Goal: Task Accomplishment & Management: Complete application form

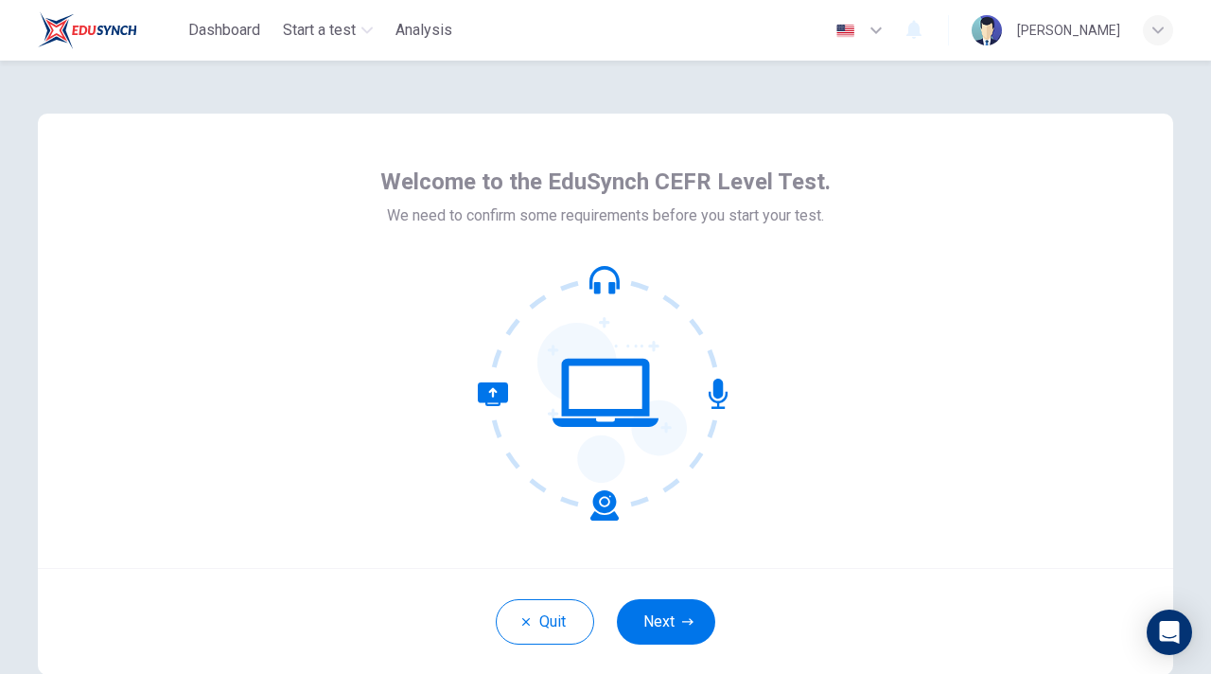
scroll to position [44, 0]
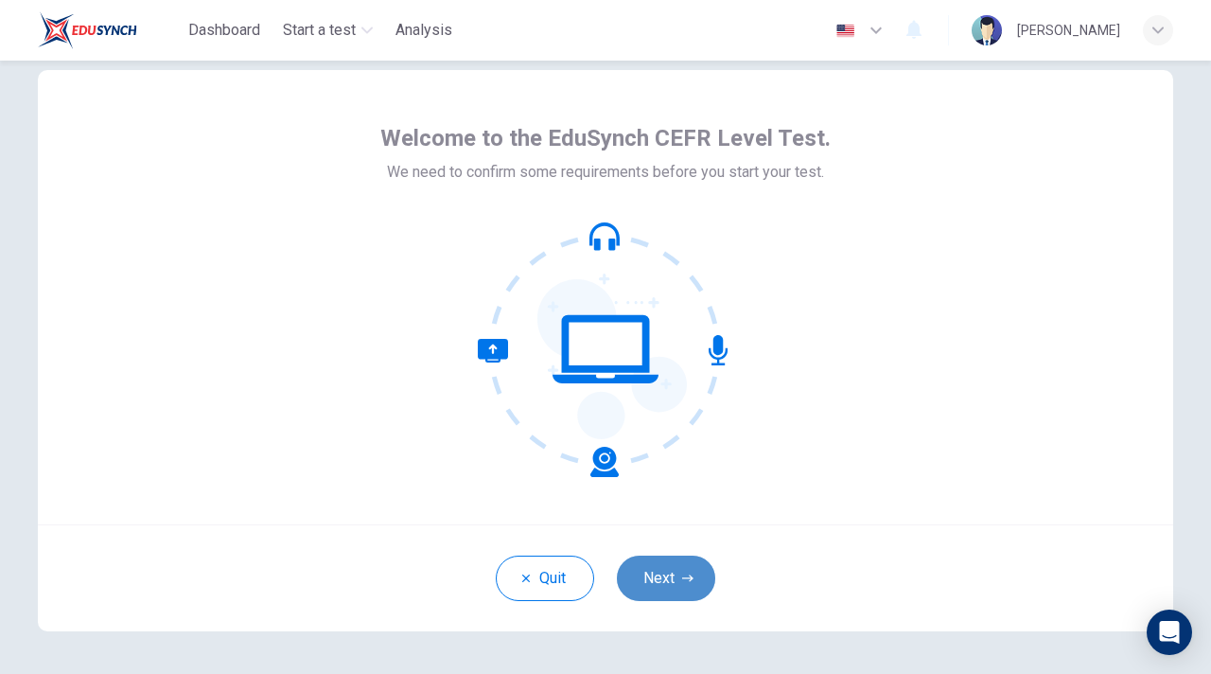
click at [676, 579] on button "Next" at bounding box center [666, 578] width 98 height 45
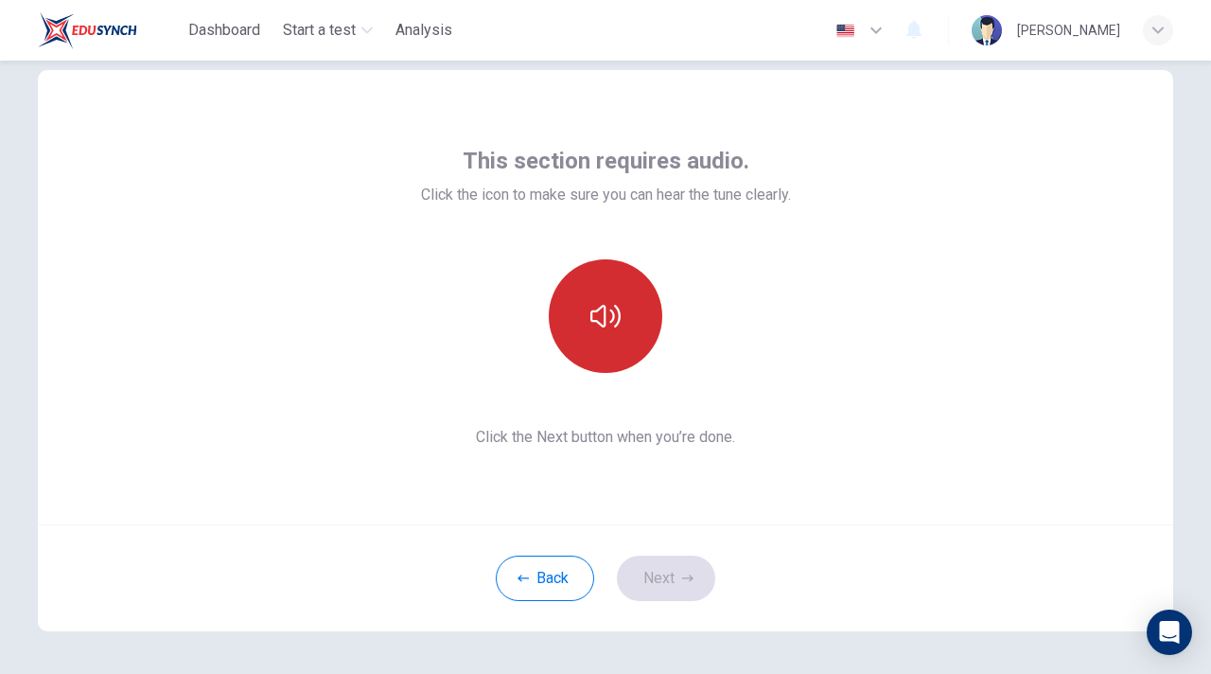
click at [646, 345] on button "button" at bounding box center [606, 316] width 114 height 114
click at [647, 326] on button "button" at bounding box center [606, 316] width 114 height 114
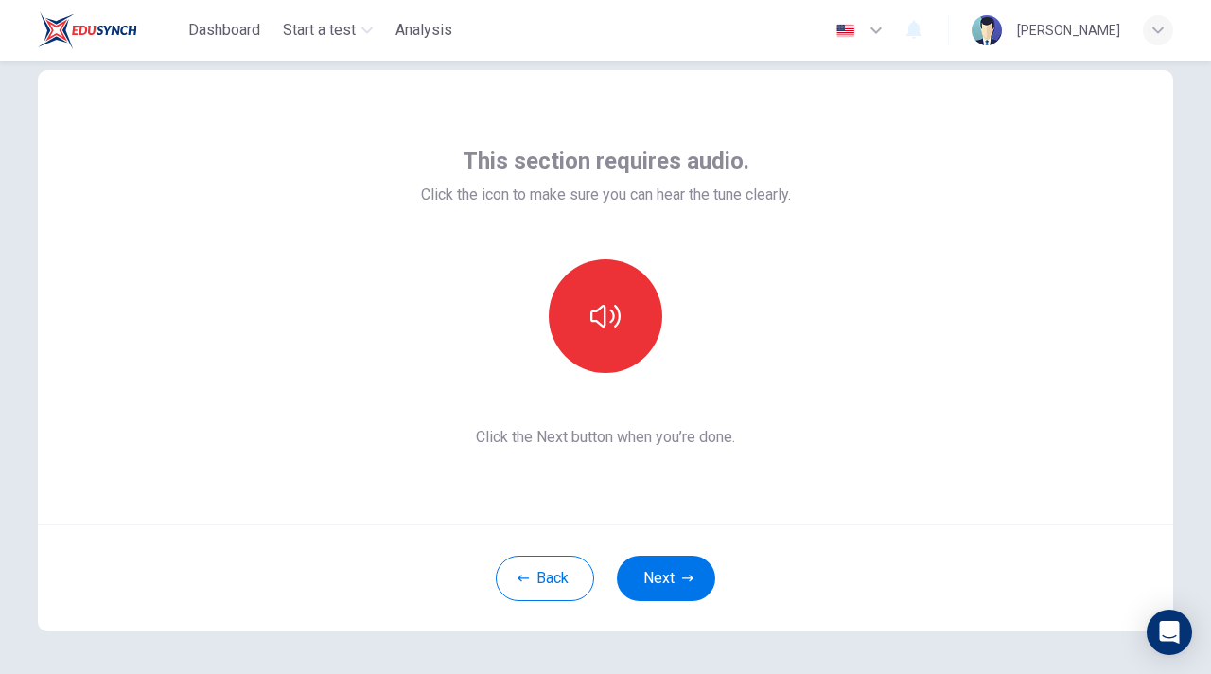
click at [848, 391] on div "This section requires audio. Click the icon to make sure you can hear the tune …" at bounding box center [606, 297] width 1136 height 454
click at [669, 587] on button "Next" at bounding box center [666, 578] width 98 height 45
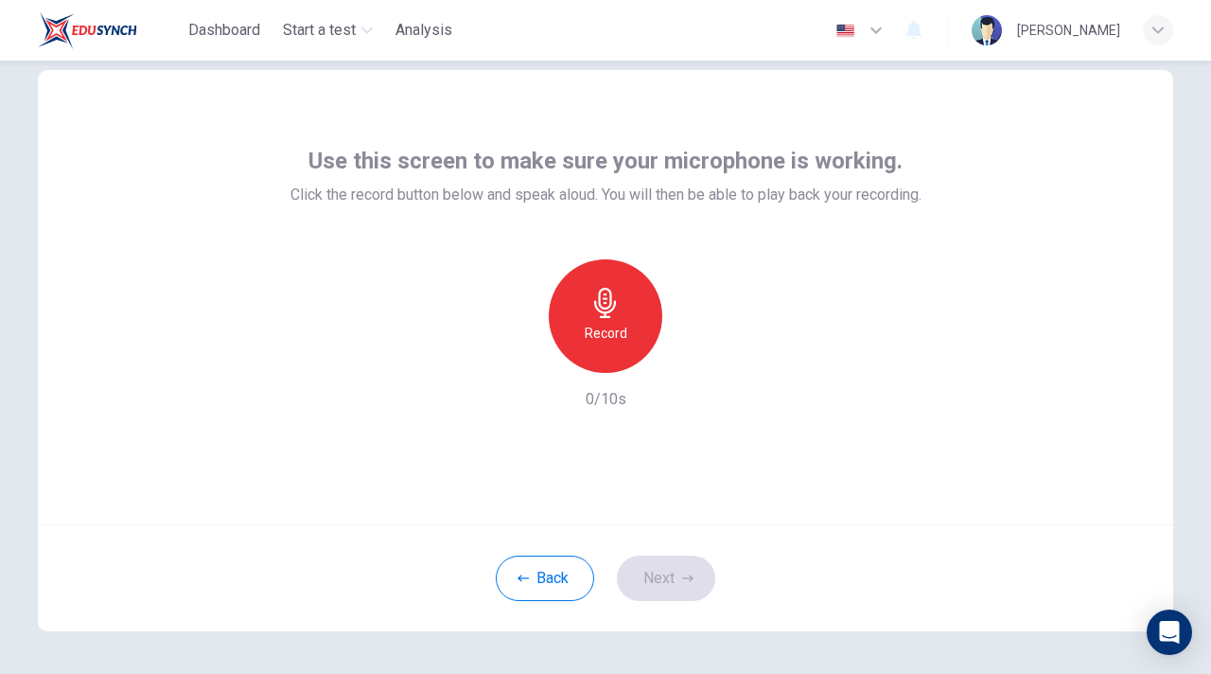
click at [766, 351] on div "Record 0/10s" at bounding box center [606, 334] width 631 height 151
click at [745, 351] on div "Record 0/10s" at bounding box center [606, 334] width 631 height 151
click at [629, 320] on div "Record" at bounding box center [606, 316] width 114 height 114
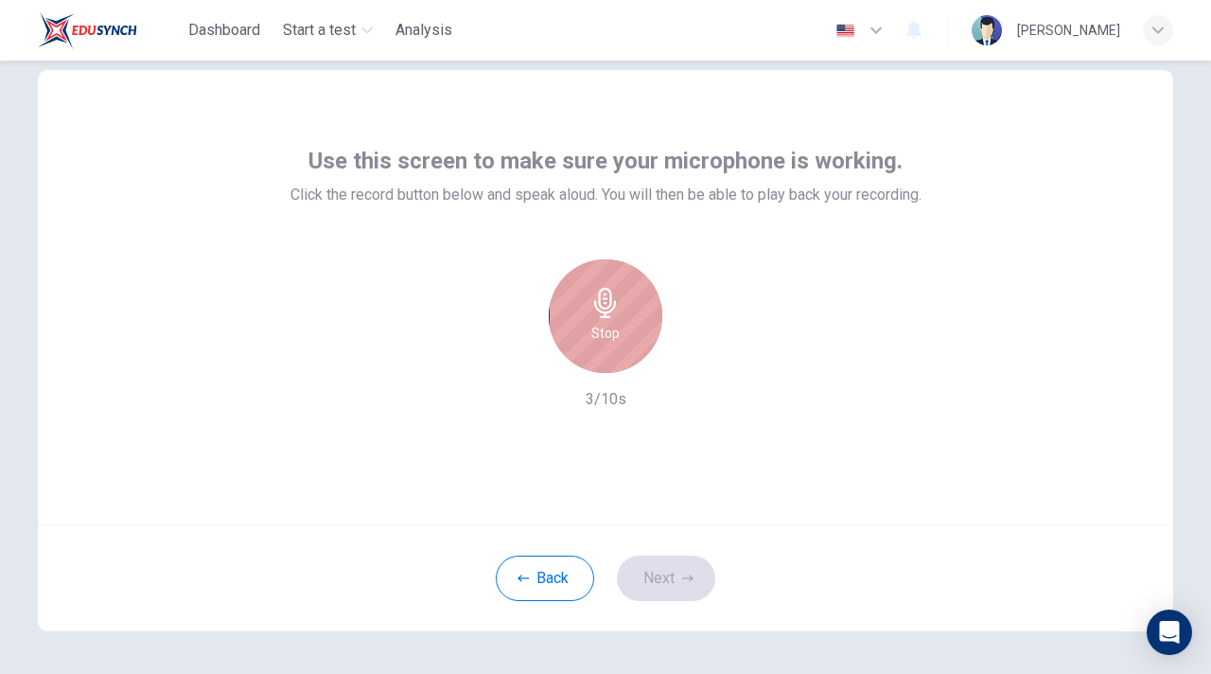
click at [598, 314] on icon "button" at bounding box center [606, 303] width 30 height 30
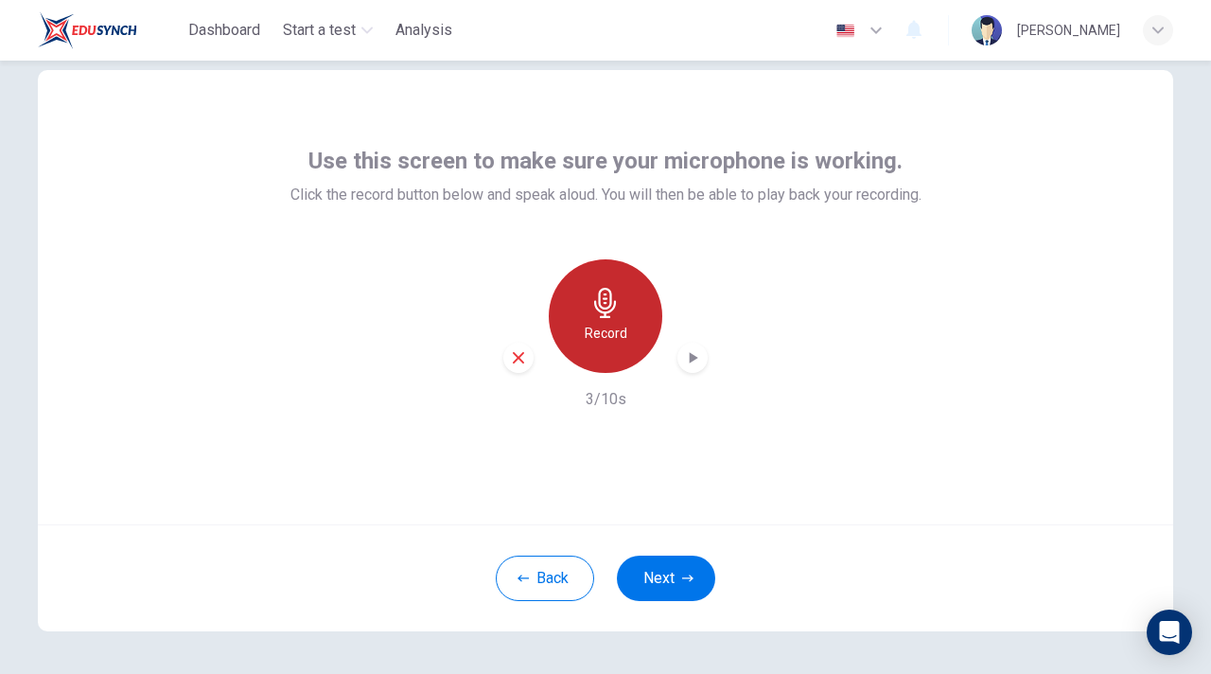
click at [620, 316] on icon "button" at bounding box center [606, 303] width 30 height 30
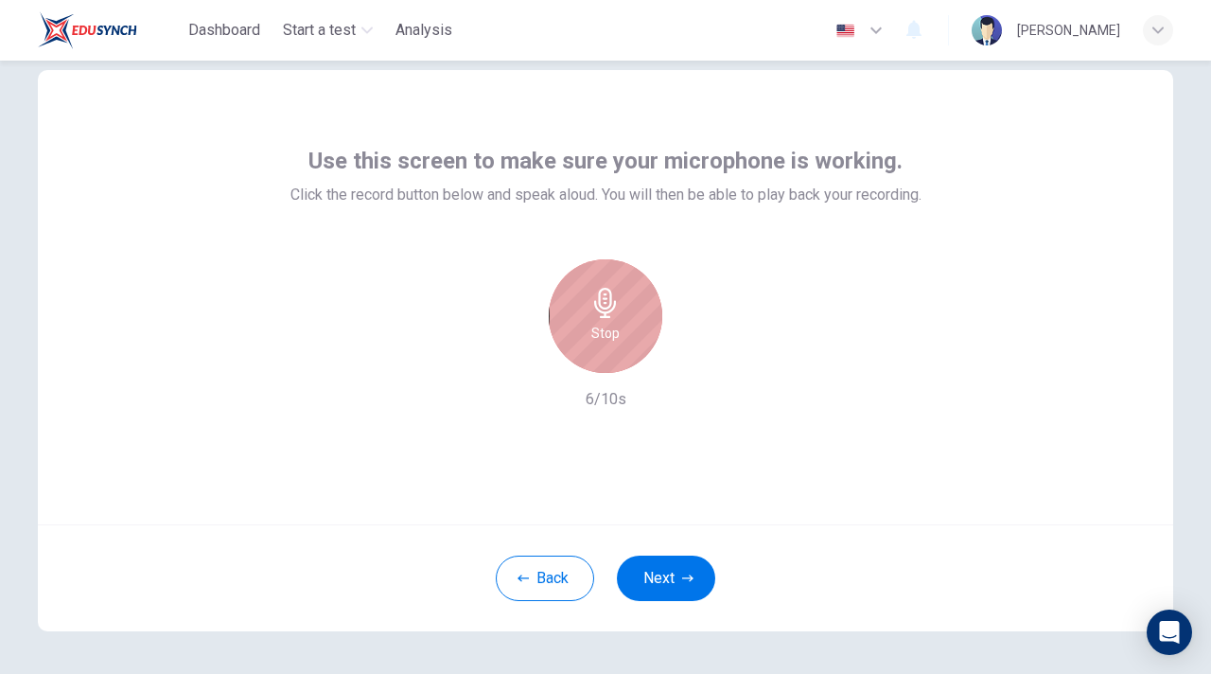
click at [633, 318] on div "Stop" at bounding box center [606, 316] width 114 height 114
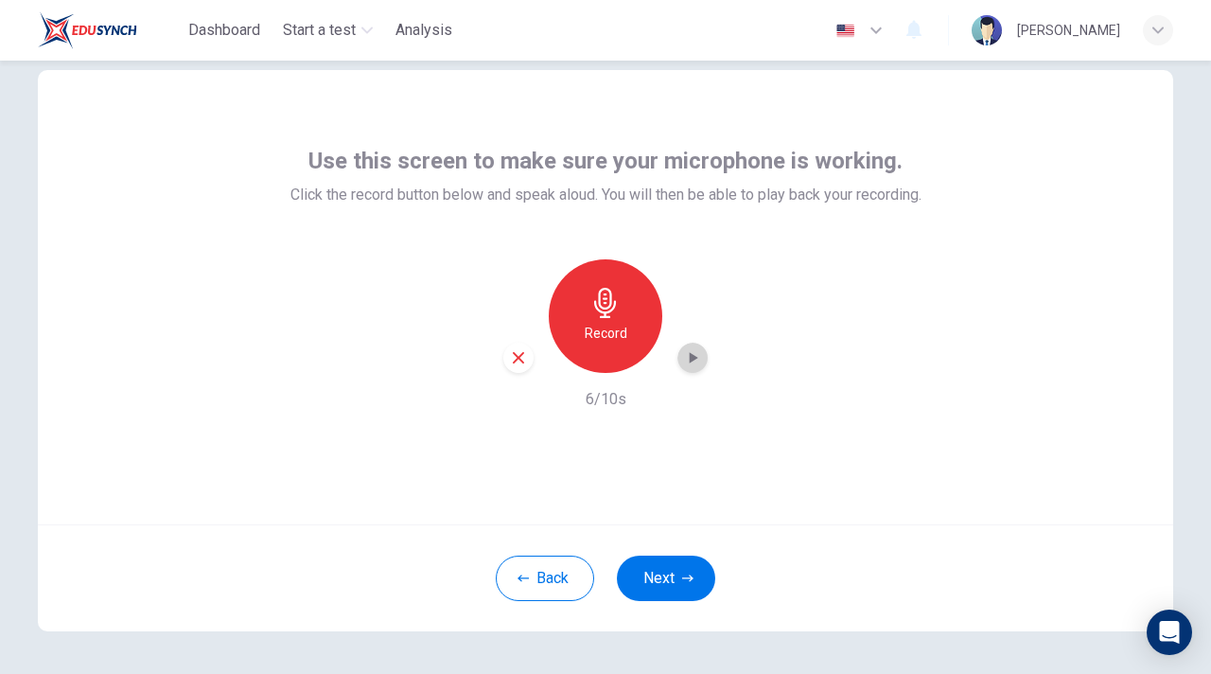
click at [689, 359] on icon "button" at bounding box center [692, 357] width 19 height 19
click at [657, 589] on button "Next" at bounding box center [666, 578] width 98 height 45
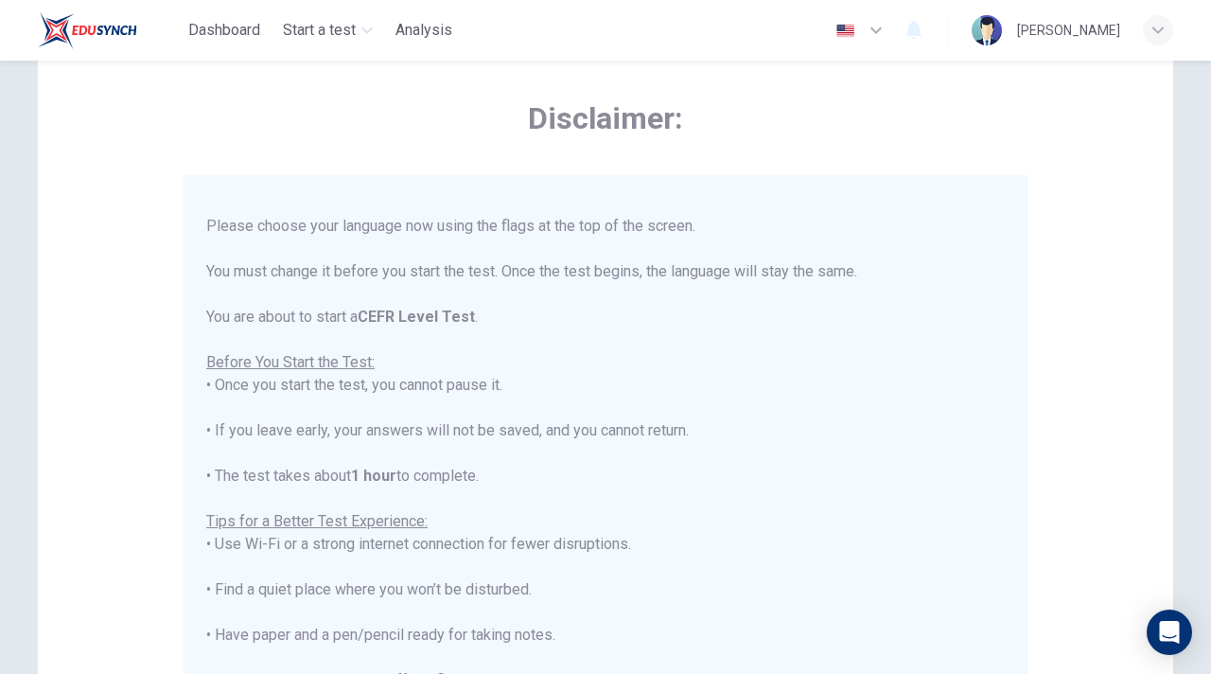
scroll to position [25, 0]
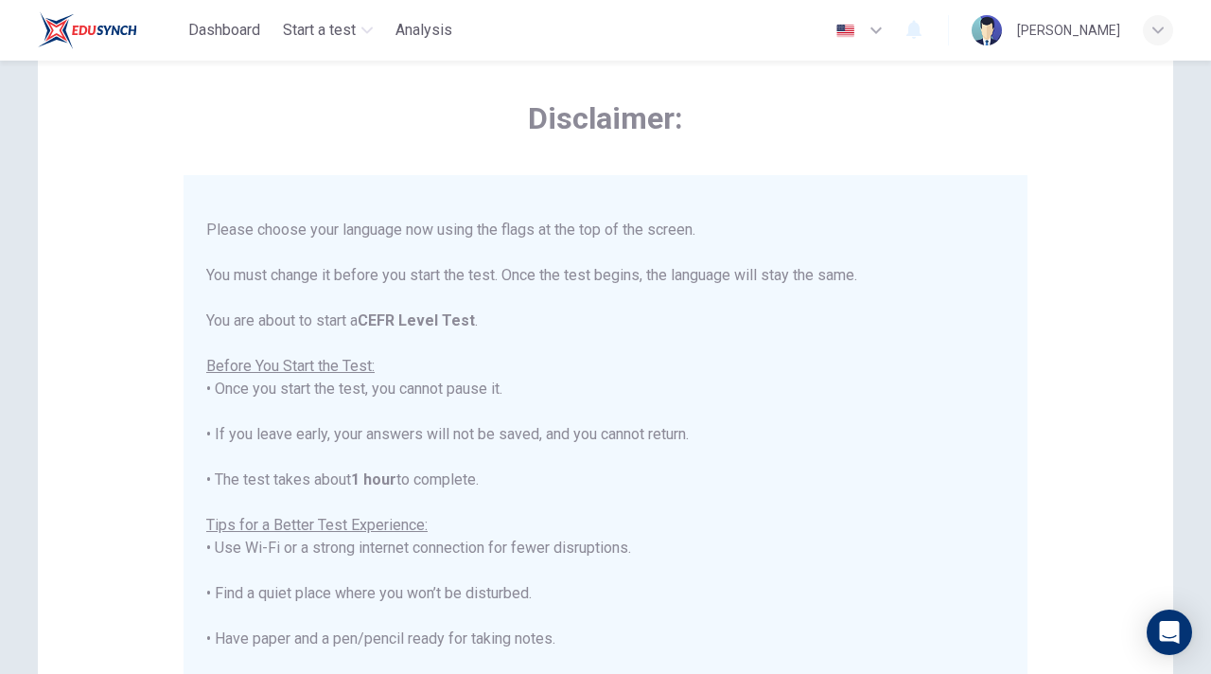
click at [895, 27] on button "button" at bounding box center [860, 30] width 69 height 38
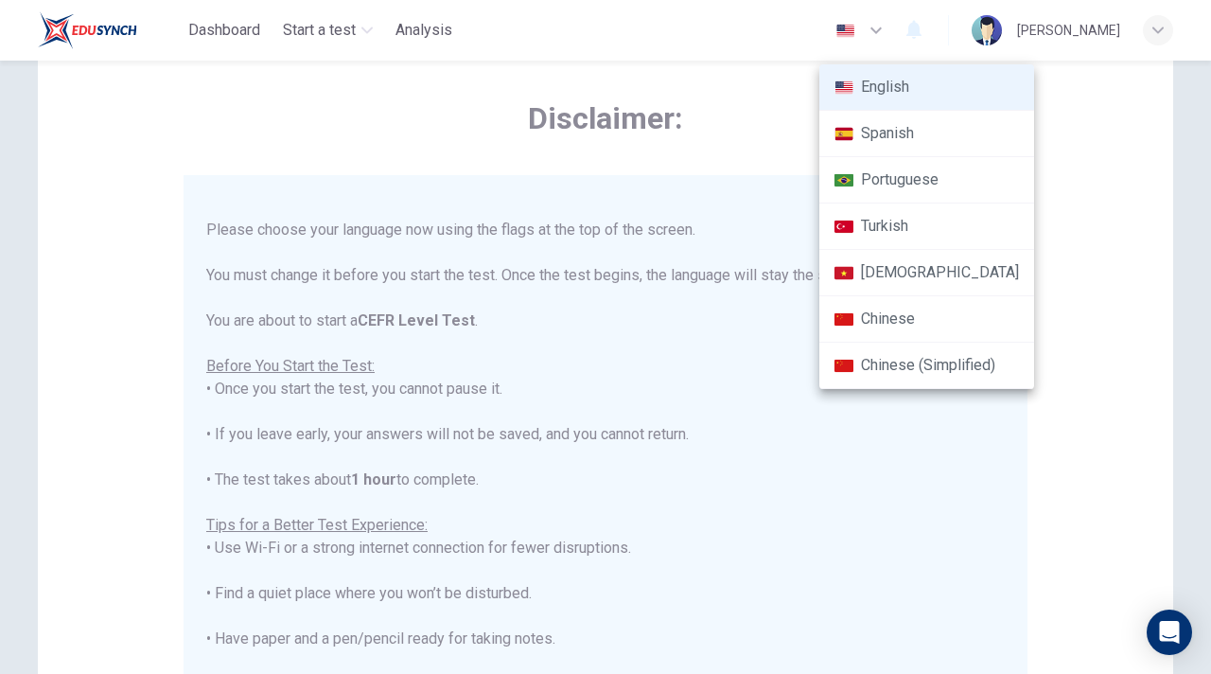
click at [1004, 451] on div at bounding box center [605, 337] width 1211 height 674
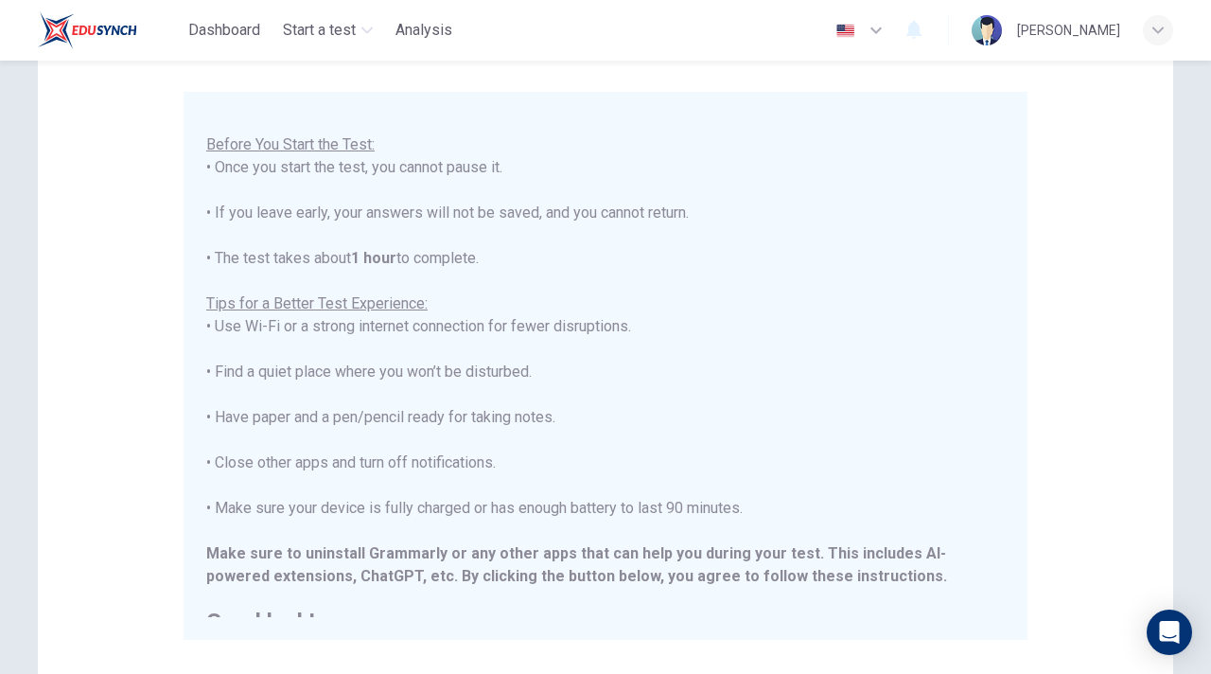
scroll to position [0, 0]
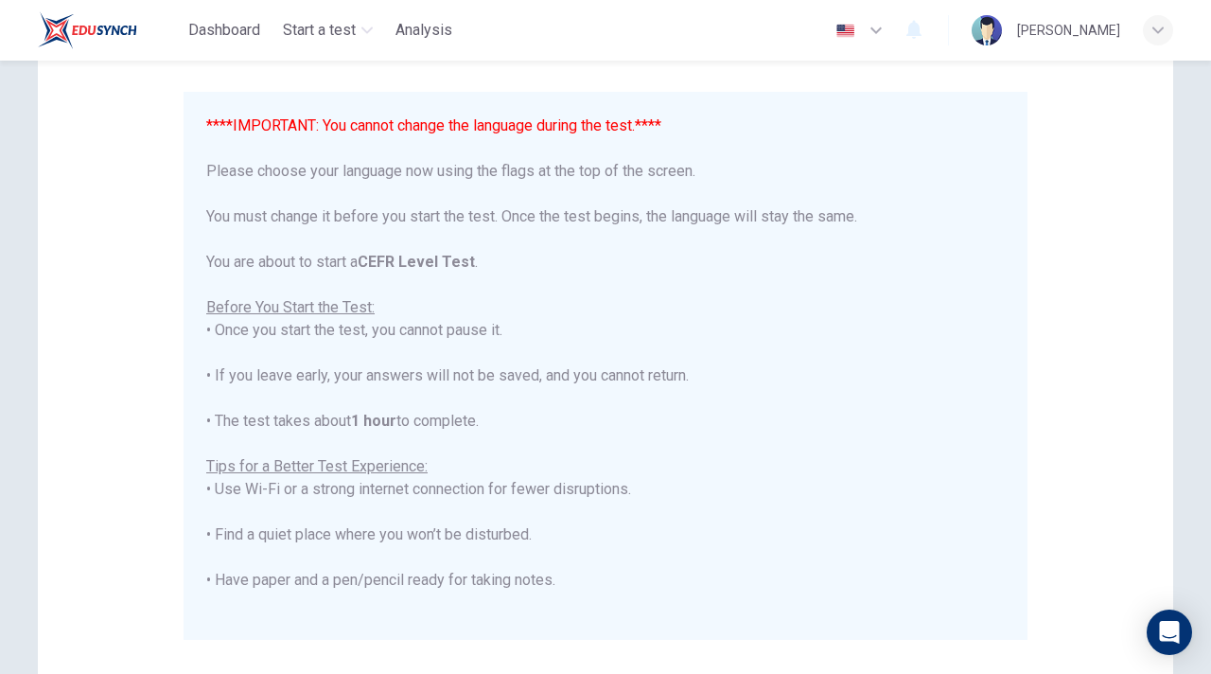
click at [888, 27] on icon "button" at bounding box center [876, 30] width 23 height 23
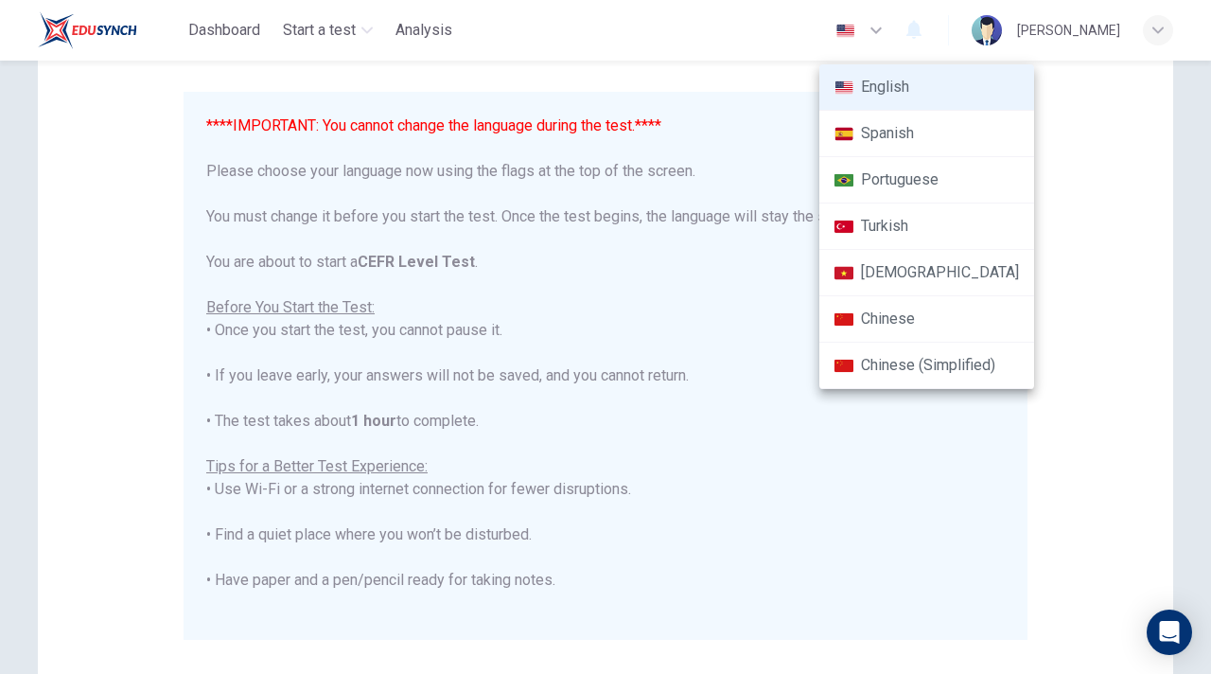
click at [773, 663] on div at bounding box center [605, 337] width 1211 height 674
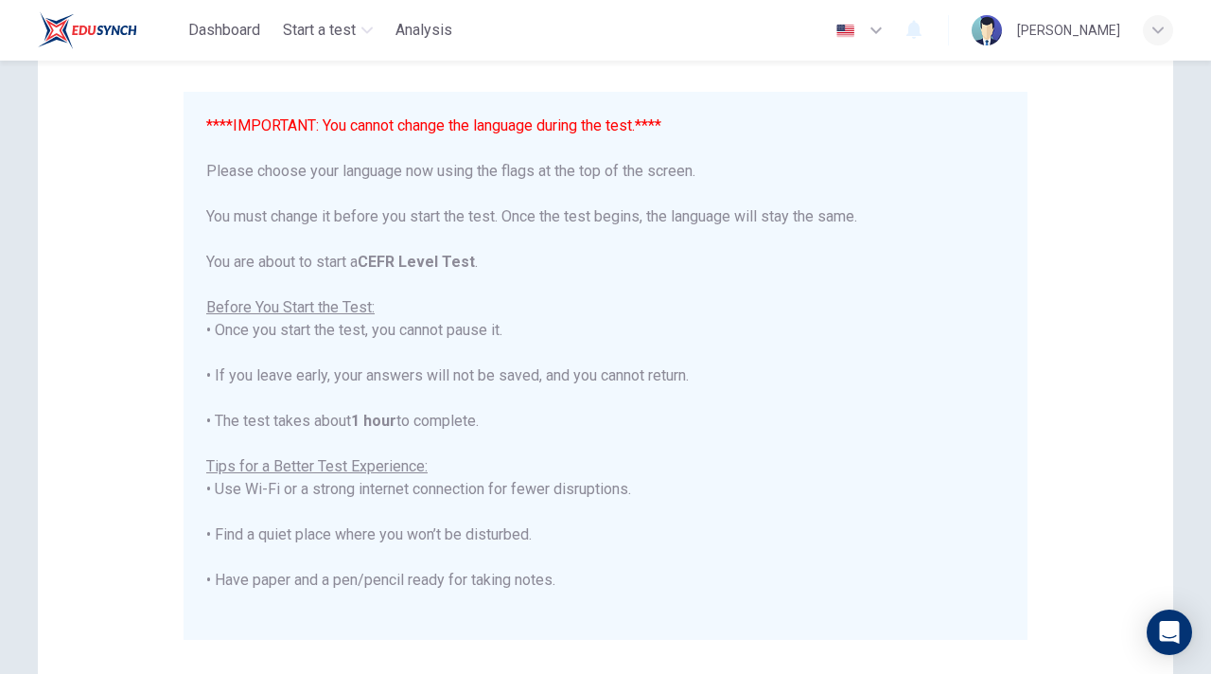
click at [895, 29] on button "button" at bounding box center [860, 30] width 69 height 38
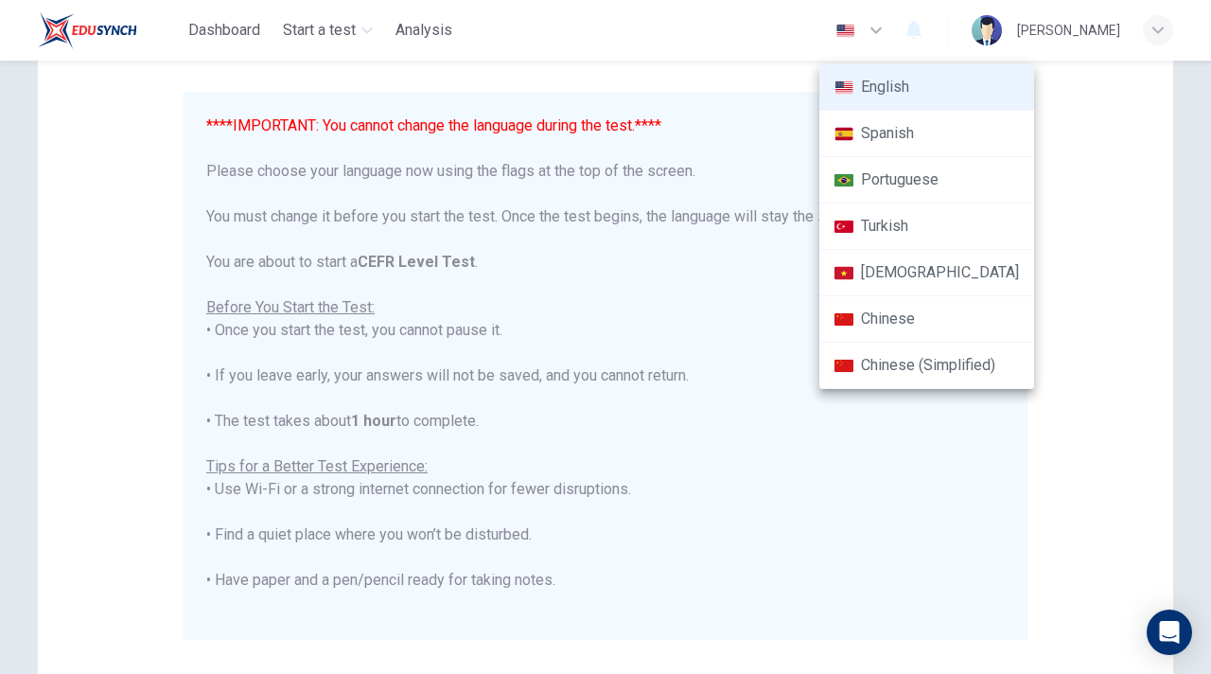
click at [968, 441] on div at bounding box center [605, 337] width 1211 height 674
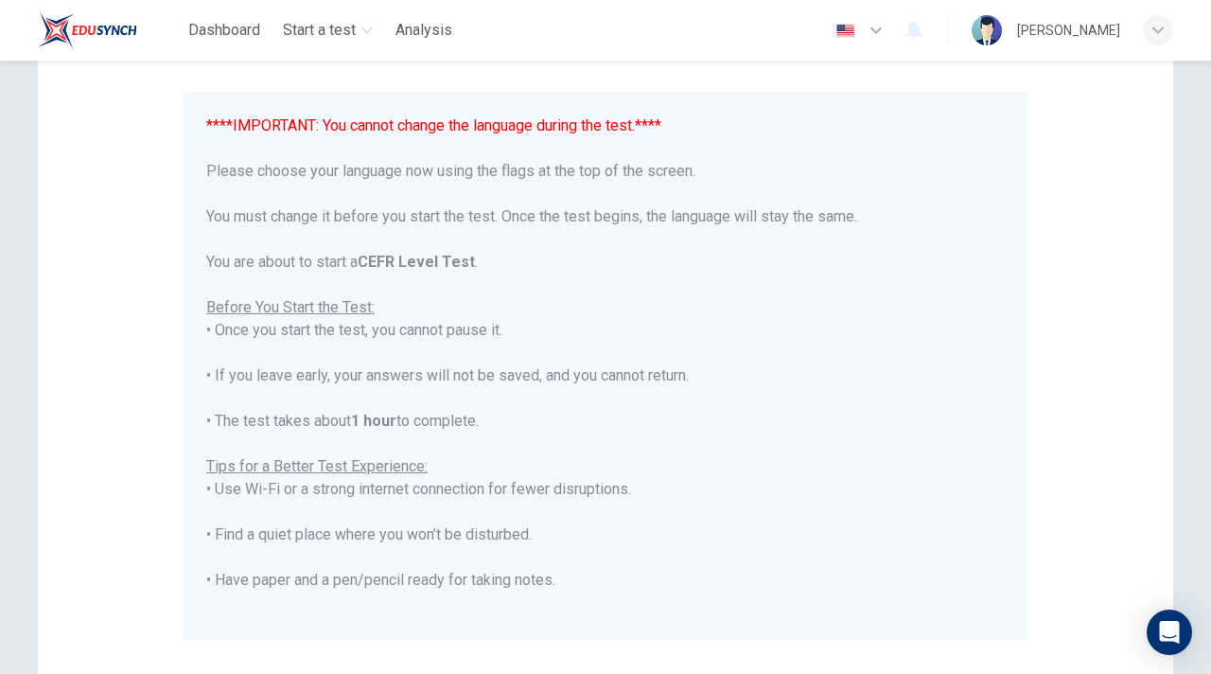
scroll to position [6, 0]
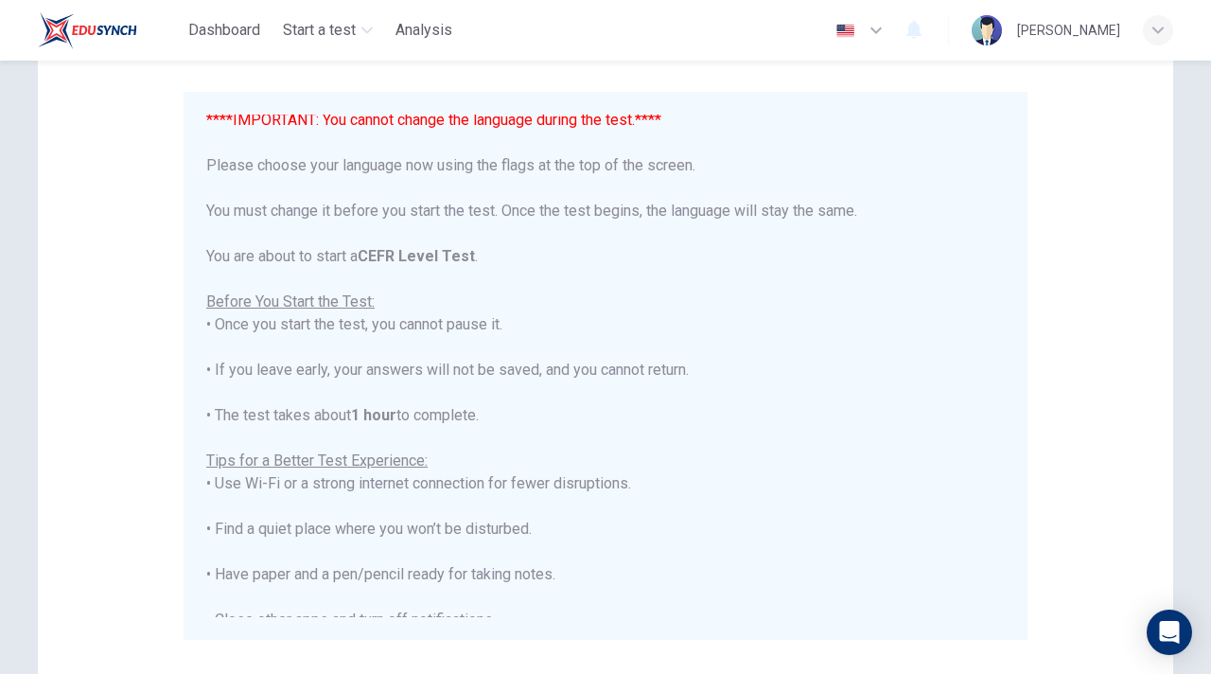
click at [882, 32] on icon "button" at bounding box center [876, 30] width 11 height 7
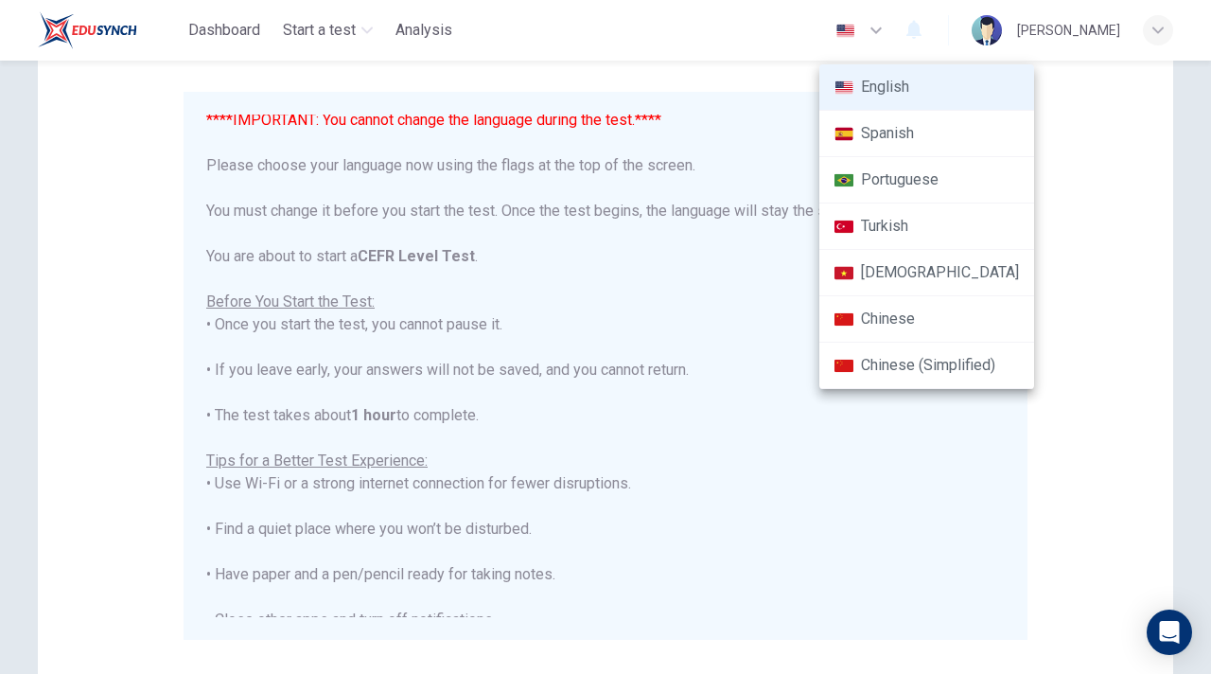
click at [977, 366] on li "Chinese (Simplified)" at bounding box center [927, 366] width 215 height 46
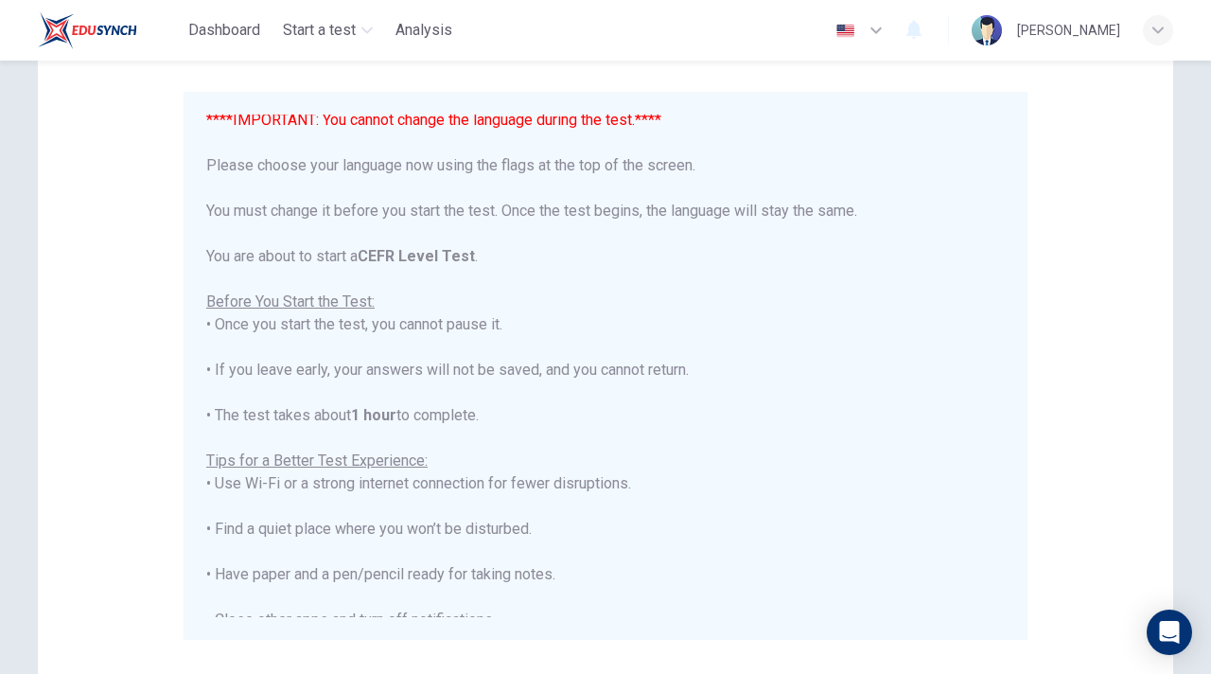
click at [857, 32] on img "button" at bounding box center [846, 31] width 24 height 14
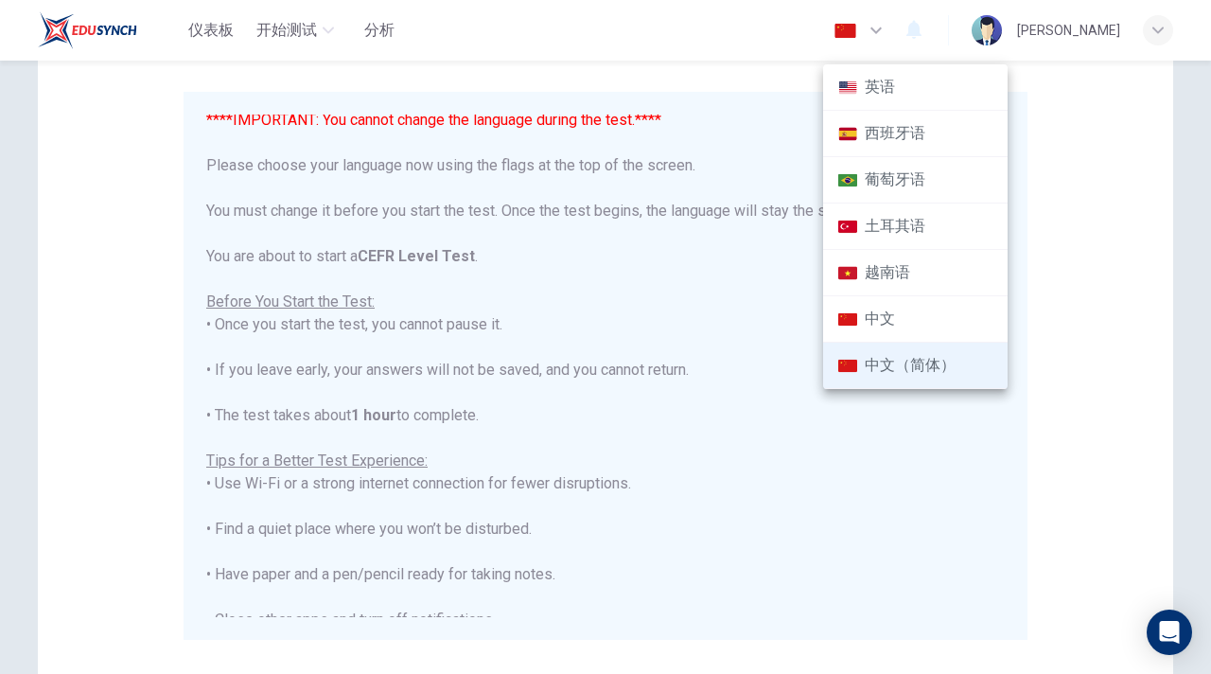
click at [879, 87] on li "英语" at bounding box center [915, 87] width 185 height 46
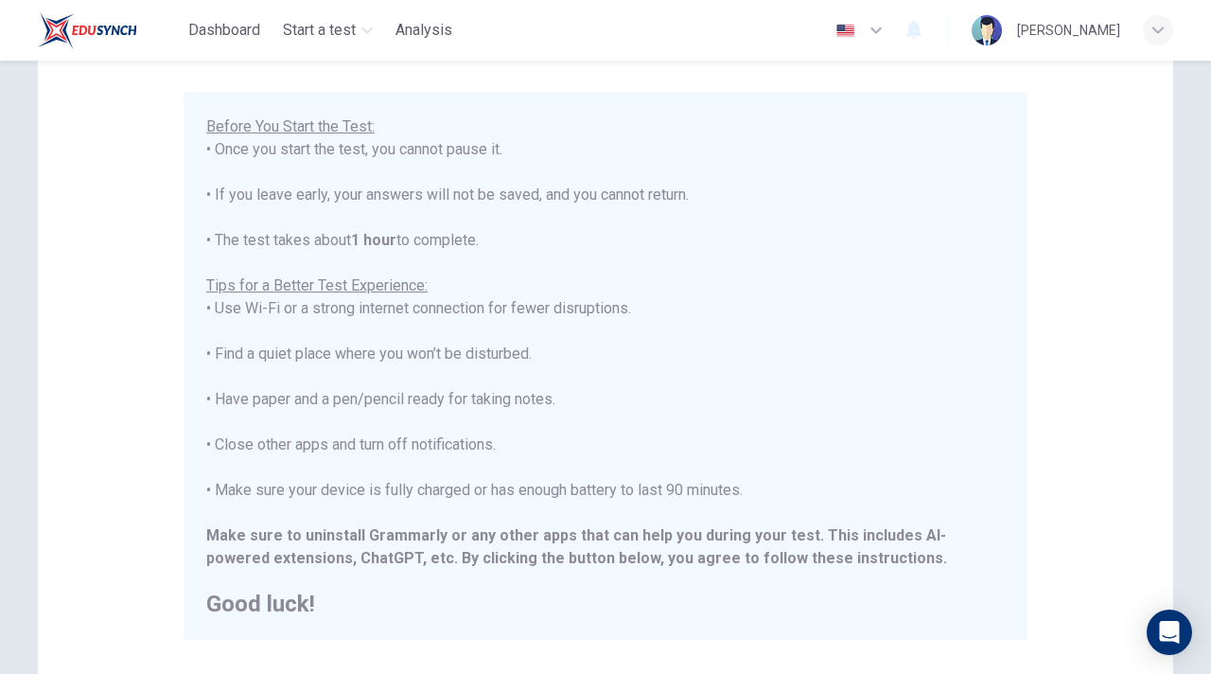
scroll to position [379, 0]
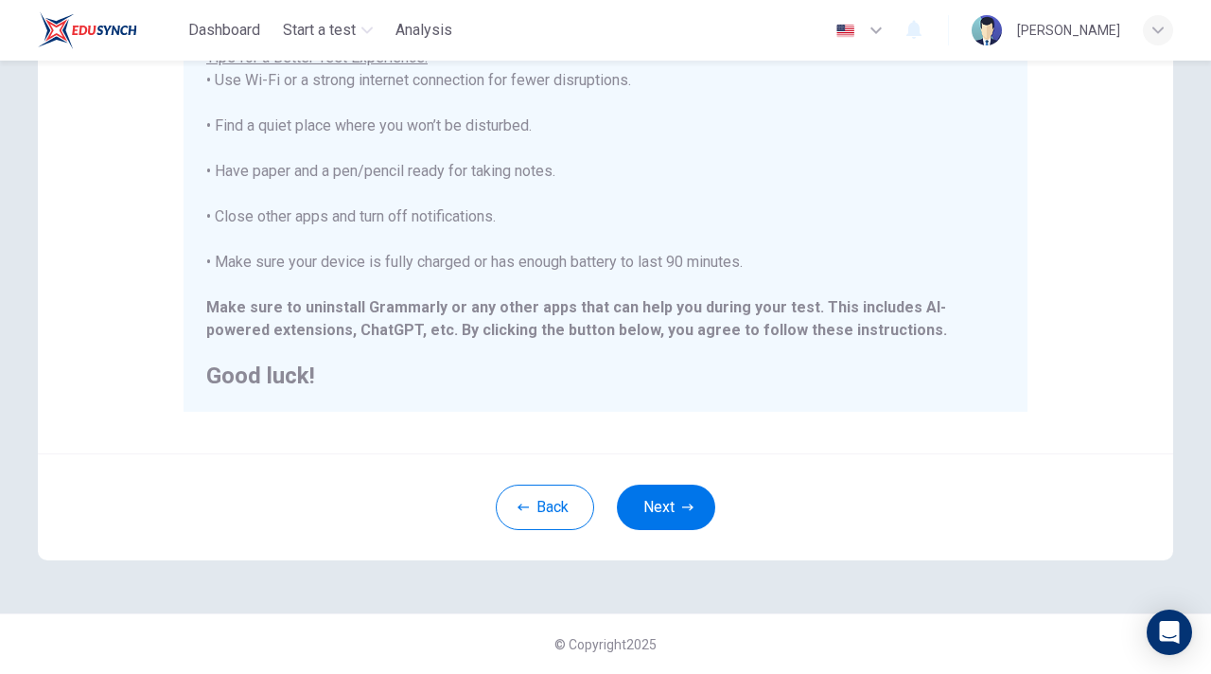
click at [888, 19] on icon "button" at bounding box center [876, 30] width 23 height 23
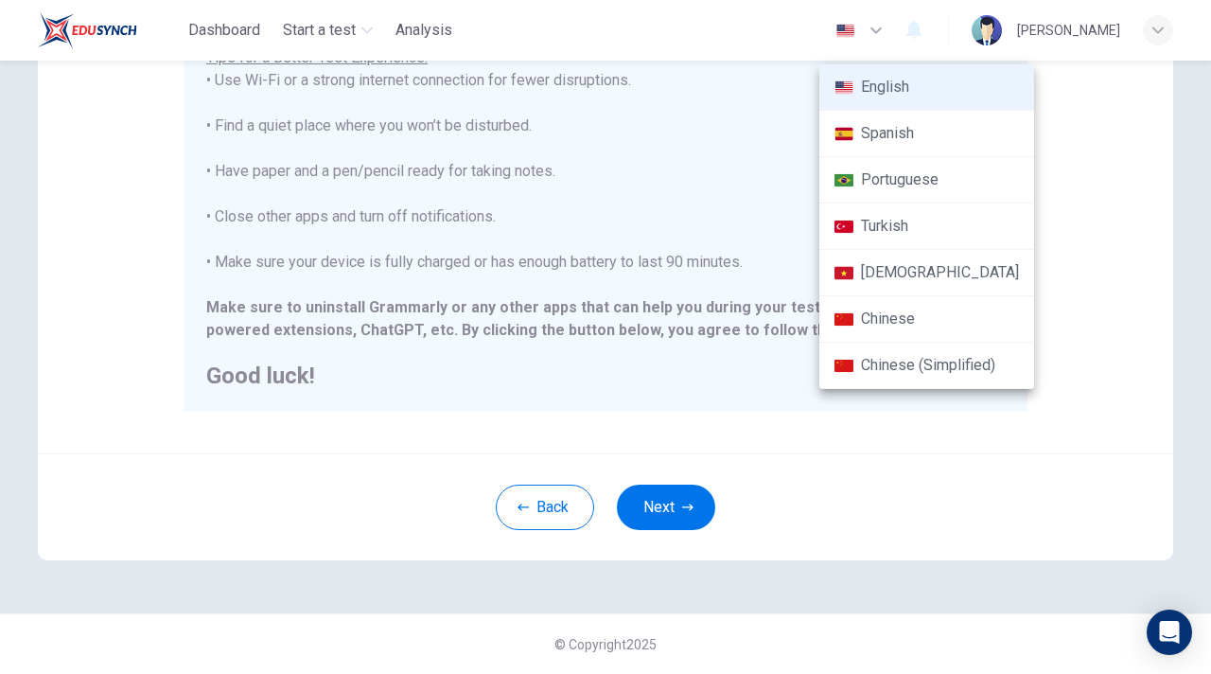
click at [847, 374] on li "Chinese (Simplified)" at bounding box center [927, 366] width 215 height 46
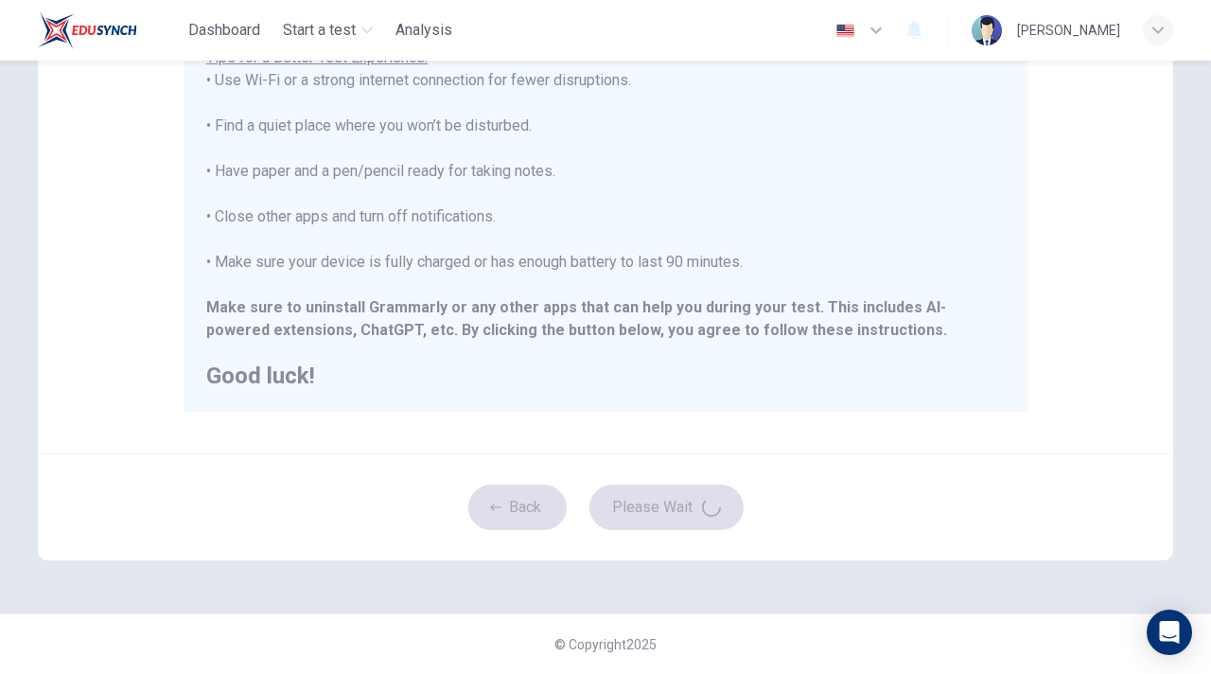
type input "zh-CN"
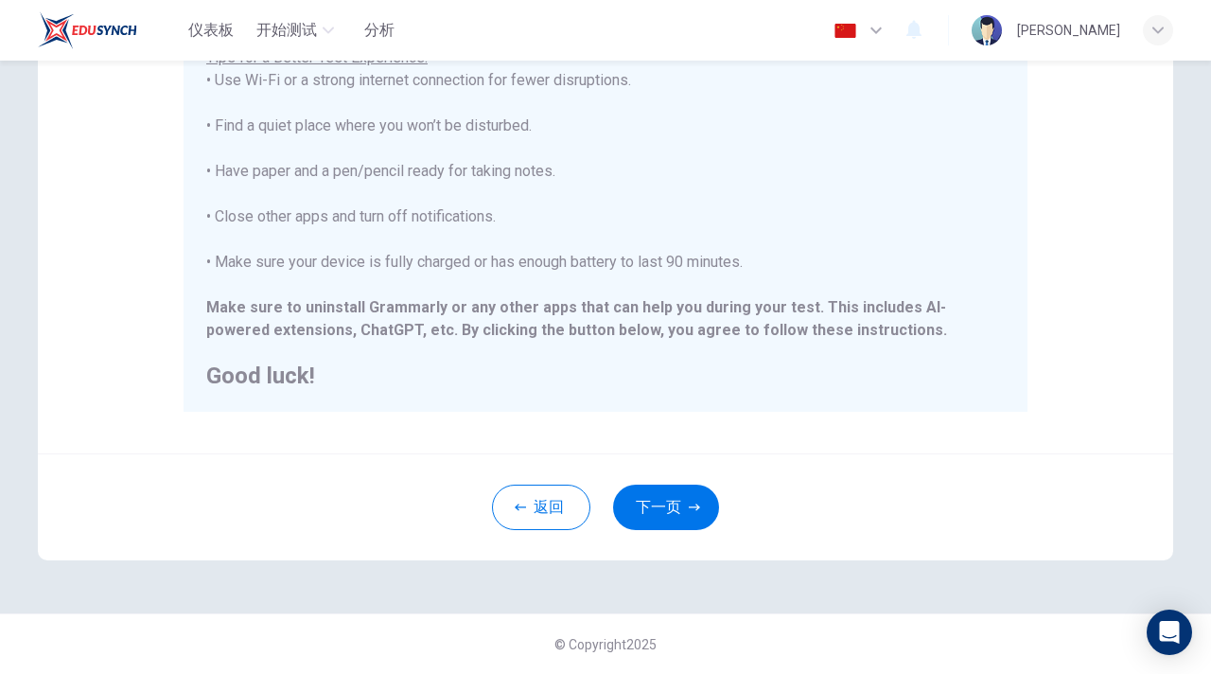
click at [709, 506] on button "下一页" at bounding box center [666, 507] width 106 height 45
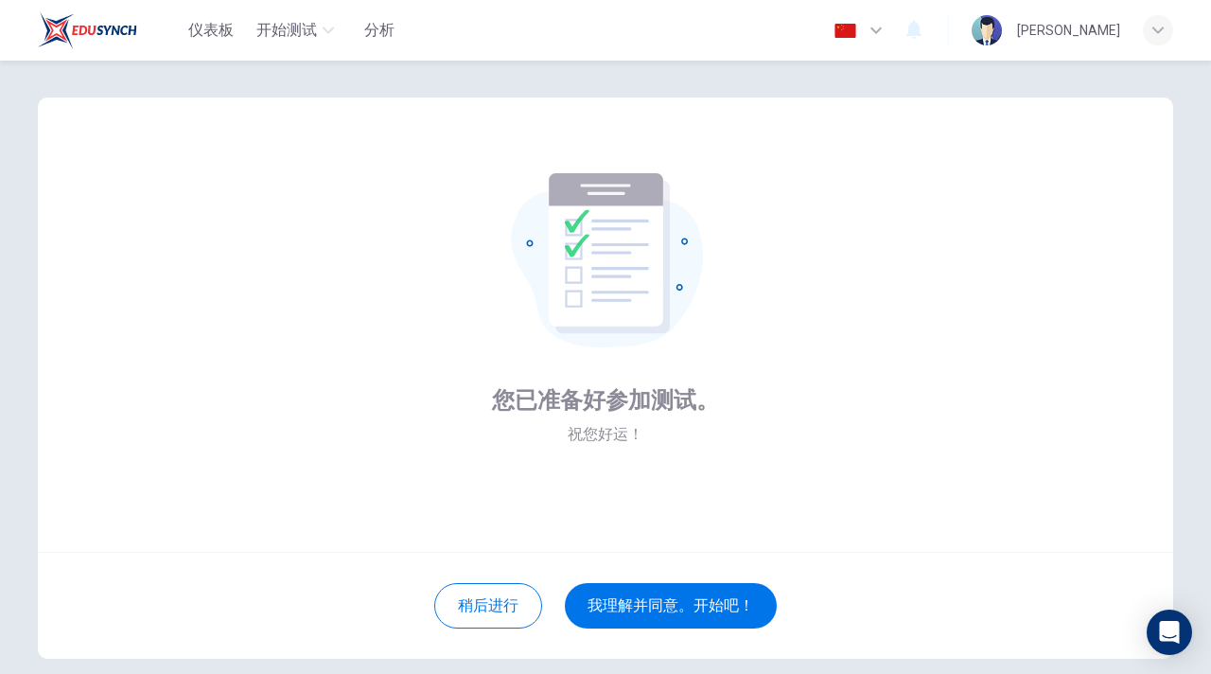
scroll to position [15, 0]
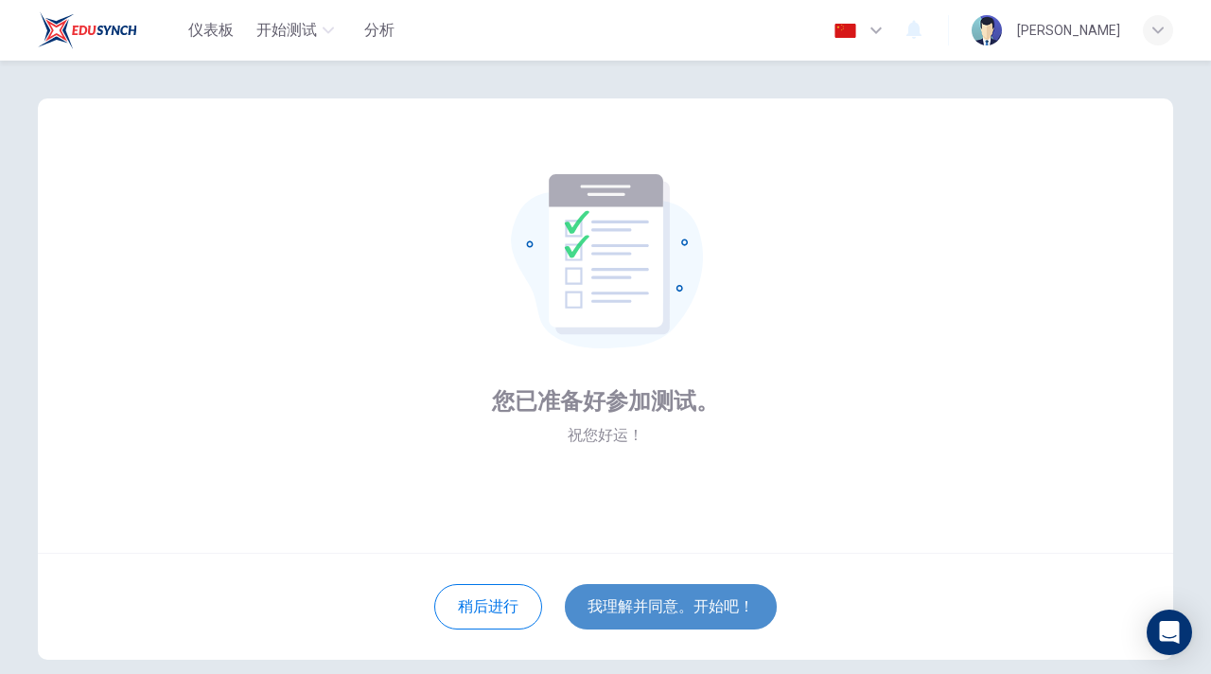
click at [671, 598] on button "我理解并同意。开始吧！" at bounding box center [671, 606] width 212 height 45
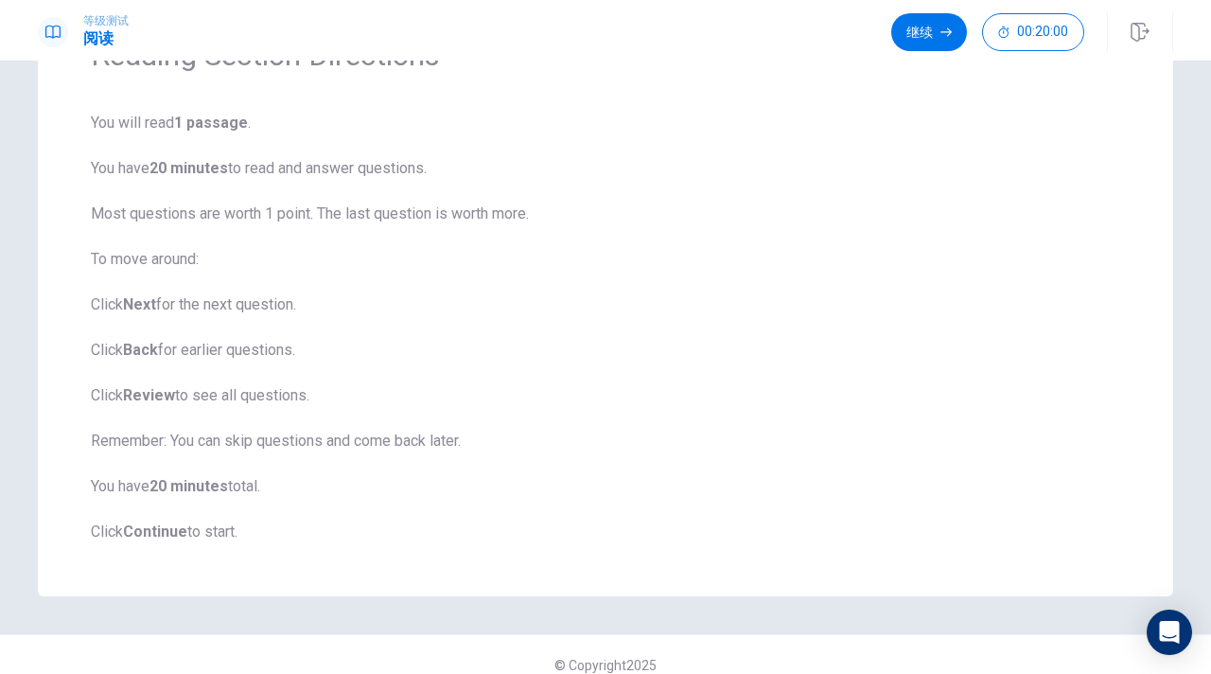
scroll to position [109, 0]
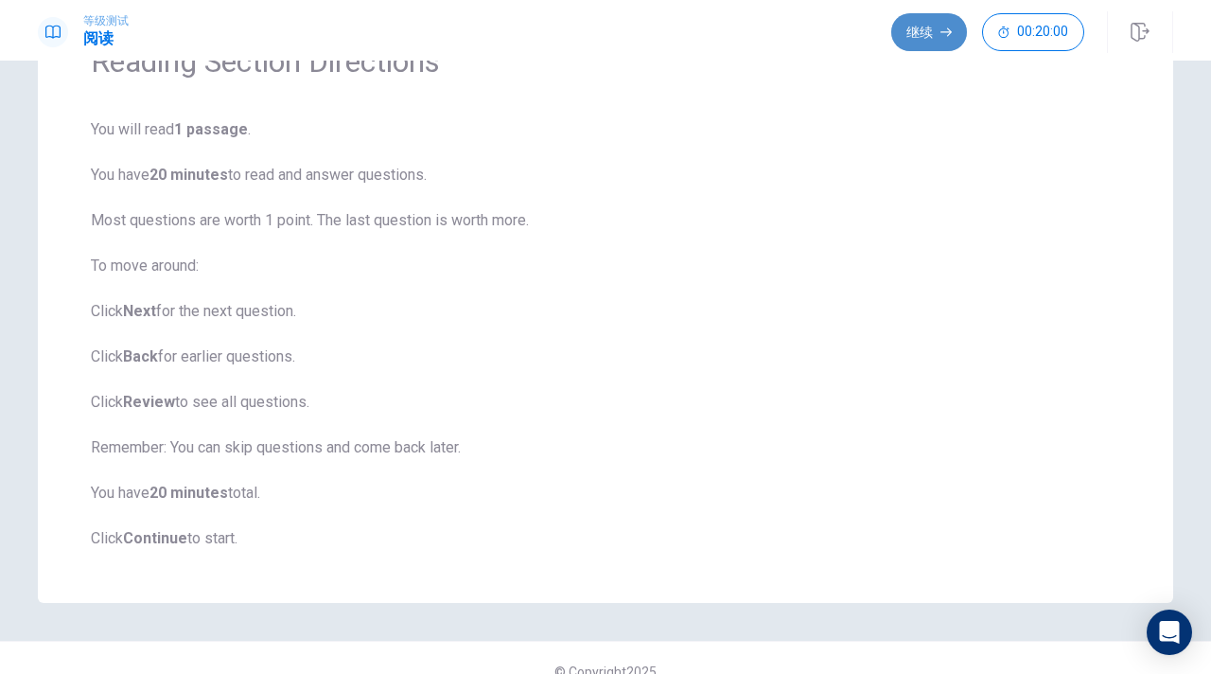
click at [930, 43] on button "继续" at bounding box center [930, 32] width 76 height 38
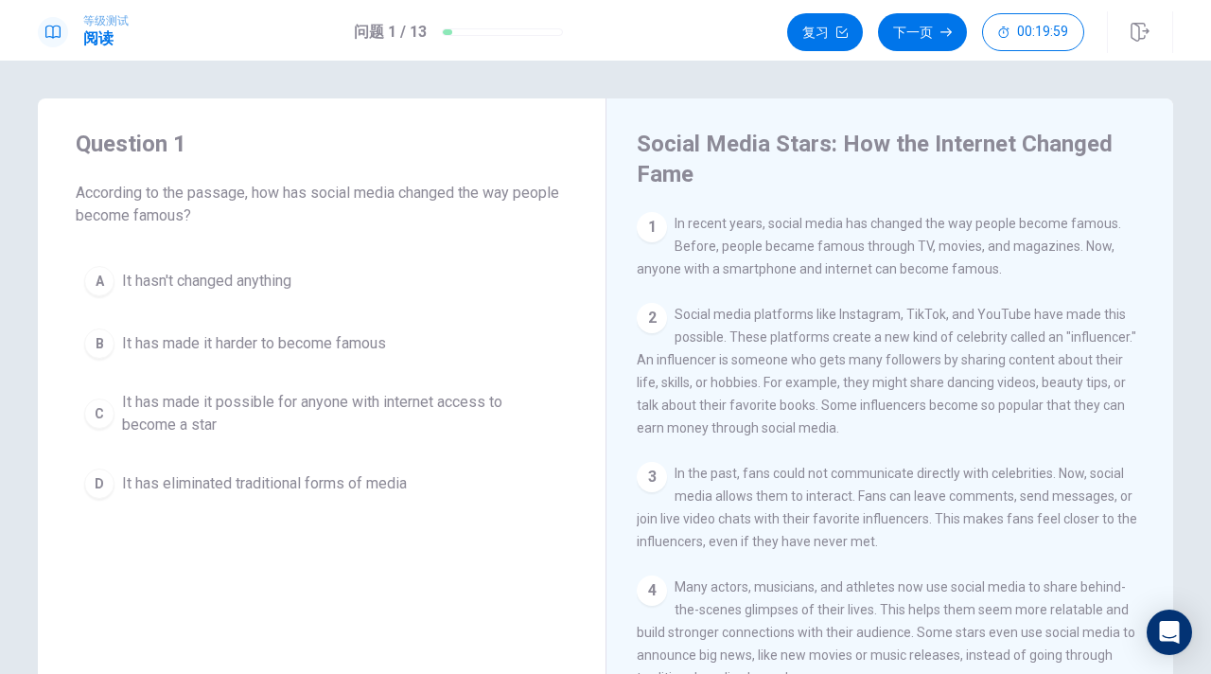
scroll to position [3, 0]
click at [501, 130] on h4 "Question 1" at bounding box center [322, 141] width 492 height 30
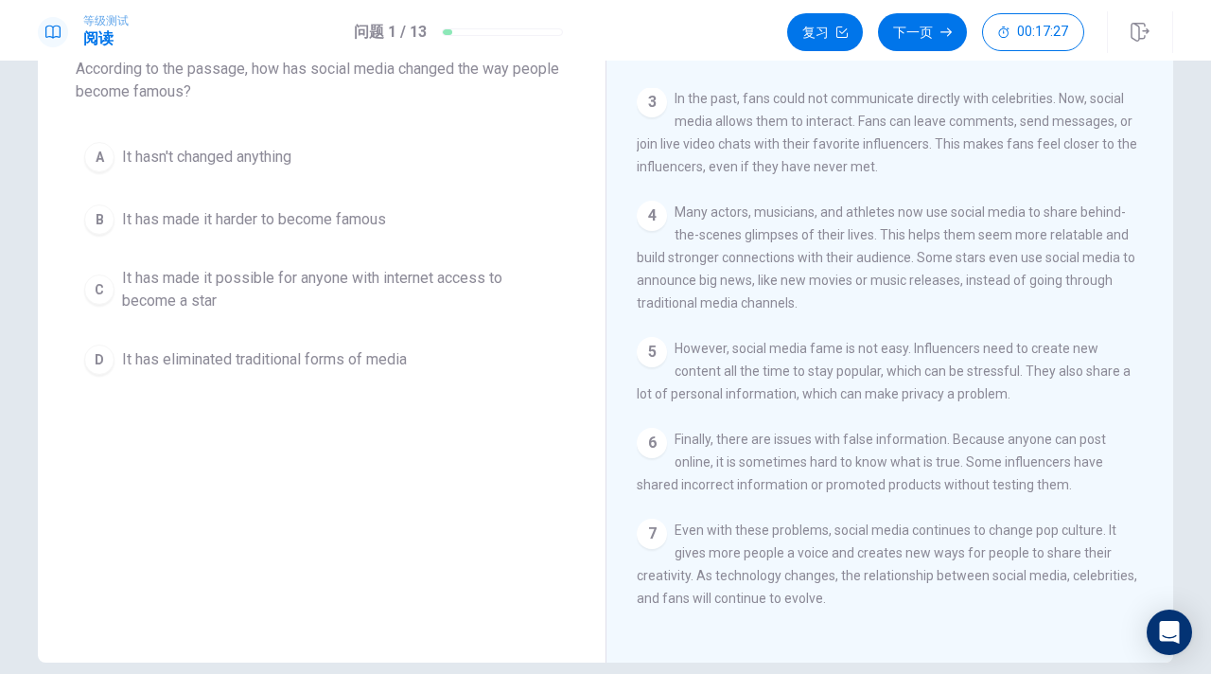
scroll to position [120, 0]
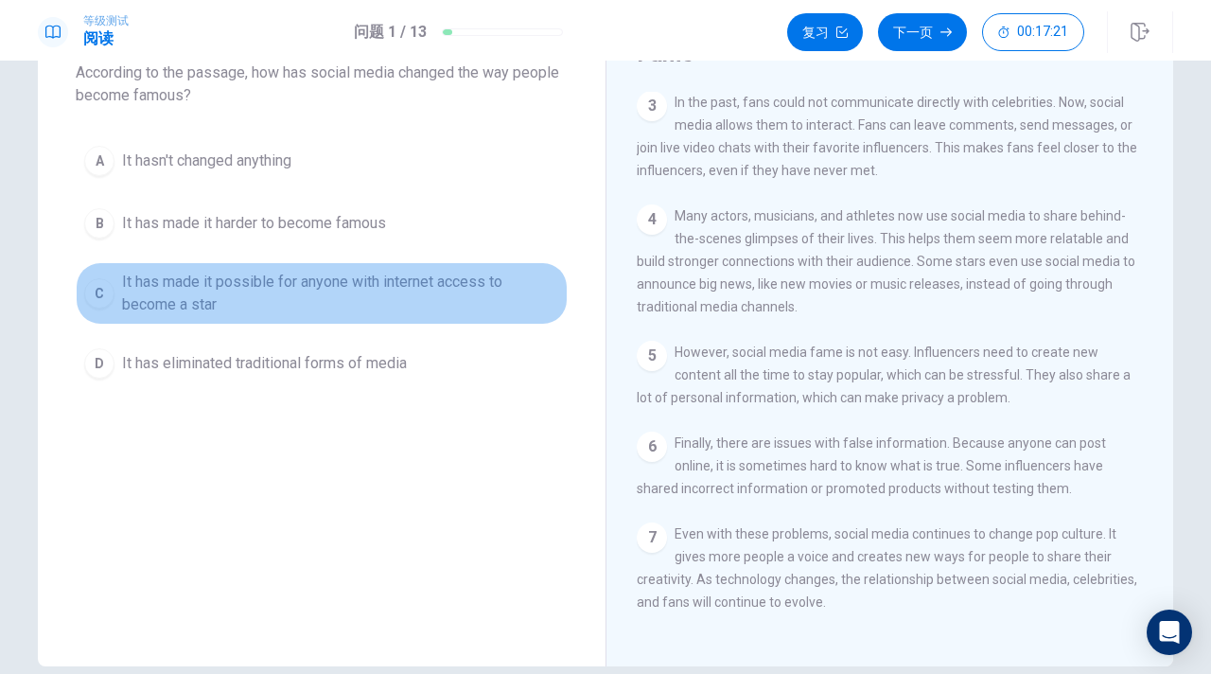
click at [106, 299] on div "C" at bounding box center [99, 293] width 30 height 30
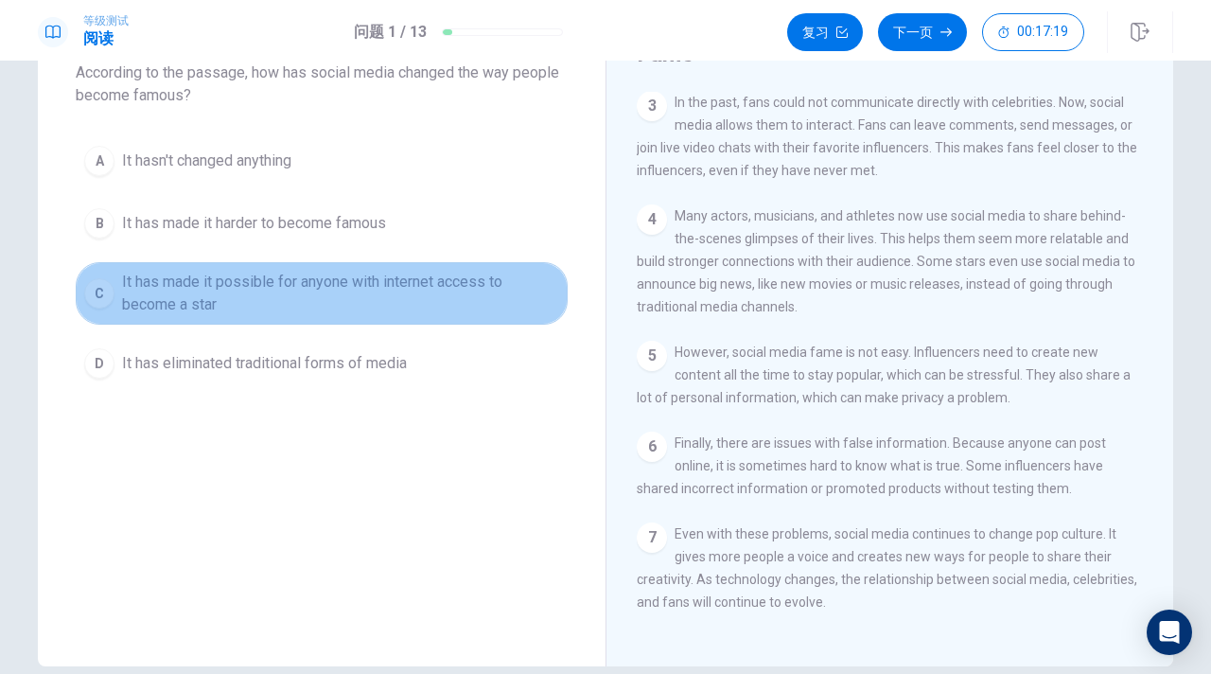
click at [394, 299] on span "It has made it possible for anyone with internet access to become a star" at bounding box center [340, 293] width 437 height 45
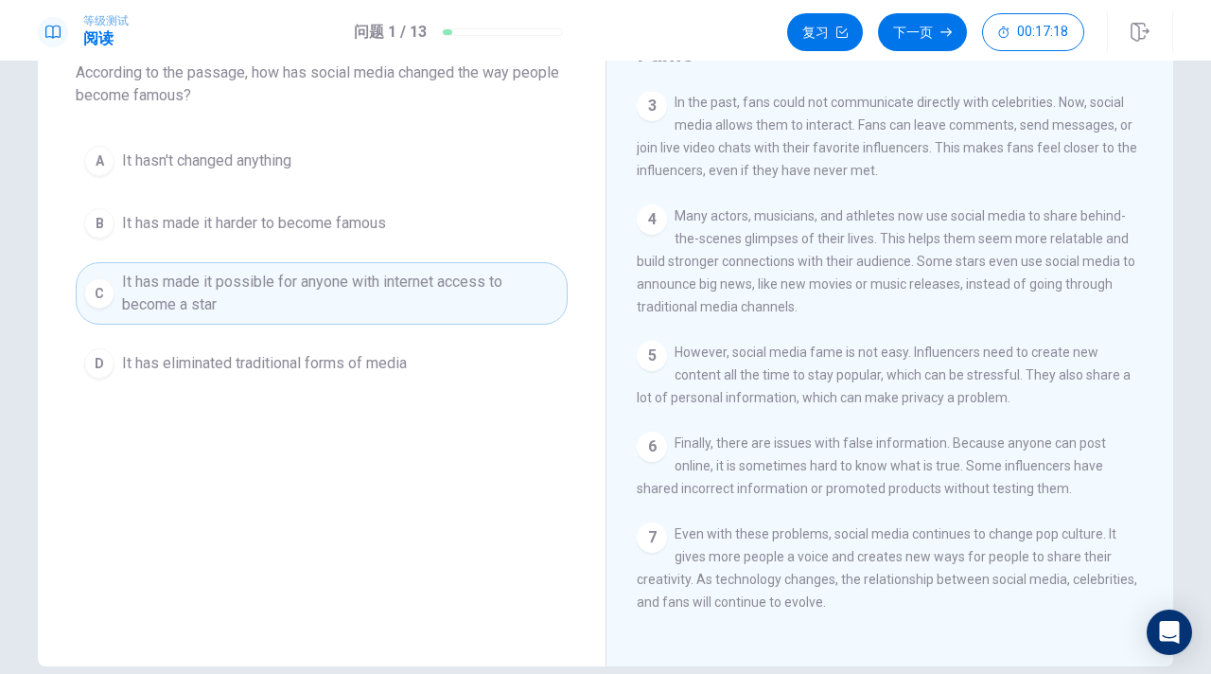
click at [397, 353] on span "It has eliminated traditional forms of media" at bounding box center [264, 363] width 285 height 23
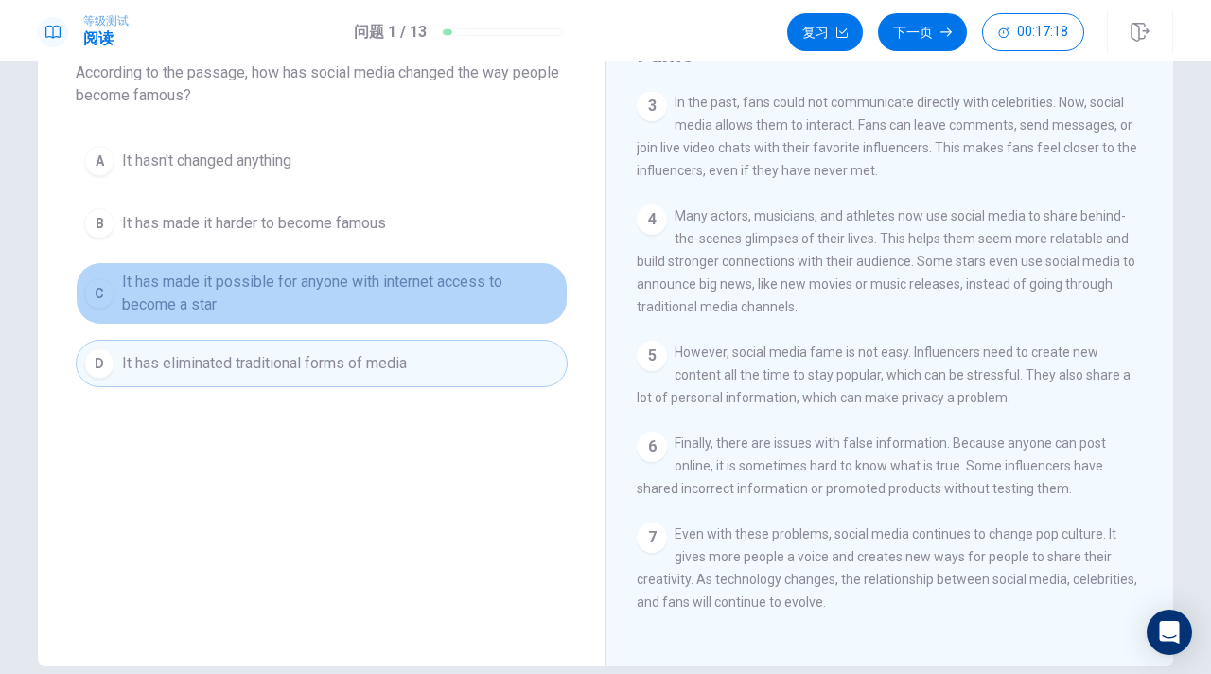
click at [397, 289] on span "It has made it possible for anyone with internet access to become a star" at bounding box center [340, 293] width 437 height 45
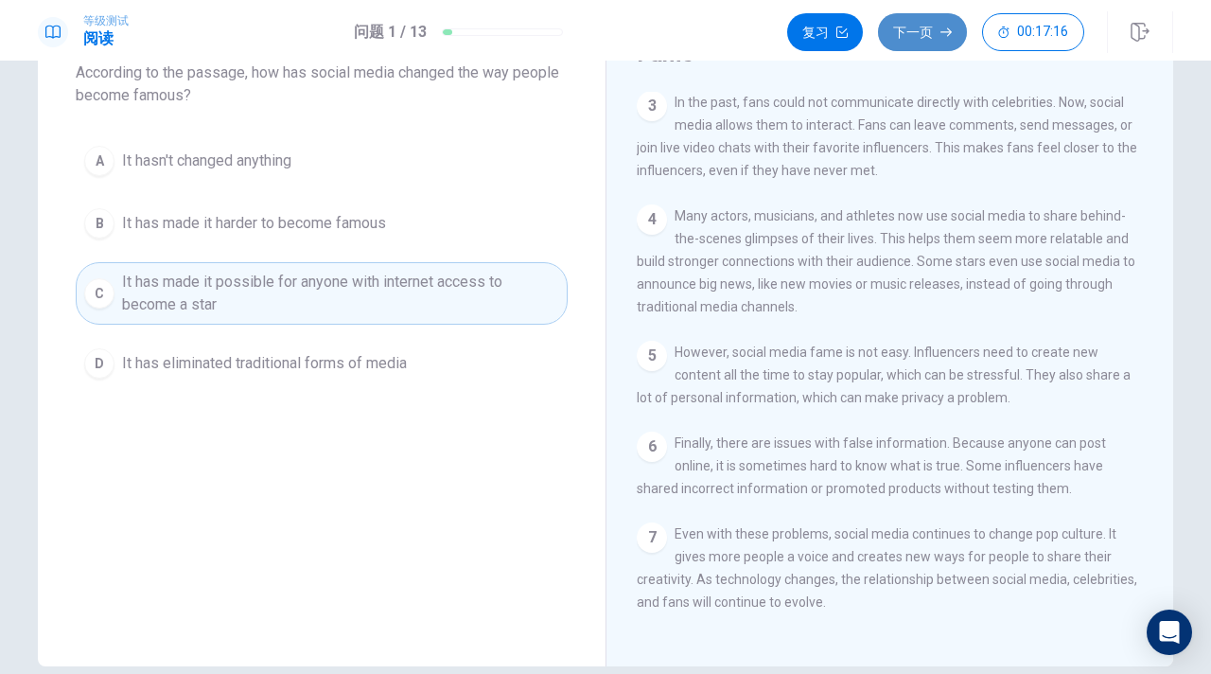
click at [928, 36] on button "下一页" at bounding box center [922, 32] width 89 height 38
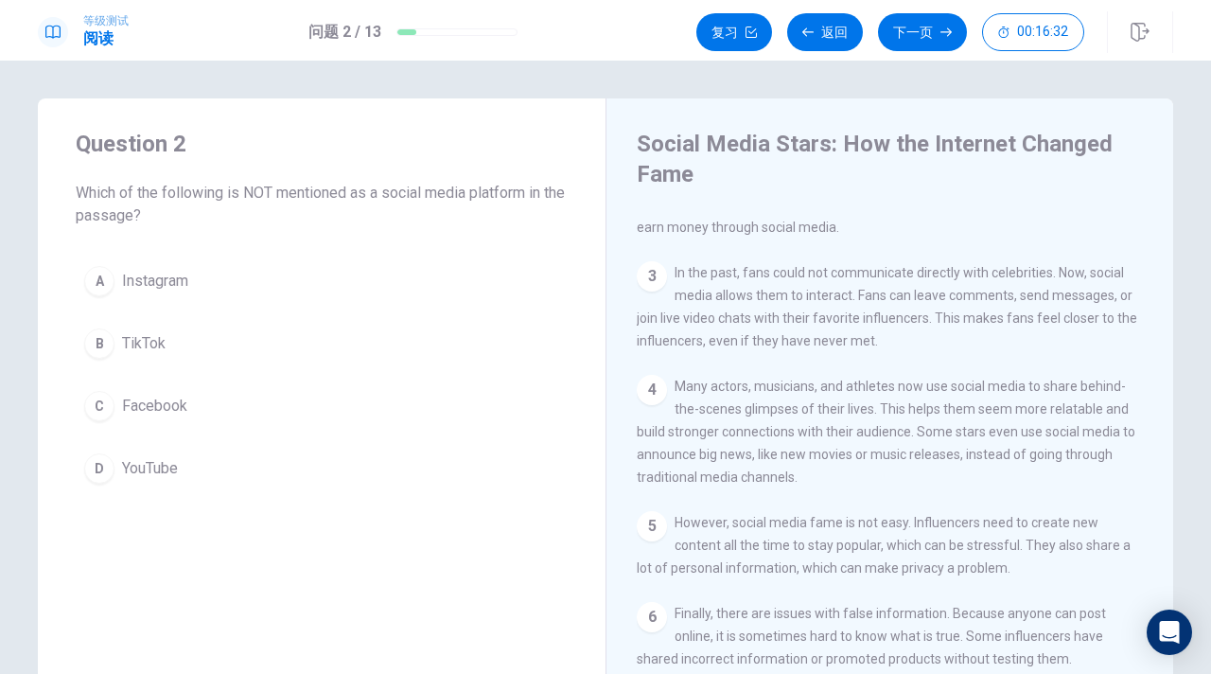
scroll to position [209, 0]
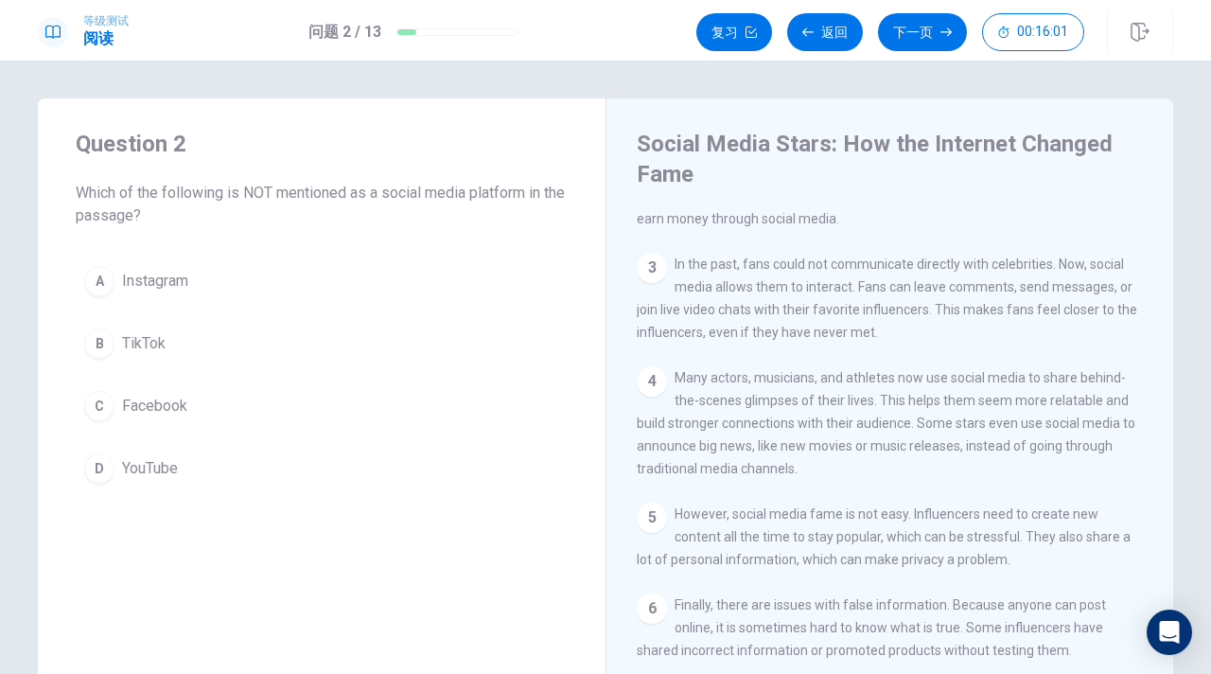
click at [812, 340] on span "In the past, fans could not communicate directly with celebrities. Now, social …" at bounding box center [887, 297] width 501 height 83
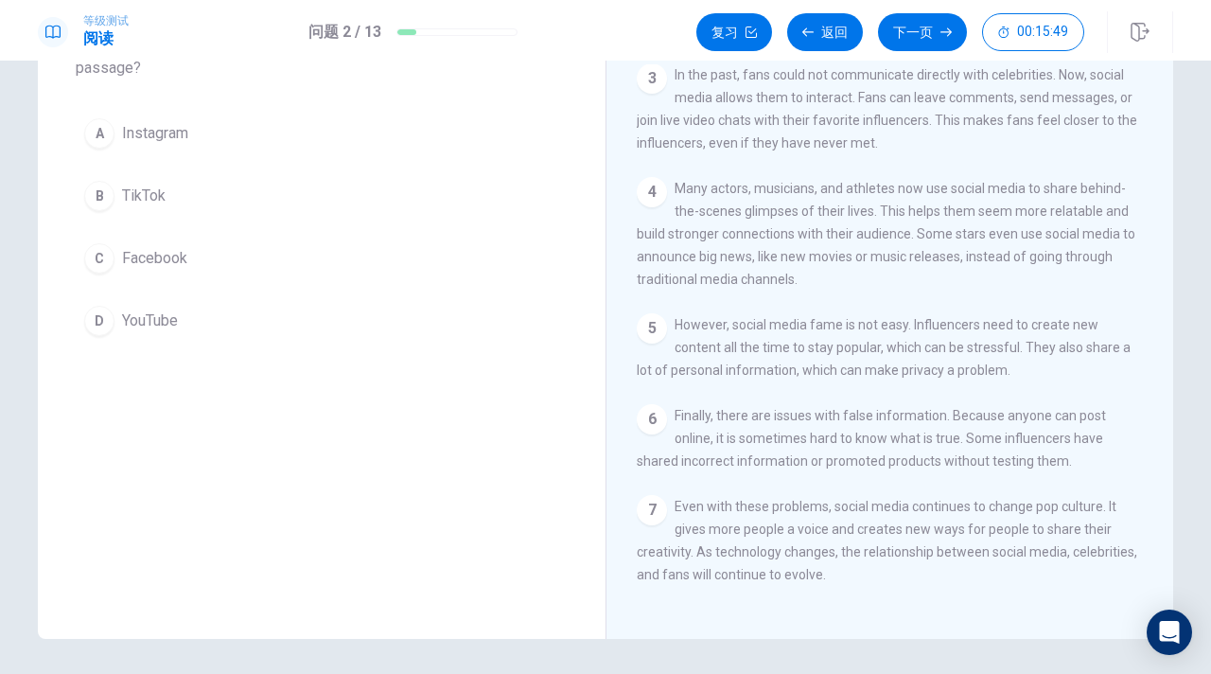
scroll to position [139, 0]
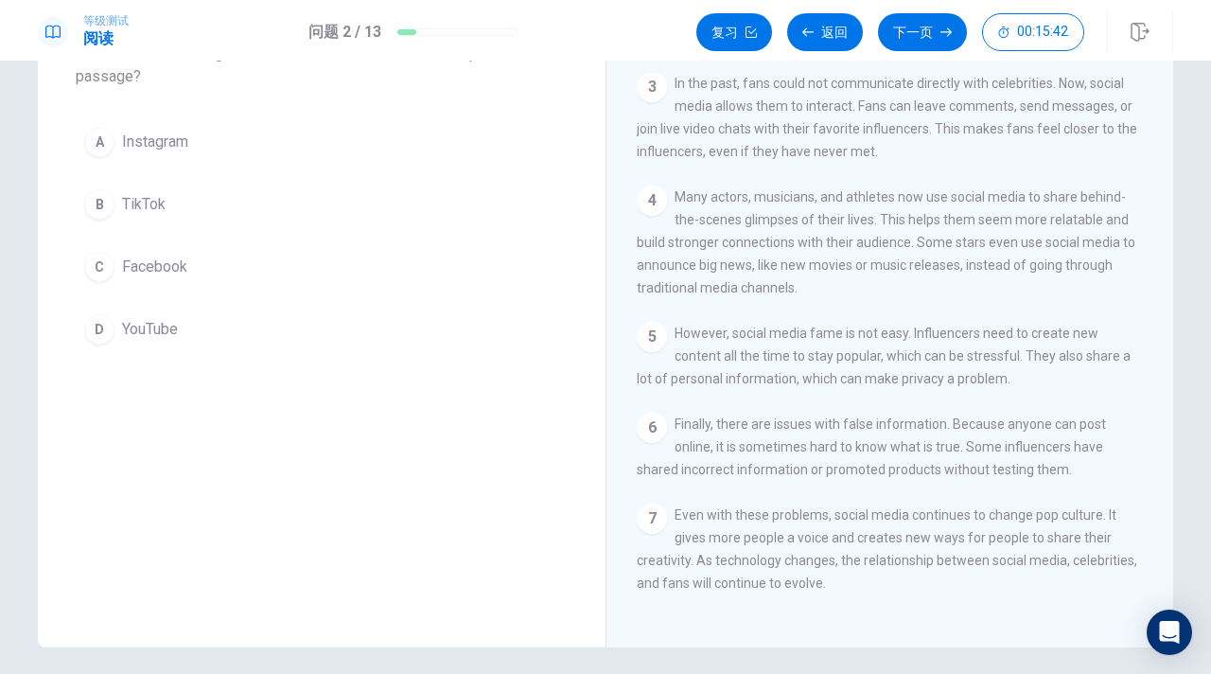
click at [812, 339] on div "5 However, social media fame is not easy. Influencers need to create new conten…" at bounding box center [890, 356] width 507 height 68
drag, startPoint x: 816, startPoint y: 546, endPoint x: 819, endPoint y: 610, distance: 63.5
click at [819, 569] on div "7 Even with these problems, social media continues to change pop culture. It gi…" at bounding box center [890, 549] width 507 height 91
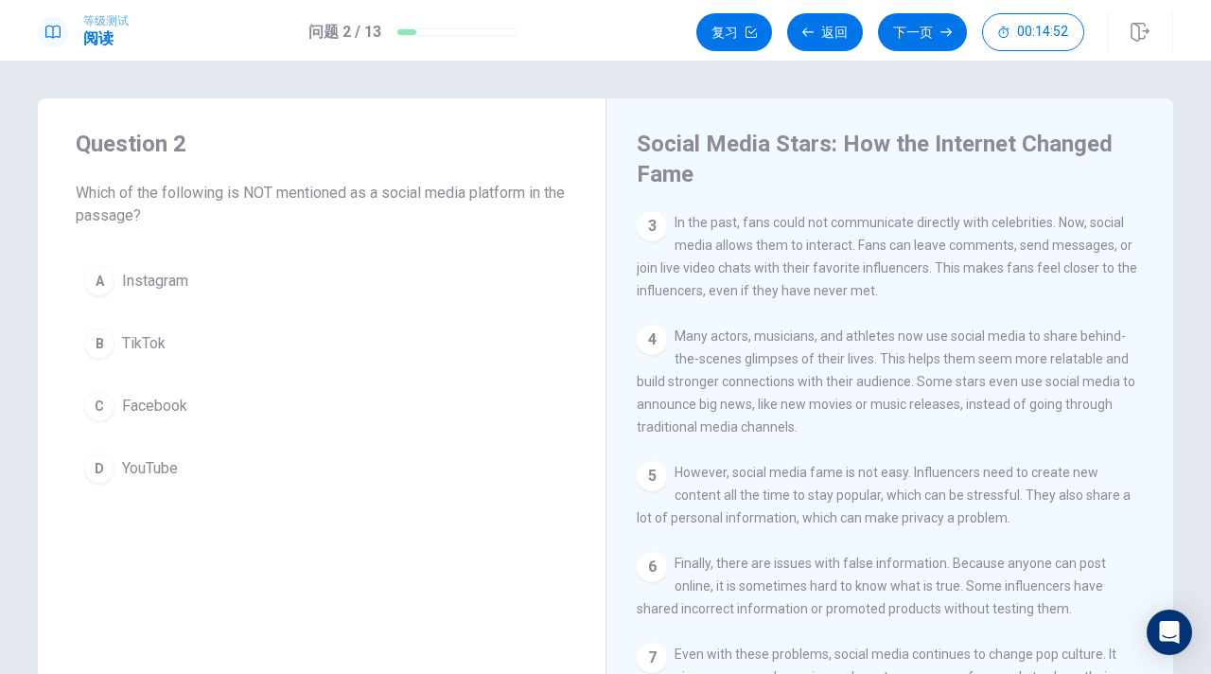
scroll to position [1, 0]
click at [180, 407] on span "Facebook" at bounding box center [154, 405] width 65 height 23
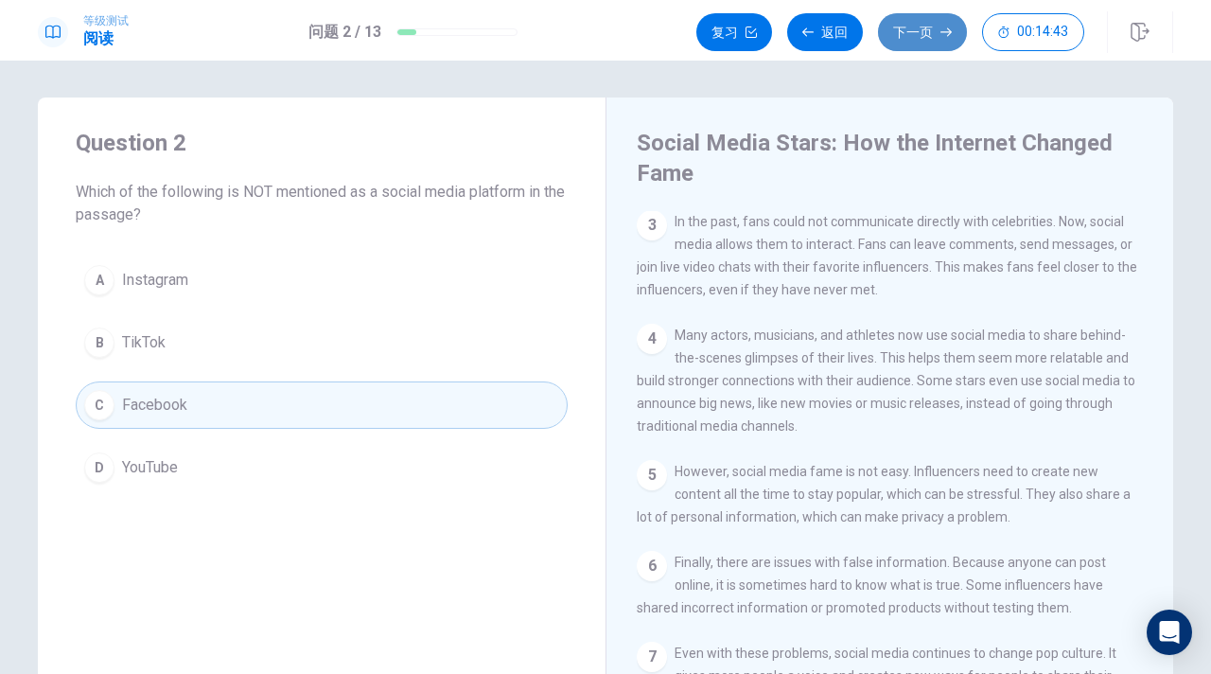
click at [923, 26] on button "下一页" at bounding box center [922, 32] width 89 height 38
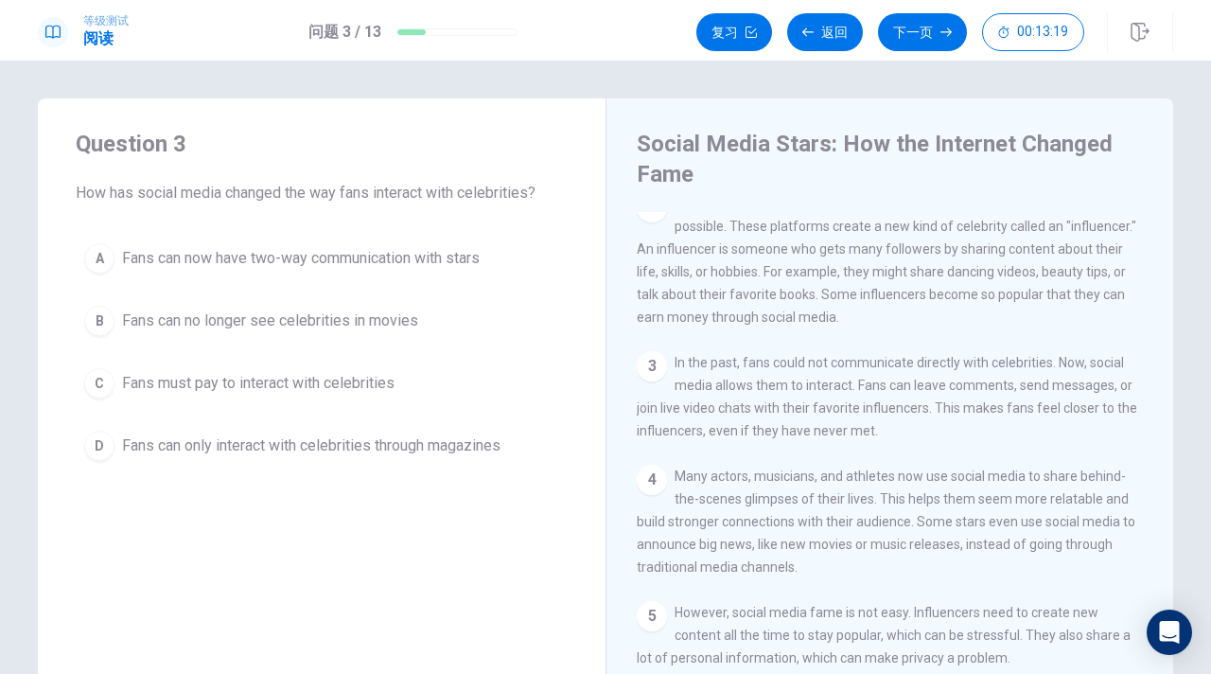
scroll to position [110, 0]
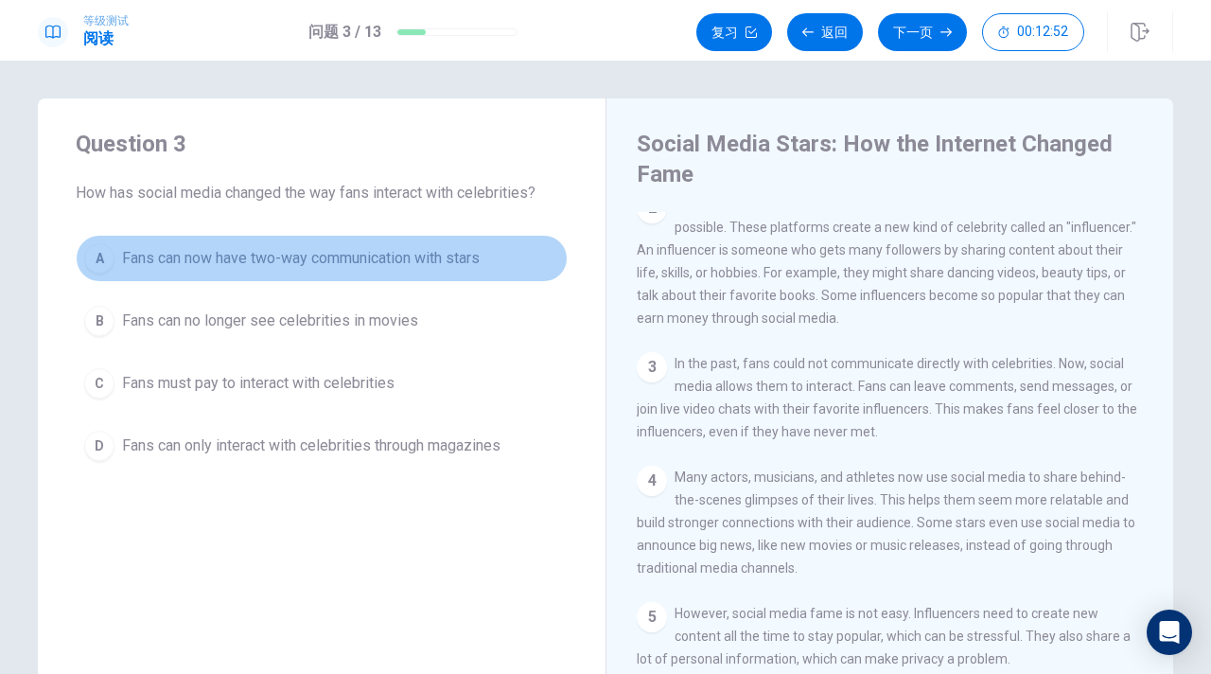
click at [362, 260] on span "Fans can now have two-way communication with stars" at bounding box center [301, 258] width 358 height 23
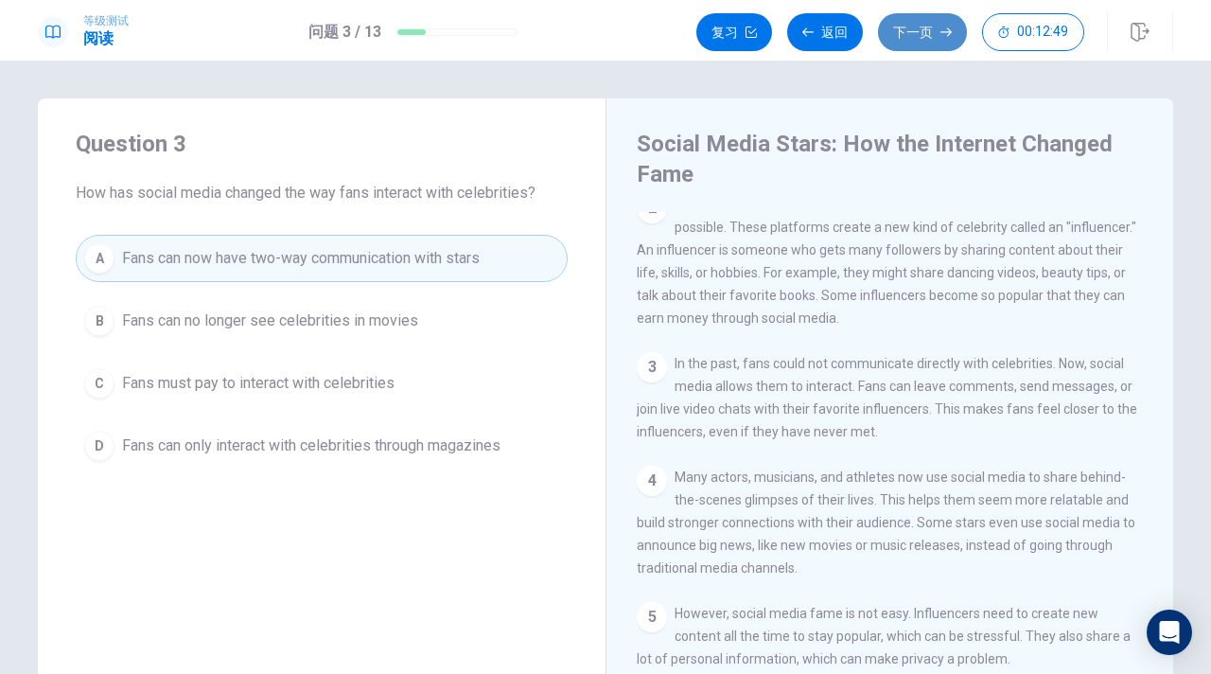
click at [887, 44] on button "下一页" at bounding box center [922, 32] width 89 height 38
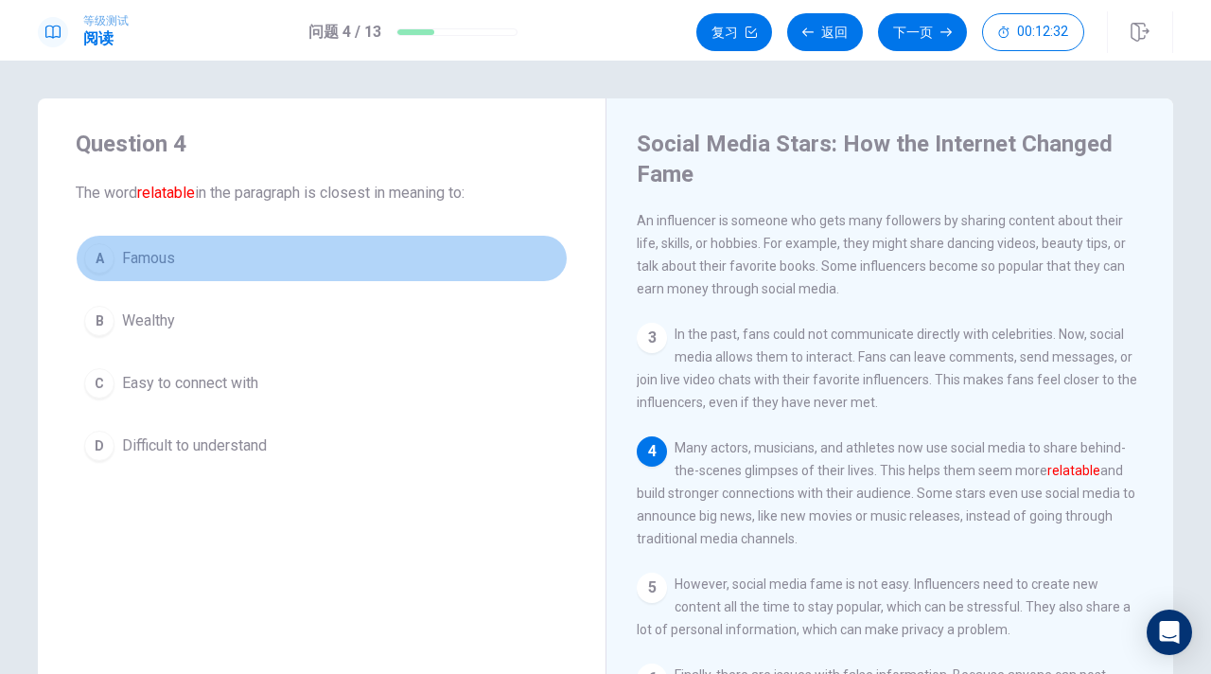
click at [100, 256] on div "A" at bounding box center [99, 258] width 30 height 30
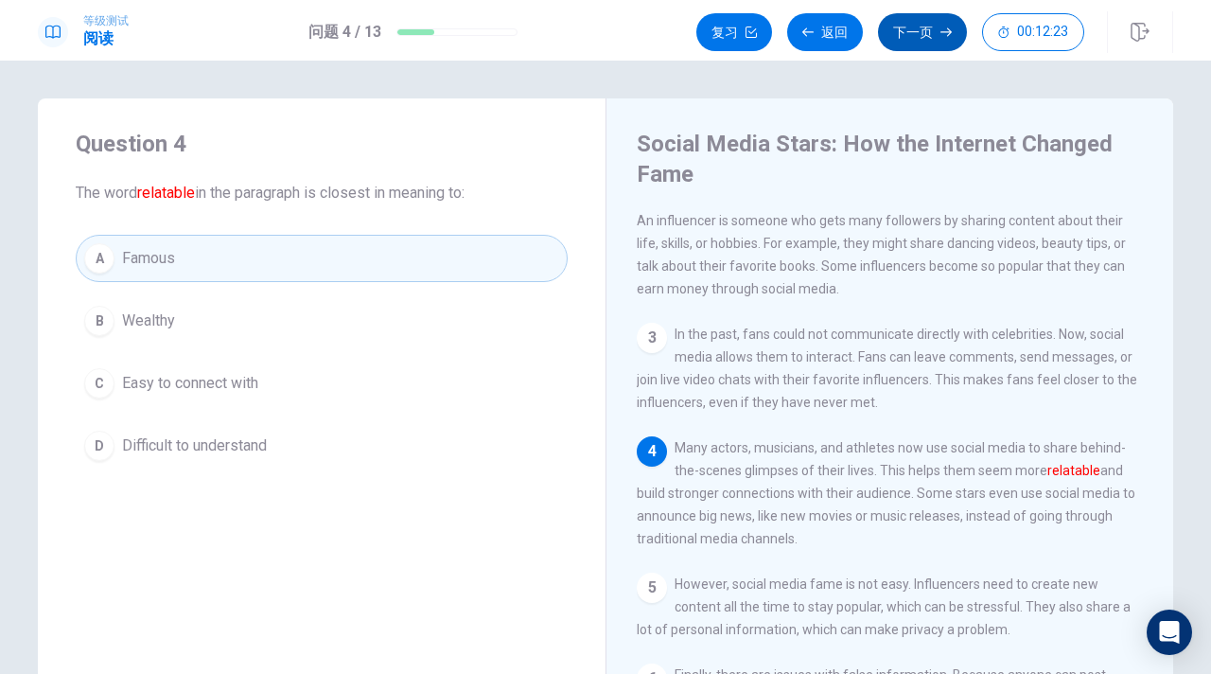
click at [913, 27] on button "下一页" at bounding box center [922, 32] width 89 height 38
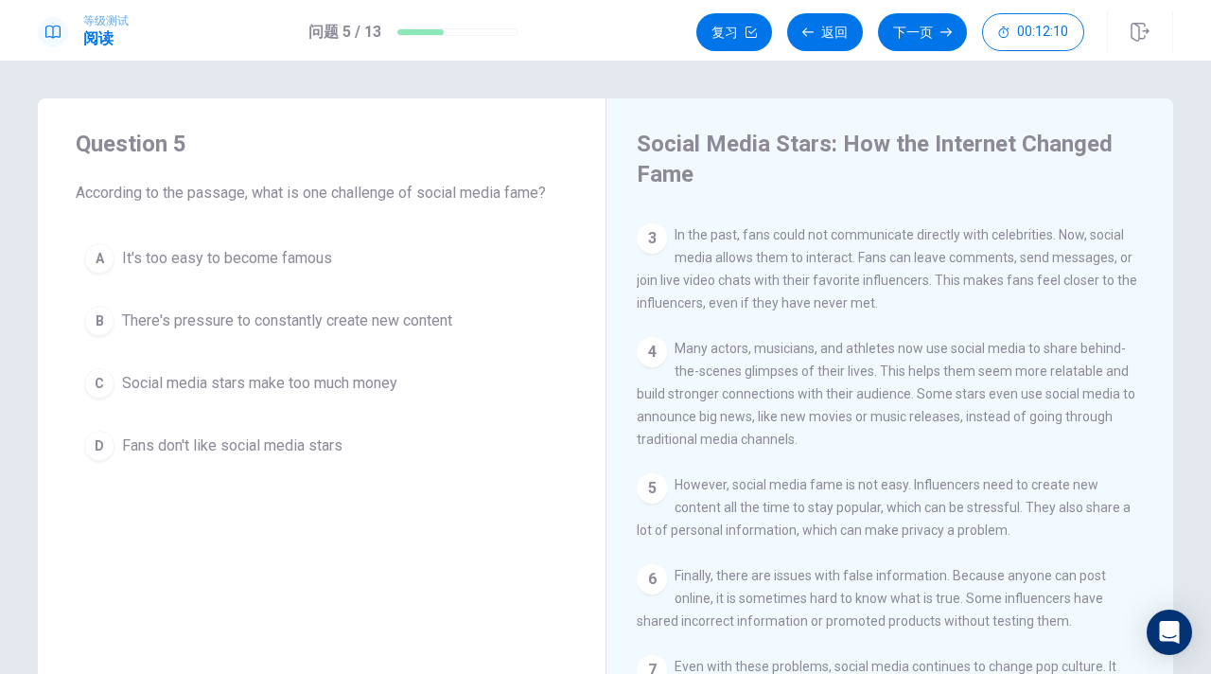
scroll to position [248, 0]
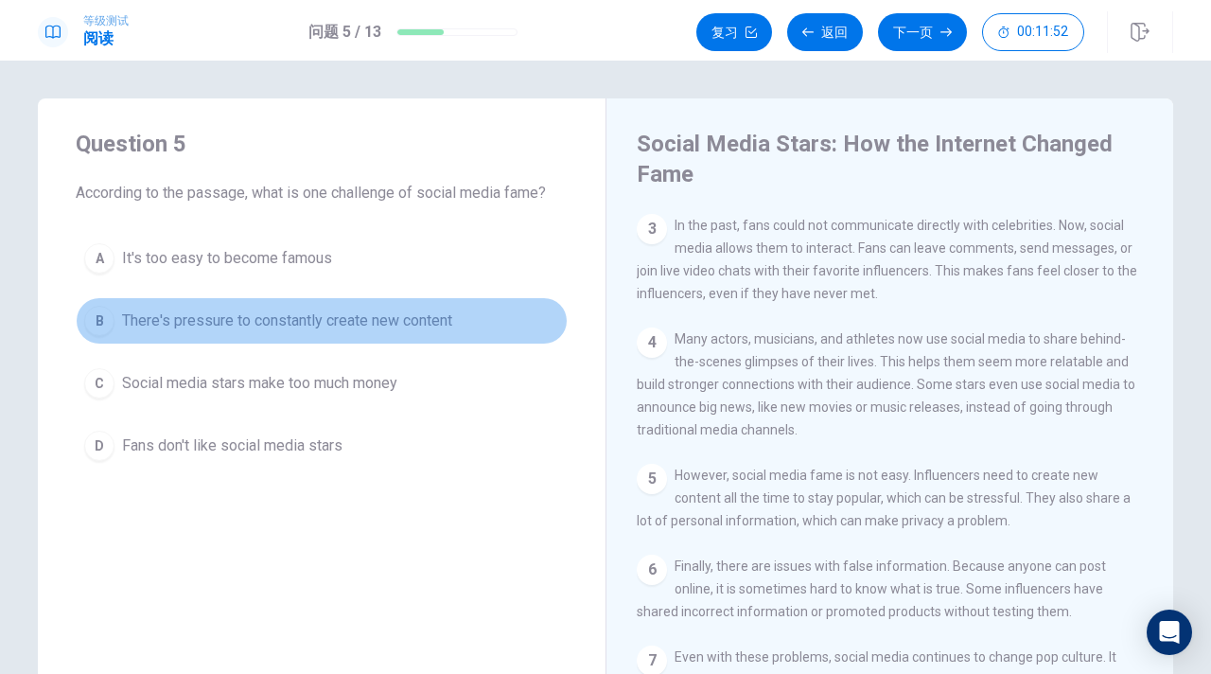
click at [451, 315] on span "There's pressure to constantly create new content" at bounding box center [287, 320] width 330 height 23
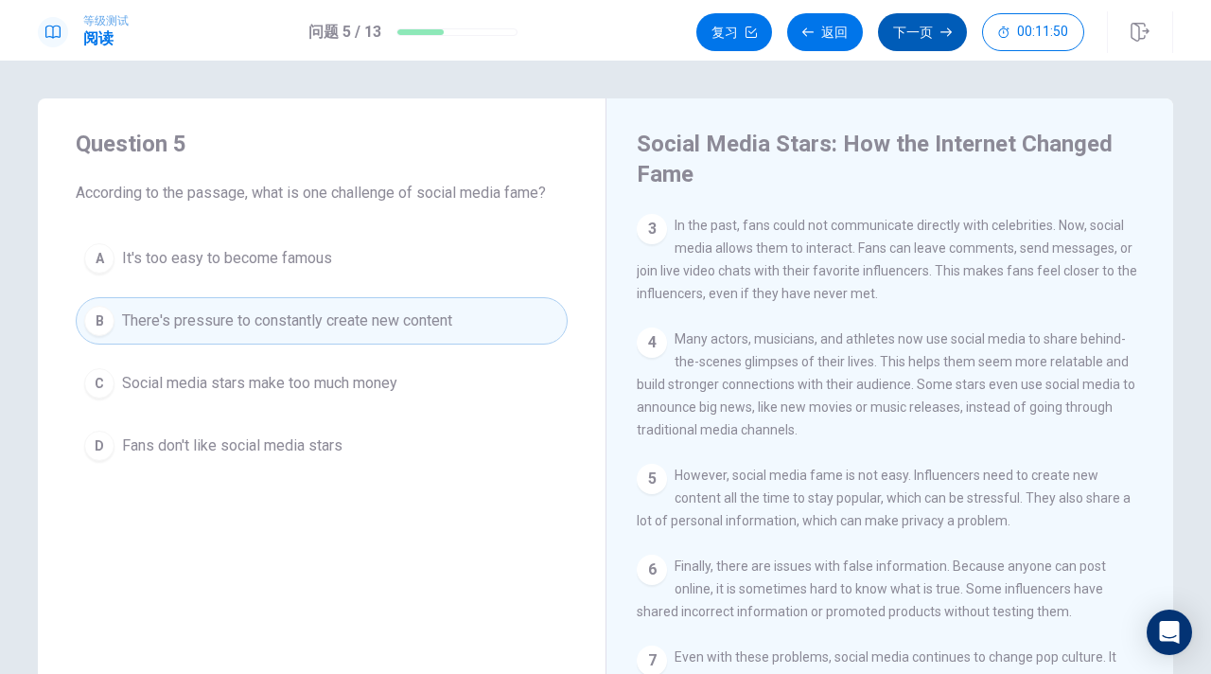
click at [934, 34] on button "下一页" at bounding box center [922, 32] width 89 height 38
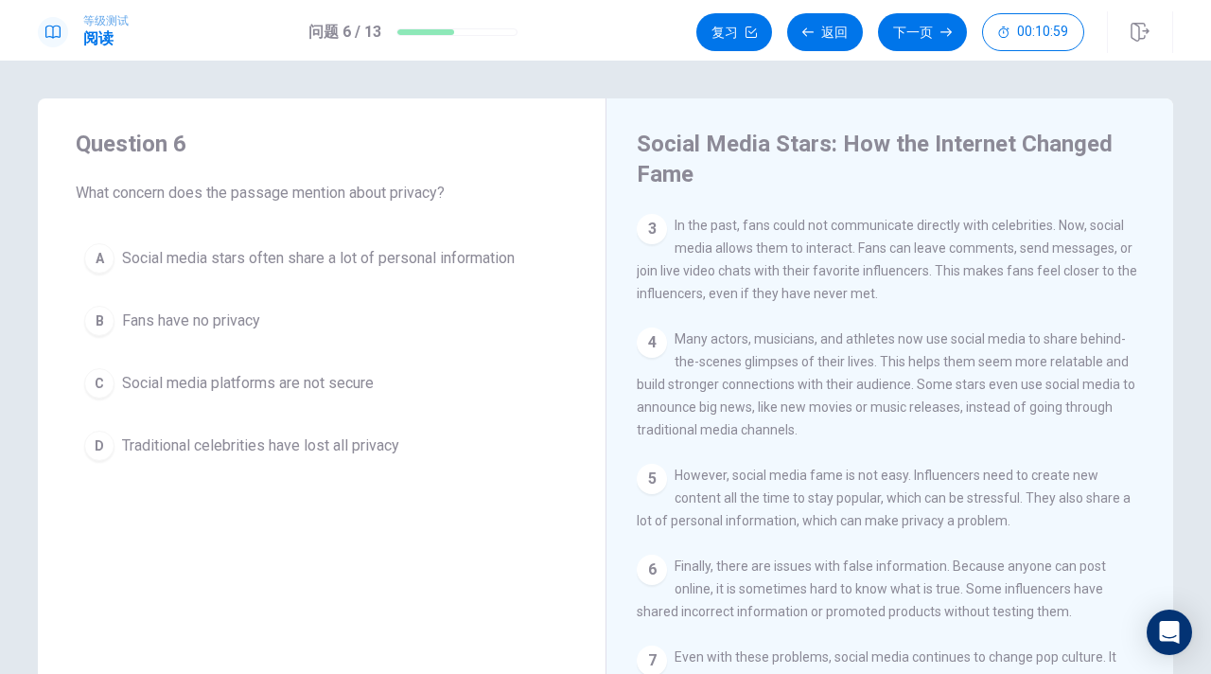
click at [262, 245] on button "A Social media stars often share a lot of personal information" at bounding box center [322, 258] width 492 height 47
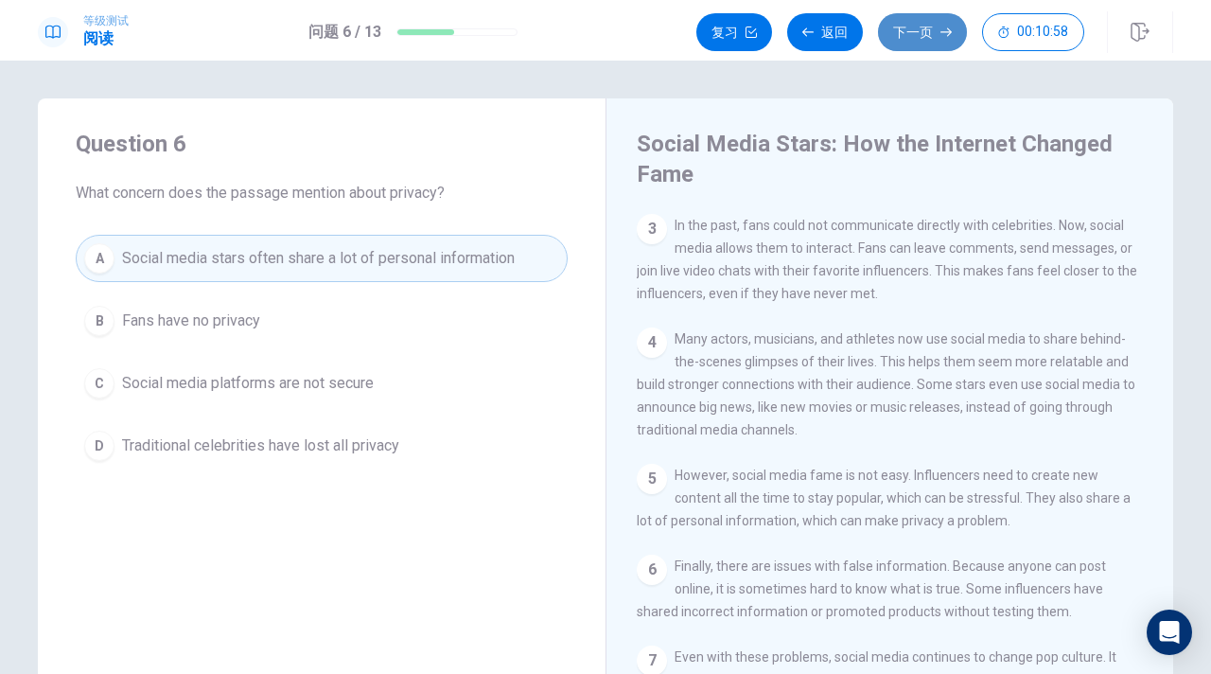
click at [914, 23] on button "下一页" at bounding box center [922, 32] width 89 height 38
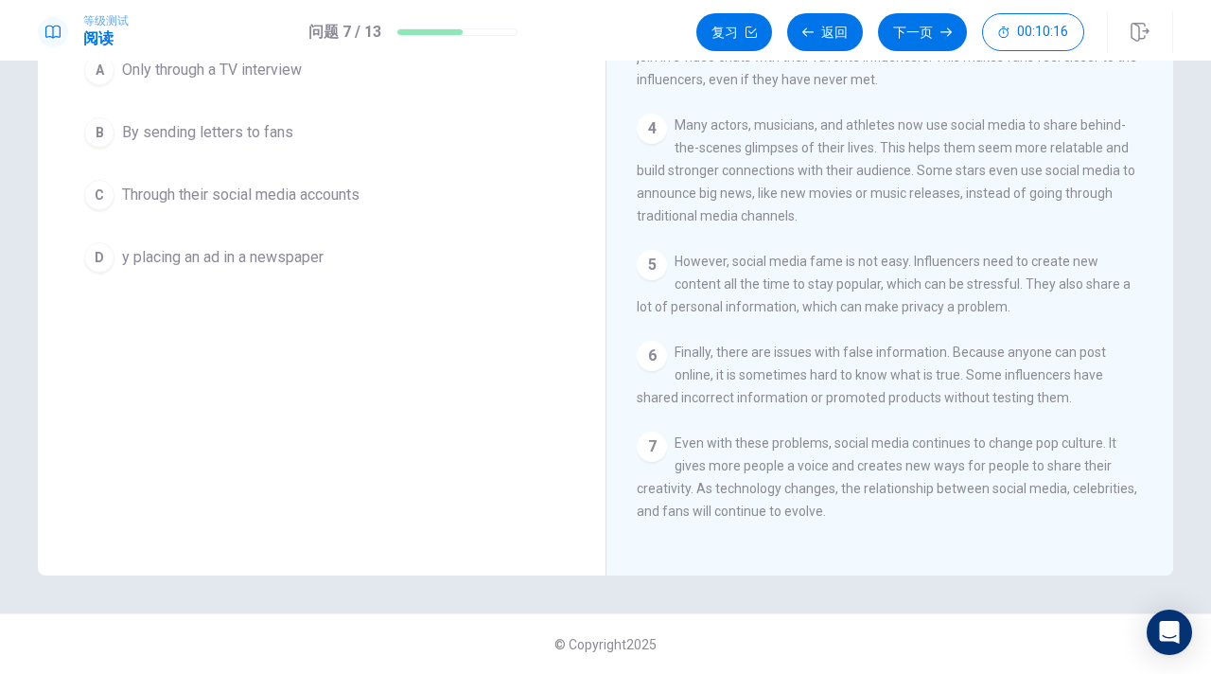
scroll to position [0, 0]
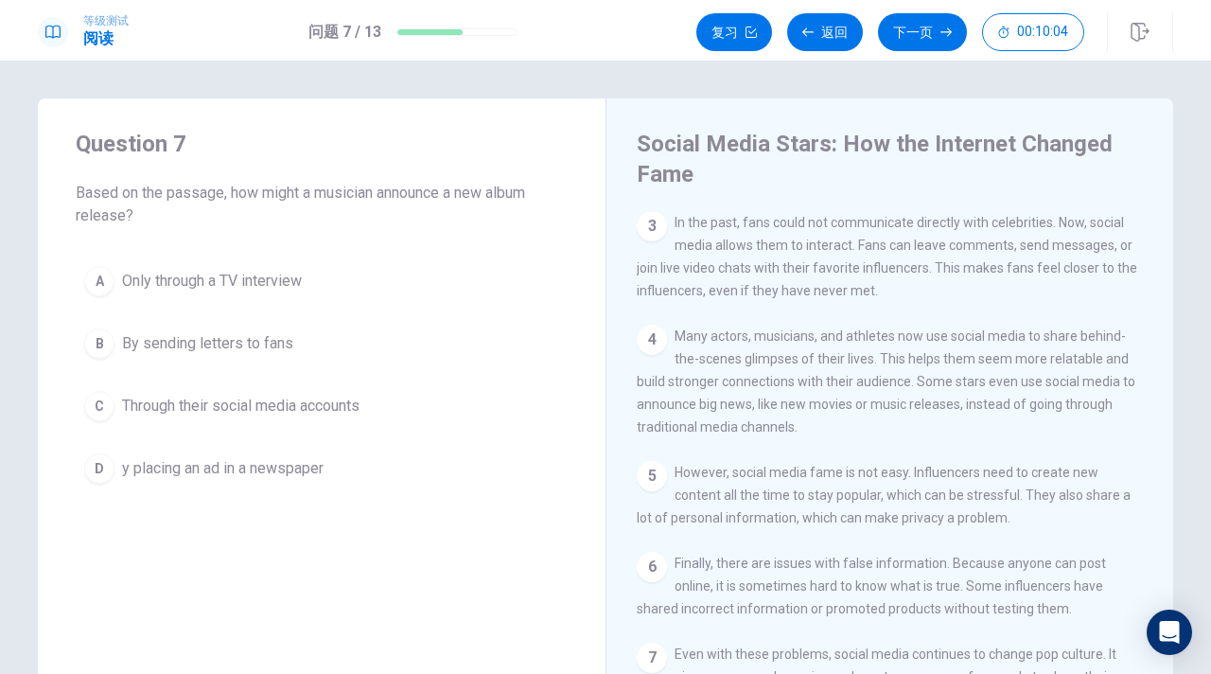
click at [339, 400] on span "Through their social media accounts" at bounding box center [241, 406] width 238 height 23
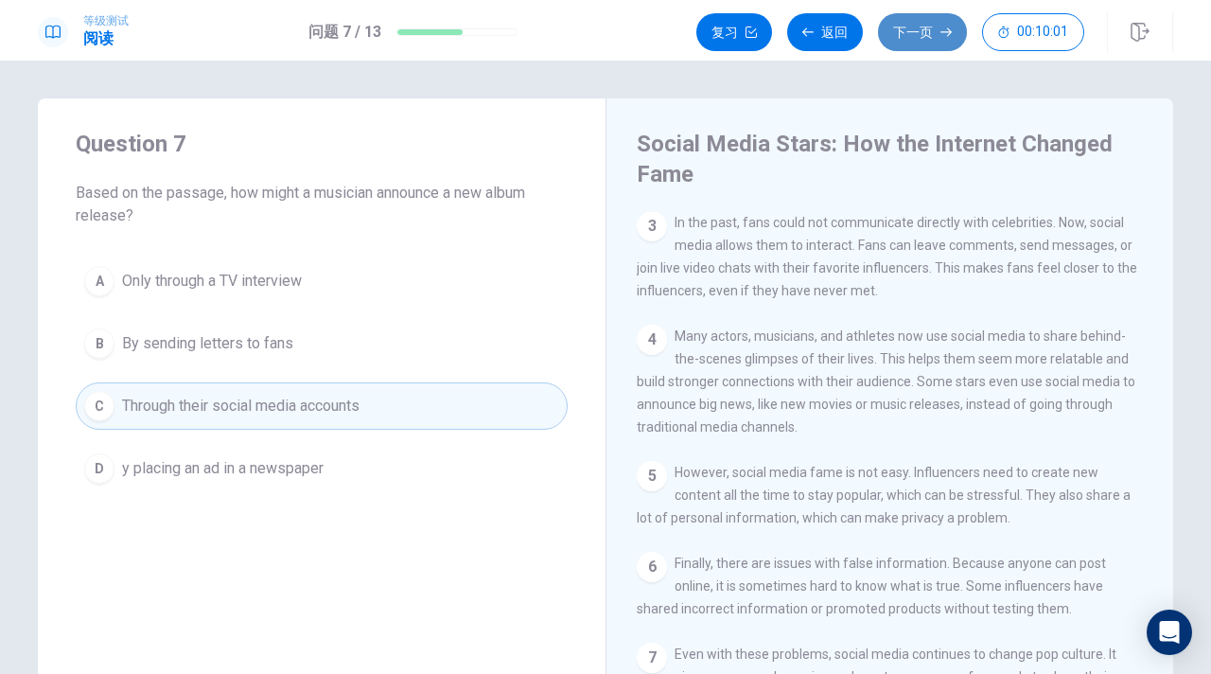
click at [922, 15] on button "下一页" at bounding box center [922, 32] width 89 height 38
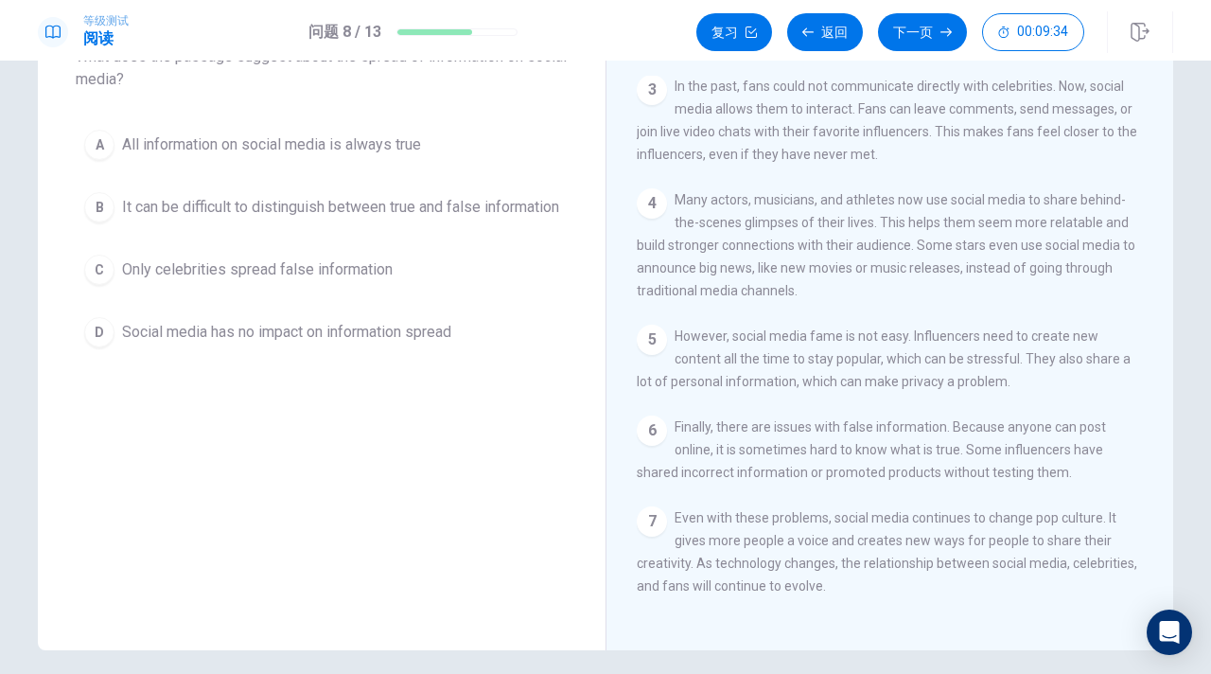
scroll to position [255, 0]
drag, startPoint x: 645, startPoint y: 362, endPoint x: 621, endPoint y: 301, distance: 65.4
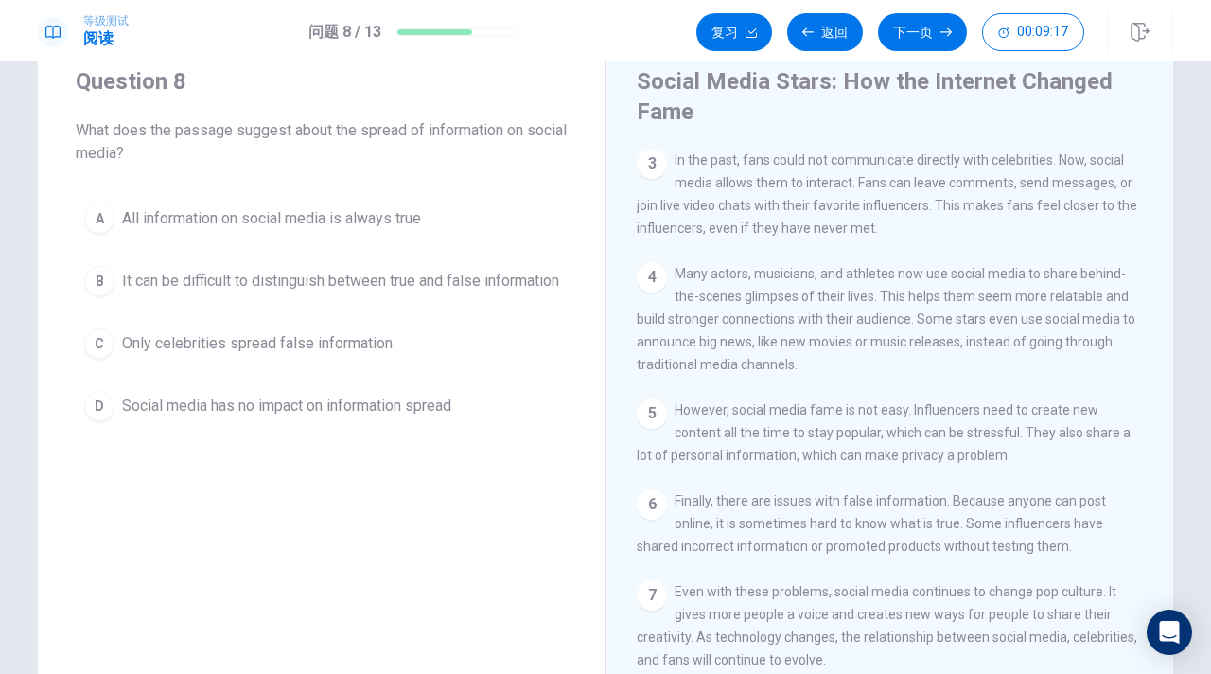
scroll to position [61, 0]
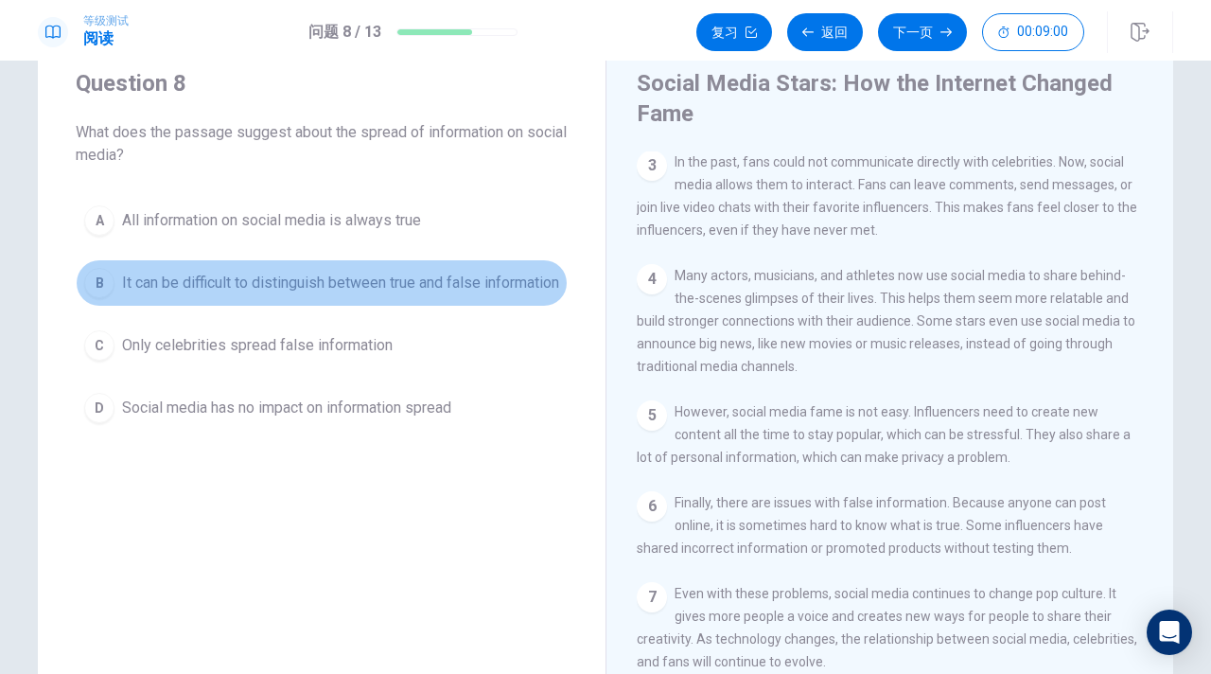
click at [196, 283] on span "It can be difficult to distinguish between true and false information" at bounding box center [340, 283] width 437 height 23
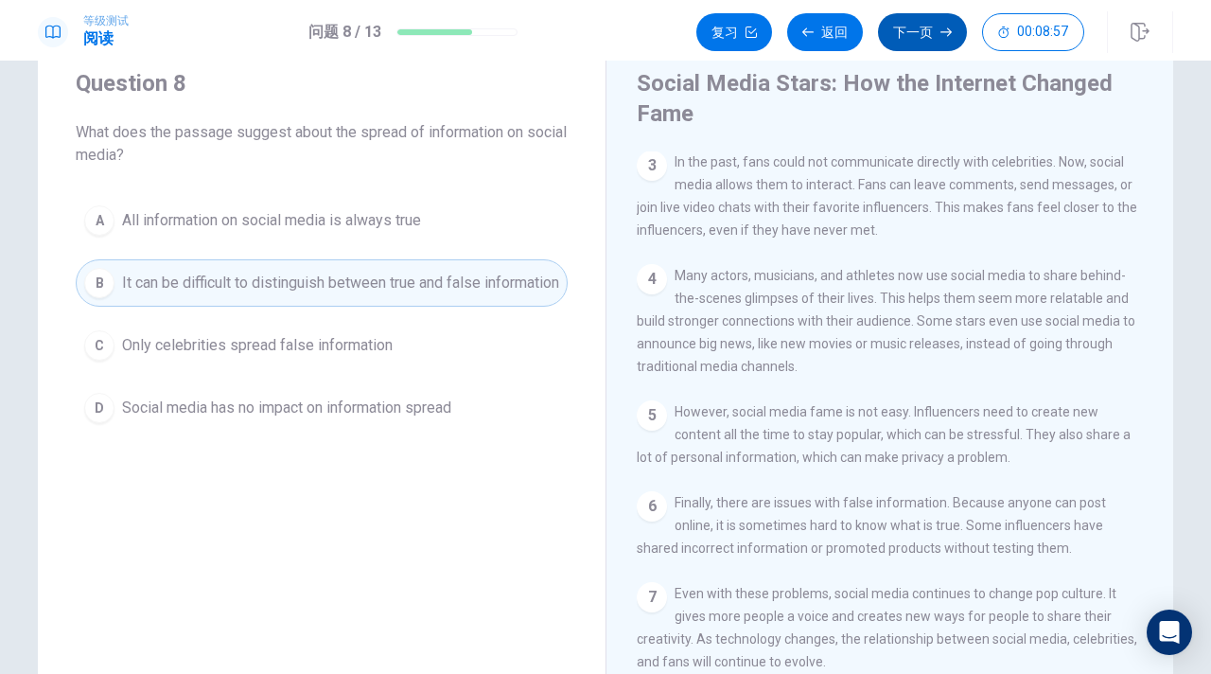
click at [915, 49] on button "下一页" at bounding box center [922, 32] width 89 height 38
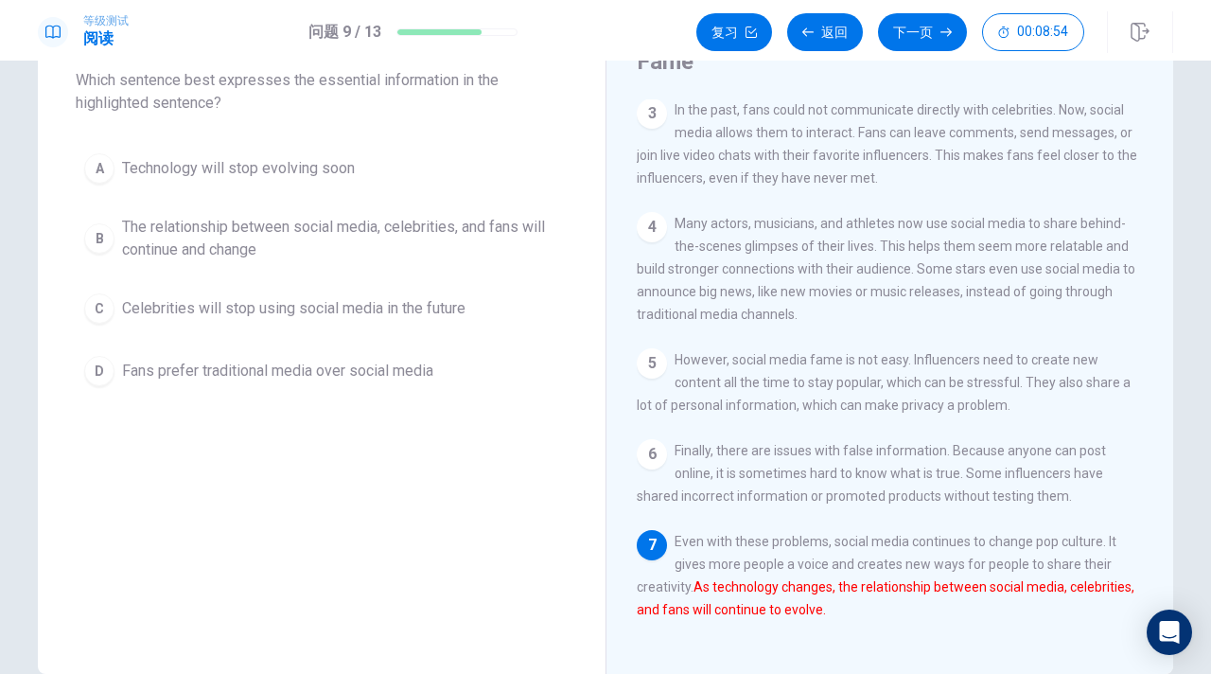
scroll to position [118, 0]
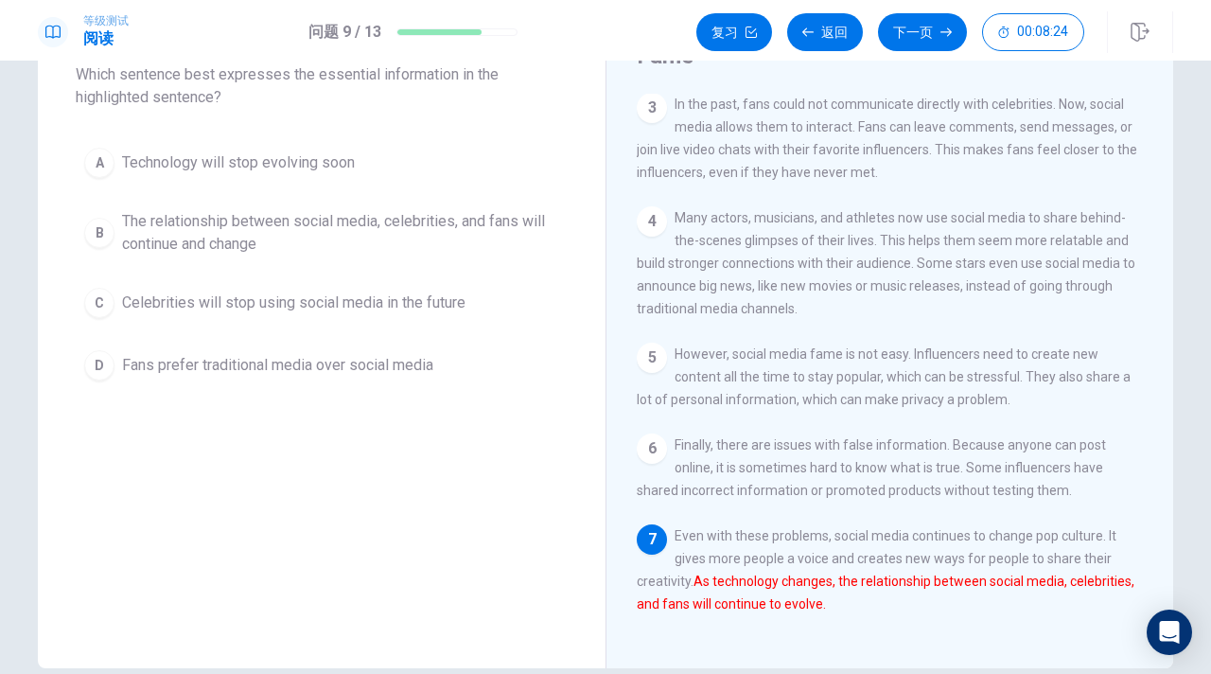
click at [519, 215] on span "The relationship between social media, celebrities, and fans will continue and …" at bounding box center [340, 232] width 437 height 45
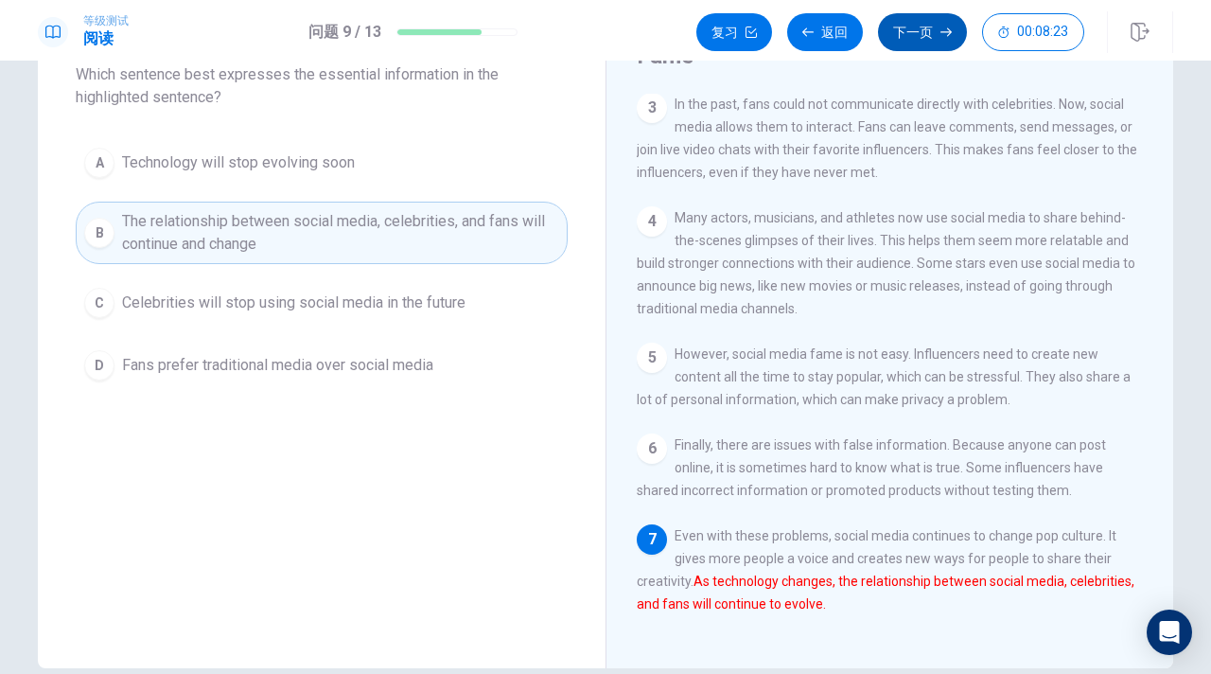
click at [908, 41] on button "下一页" at bounding box center [922, 32] width 89 height 38
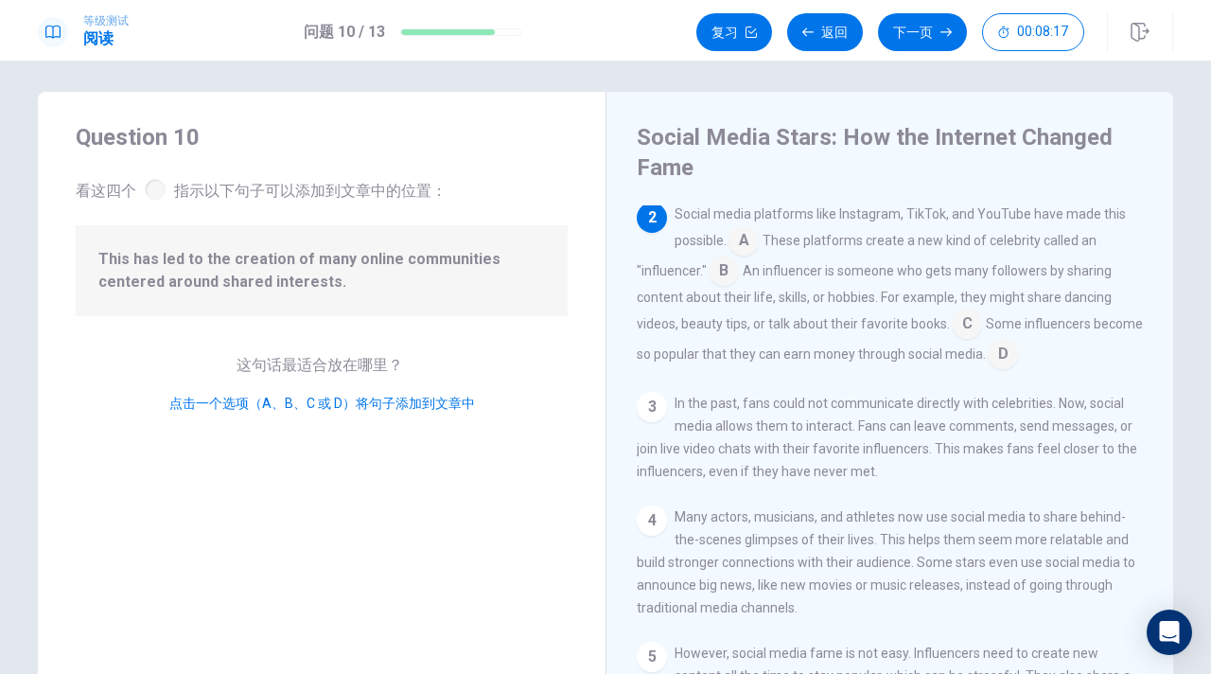
scroll to position [0, 0]
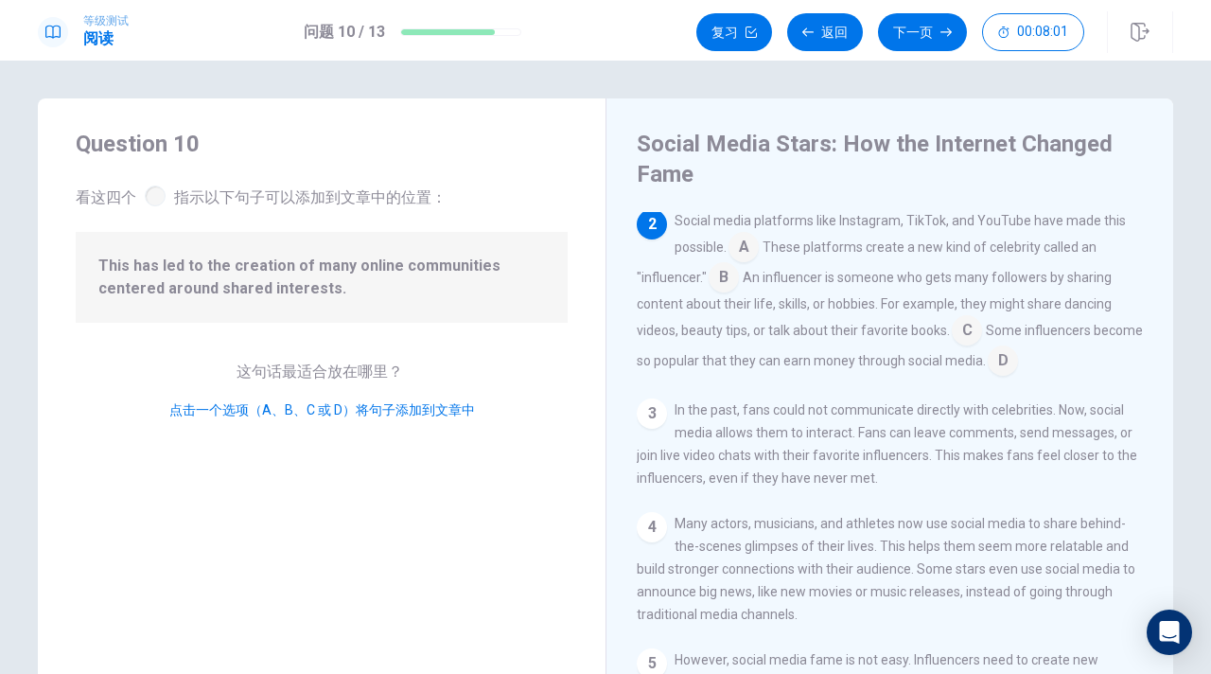
click at [740, 245] on input at bounding box center [744, 249] width 30 height 30
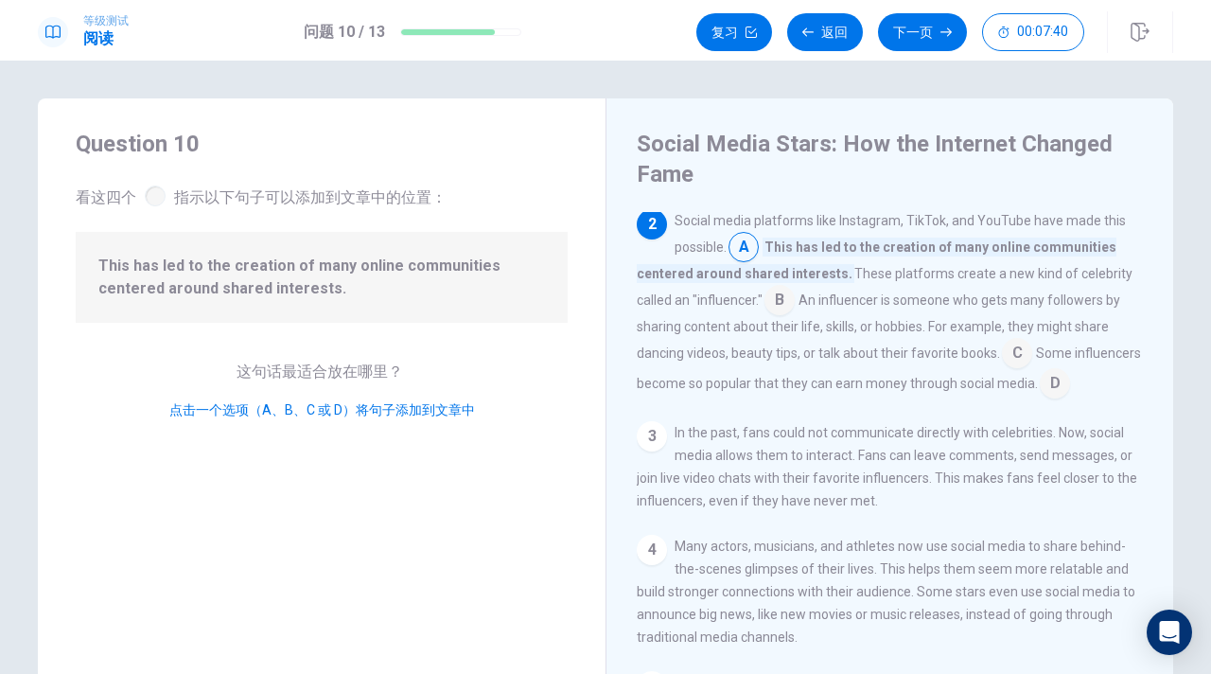
click at [786, 297] on input at bounding box center [780, 302] width 30 height 30
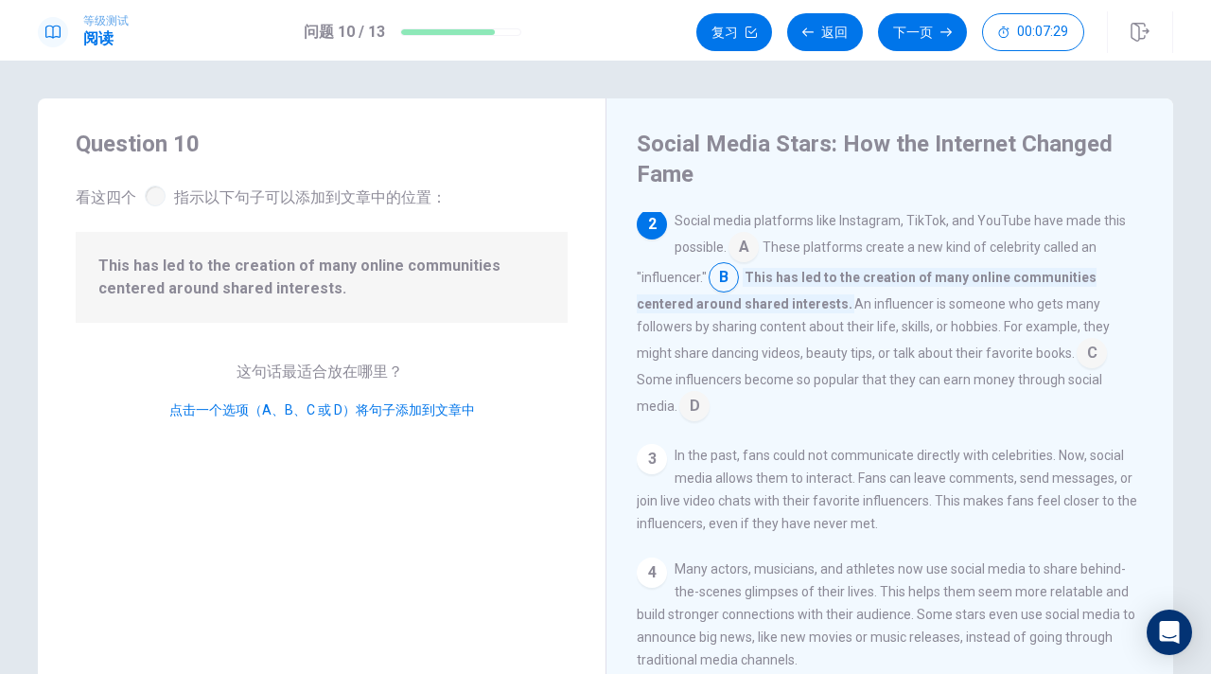
click at [1077, 349] on input at bounding box center [1092, 355] width 30 height 30
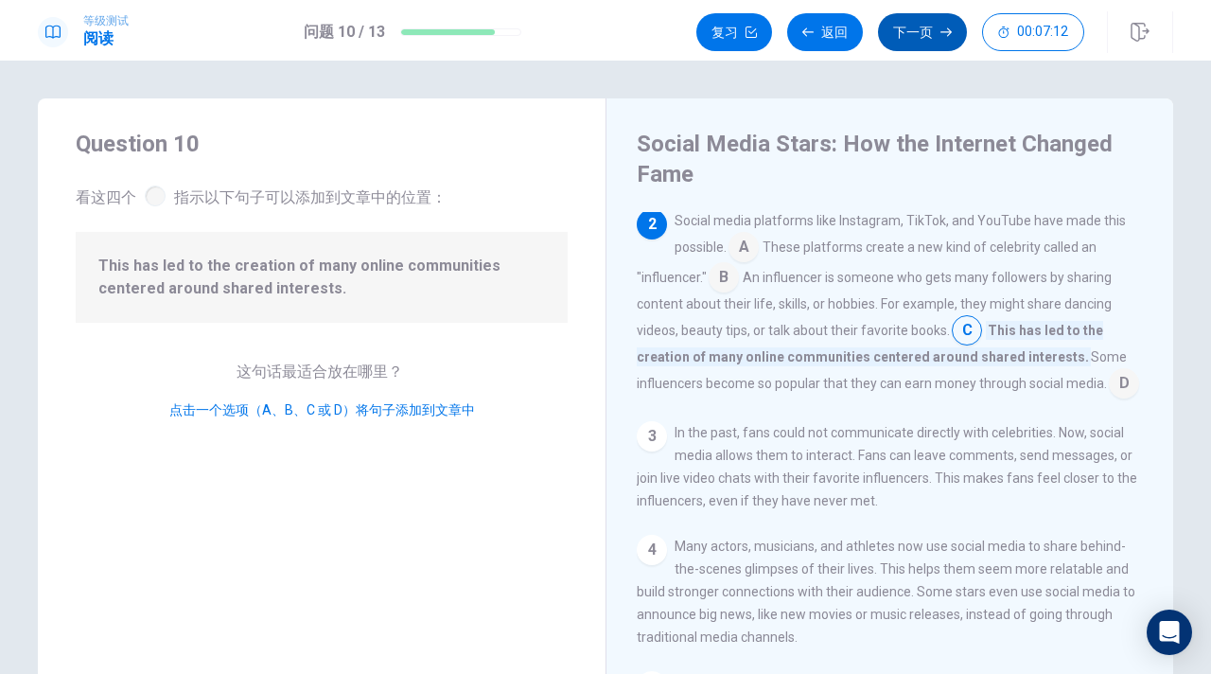
click at [926, 38] on button "下一页" at bounding box center [922, 32] width 89 height 38
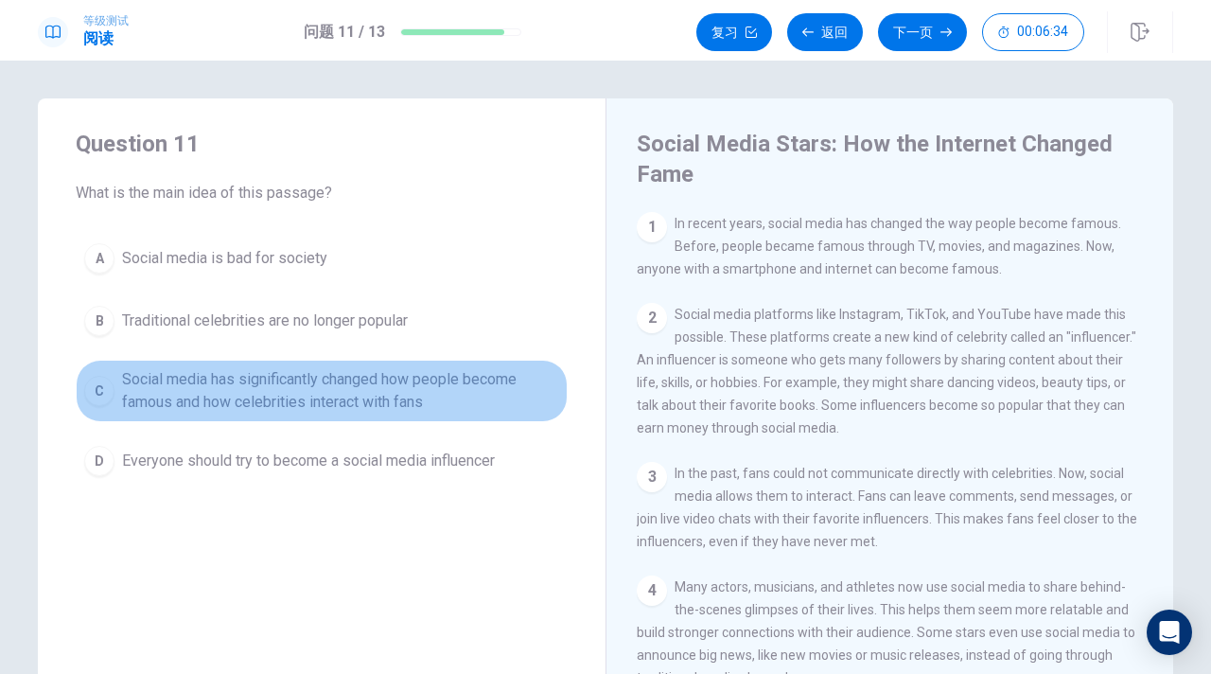
click at [454, 390] on span "Social media has significantly changed how people become famous and how celebri…" at bounding box center [340, 390] width 437 height 45
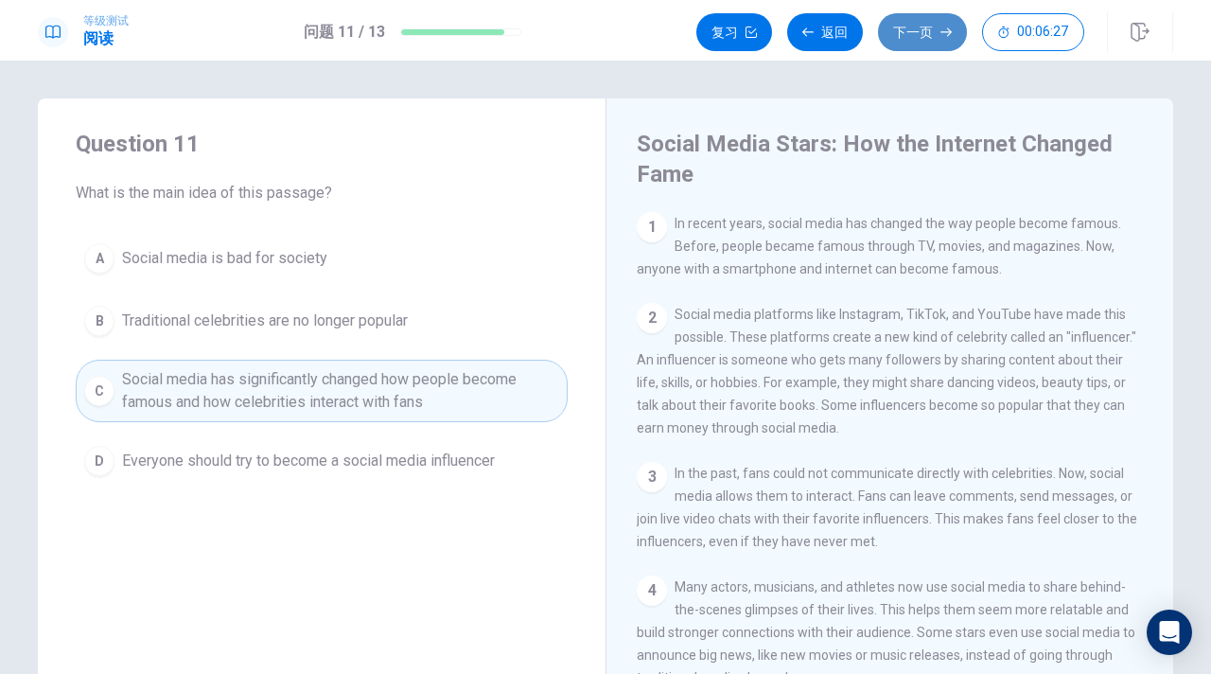
click at [905, 43] on button "下一页" at bounding box center [922, 32] width 89 height 38
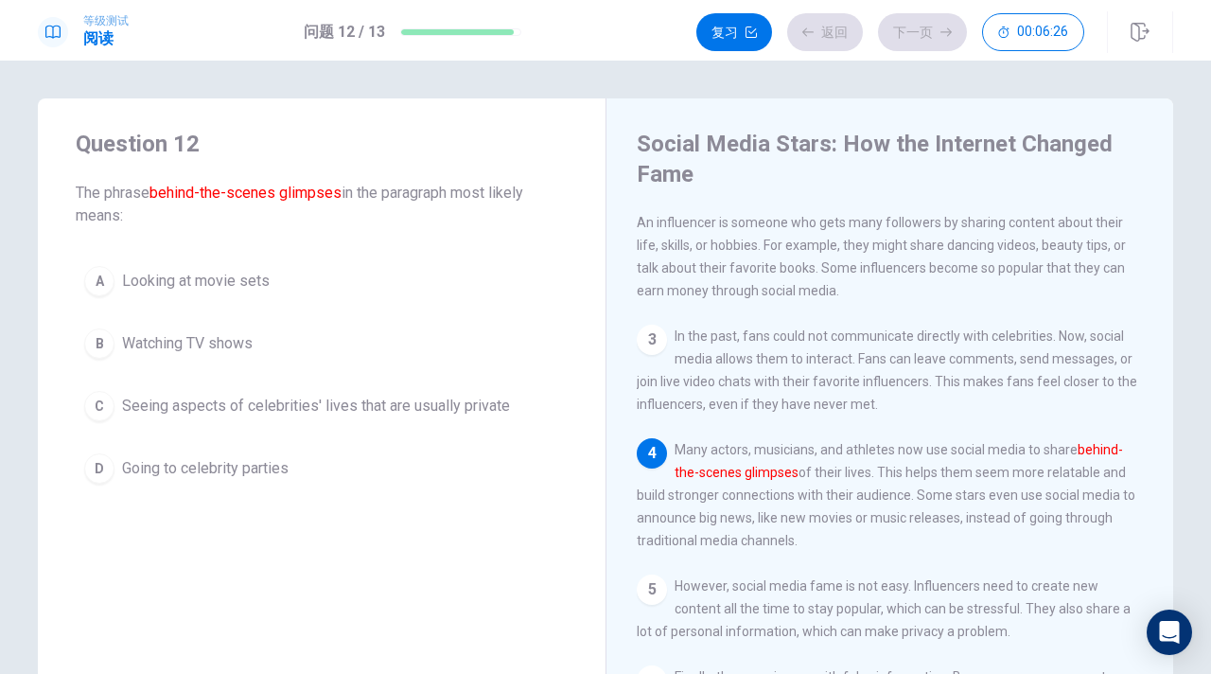
scroll to position [139, 0]
click at [253, 369] on div "A Looking at movie sets B Watching TV shows C Seeing aspects of celebrities' li…" at bounding box center [322, 374] width 492 height 235
click at [316, 396] on span "Seeing aspects of celebrities' lives that are usually private" at bounding box center [316, 406] width 388 height 23
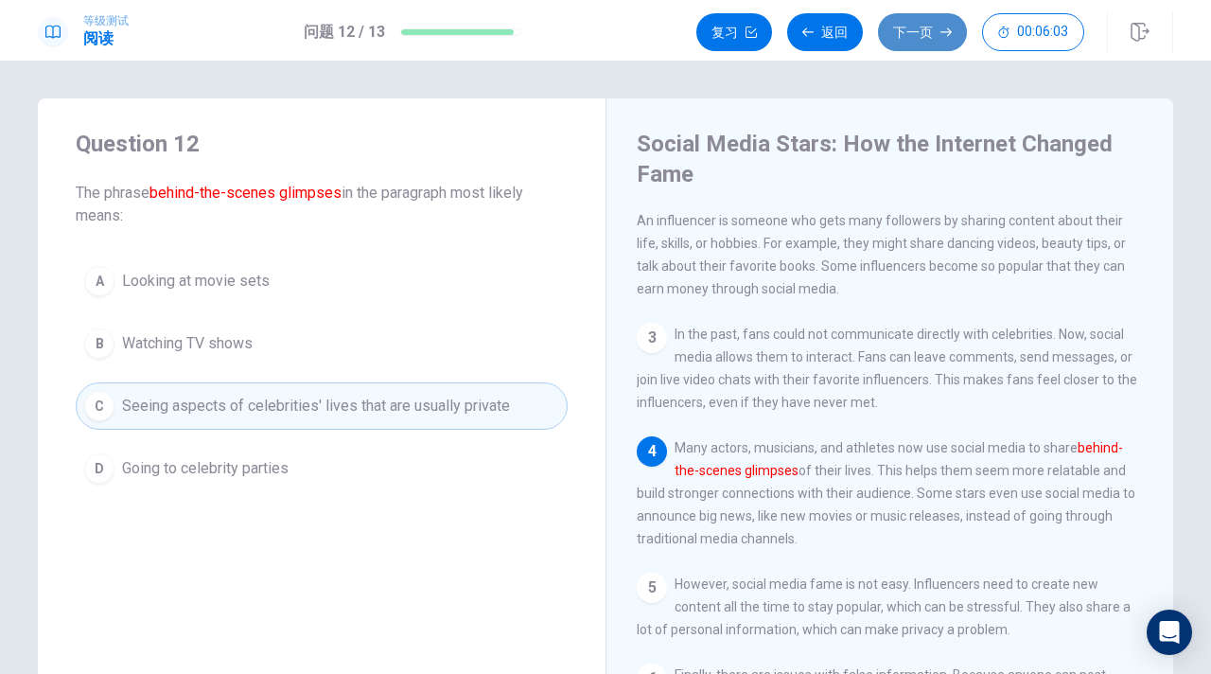
click at [916, 20] on button "下一页" at bounding box center [922, 32] width 89 height 38
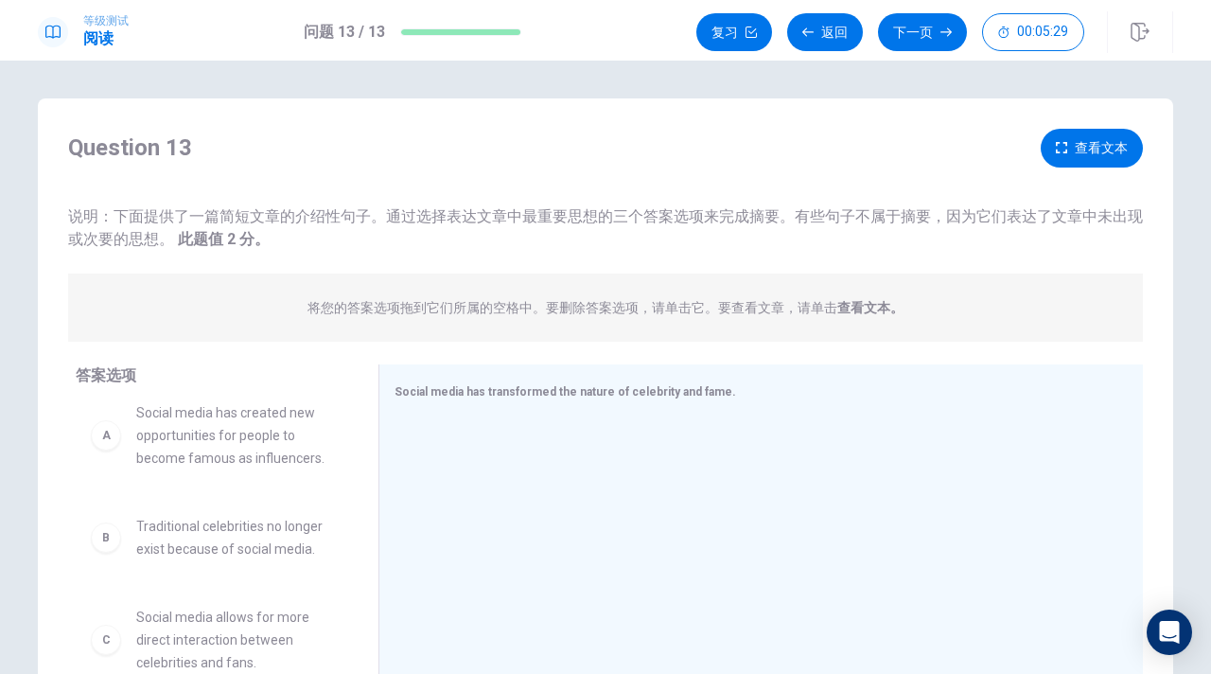
scroll to position [12, 0]
click at [210, 496] on div "A Social media has created new opportunities for people to become famous as inf…" at bounding box center [212, 536] width 273 height 292
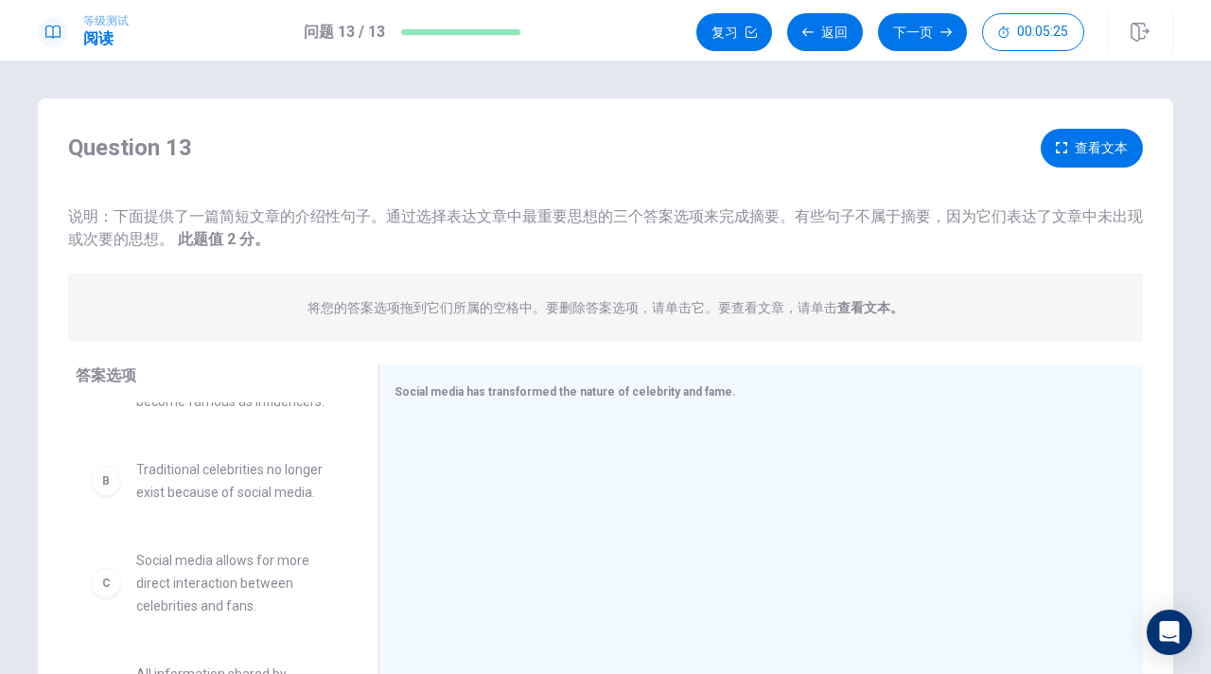
scroll to position [74, 0]
click at [238, 525] on div "A Social media has created new opportunities for people to become famous as inf…" at bounding box center [212, 474] width 273 height 292
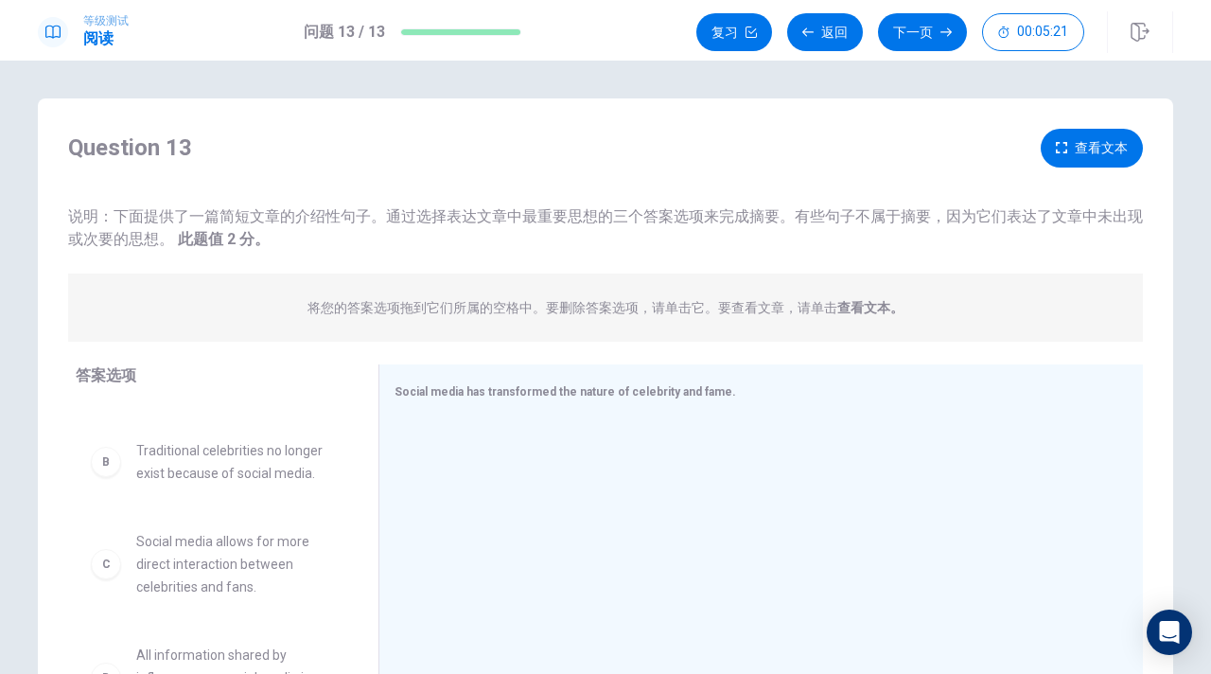
scroll to position [94, 0]
click at [243, 539] on span "Social media allows for more direct interaction between celebrities and fans." at bounding box center [234, 562] width 197 height 68
drag, startPoint x: 243, startPoint y: 539, endPoint x: 611, endPoint y: 426, distance: 385.3
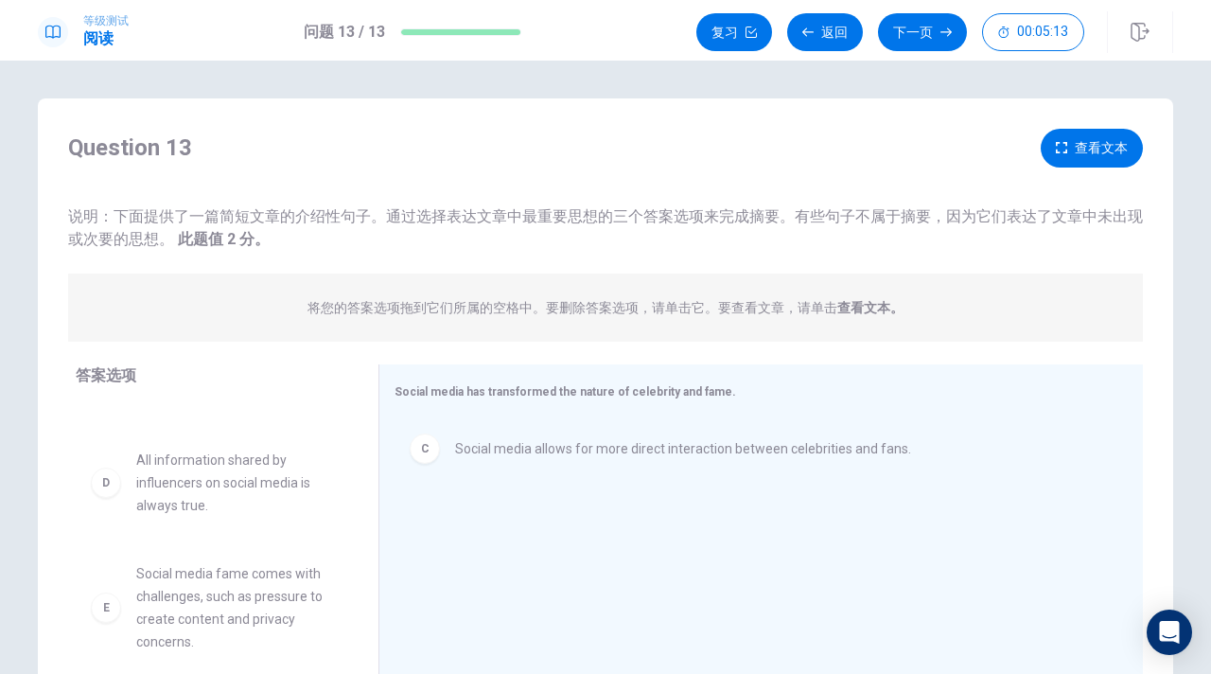
scroll to position [176, 0]
click at [220, 596] on span "Social media fame comes with challenges, such as pressure to create content and…" at bounding box center [234, 604] width 197 height 91
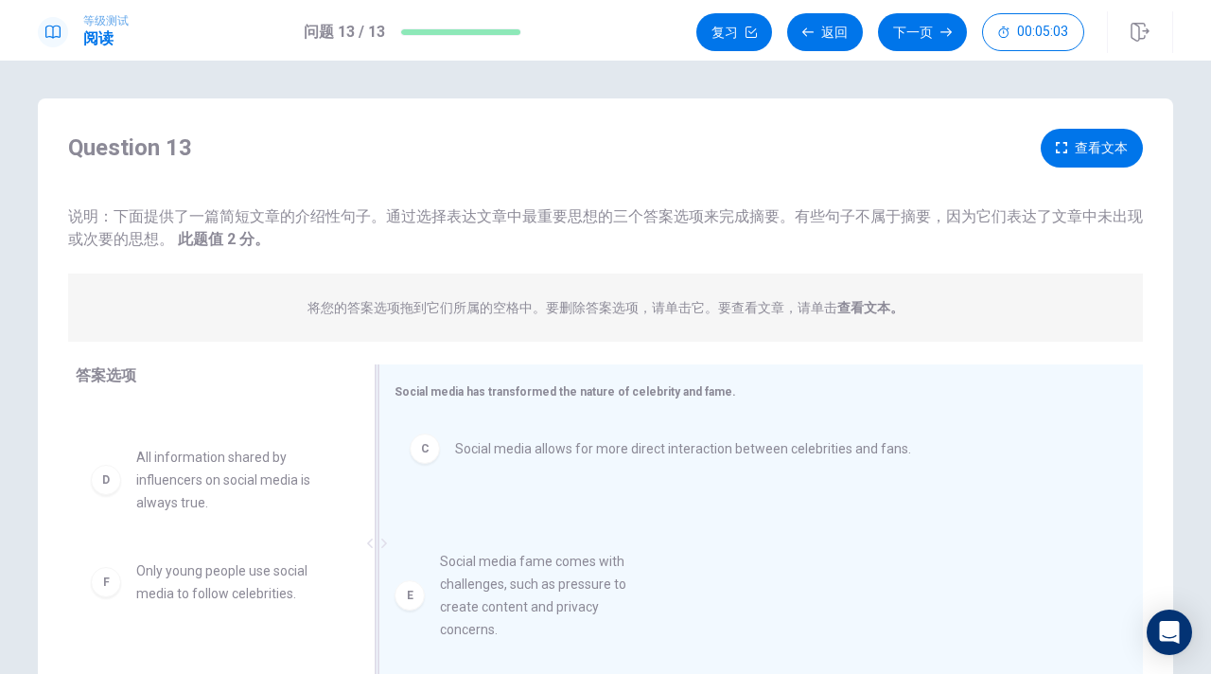
drag, startPoint x: 223, startPoint y: 592, endPoint x: 546, endPoint y: 580, distance: 323.0
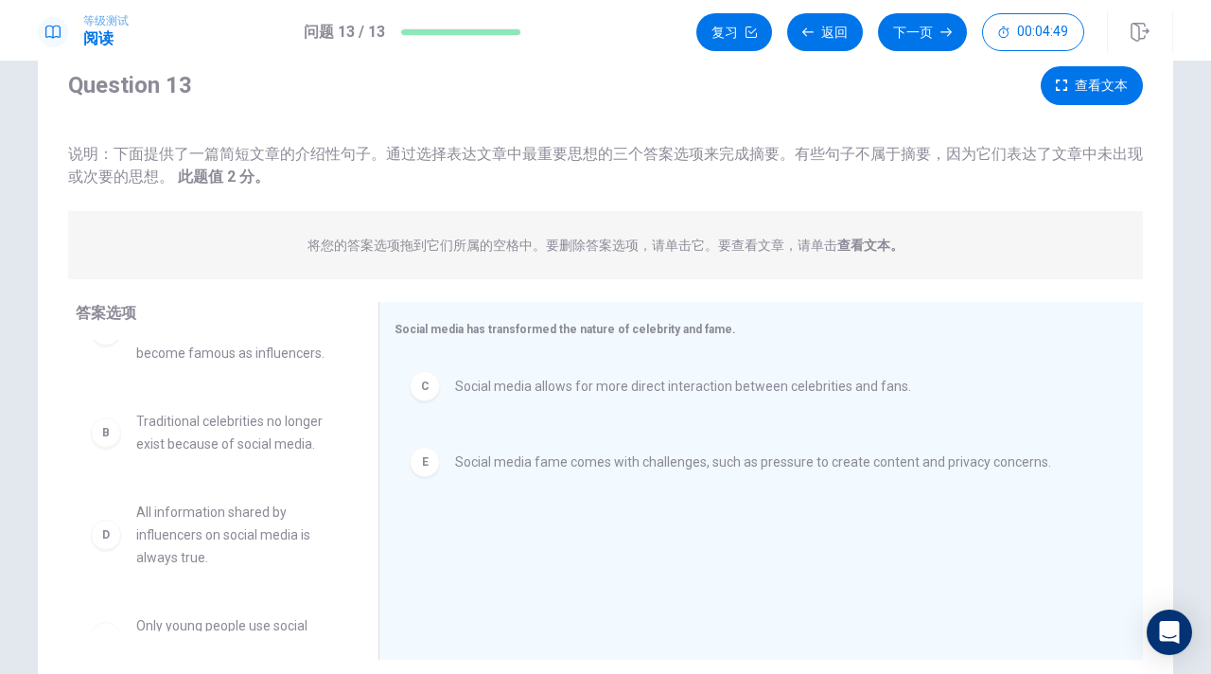
scroll to position [0, 0]
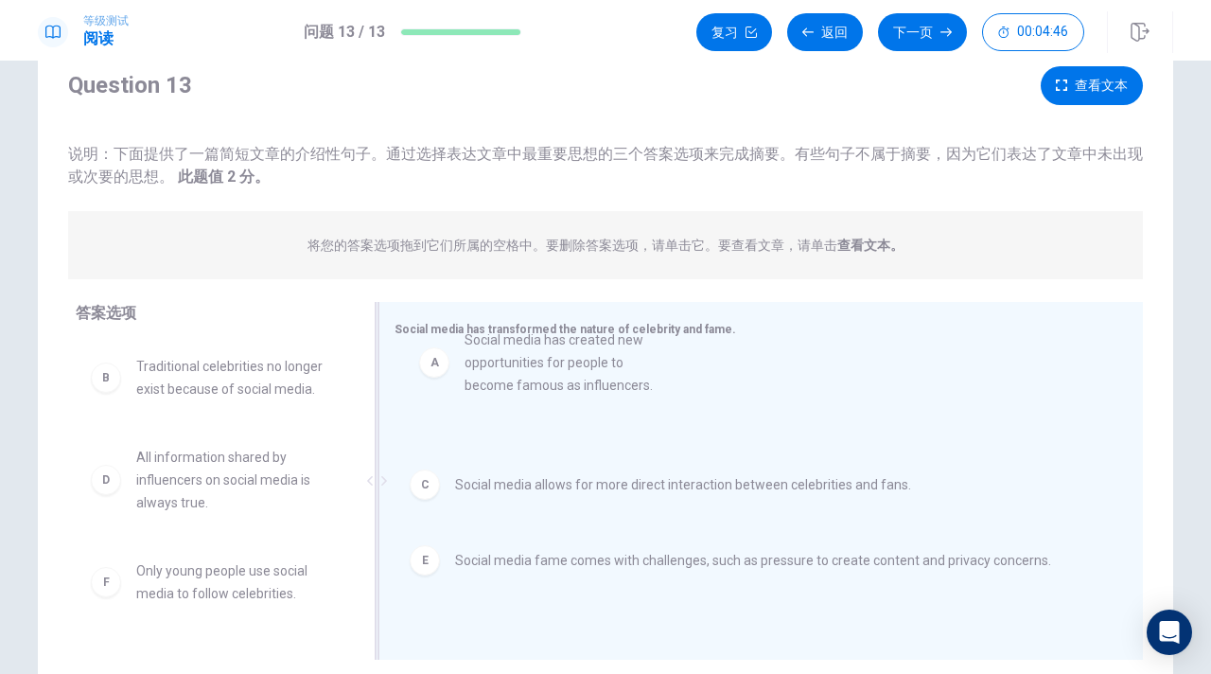
drag, startPoint x: 282, startPoint y: 392, endPoint x: 615, endPoint y: 365, distance: 334.2
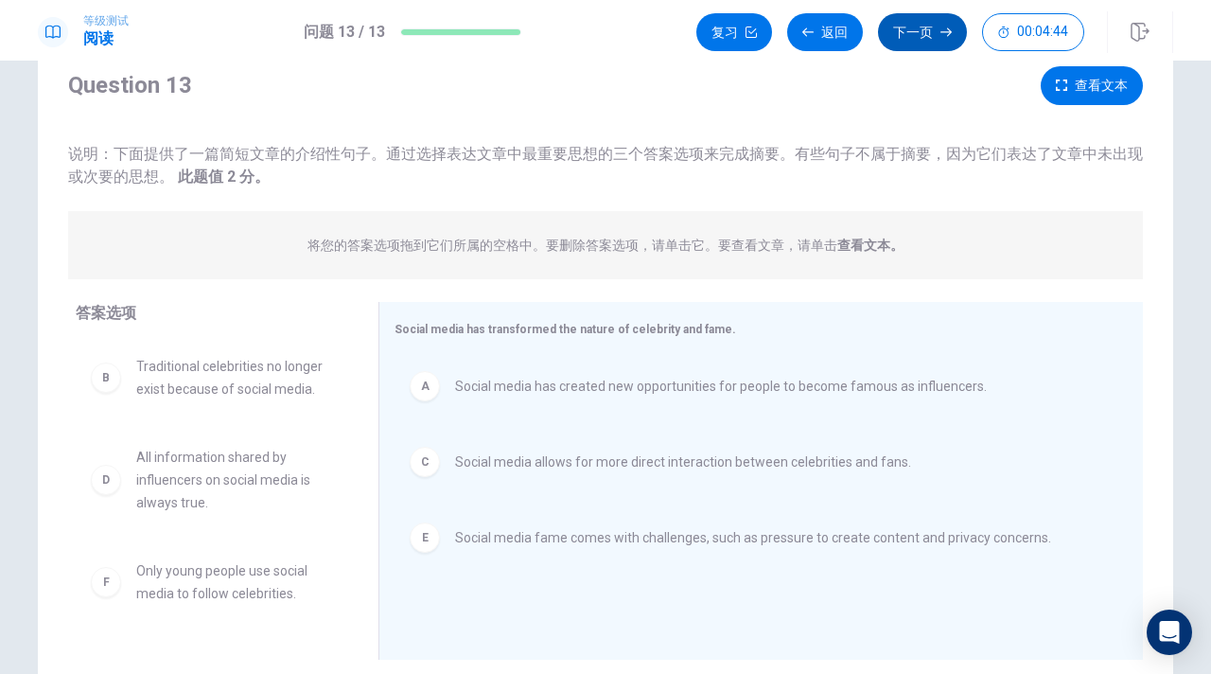
click at [930, 30] on button "下一页" at bounding box center [922, 32] width 89 height 38
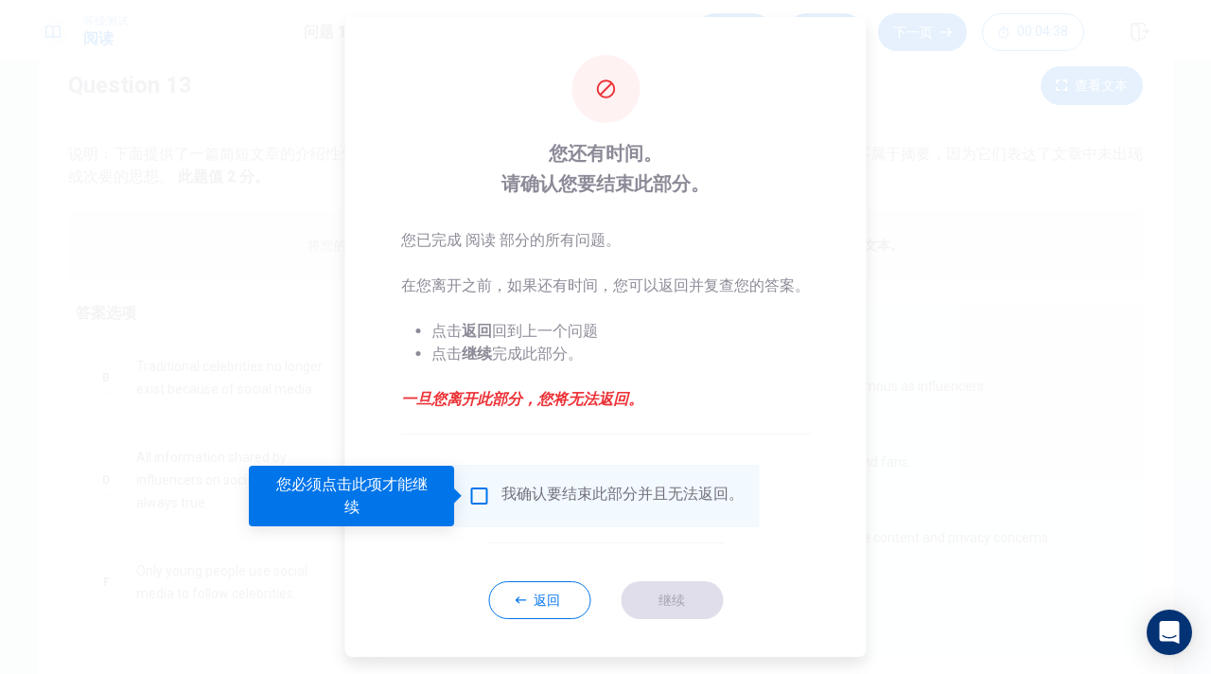
click at [480, 489] on input "您必须点击此项才能继续" at bounding box center [479, 496] width 23 height 23
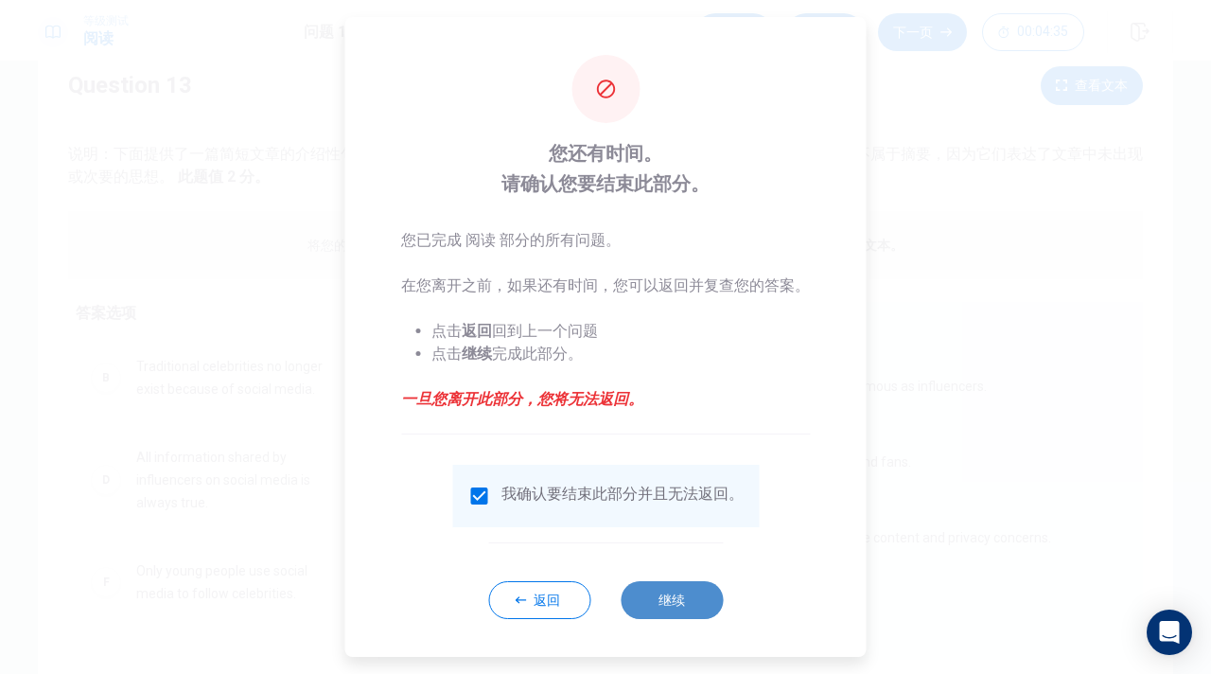
click at [657, 584] on button "继续" at bounding box center [672, 600] width 102 height 38
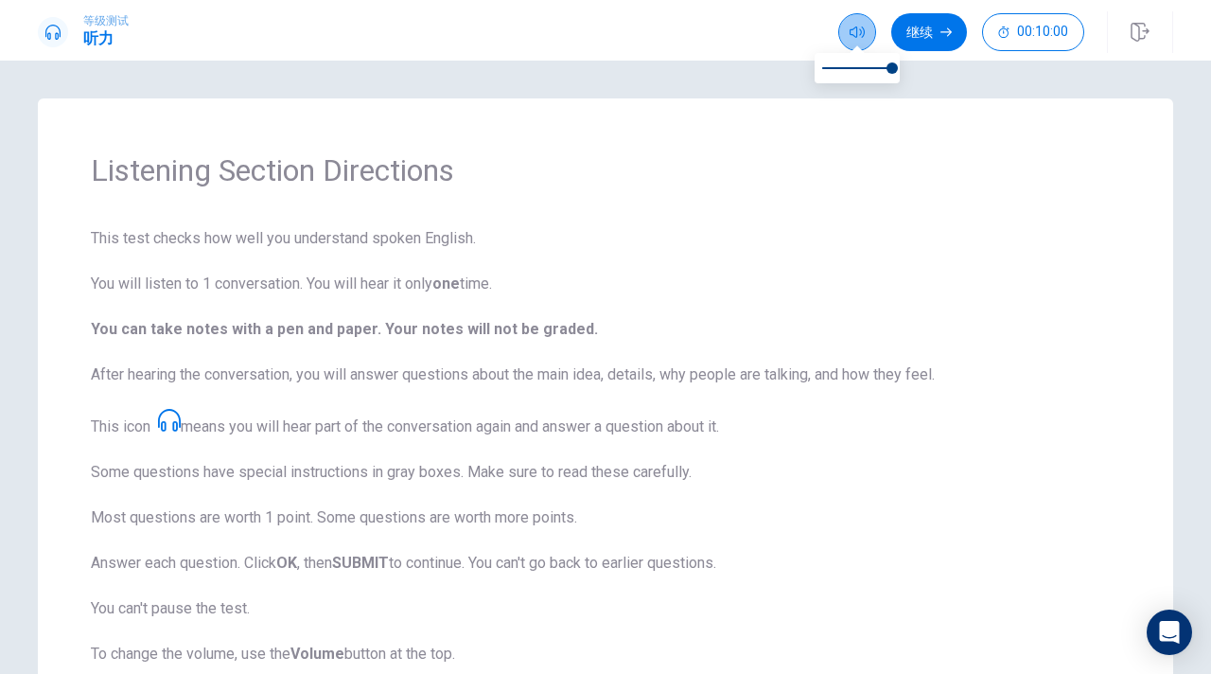
click at [845, 34] on button "button" at bounding box center [858, 32] width 38 height 38
click at [845, 122] on div "Listening Section Directions This test checks how well you understand spoken En…" at bounding box center [606, 453] width 1136 height 711
click at [935, 25] on button "继续" at bounding box center [930, 32] width 76 height 38
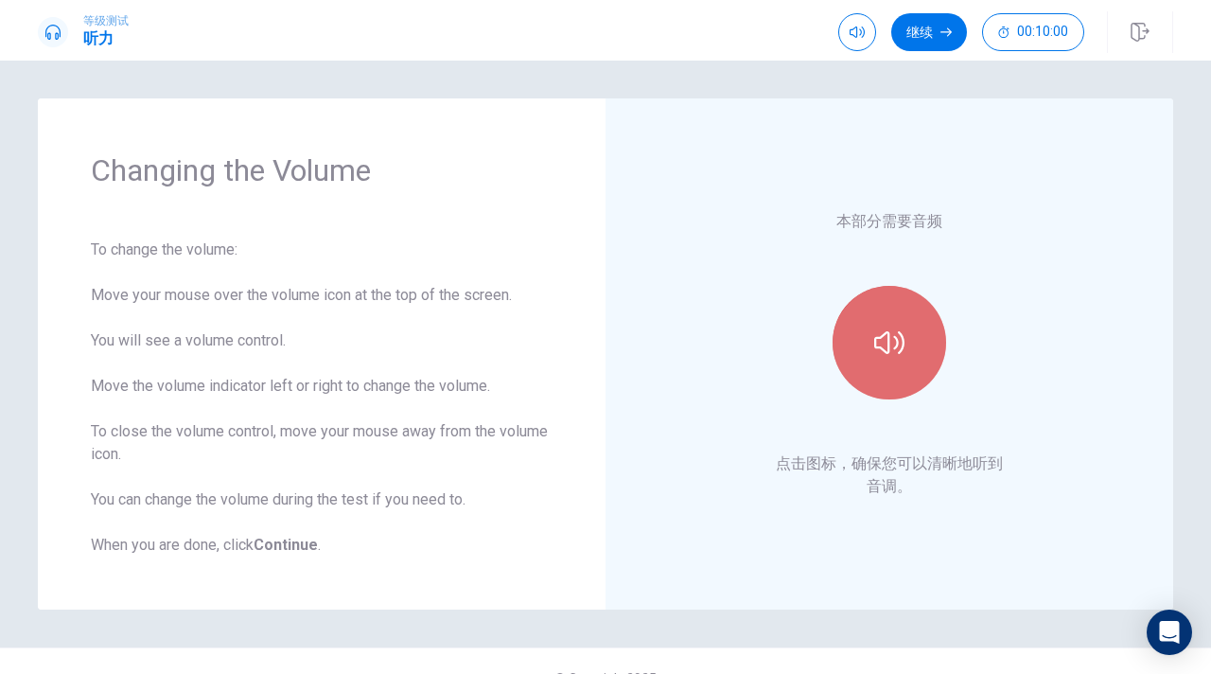
click at [881, 369] on button "button" at bounding box center [890, 343] width 114 height 114
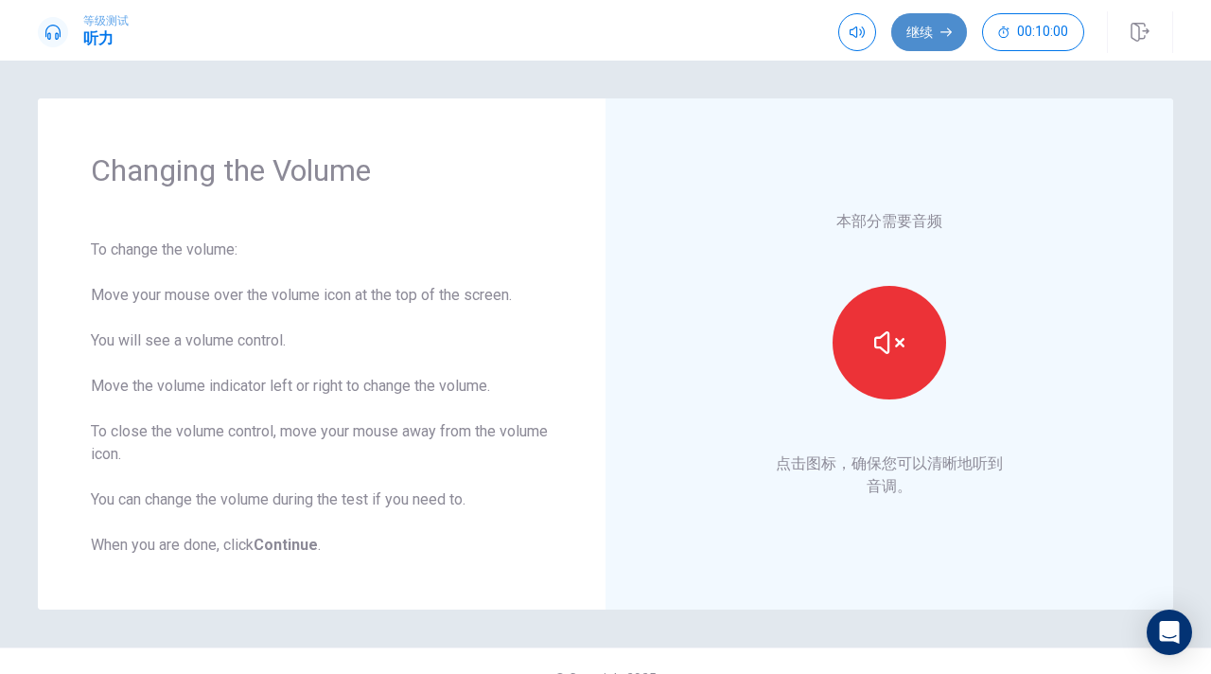
click at [912, 28] on button "继续" at bounding box center [930, 32] width 76 height 38
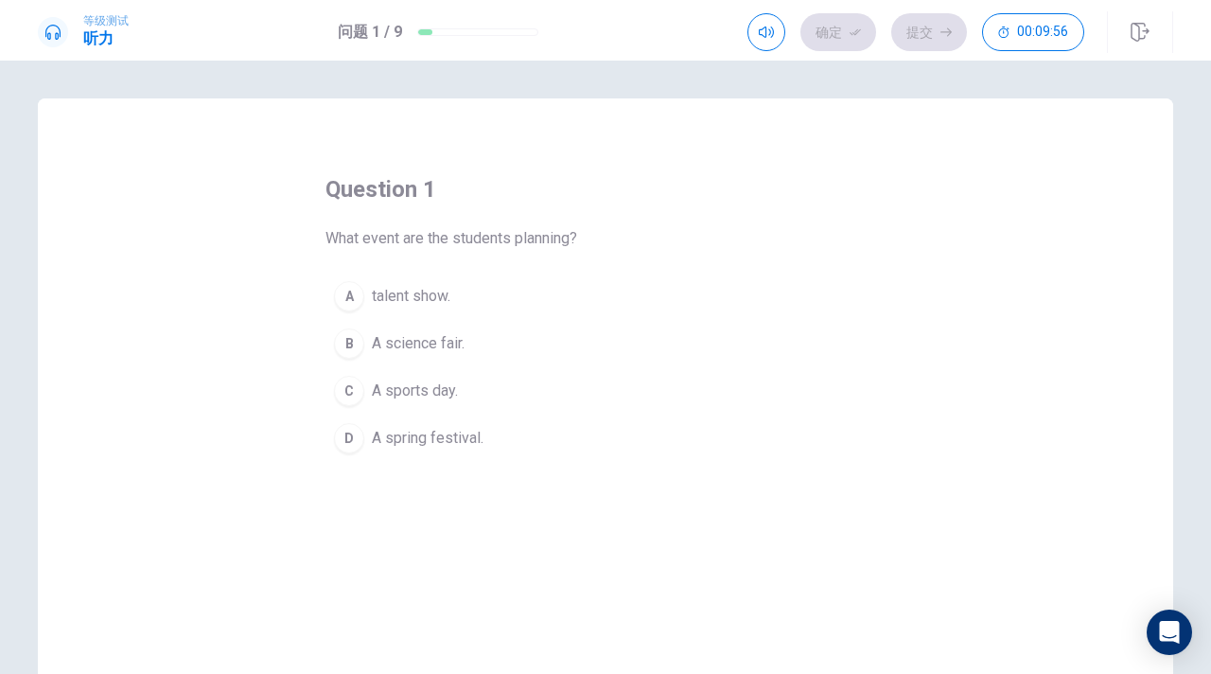
click at [362, 440] on div "D" at bounding box center [349, 438] width 30 height 30
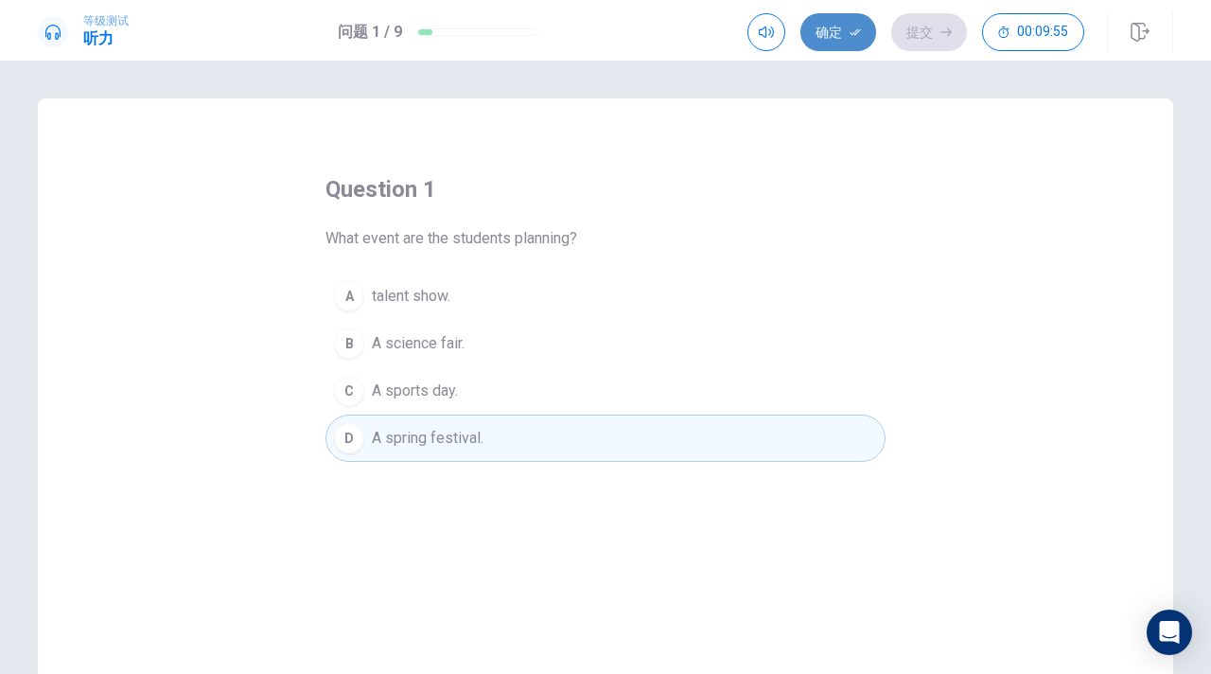
click at [834, 25] on button "确定" at bounding box center [839, 32] width 76 height 38
click at [907, 41] on button "提交" at bounding box center [930, 32] width 76 height 38
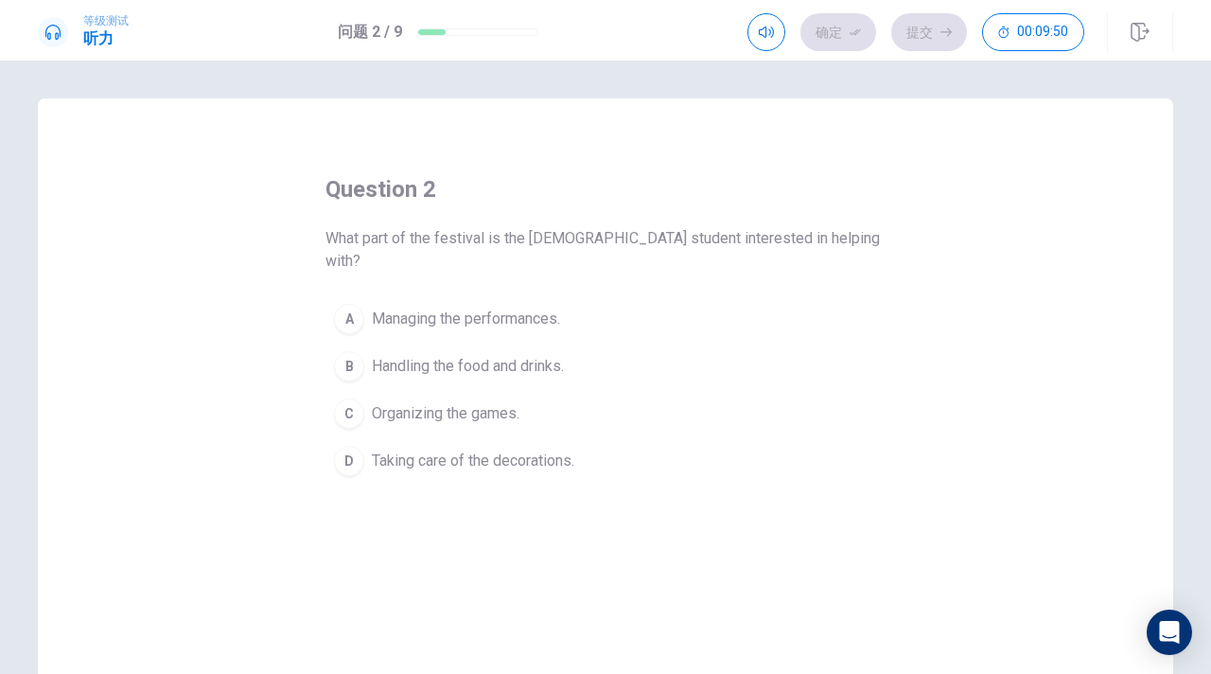
click at [849, 62] on div "question 2 What part of the festival is the female student interested in helpin…" at bounding box center [605, 367] width 1211 height 613
click at [471, 450] on span "Taking care of the decorations." at bounding box center [473, 461] width 203 height 23
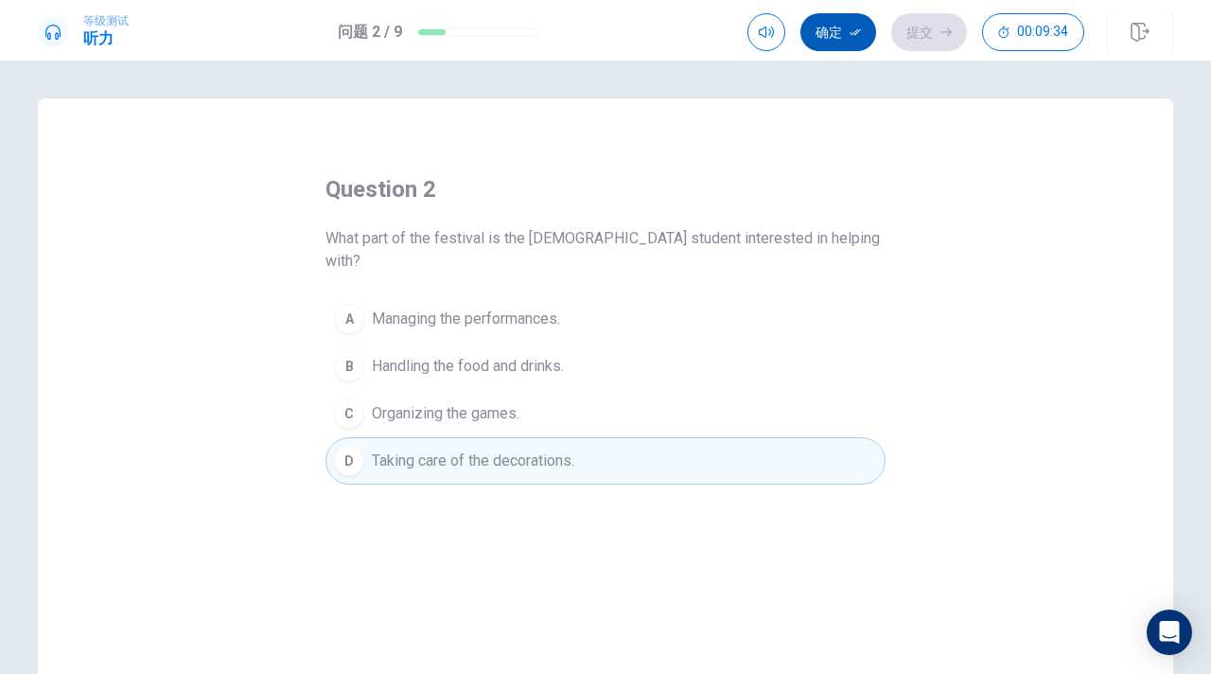
click at [834, 34] on button "确定" at bounding box center [839, 32] width 76 height 38
click at [905, 39] on button "提交" at bounding box center [930, 32] width 76 height 38
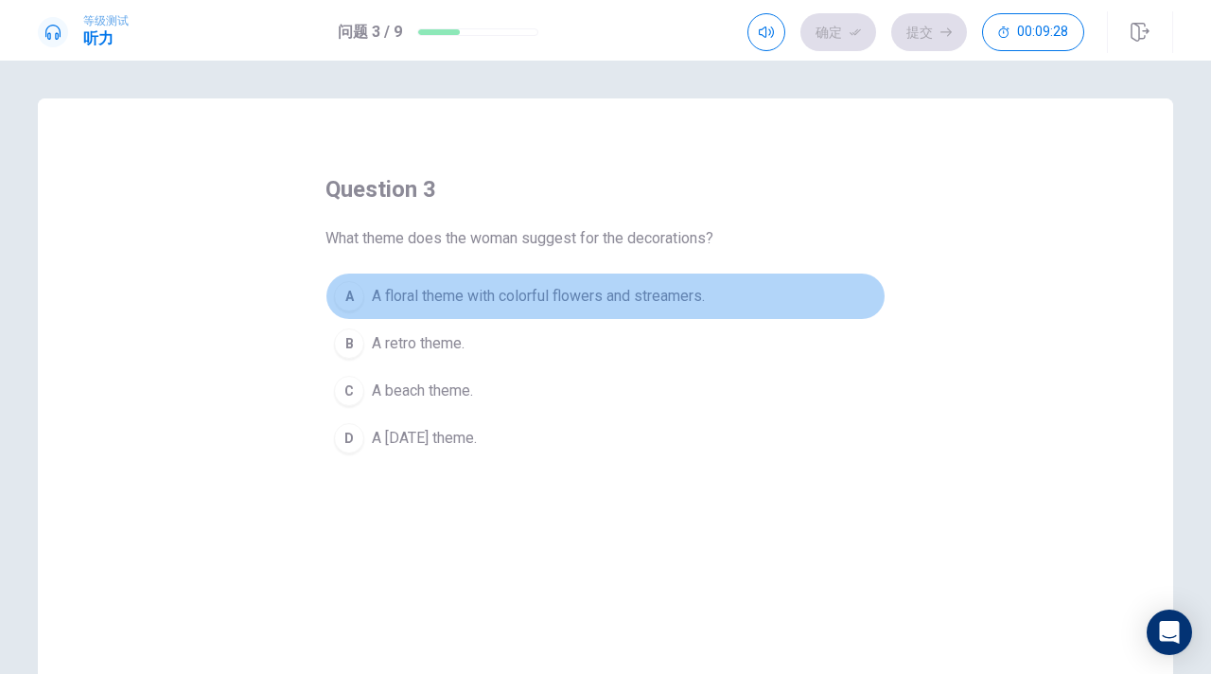
click at [520, 295] on span "A floral theme with colorful flowers and streamers." at bounding box center [538, 296] width 333 height 23
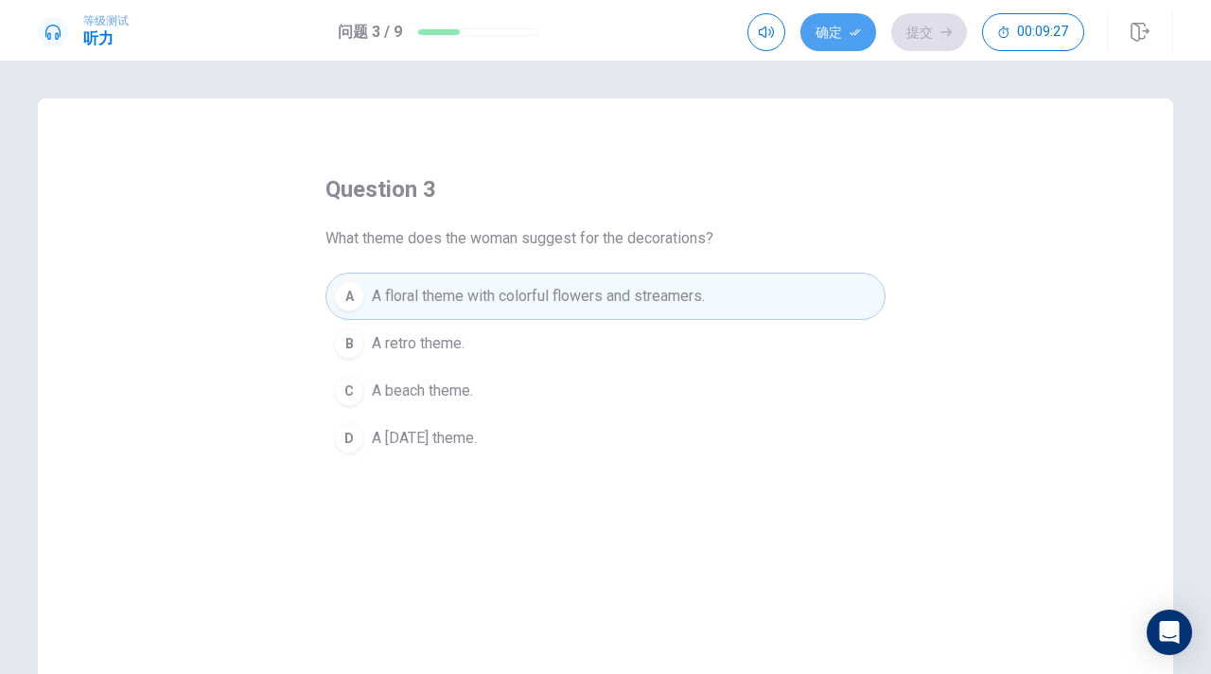
drag, startPoint x: 834, startPoint y: 26, endPoint x: 876, endPoint y: 26, distance: 42.6
click at [841, 26] on button "确定" at bounding box center [839, 32] width 76 height 38
click at [895, 31] on button "提交" at bounding box center [930, 32] width 76 height 38
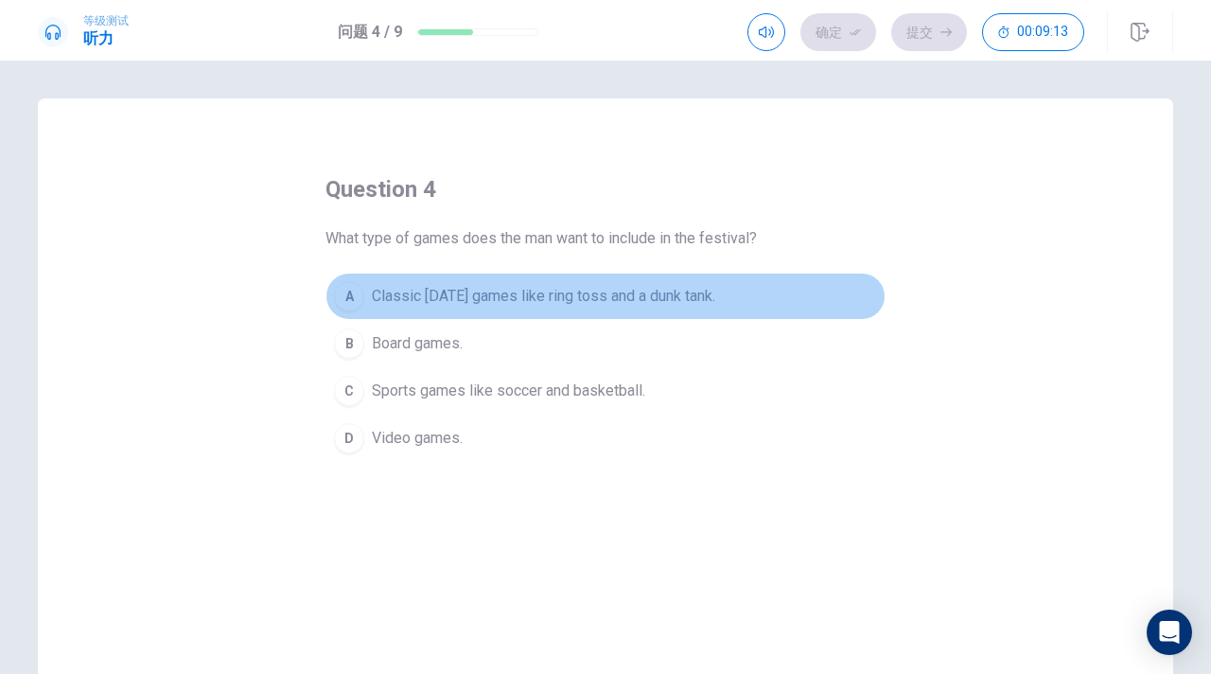
click at [674, 292] on span "Classic carnival games like ring toss and a dunk tank." at bounding box center [544, 296] width 344 height 23
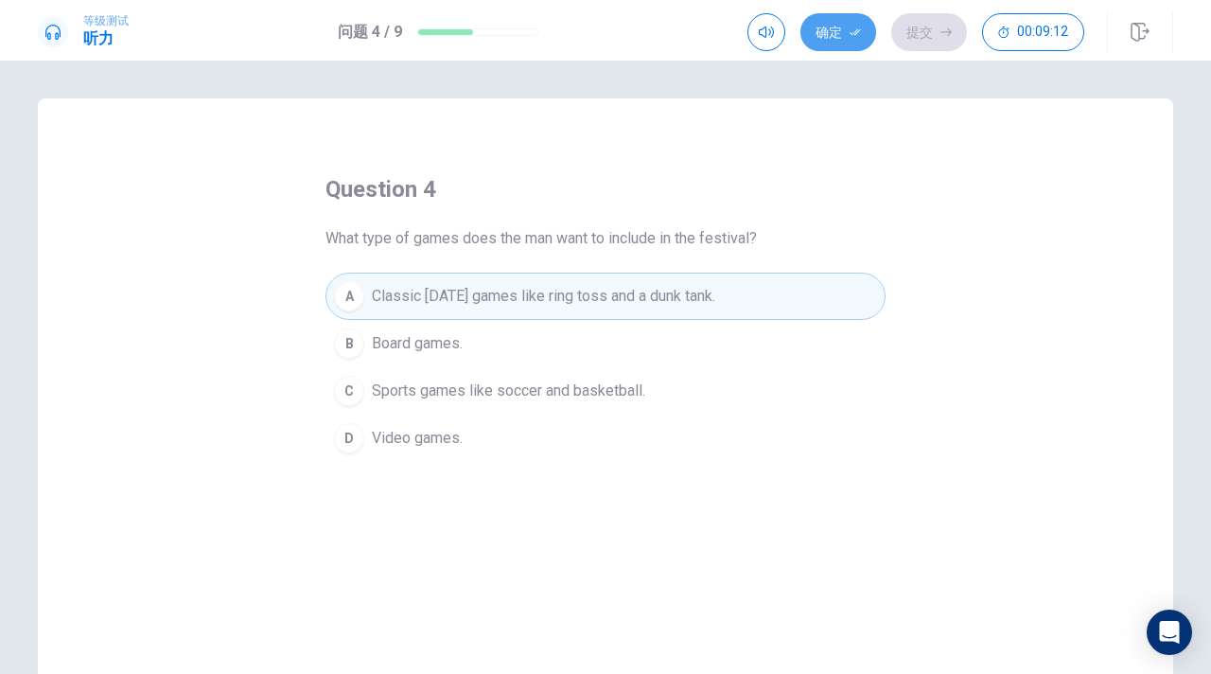
drag, startPoint x: 837, startPoint y: 33, endPoint x: 877, endPoint y: 33, distance: 40.7
click at [841, 33] on button "确定" at bounding box center [839, 32] width 76 height 38
click at [905, 33] on button "提交" at bounding box center [930, 32] width 76 height 38
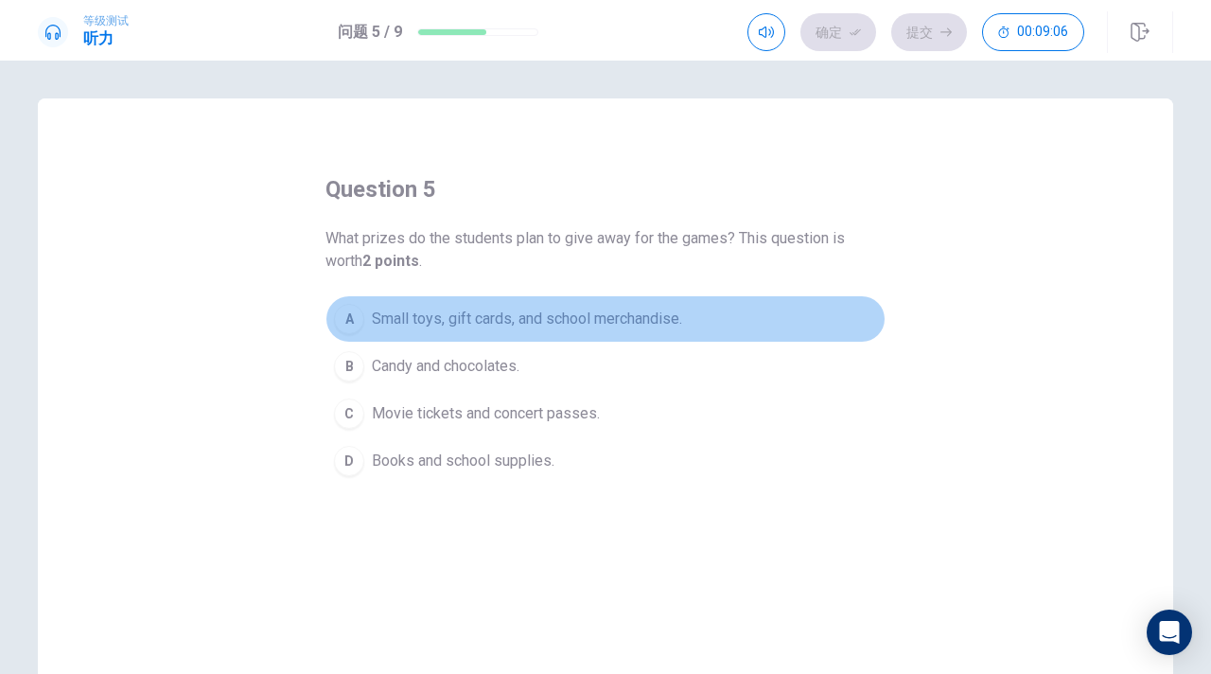
click at [591, 319] on span "Small toys, gift cards, and school merchandise." at bounding box center [527, 319] width 310 height 23
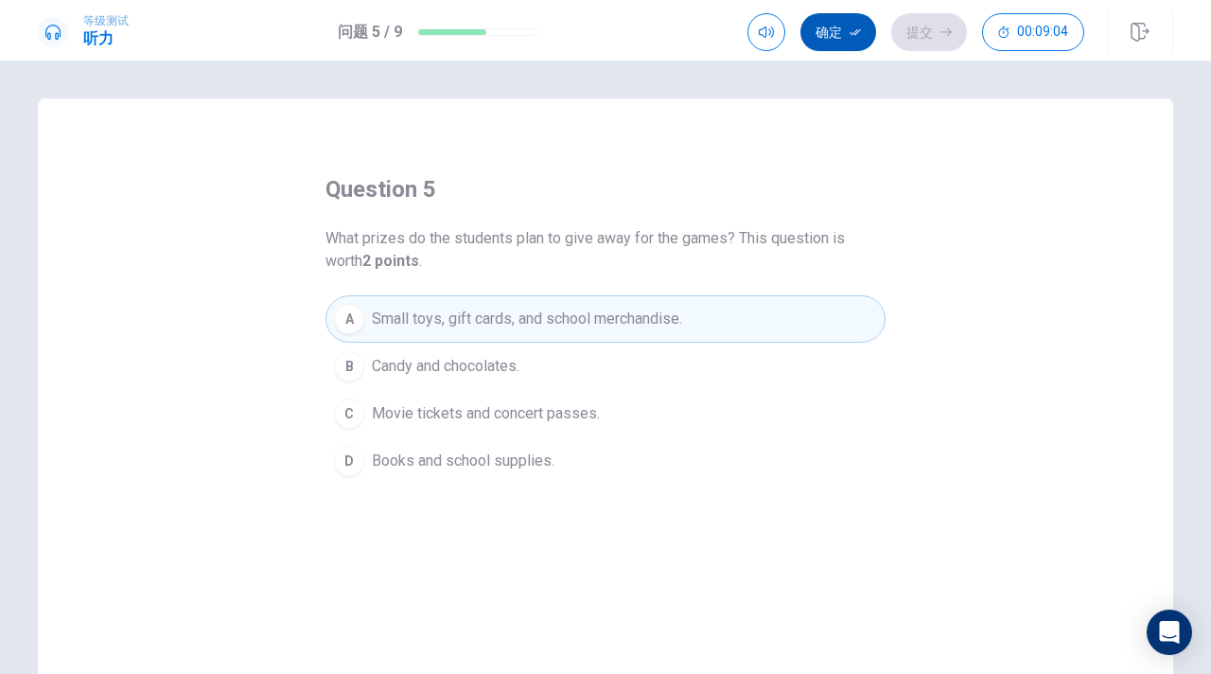
click at [839, 40] on button "确定" at bounding box center [839, 32] width 76 height 38
click at [953, 17] on button "提交" at bounding box center [930, 32] width 76 height 38
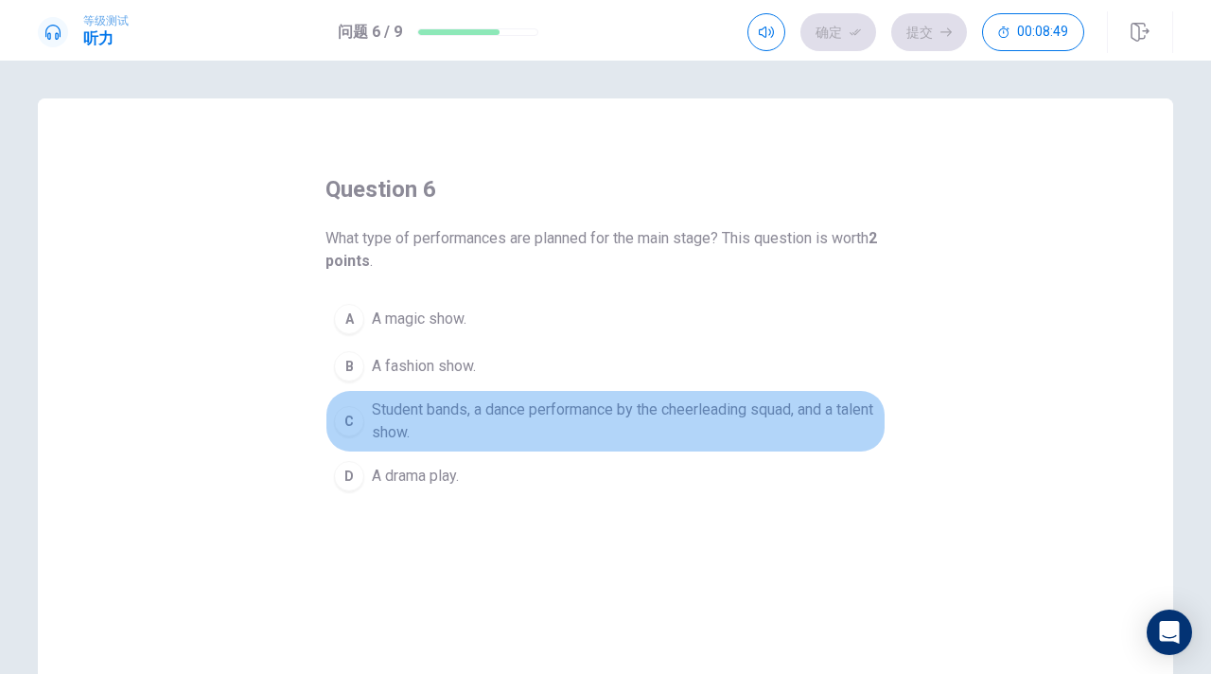
click at [607, 408] on span "Student bands, a dance performance by the cheerleading squad, and a talent show." at bounding box center [624, 420] width 505 height 45
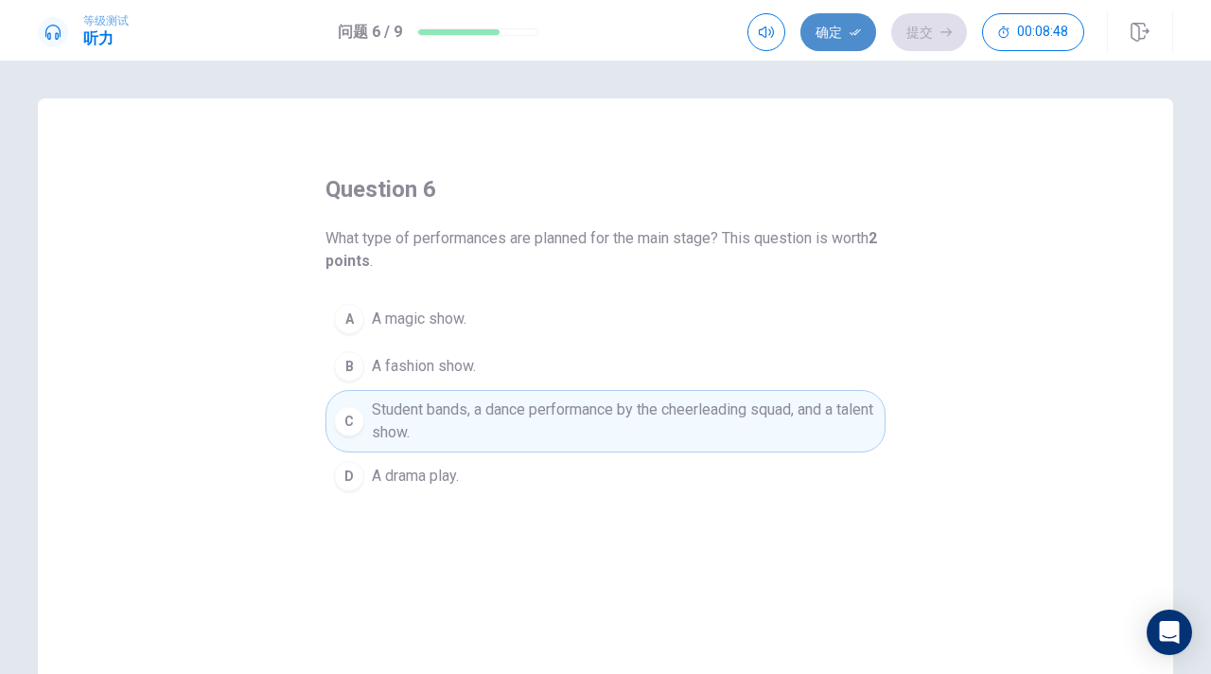
click at [841, 20] on button "确定" at bounding box center [839, 32] width 76 height 38
click at [910, 27] on button "提交" at bounding box center [930, 32] width 76 height 38
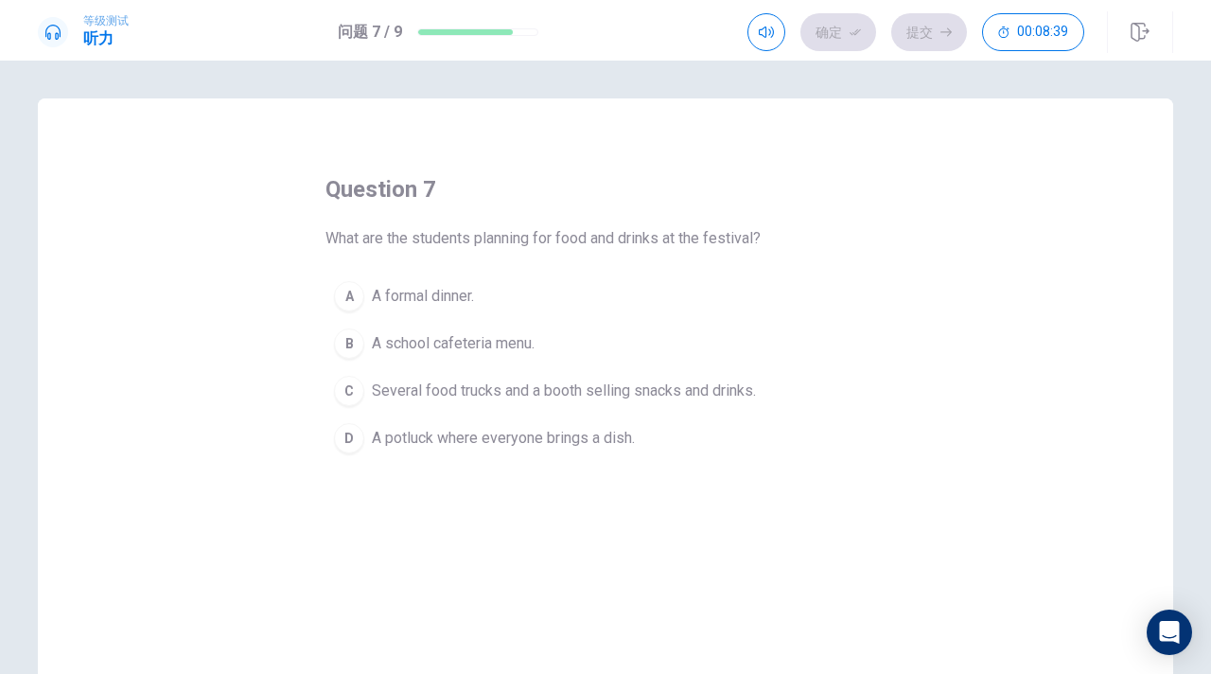
click at [554, 398] on span "Several food trucks and a booth selling snacks and drinks." at bounding box center [564, 391] width 384 height 23
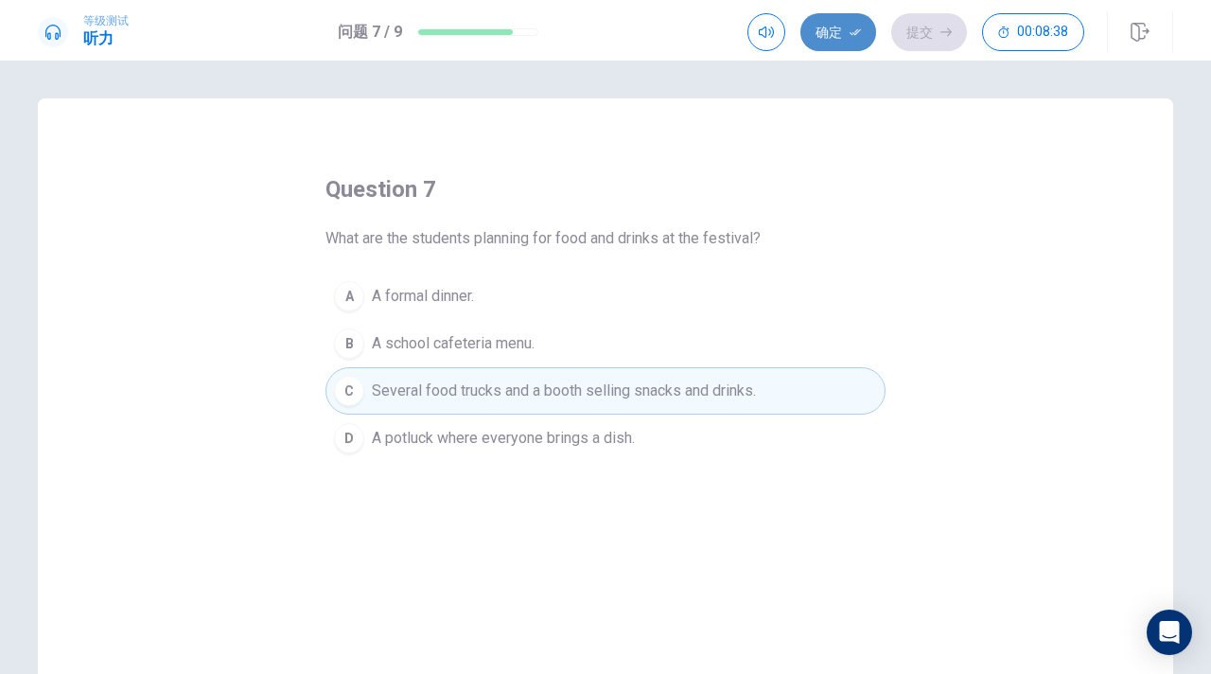
click at [824, 27] on button "确定" at bounding box center [839, 32] width 76 height 38
click at [919, 23] on button "提交" at bounding box center [930, 32] width 76 height 38
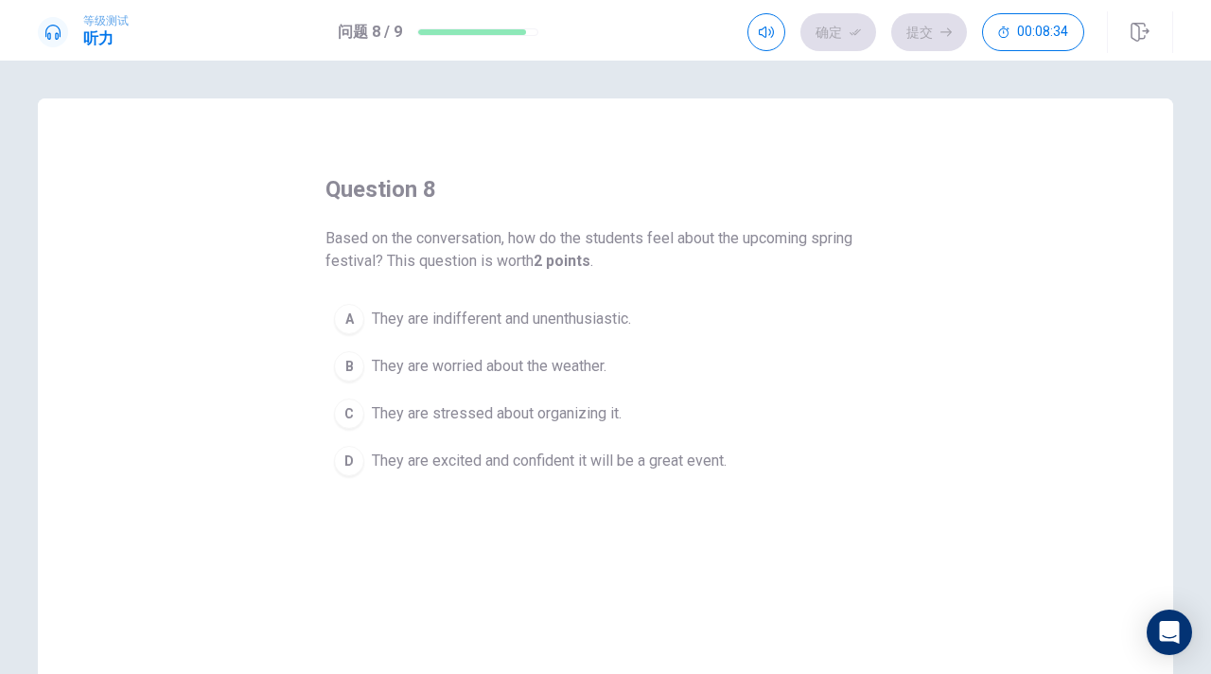
click at [918, 49] on div "确定 提交 00:08:34" at bounding box center [916, 32] width 337 height 38
click at [892, 45] on div "确定 提交 00:08:33" at bounding box center [916, 32] width 337 height 38
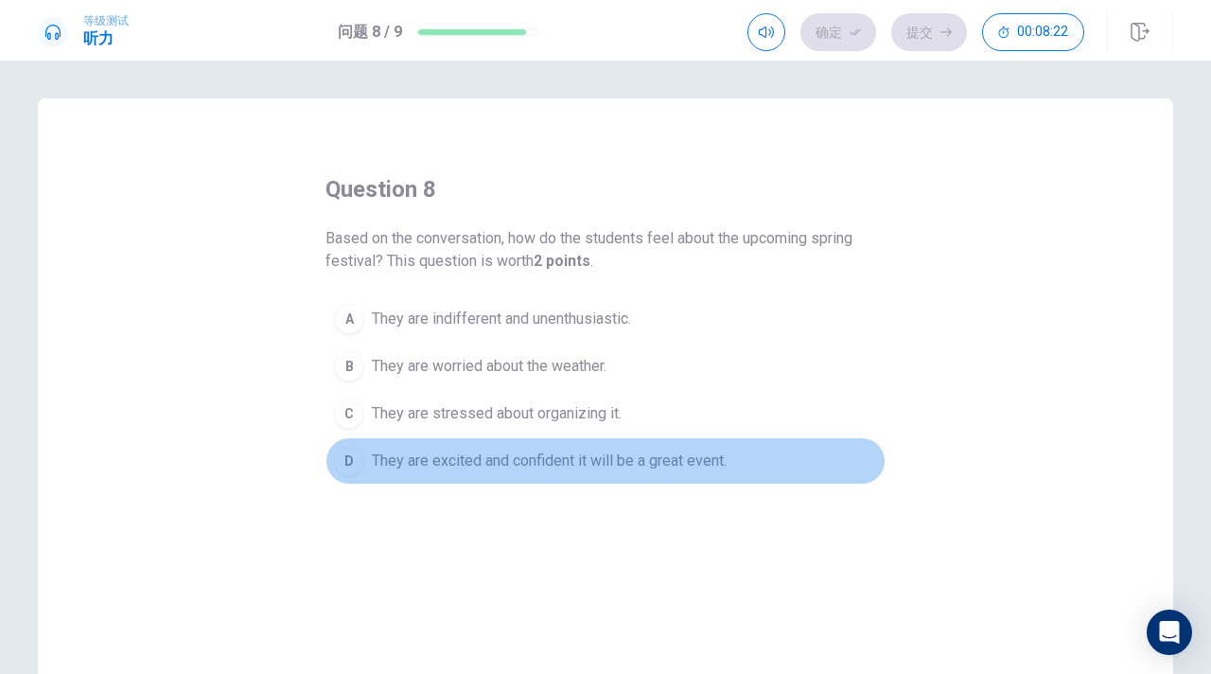
click at [512, 464] on span "They are excited and confident it will be a great event." at bounding box center [549, 461] width 355 height 23
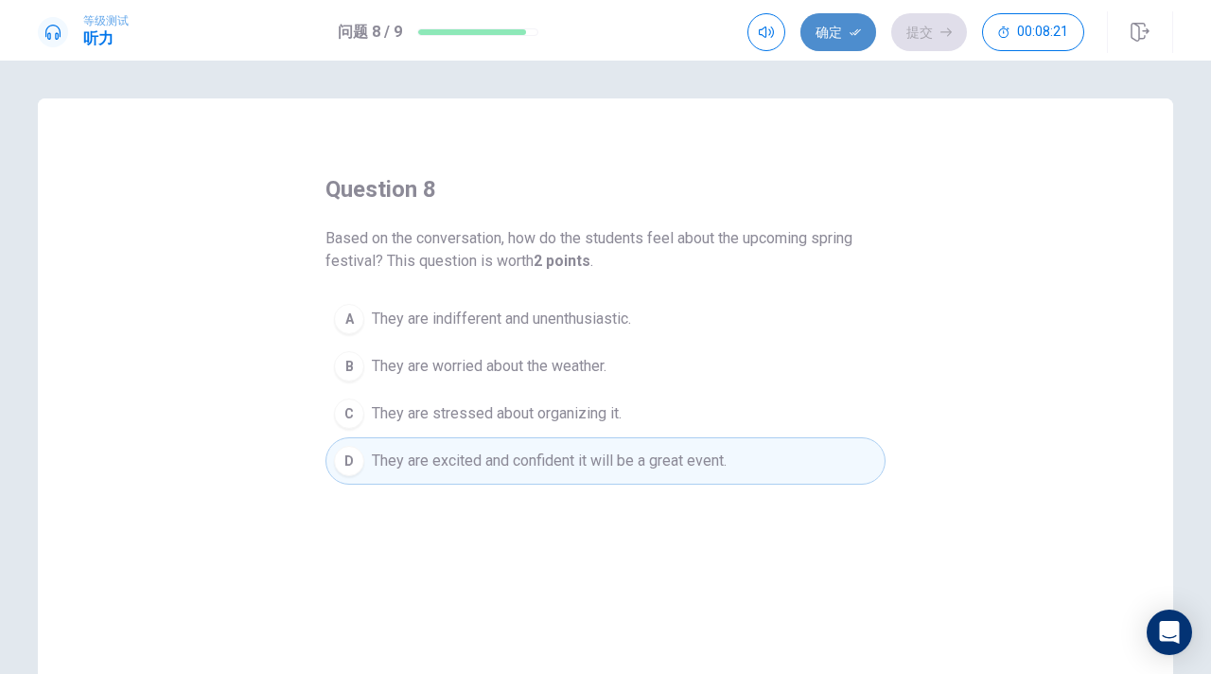
click at [854, 24] on button "确定" at bounding box center [839, 32] width 76 height 38
click at [926, 24] on button "提交" at bounding box center [930, 32] width 76 height 38
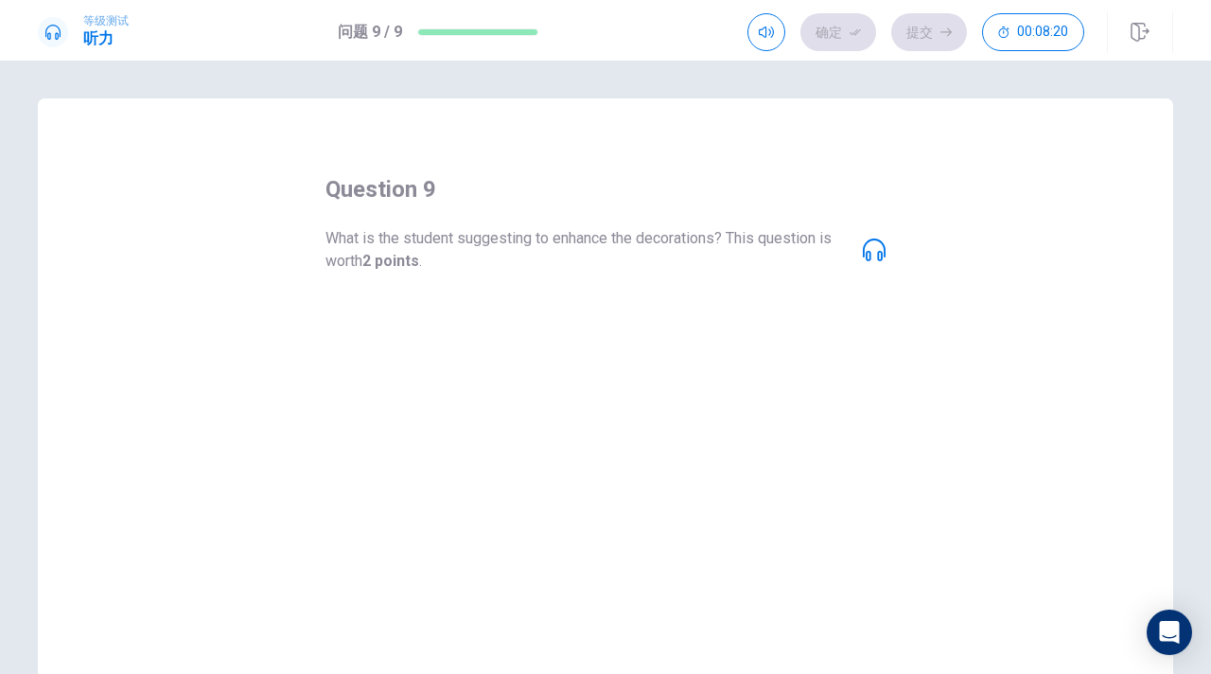
click at [873, 251] on icon at bounding box center [874, 250] width 23 height 23
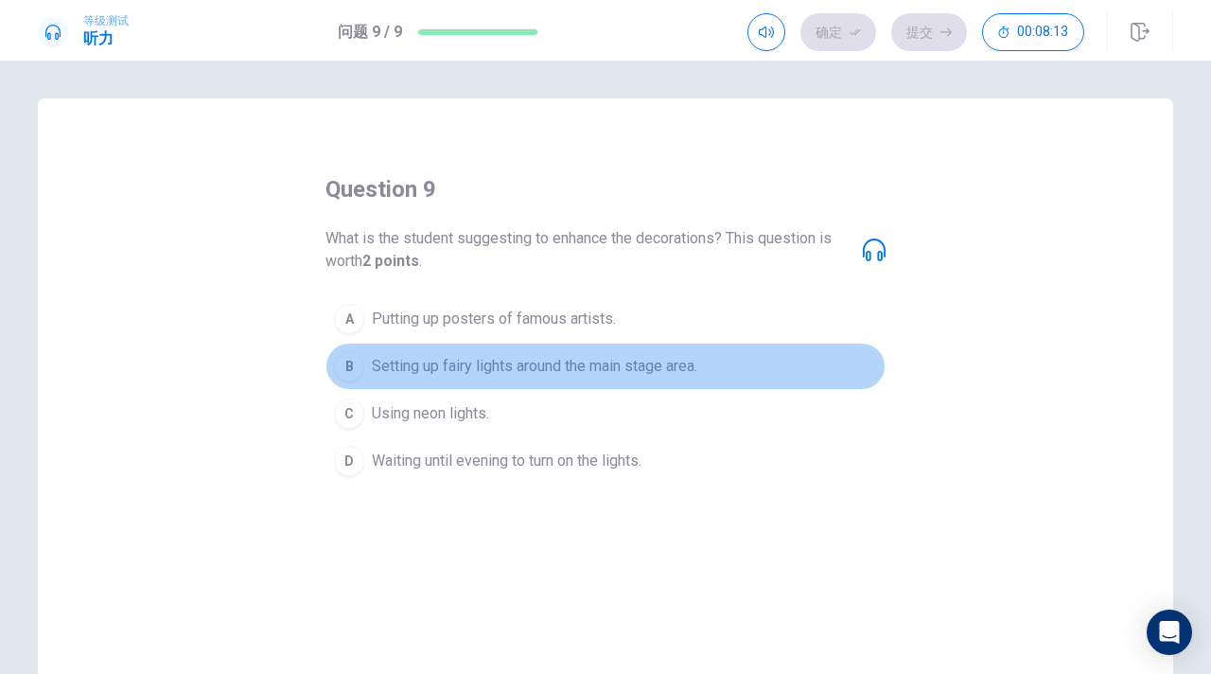
click at [594, 358] on span "Setting up fairy lights around the main stage area." at bounding box center [535, 366] width 326 height 23
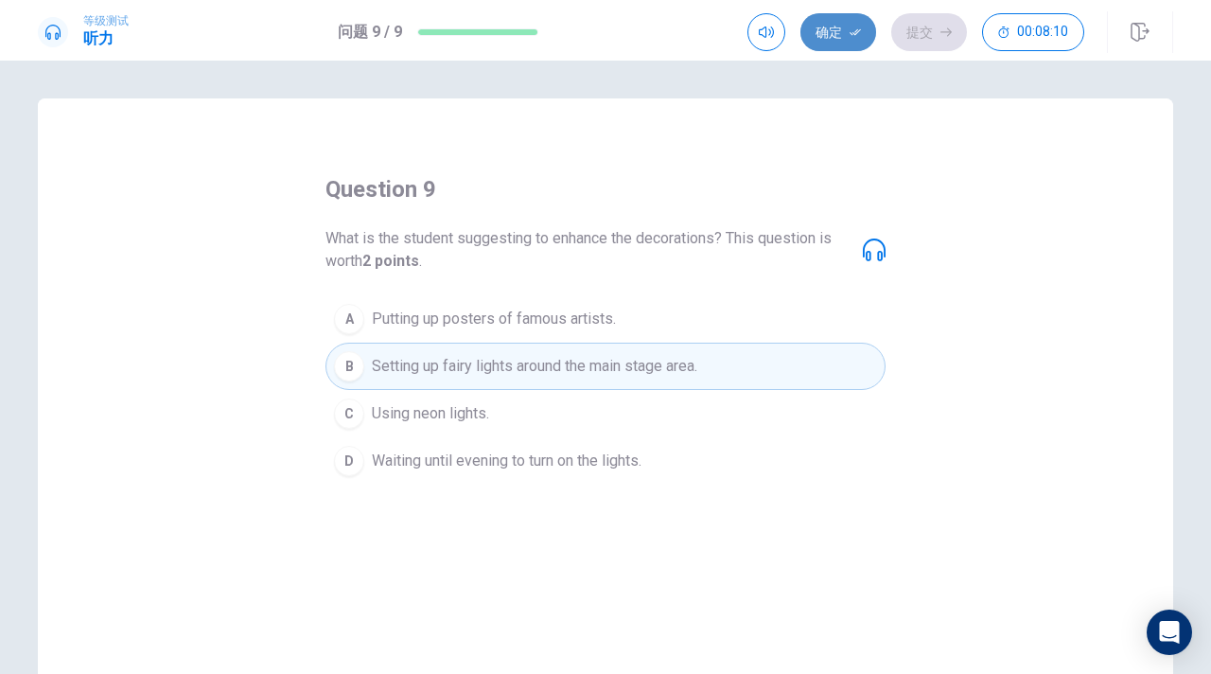
click at [850, 17] on button "确定" at bounding box center [839, 32] width 76 height 38
click at [925, 32] on button "提交" at bounding box center [930, 32] width 76 height 38
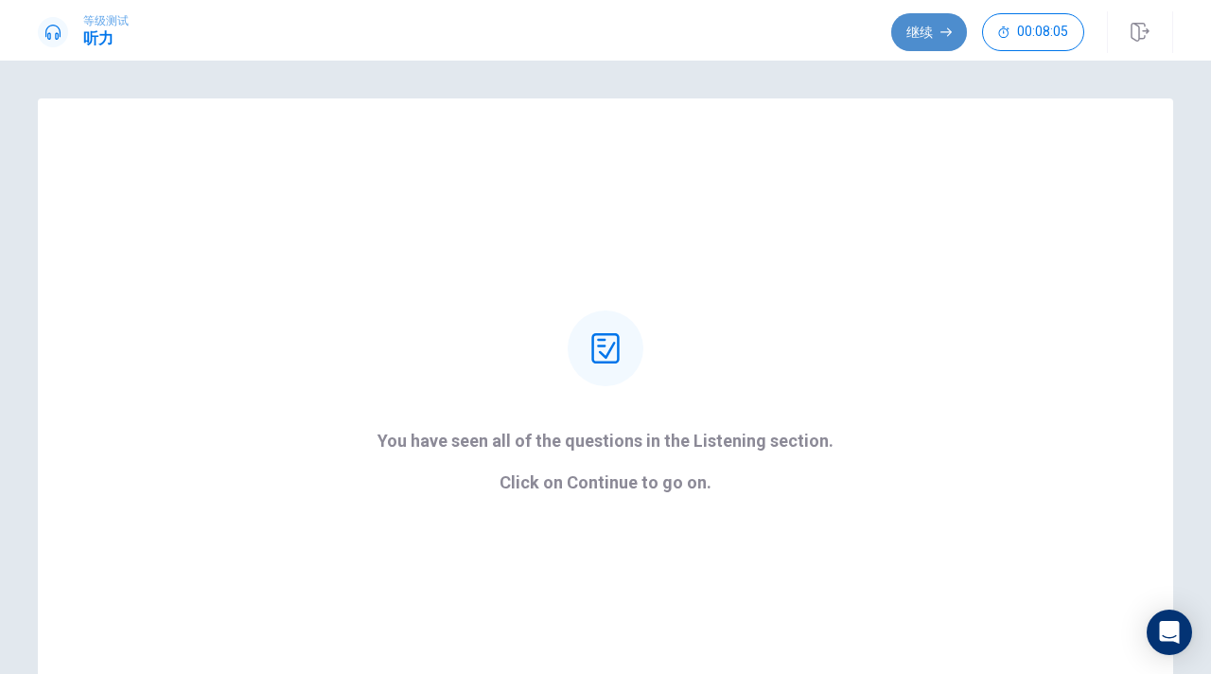
click at [936, 27] on button "继续" at bounding box center [930, 32] width 76 height 38
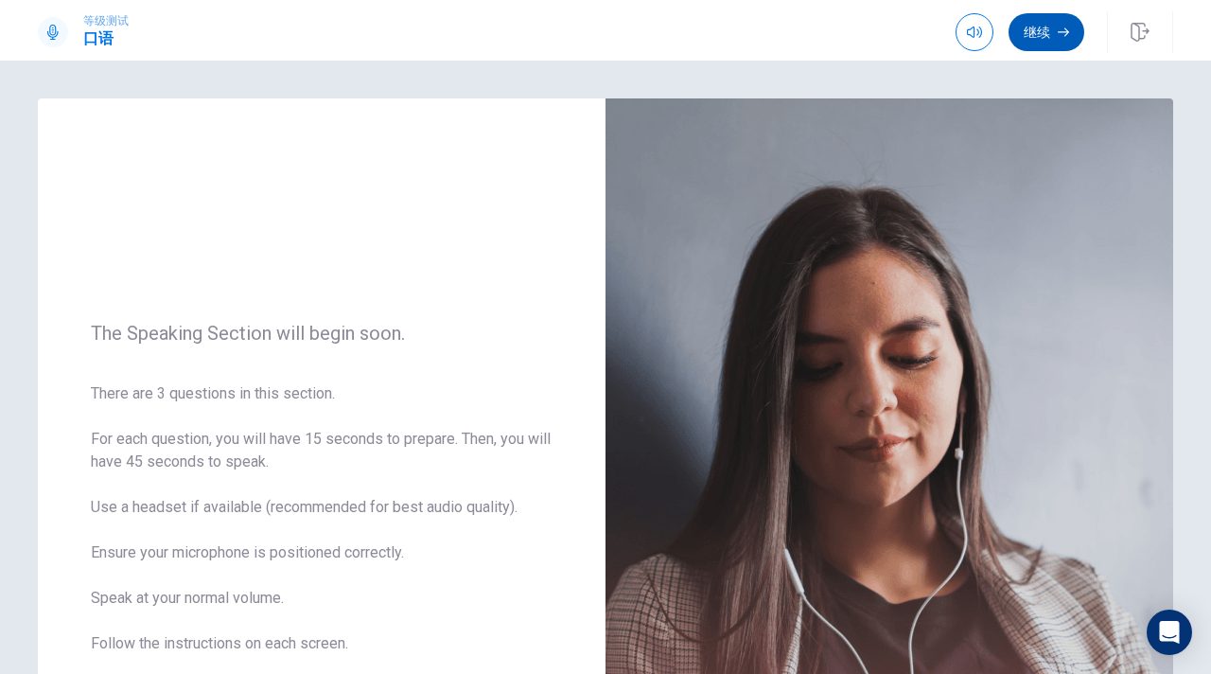
click at [1060, 18] on button "继续" at bounding box center [1047, 32] width 76 height 38
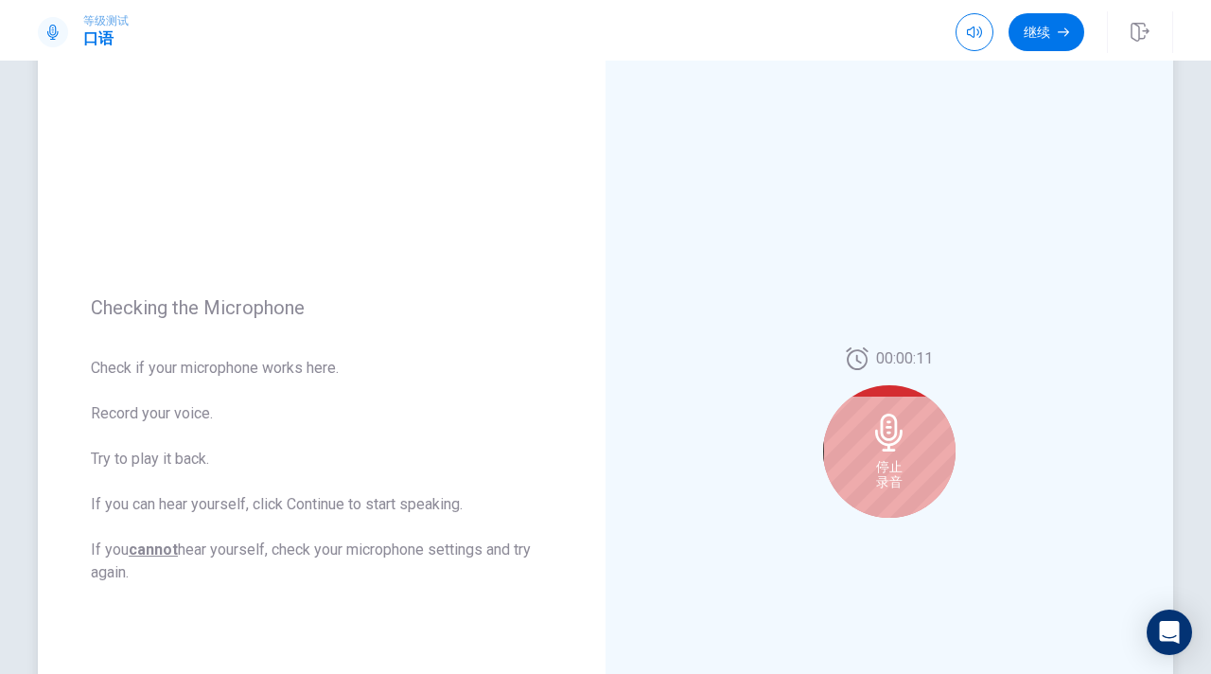
scroll to position [72, 0]
click at [971, 413] on div "00:00:11 停止 录音" at bounding box center [890, 439] width 568 height 825
click at [910, 431] on div "停止 录音" at bounding box center [889, 450] width 133 height 133
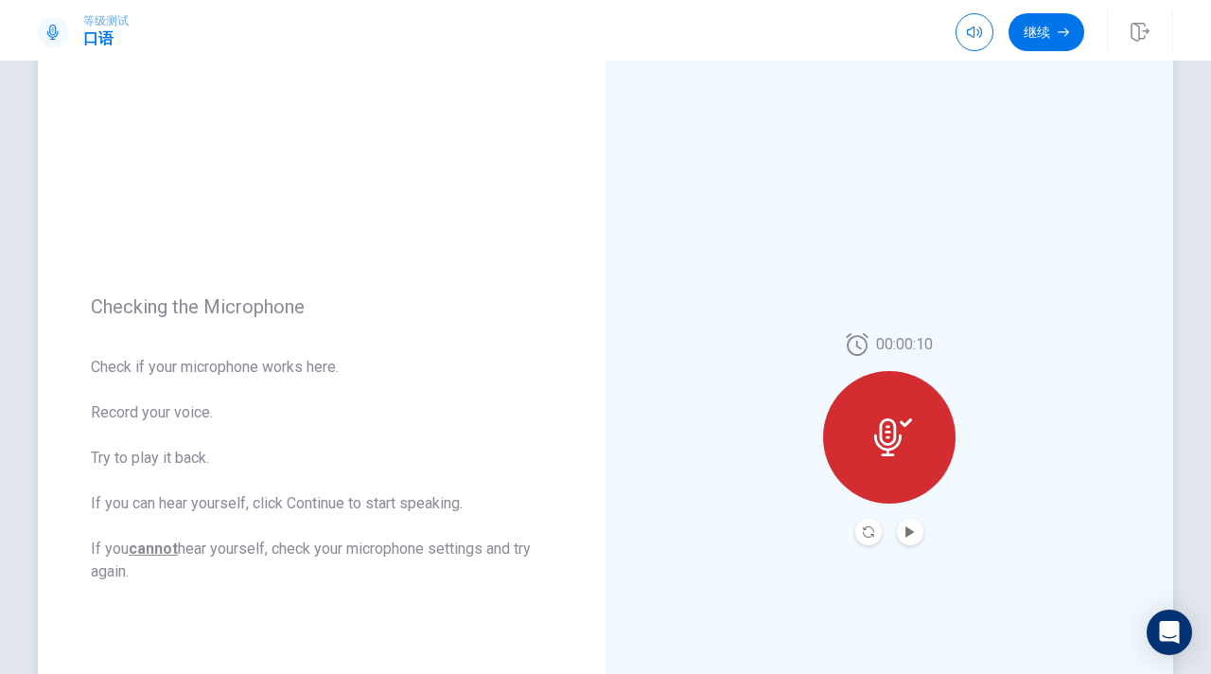
click at [889, 442] on icon at bounding box center [888, 437] width 27 height 38
click at [892, 437] on icon at bounding box center [894, 437] width 38 height 38
click at [892, 440] on icon at bounding box center [894, 437] width 38 height 38
click at [865, 535] on icon "Record Again" at bounding box center [868, 531] width 11 height 11
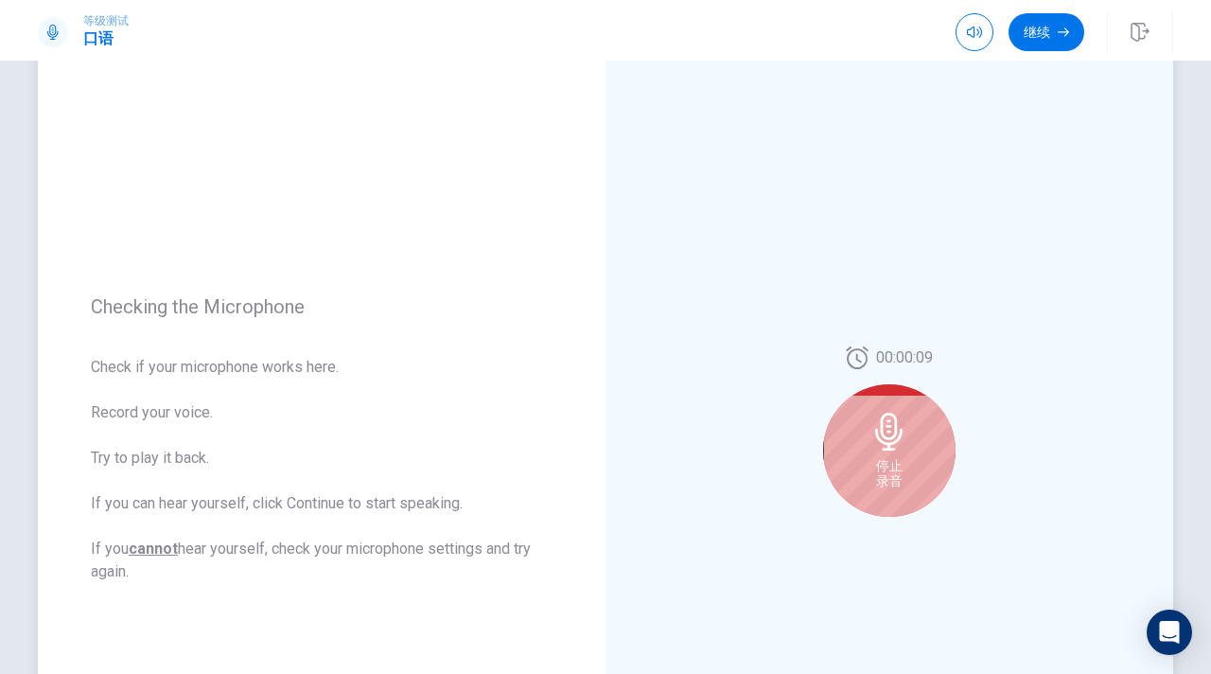
click at [919, 471] on div "停止 录音" at bounding box center [889, 450] width 133 height 133
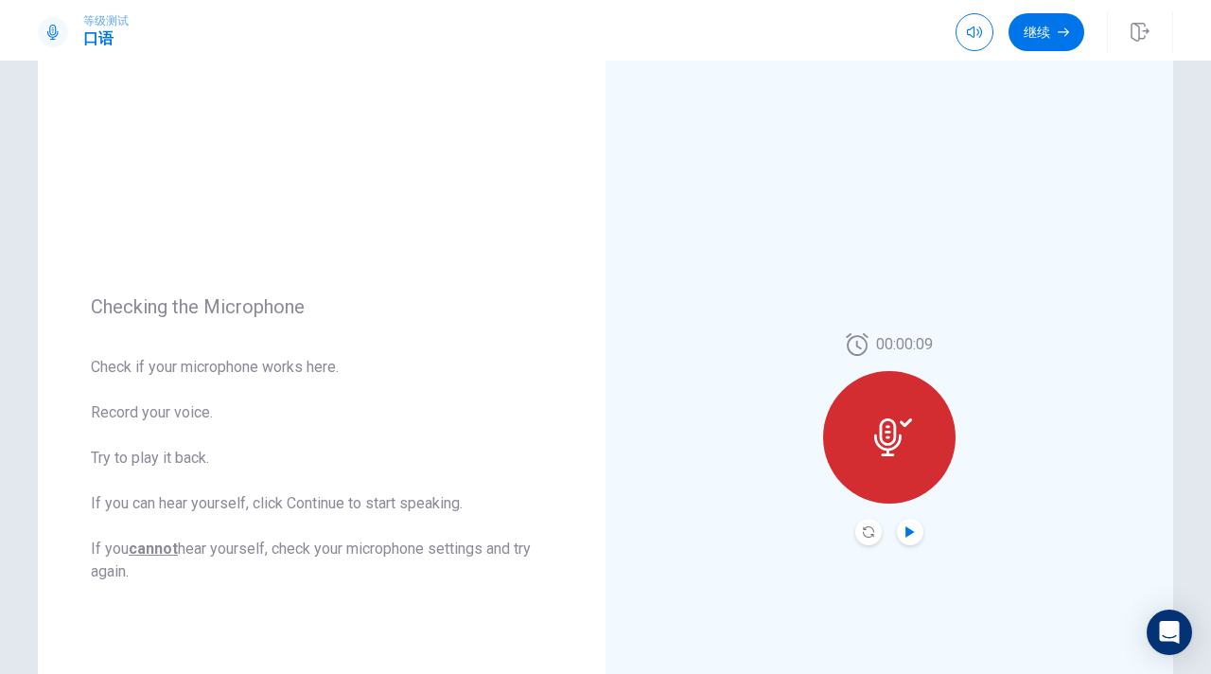
click at [914, 534] on icon "Play Audio" at bounding box center [910, 531] width 11 height 11
click at [867, 527] on icon "Record Again" at bounding box center [868, 531] width 11 height 11
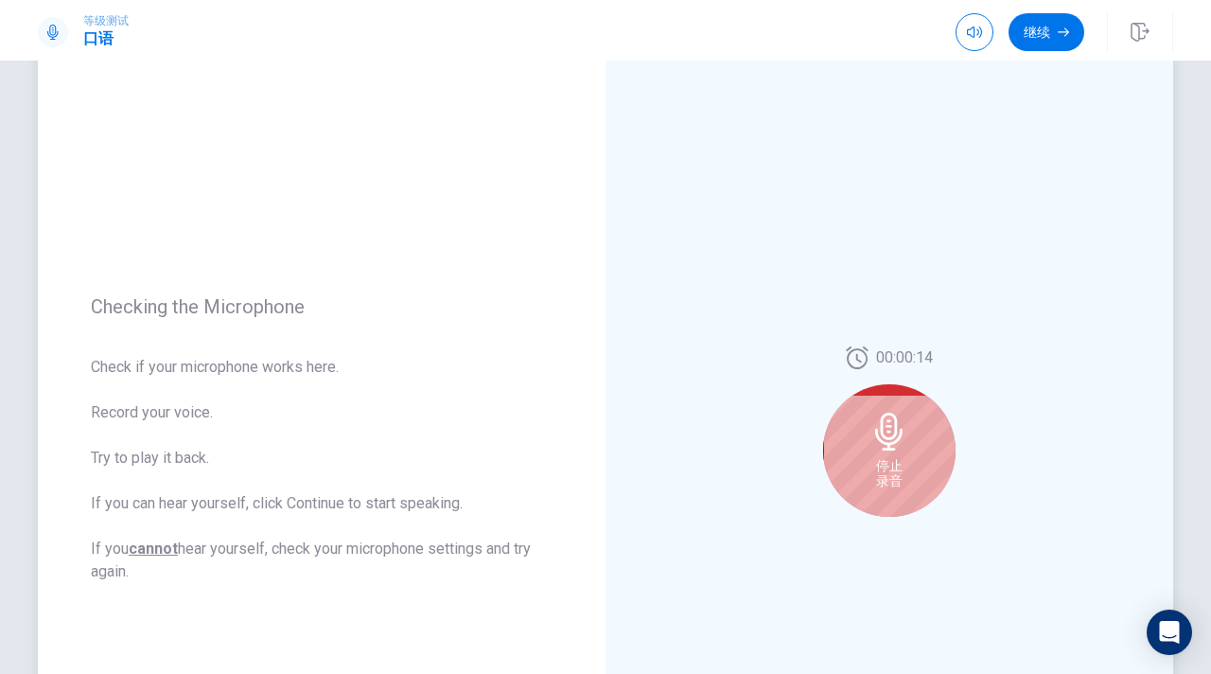
click at [892, 417] on icon at bounding box center [890, 432] width 38 height 38
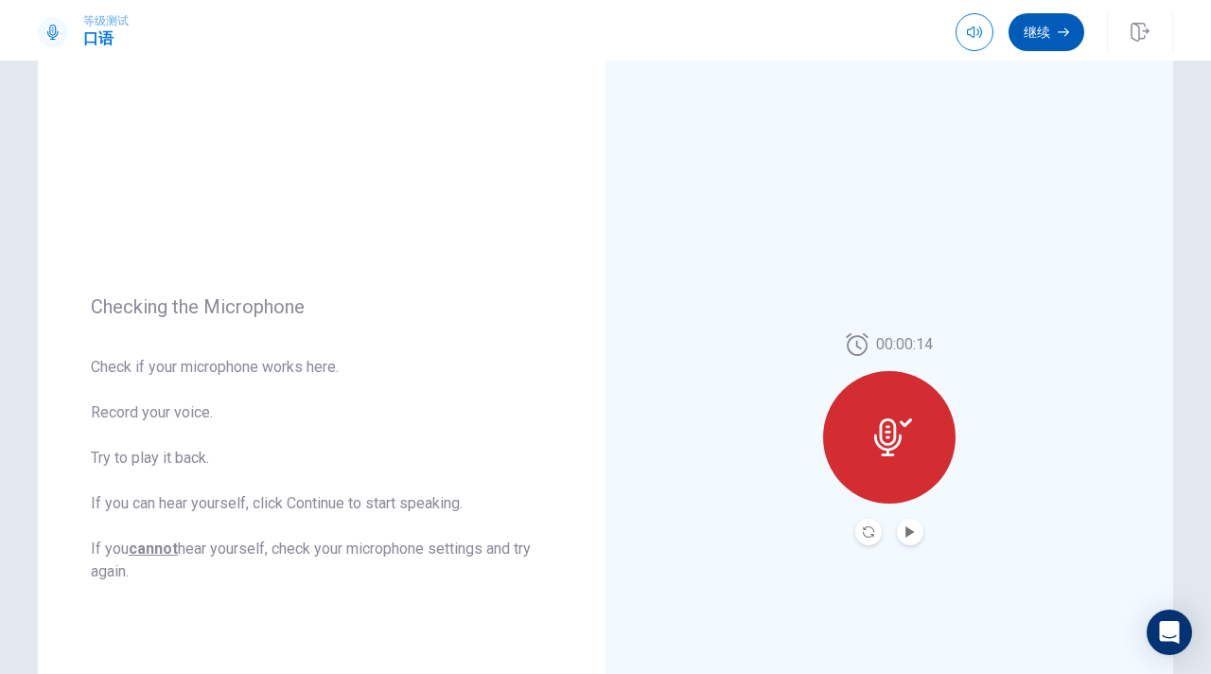
click at [1027, 29] on button "继续" at bounding box center [1047, 32] width 76 height 38
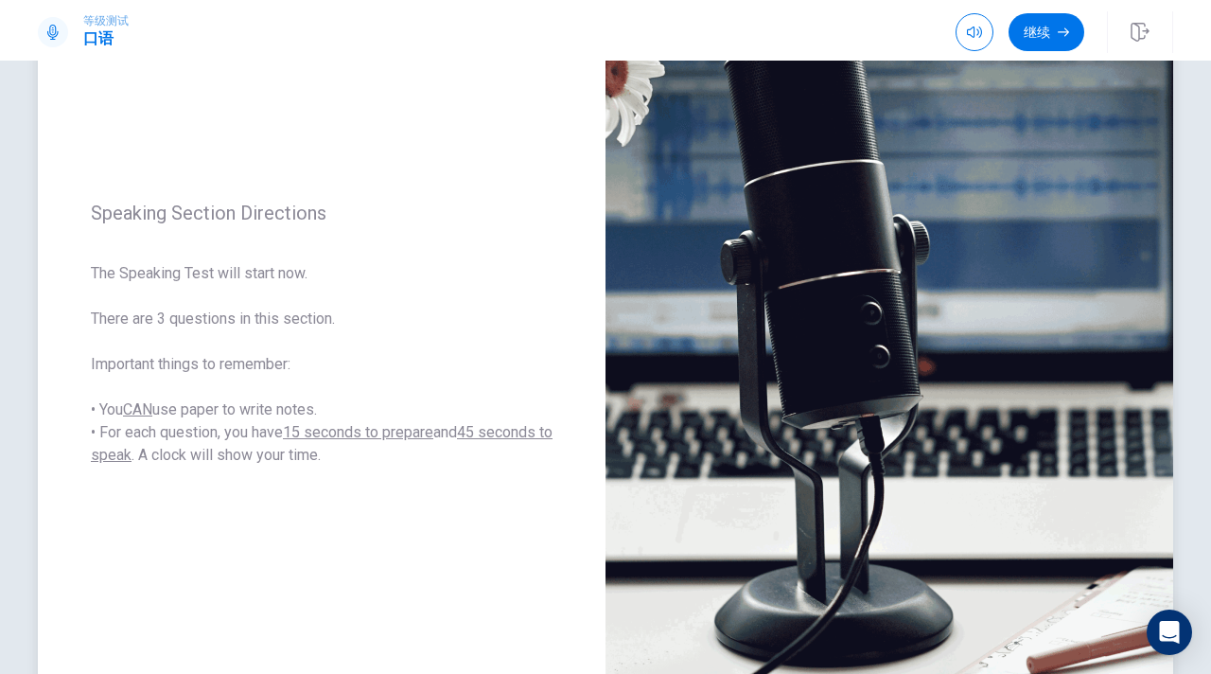
scroll to position [0, 0]
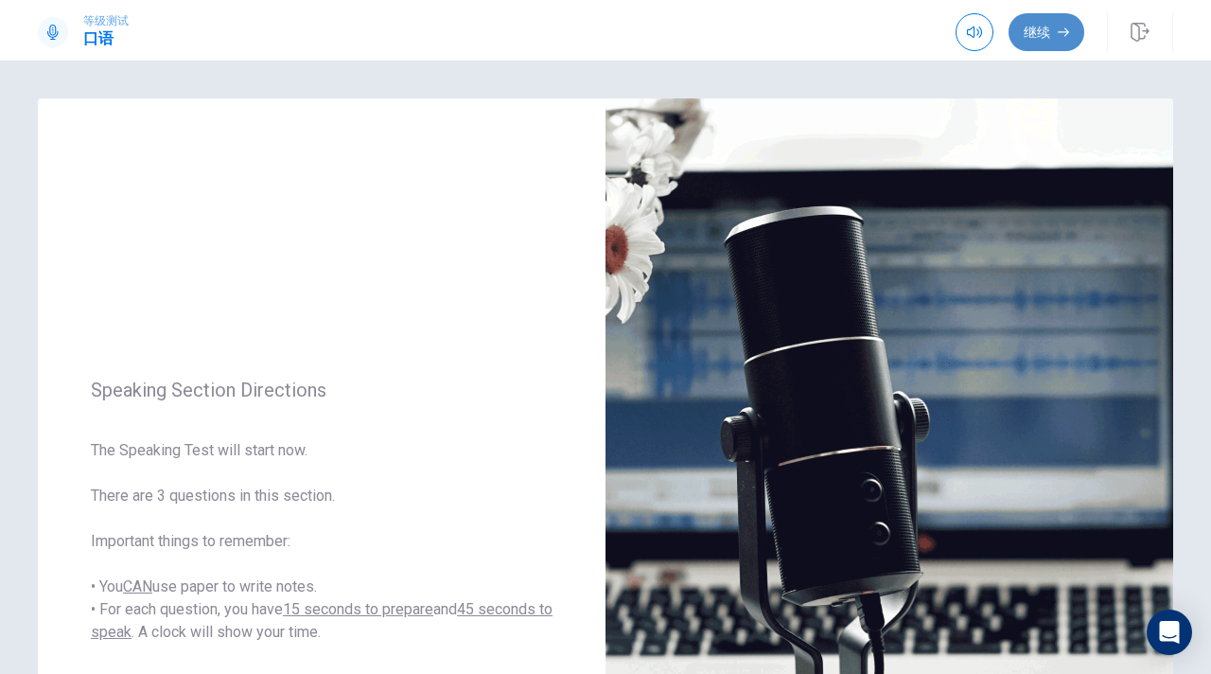
click at [1026, 38] on button "继续" at bounding box center [1047, 32] width 76 height 38
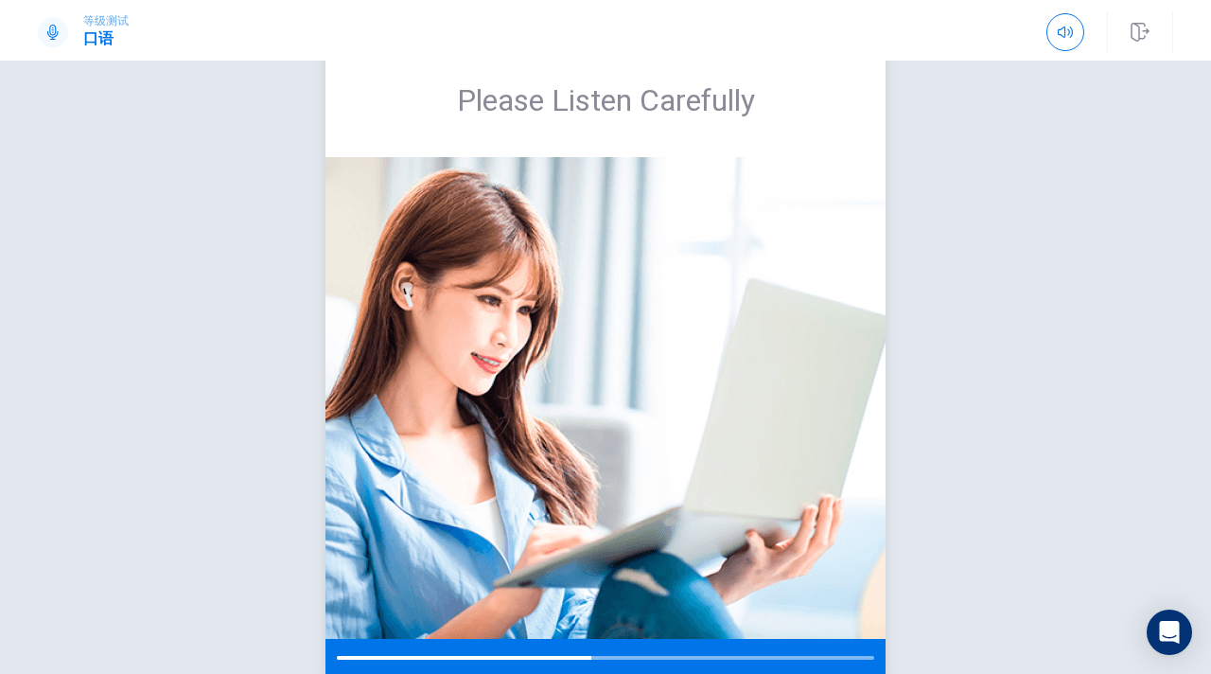
scroll to position [52, 0]
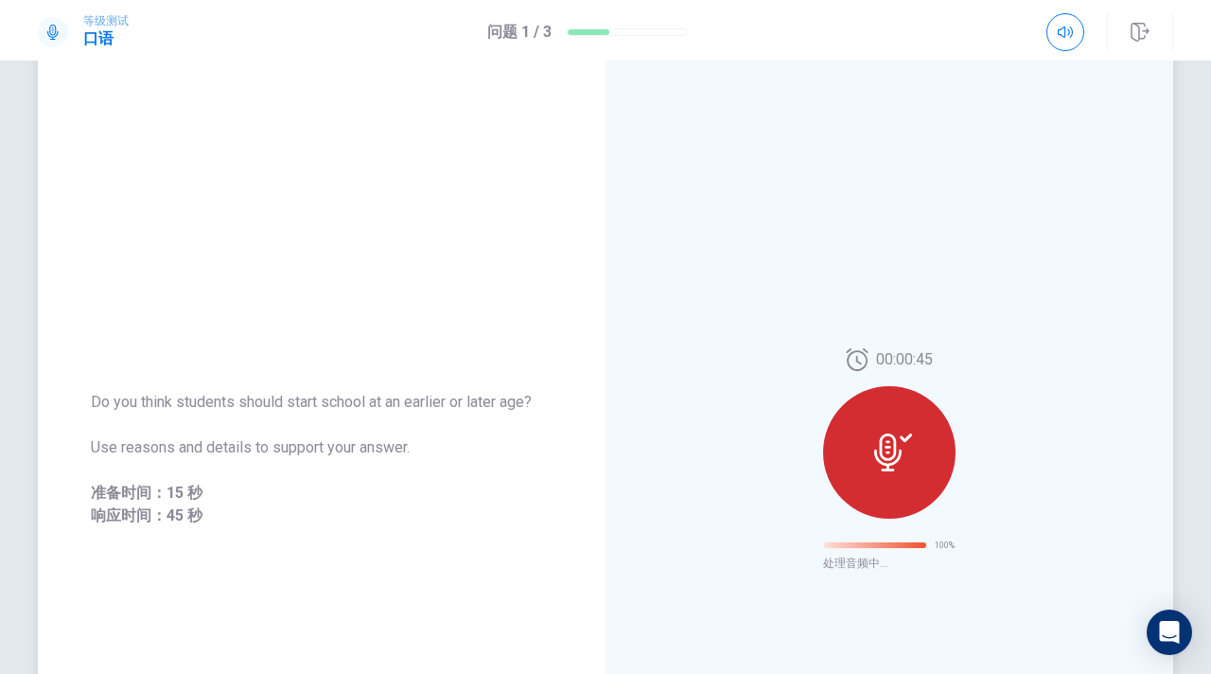
click at [981, 534] on div "00:00:45 100 % 处理音频中..." at bounding box center [890, 458] width 568 height 825
click at [959, 325] on div "00:00:45 100 % 处理音频中..." at bounding box center [890, 458] width 568 height 825
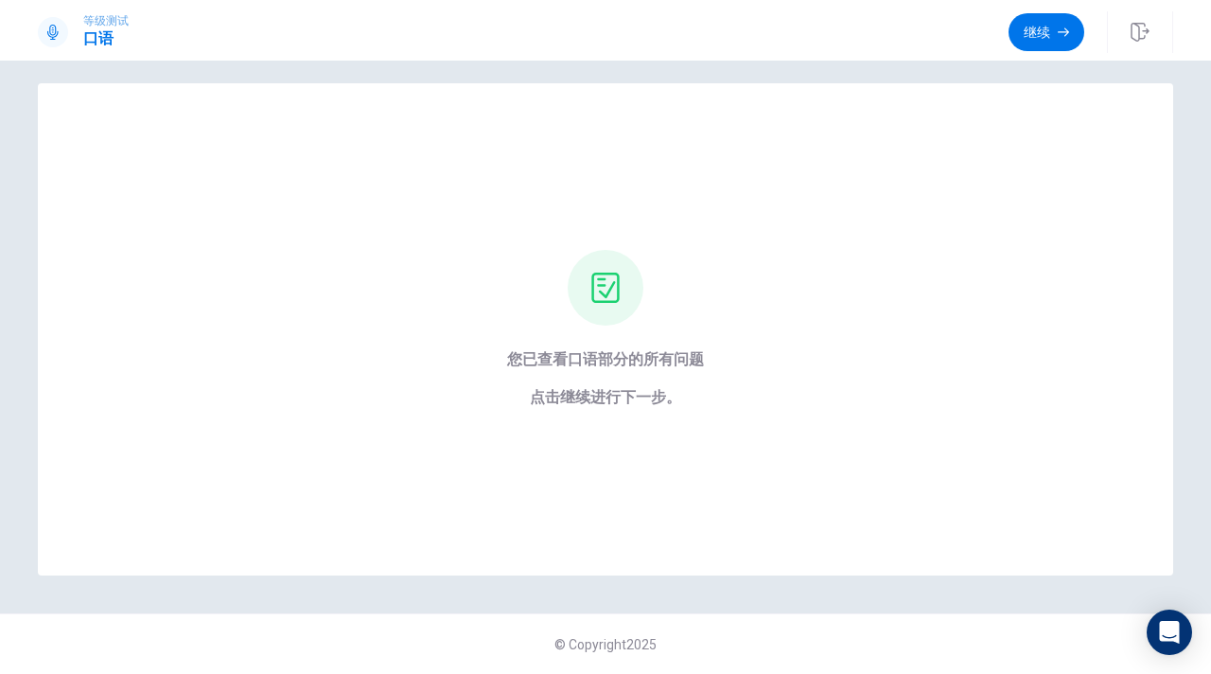
scroll to position [15, 0]
click at [641, 392] on span "点击继续进行下一步。" at bounding box center [605, 397] width 197 height 23
click at [664, 374] on div "您已查看口语部分的所有问题 点击继续进行下一步。" at bounding box center [605, 378] width 197 height 61
click at [1036, 27] on button "继续" at bounding box center [1047, 32] width 76 height 38
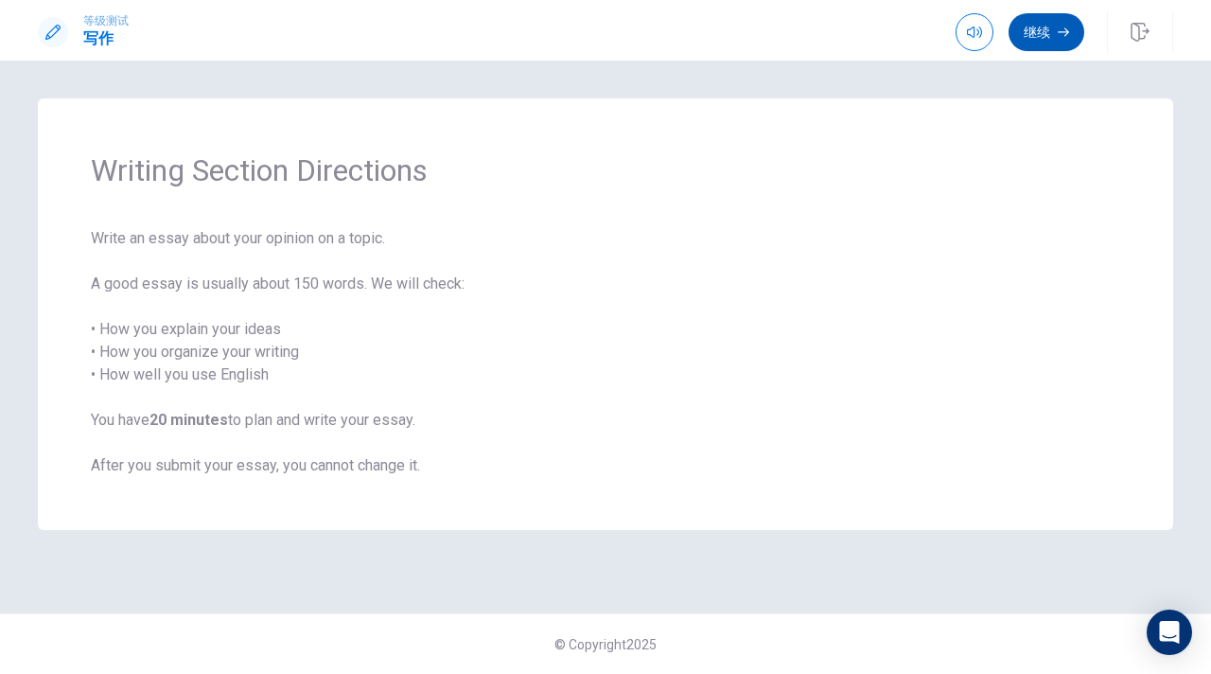
click at [1031, 36] on button "继续" at bounding box center [1047, 32] width 76 height 38
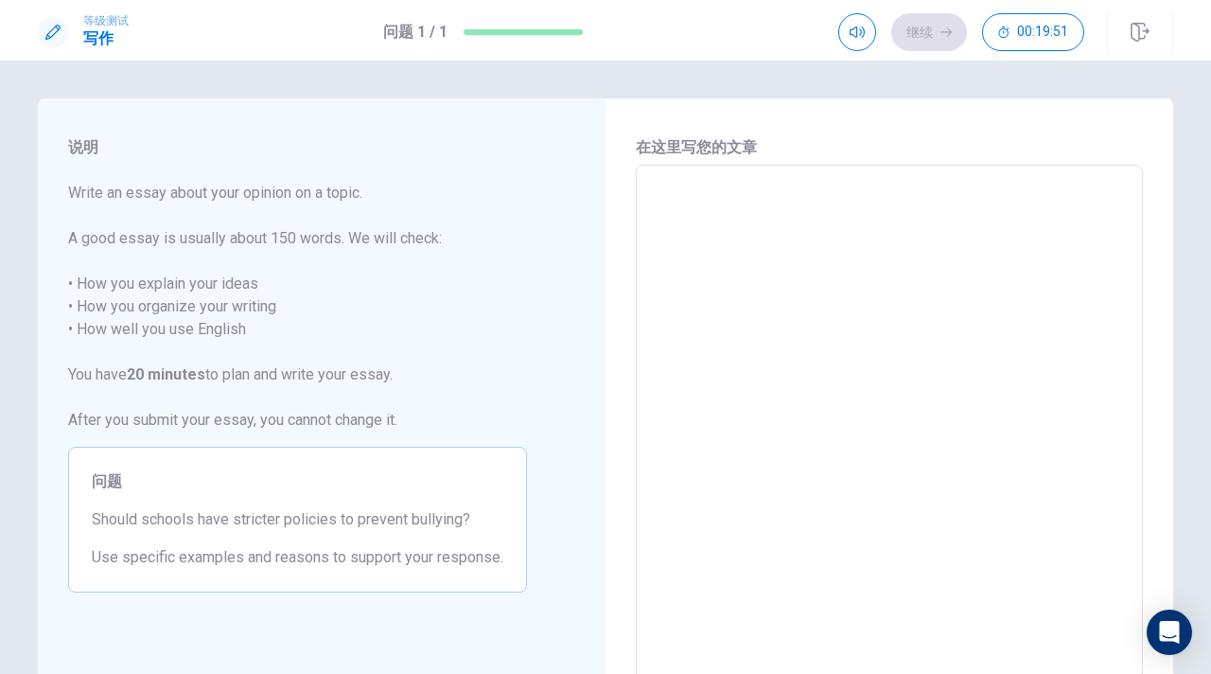
click at [760, 228] on textarea at bounding box center [889, 427] width 481 height 492
type textarea "i"
type textarea "x"
type textarea "i"
type textarea "x"
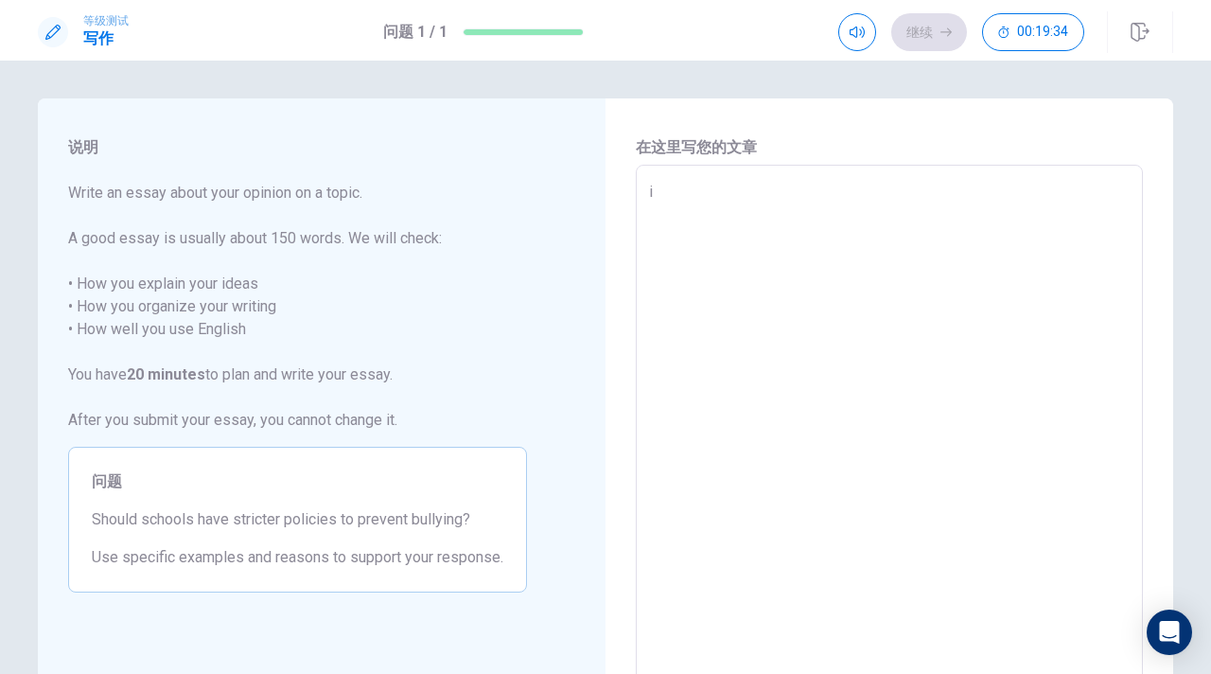
type textarea "i t"
type textarea "x"
type textarea "i th"
type textarea "x"
type textarea "i thi"
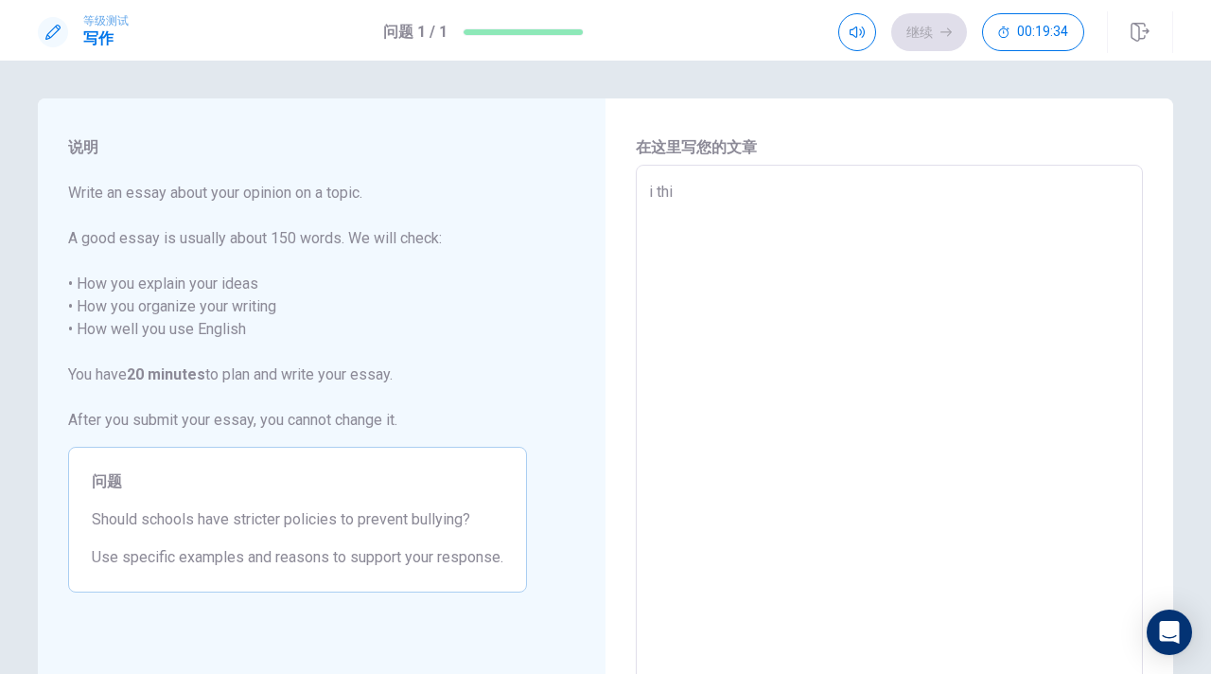
type textarea "x"
type textarea "i thin"
type textarea "x"
type textarea "i think"
type textarea "x"
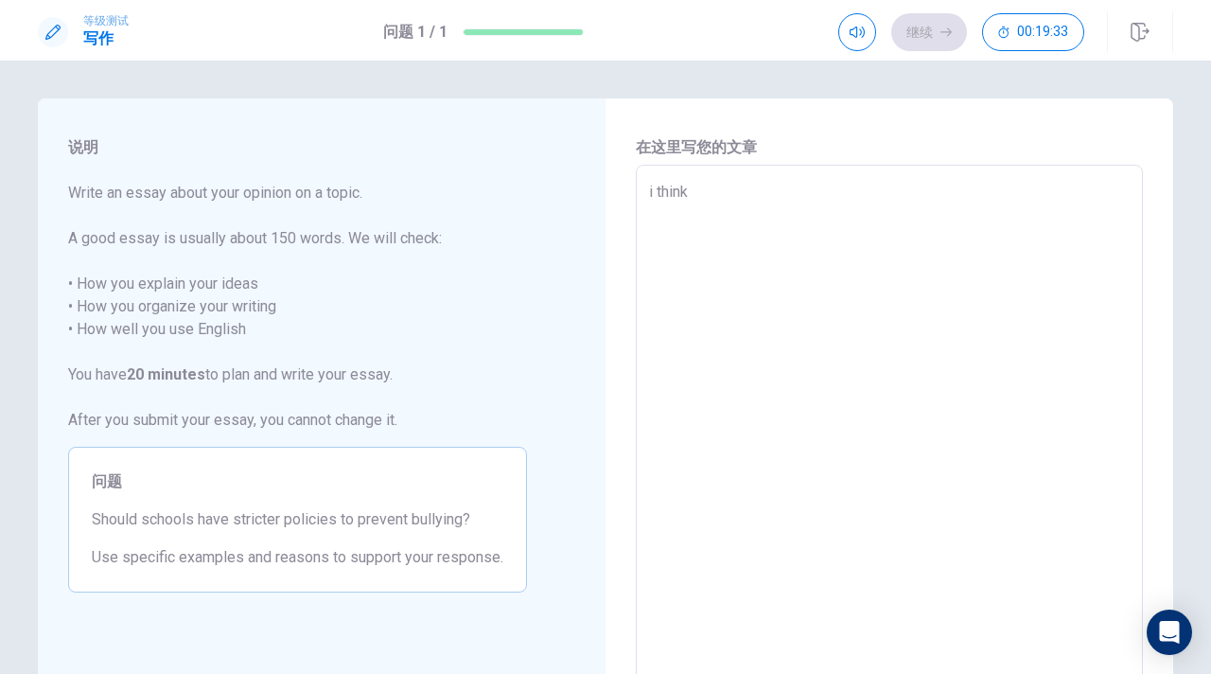
type textarea "i think"
type textarea "x"
type textarea "i think s"
type textarea "x"
type textarea "i think sc"
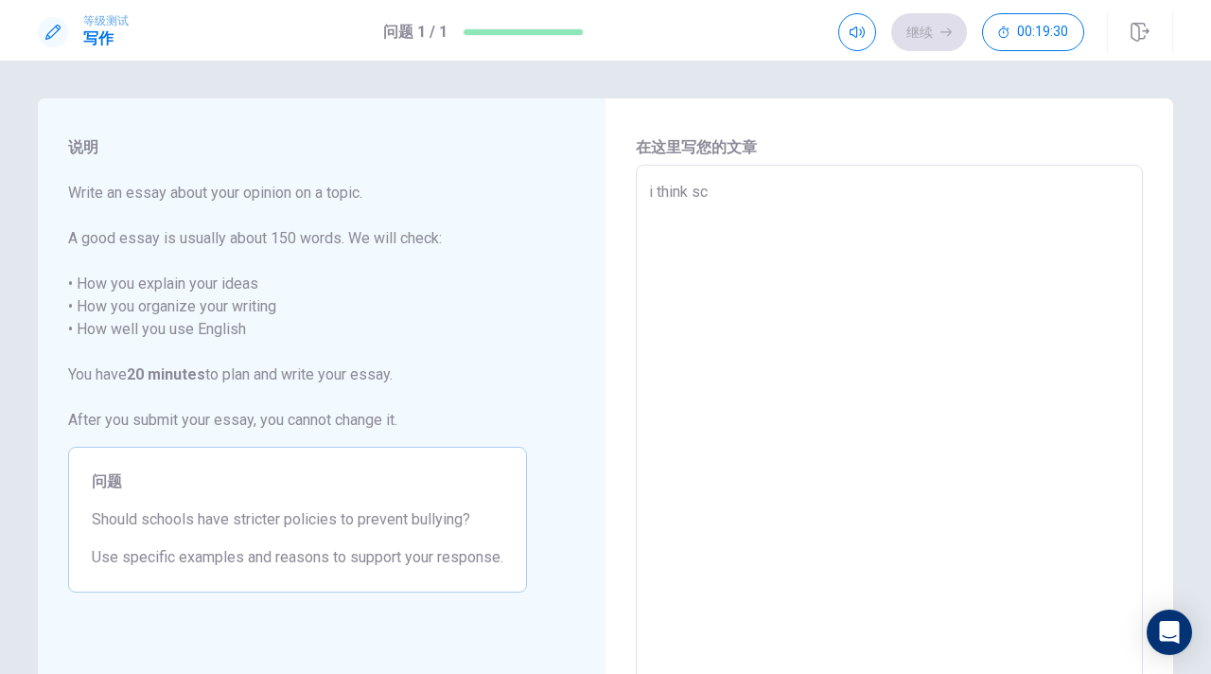
type textarea "x"
type textarea "i think sch"
type textarea "x"
type textarea "i think scho"
type textarea "x"
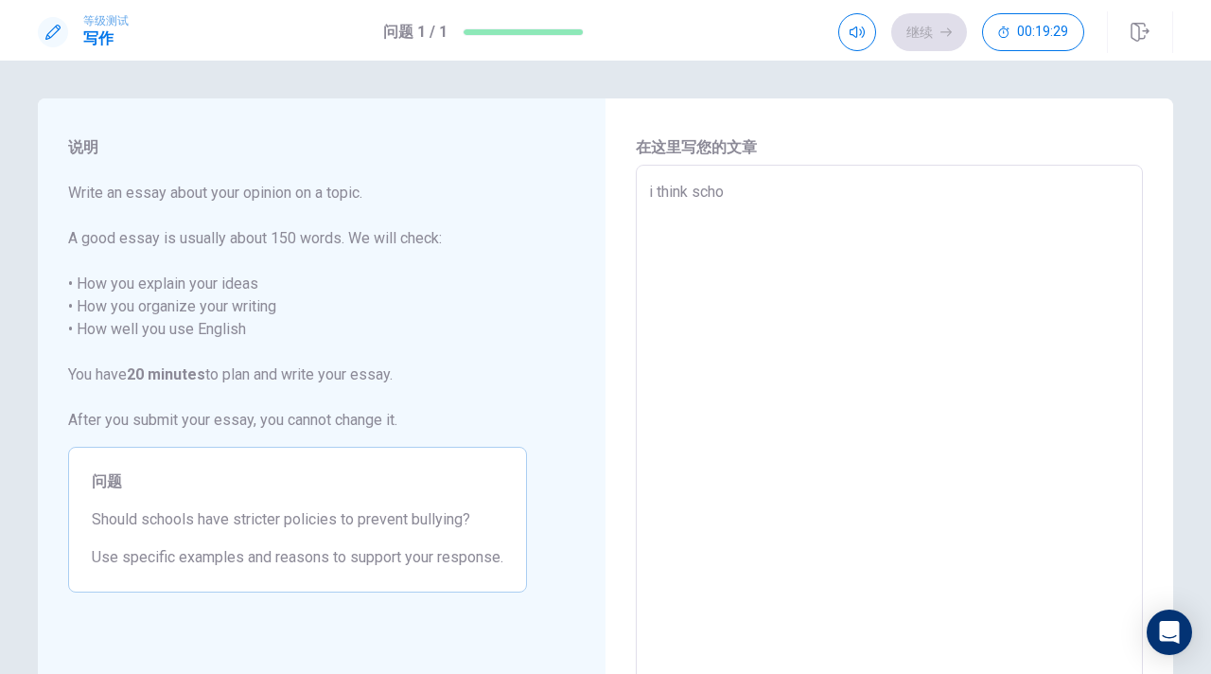
type textarea "i think schoo"
type textarea "x"
type textarea "i think school"
type textarea "x"
type textarea "i think schooll"
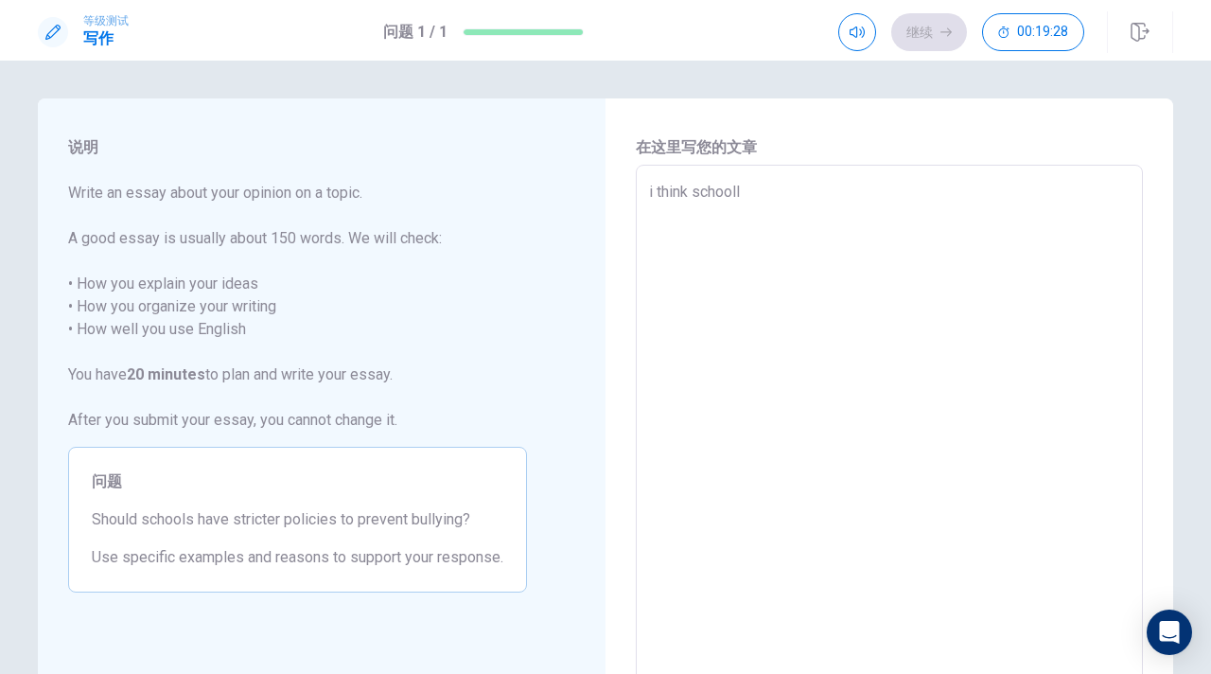
type textarea "x"
type textarea "i think school"
type textarea "x"
type textarea "i think school"
type textarea "x"
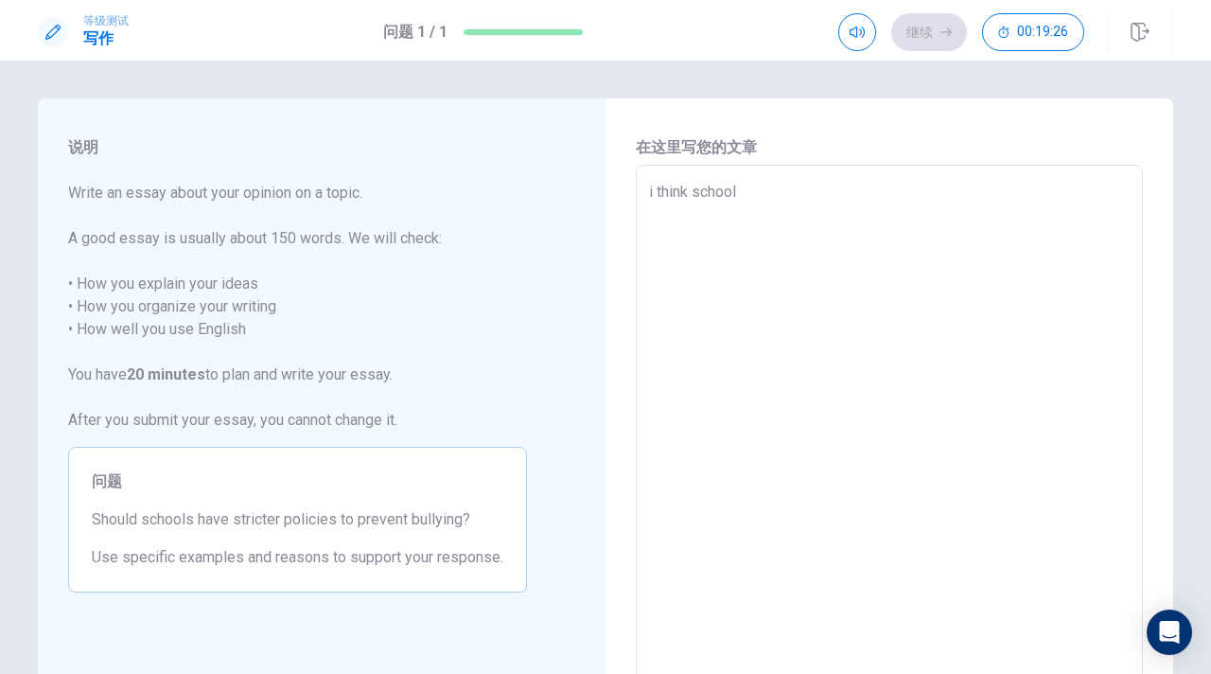
type textarea "i think school s"
type textarea "x"
type textarea "i think school sh"
type textarea "x"
type textarea "i think school sho"
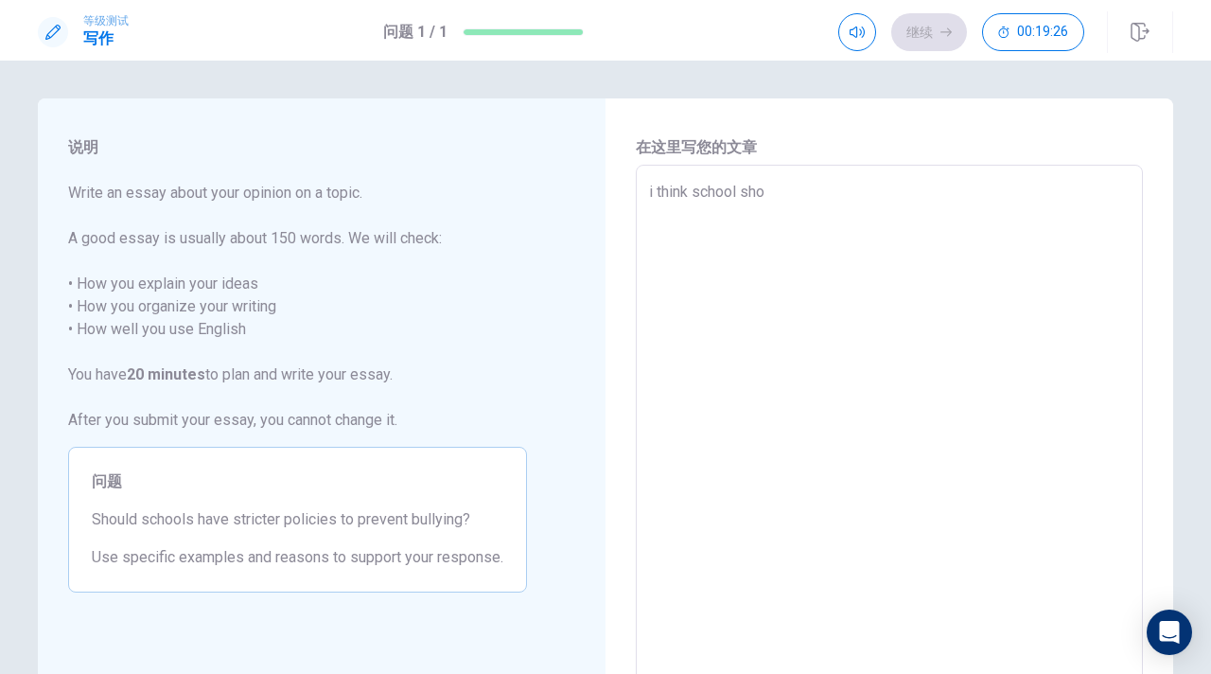
type textarea "x"
type textarea "i think school shou"
type textarea "x"
type textarea "i think school shoud"
type textarea "x"
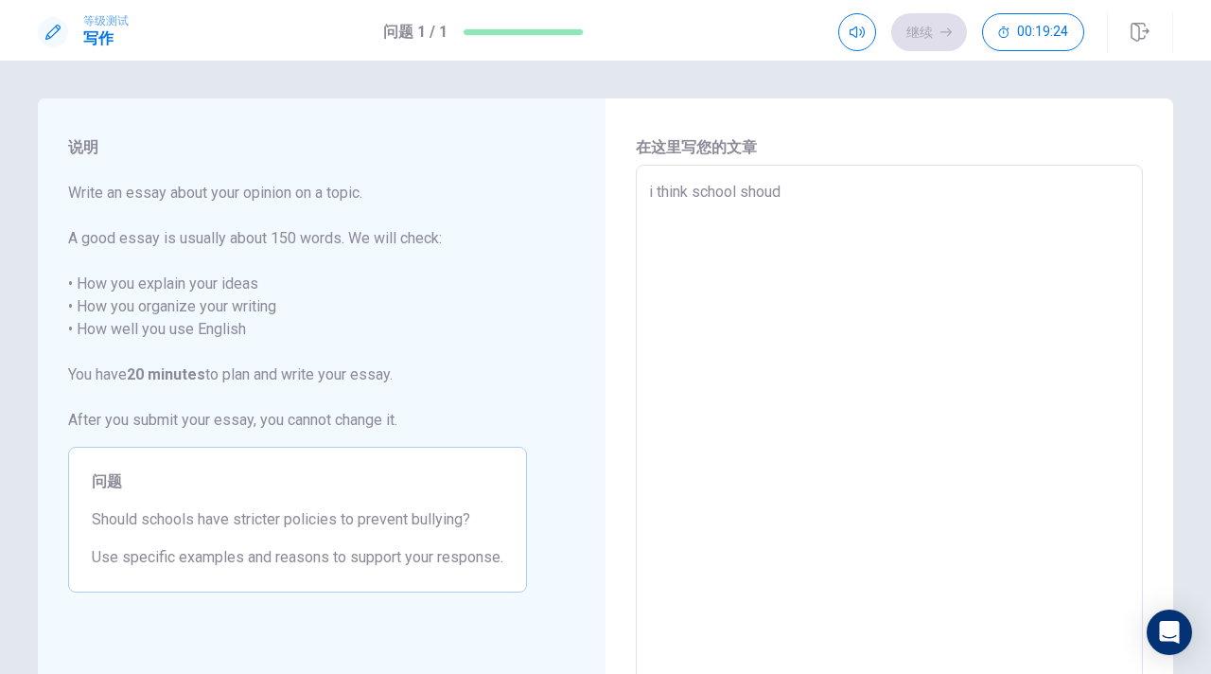
type textarea "i think school shou"
type textarea "x"
type textarea "i think school shoul"
type textarea "x"
type textarea "i think school should"
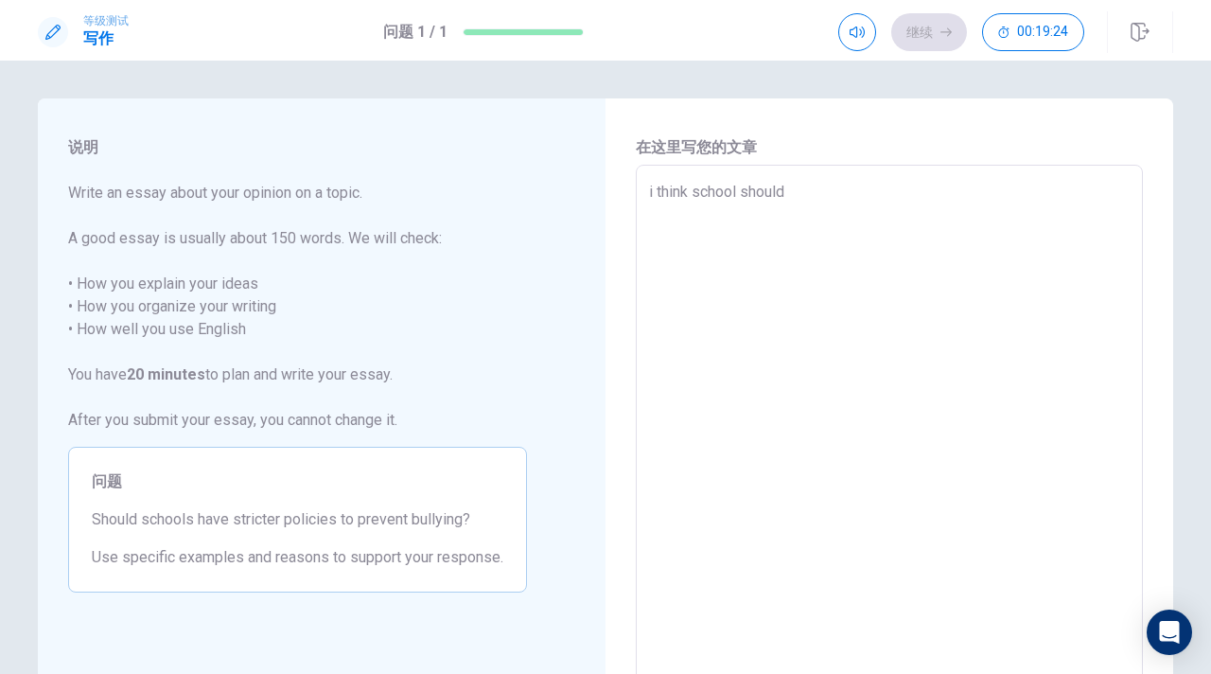
type textarea "x"
type textarea "i think school should"
type textarea "x"
type textarea "i think school should h"
type textarea "x"
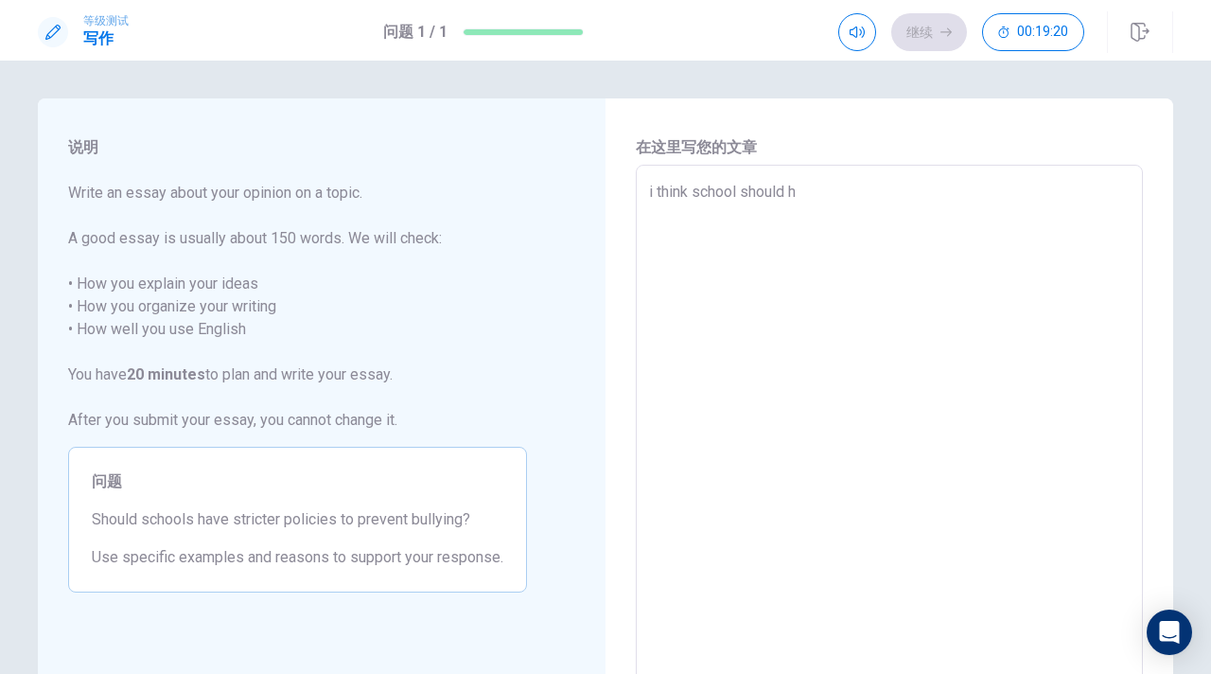
type textarea "i think school should ha"
type textarea "x"
type textarea "i think school should hav"
type textarea "x"
type textarea "i think school should have"
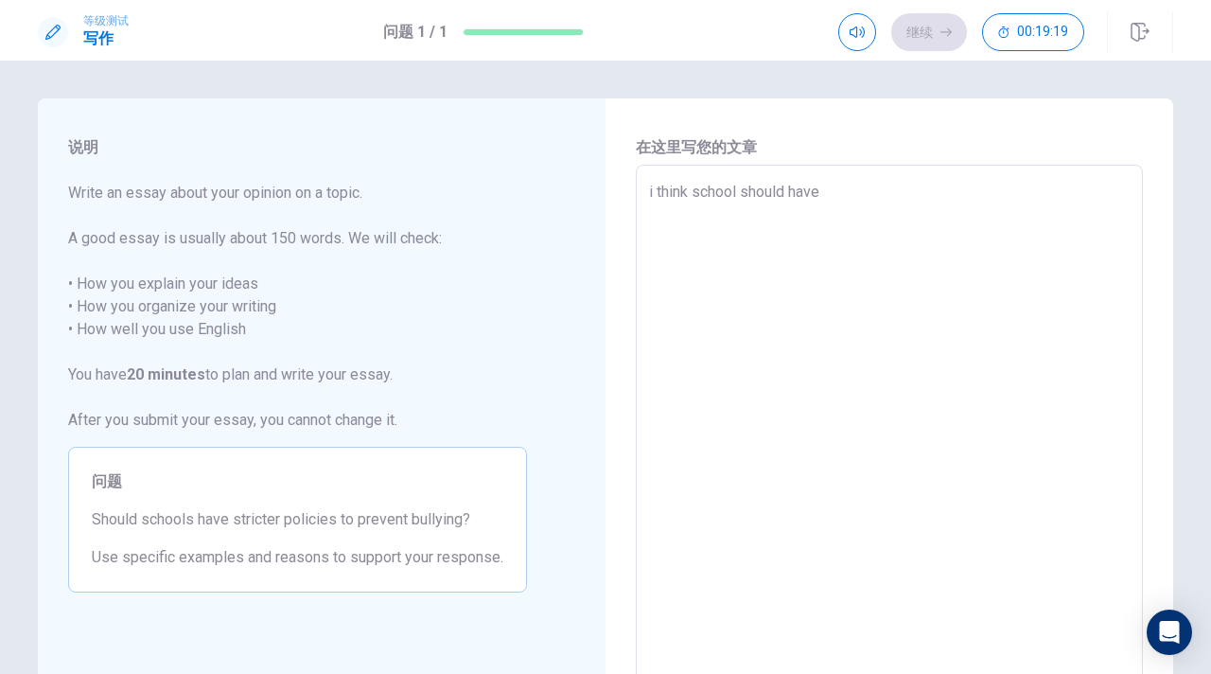
type textarea "x"
type textarea "i think school should have"
type textarea "x"
type textarea "i think school should have s"
type textarea "x"
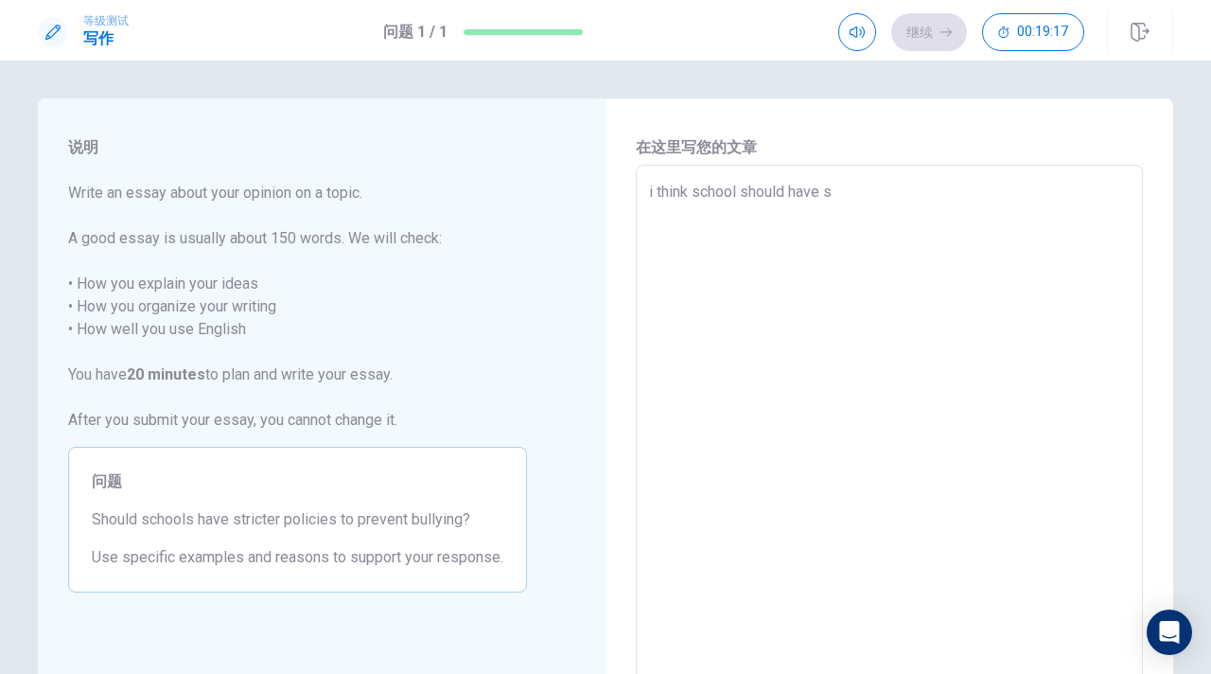
type textarea "i think school should have st"
type textarea "x"
type textarea "i think school should have str"
type textarea "x"
type textarea "i think school should have stri"
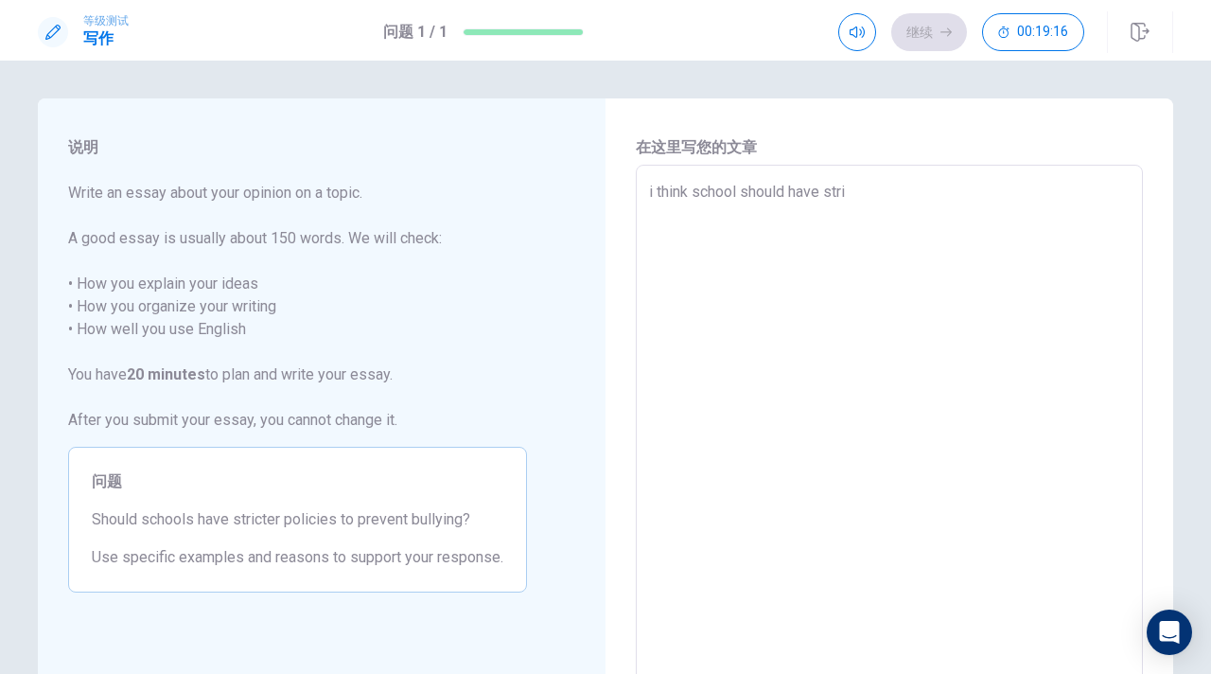
type textarea "x"
type textarea "i think school should have stric"
type textarea "x"
type textarea "i think school should have strict"
type textarea "x"
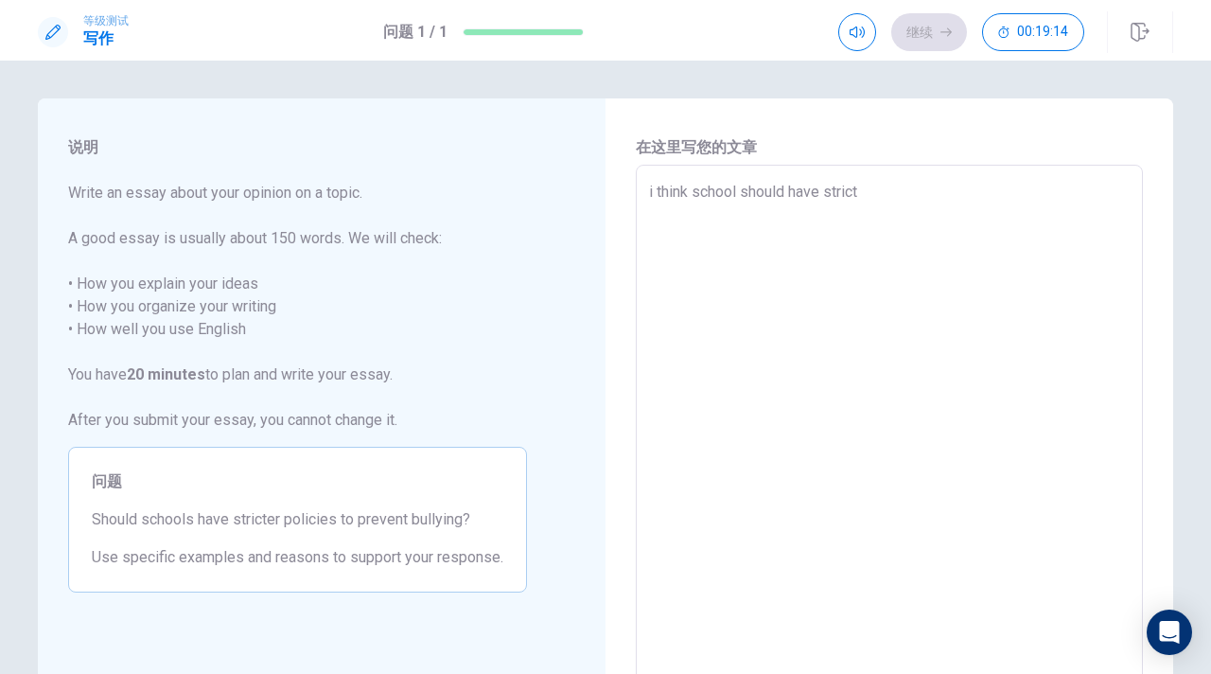
type textarea "i think school should have stricte"
type textarea "x"
type textarea "i think school should have stricter"
type textarea "x"
type textarea "i think school should have stricter"
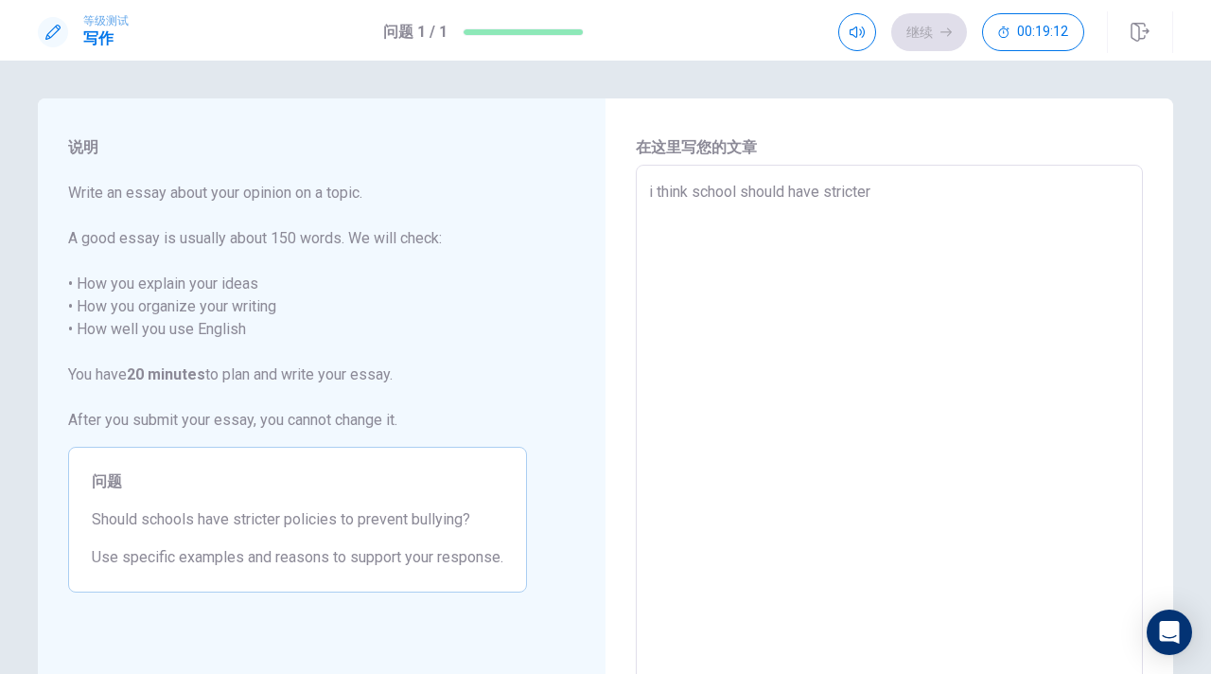
type textarea "x"
type textarea "i think school should have stricter p"
type textarea "x"
type textarea "i think school should have stricter po"
type textarea "x"
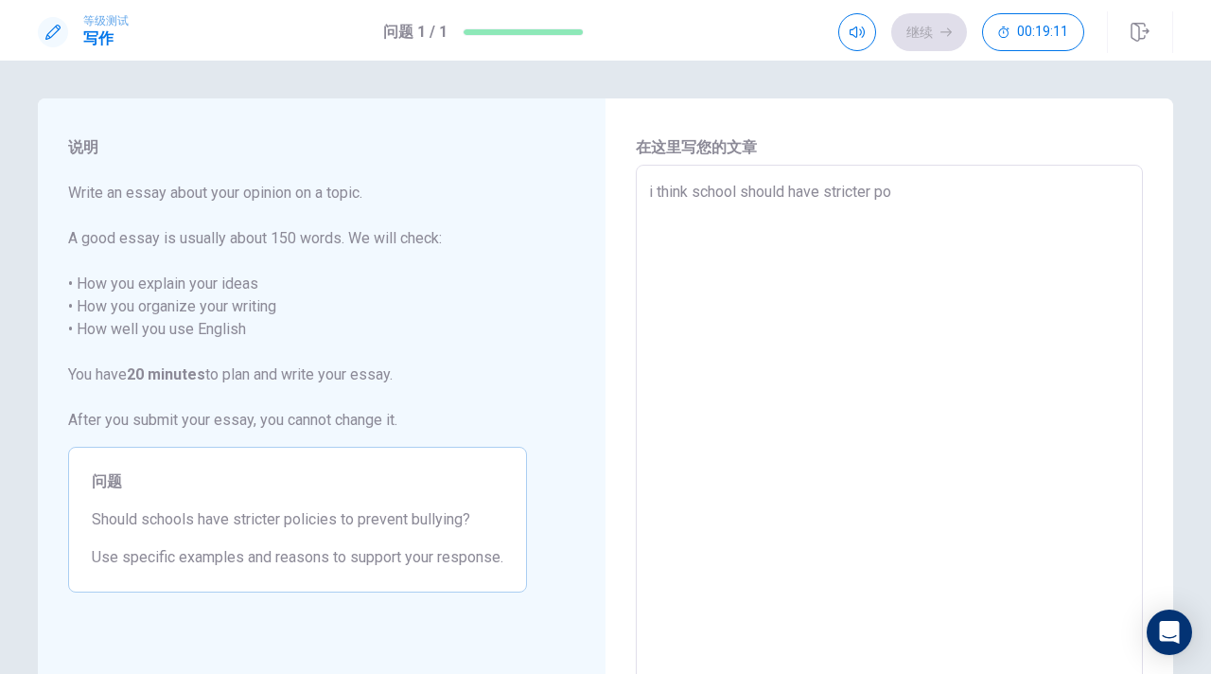
type textarea "i think school should have stricter pol"
type textarea "x"
type textarea "i think school should have stricter poli"
type textarea "x"
type textarea "i think school should have stricter polic"
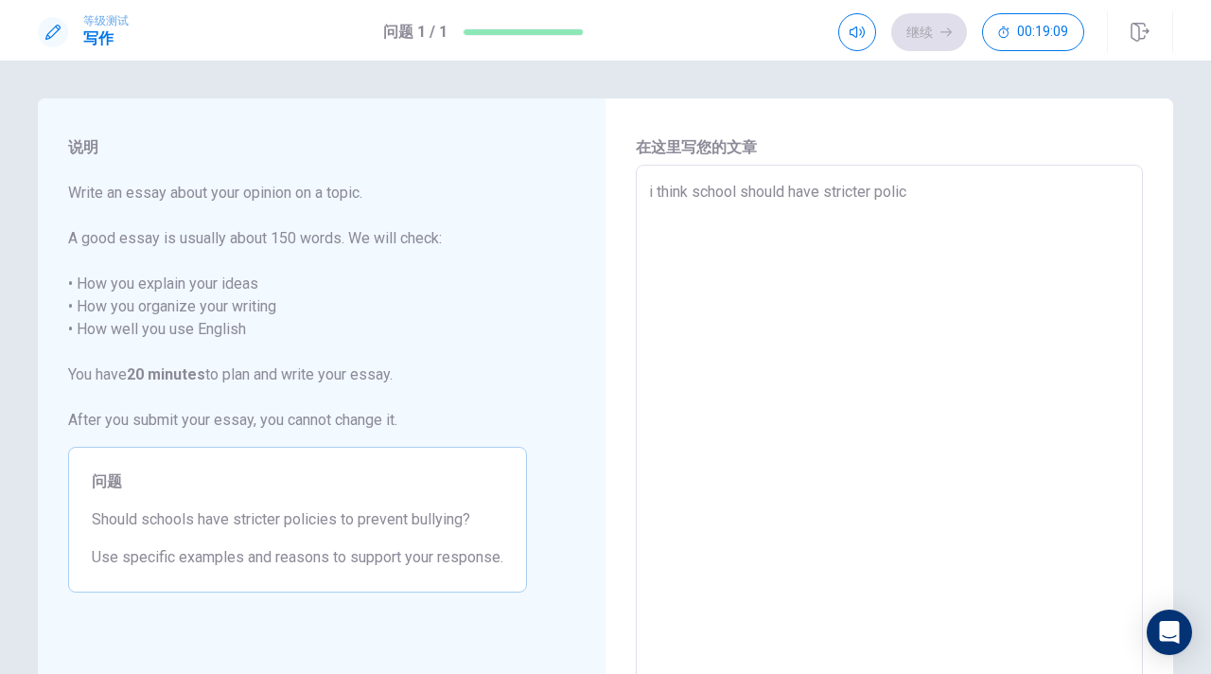
type textarea "x"
type textarea "i think school should have stricter polici"
type textarea "x"
type textarea "i think school should have stricter policie"
type textarea "x"
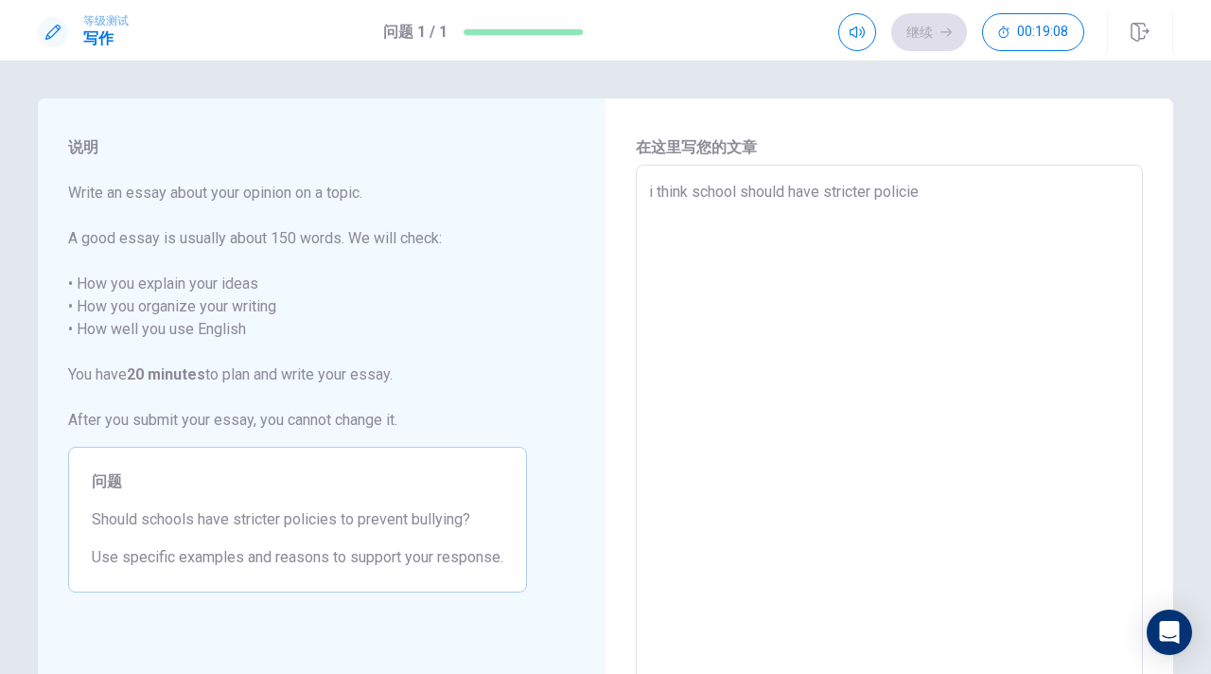
type textarea "i think school should have stricter policies"
type textarea "x"
type textarea "i think school should have stricter policies"
type textarea "x"
type textarea "i think school should have stricter policies t"
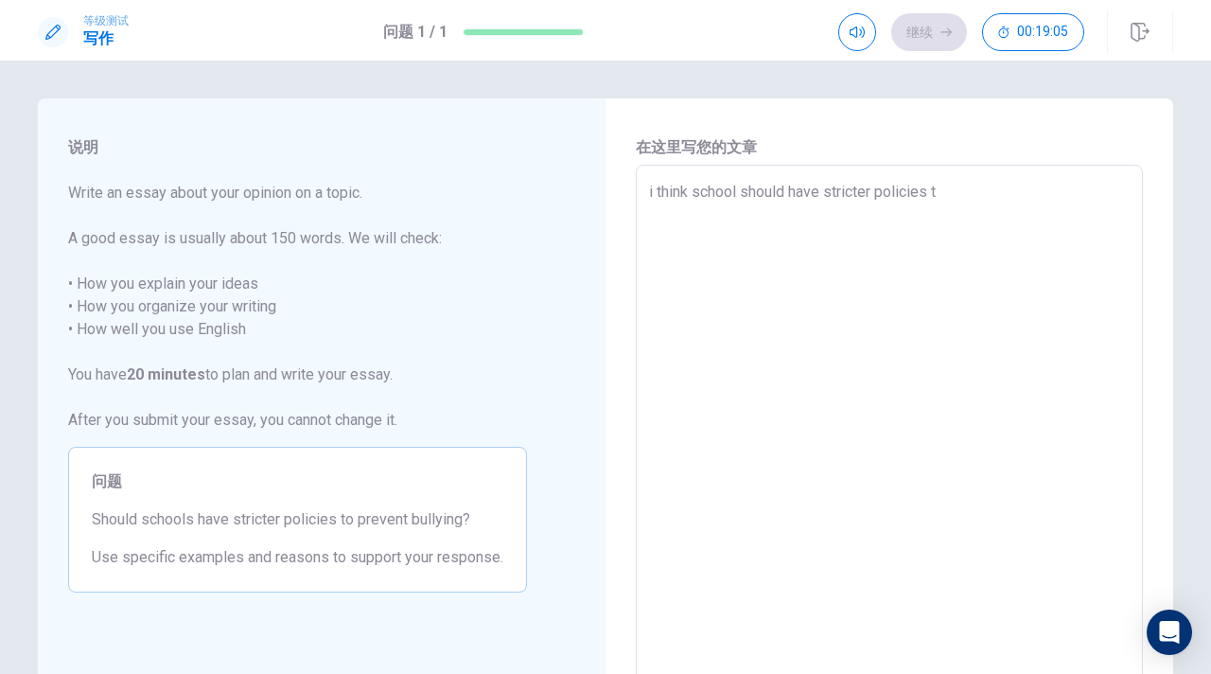
type textarea "x"
type textarea "i think school should have stricter policies to"
type textarea "x"
type textarea "i think school should have stricter policies to"
type textarea "x"
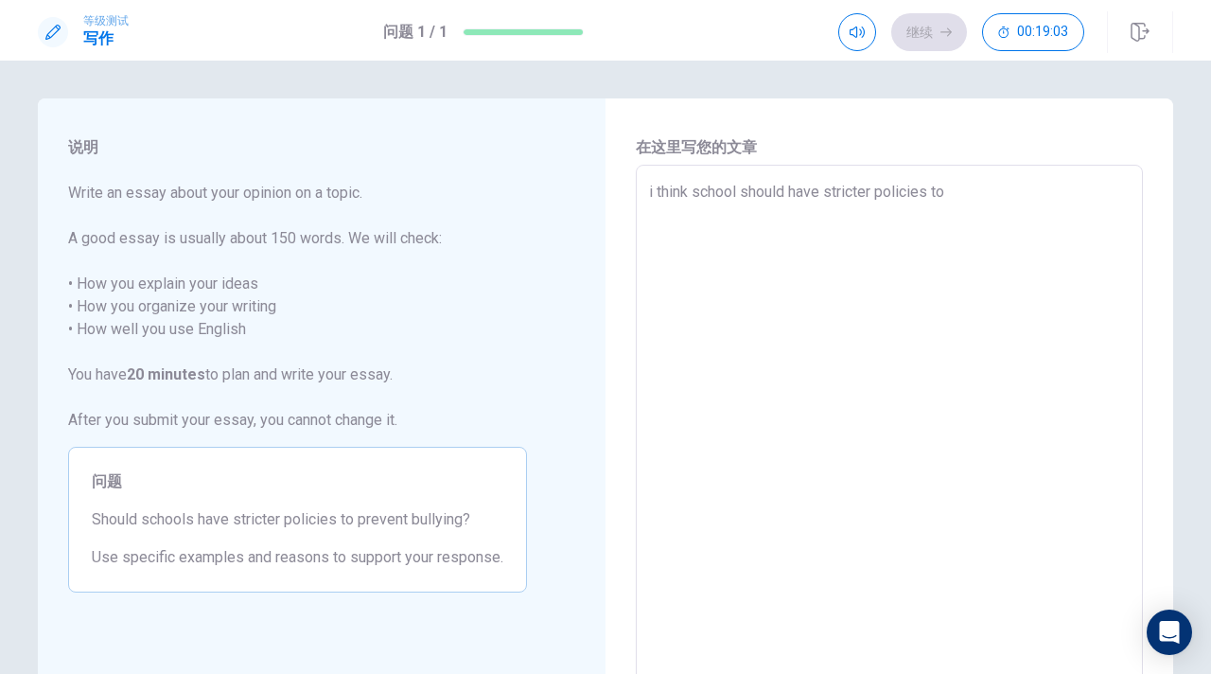
type textarea "i think school should have stricter policies to p"
type textarea "x"
type textarea "i think school should have stricter policies to pr"
type textarea "x"
type textarea "i think school should have stricter policies to pre"
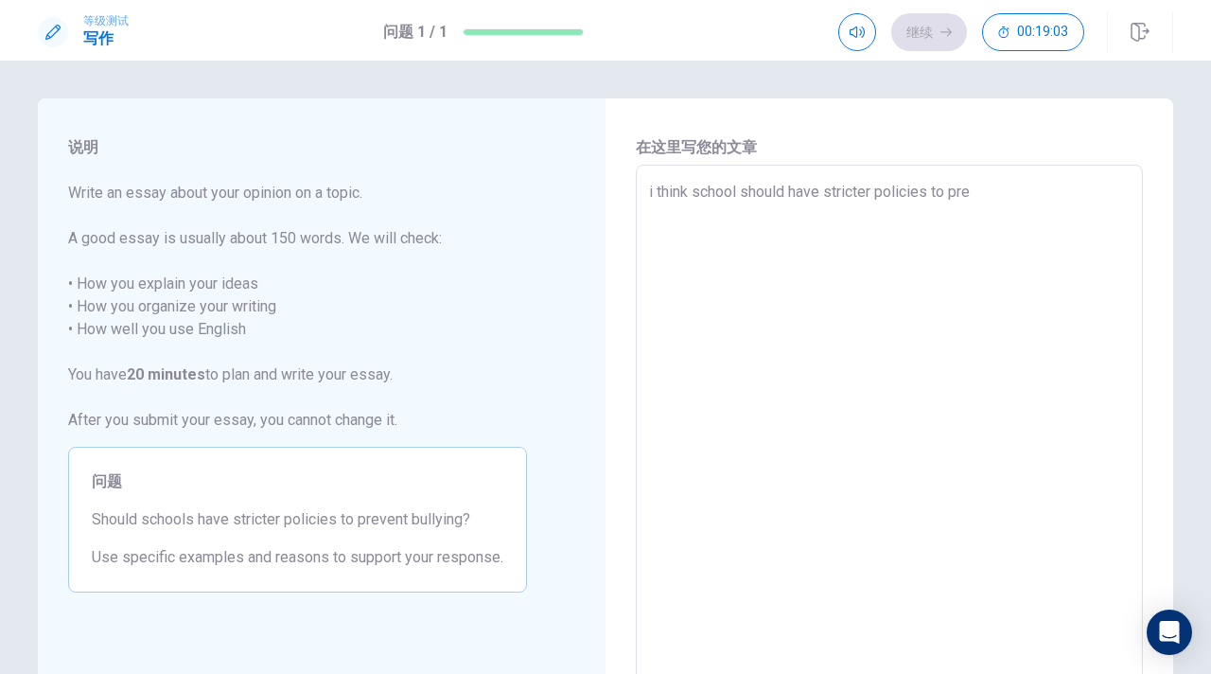
type textarea "x"
type textarea "i think school should have stricter policies to prev"
type textarea "x"
type textarea "i think school should have stricter policies to preve"
type textarea "x"
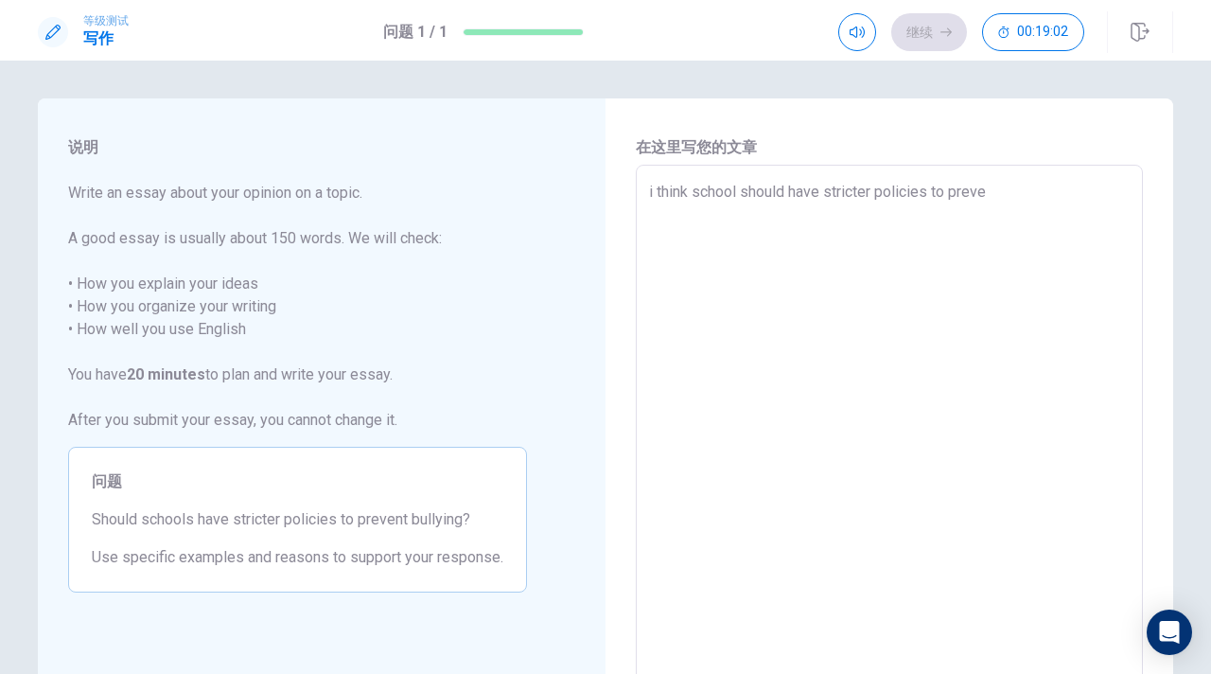
type textarea "i think school should have stricter policies to preven"
type textarea "x"
type textarea "i think school should have stricter policies to prevent"
type textarea "x"
type textarea "i think school should have stricter policies to prevent"
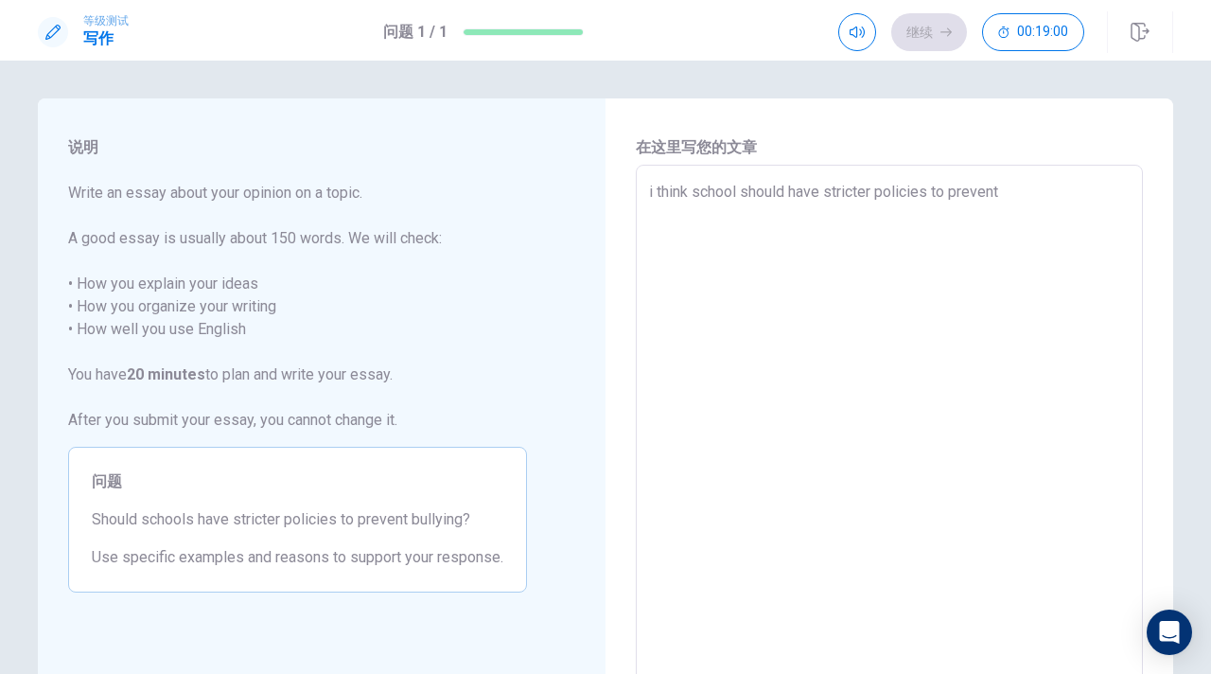
type textarea "x"
type textarea "i think school should have stricter policies to prevent b"
type textarea "x"
type textarea "i think school should have stricter policies to prevent bu"
type textarea "x"
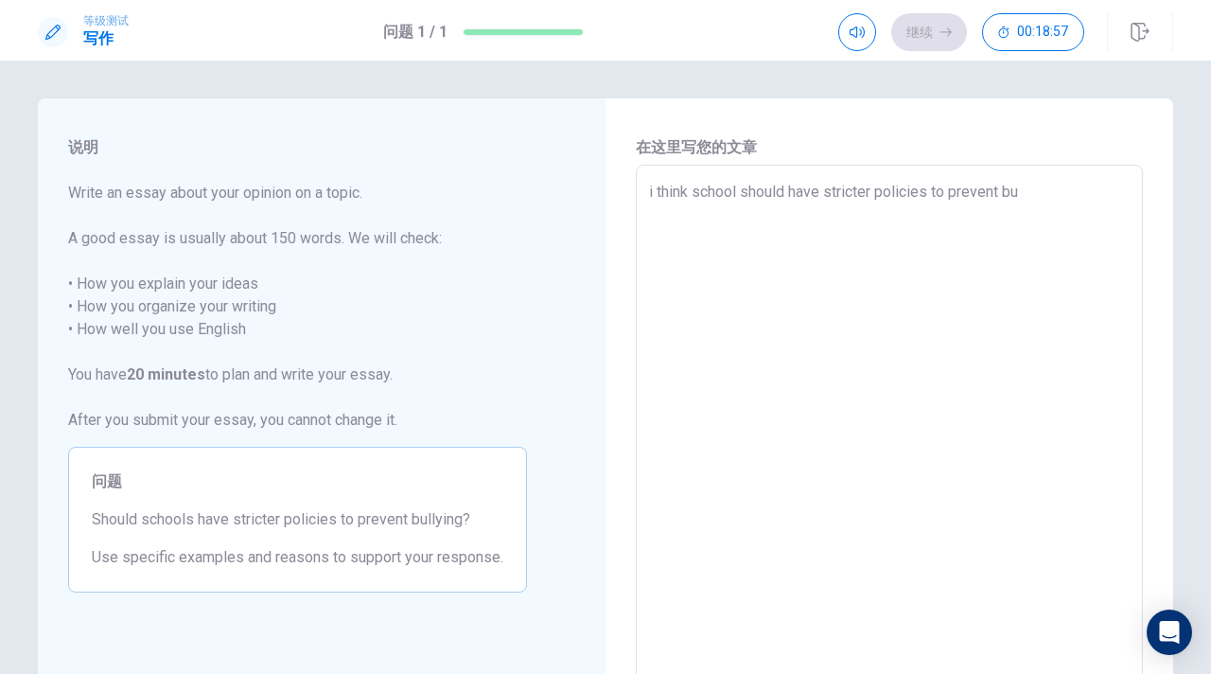
type textarea "i think school should have stricter policies to prevent bul"
type textarea "x"
type textarea "i think school should have stricter policies to prevent bull"
type textarea "x"
type textarea "i think school should have stricter policies to prevent bully"
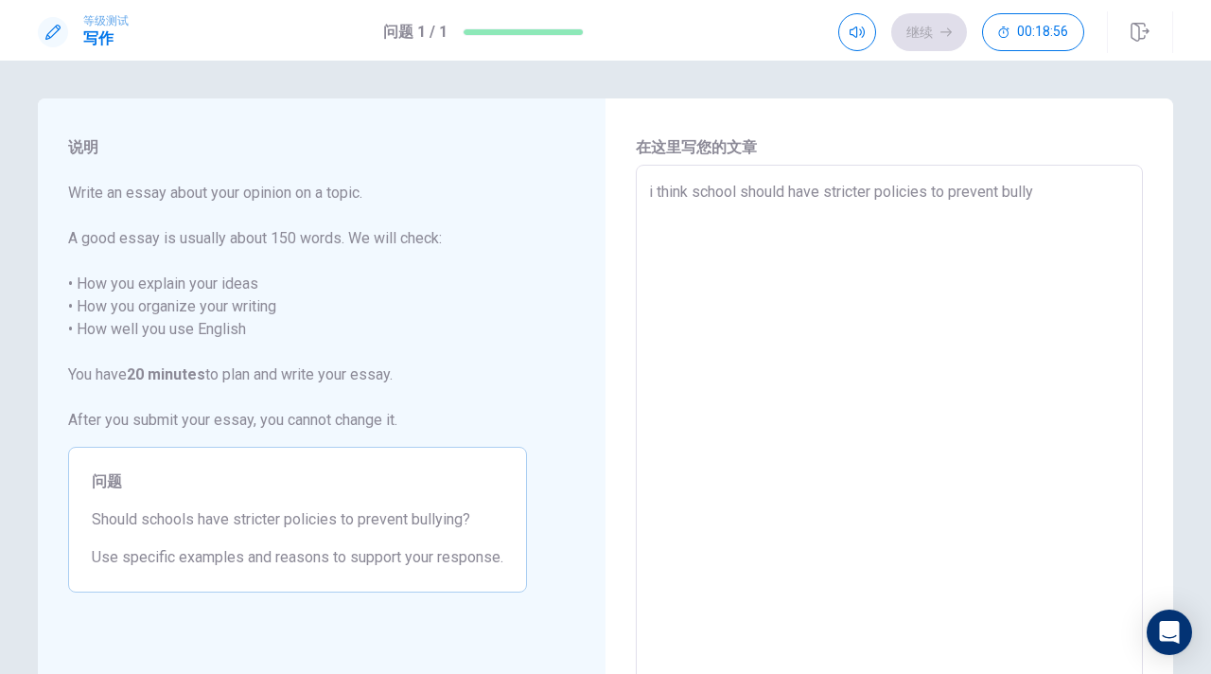
type textarea "x"
type textarea "i think school should have stricter policies to prevent bullyi"
type textarea "x"
type textarea "i think school should have stricter policies to prevent bullyin"
type textarea "x"
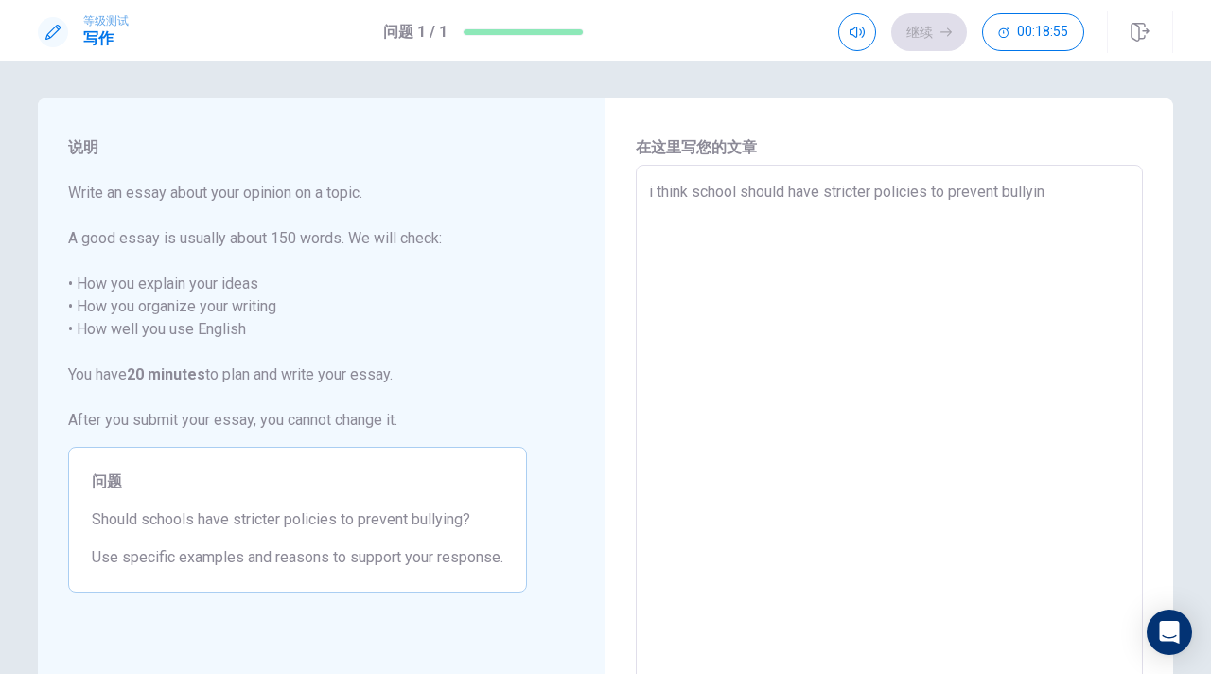
type textarea "i think school should have stricter policies to prevent bullying"
type textarea "x"
type textarea "i think school should have stricter policies to prevent bullying"
type textarea "x"
type textarea "i think school should have stricter policies to prevent bullying"
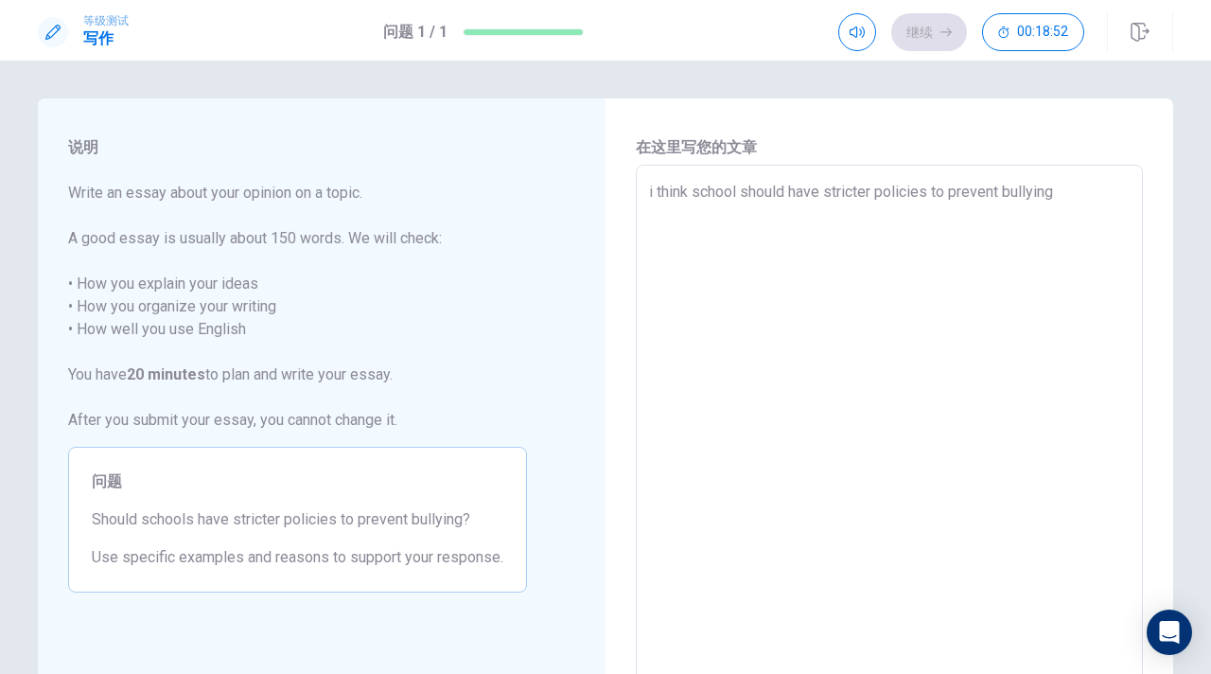
type textarea "x"
type textarea "i think school should have stricter policies to prevent bullying."
type textarea "x"
type textarea "i think school should have stricter policies to prevent bullying."
type textarea "x"
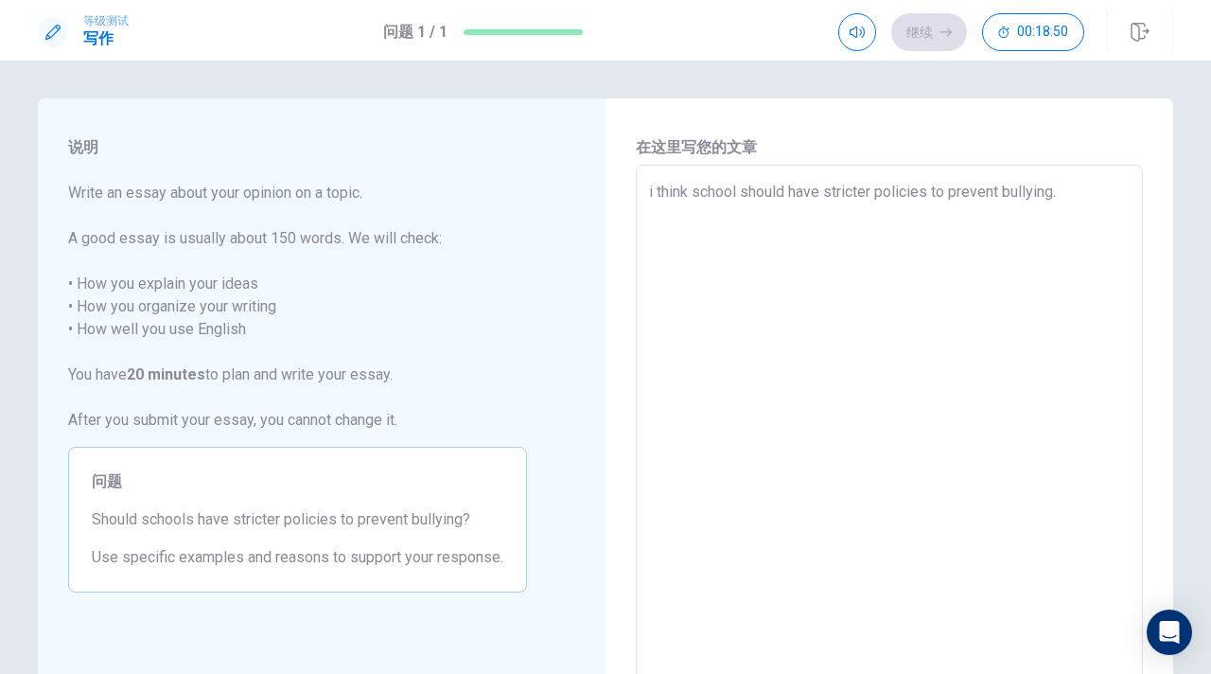
type textarea "i think school should have stricter policies to prevent bullying. t"
type textarea "x"
type textarea "i think school should have stricter policies to prevent bullying. th"
type textarea "x"
type textarea "i think school should have stricter policies to prevent bullying. the"
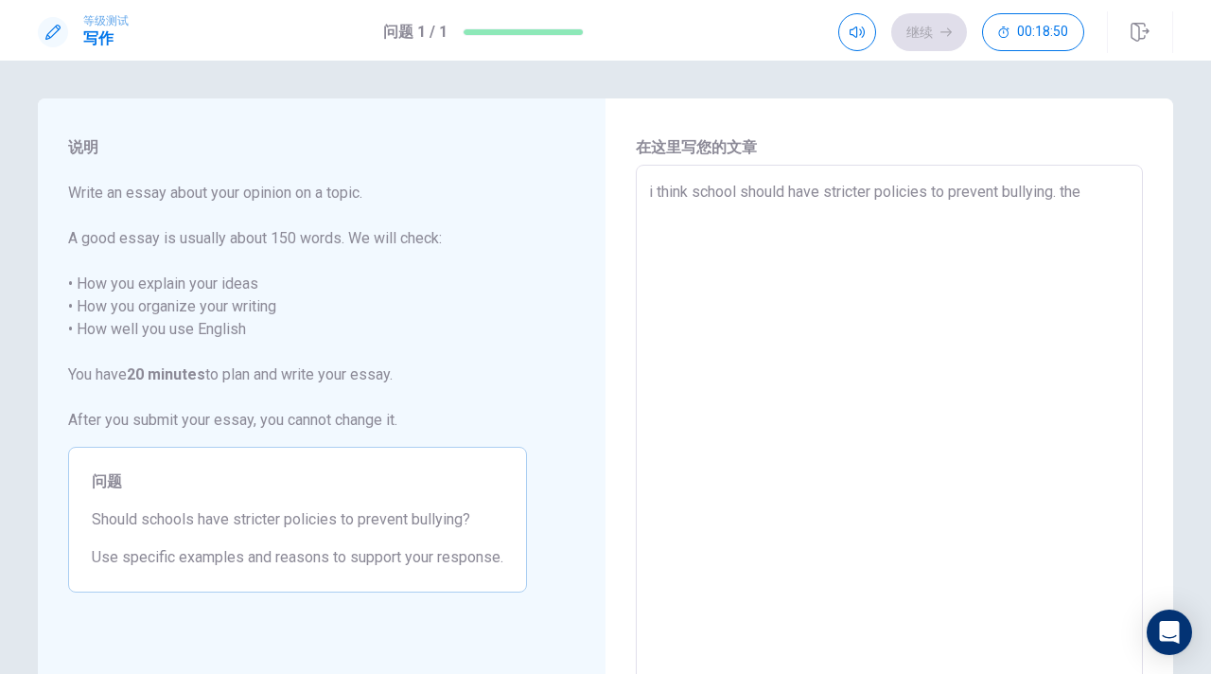
type textarea "x"
type textarea "i think school should have stricter policies to prevent bullying. ther"
type textarea "x"
type textarea "i think school should have stricter policies to prevent bullying. there"
type textarea "x"
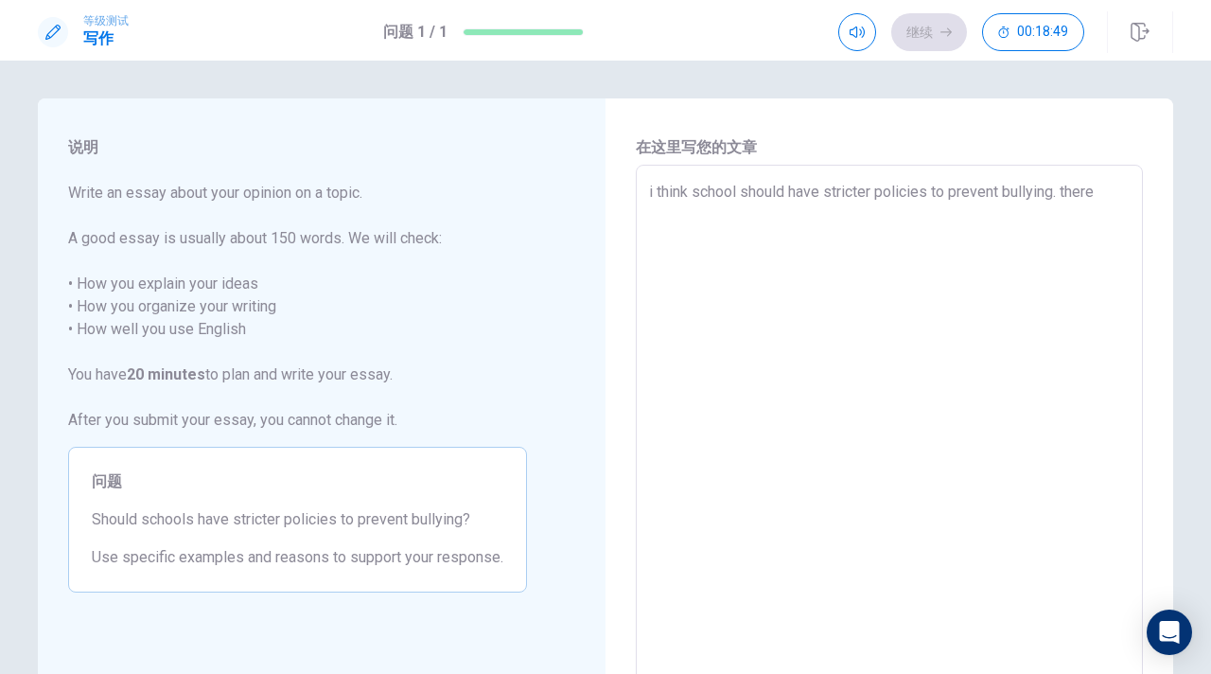
type textarea "i think school should have stricter policies to prevent bullying. there"
type textarea "x"
type textarea "i think school should have stricter policies to prevent bullying. there i"
type textarea "x"
type textarea "i think school should have stricter policies to prevent bullying. there is"
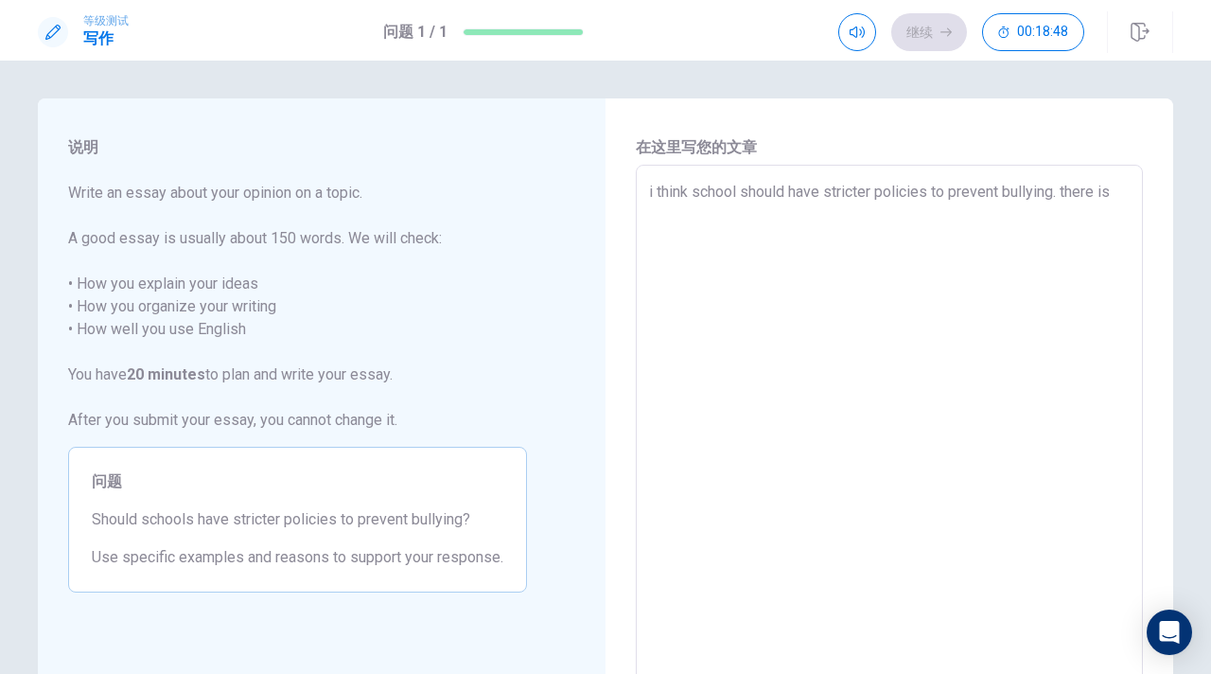
type textarea "x"
type textarea "i think school should have stricter policies to prevent bullying. there is"
type textarea "x"
type textarea "i think school should have stricter policies to prevent bullying. there is"
type textarea "x"
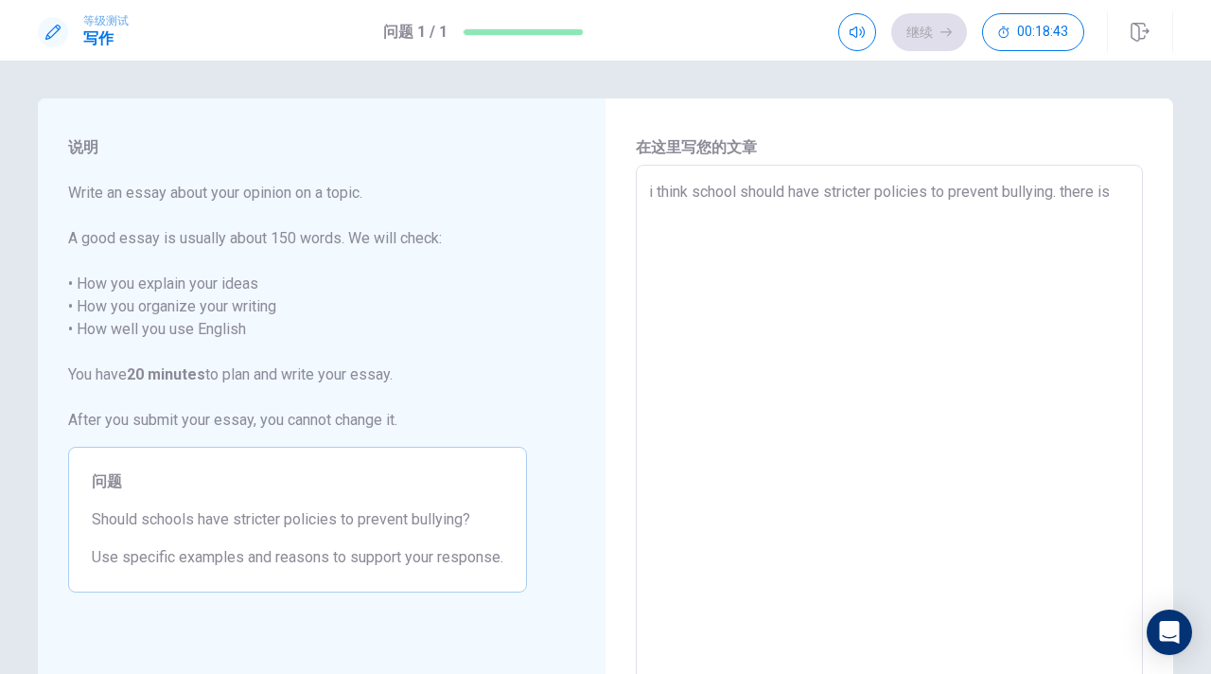
type textarea "i think school should have stricter policies to prevent bullying. there i"
type textarea "x"
type textarea "i think school should have stricter policies to prevent bullying. there"
type textarea "x"
type textarea "i think school should have stricter policies to prevent bullying. there"
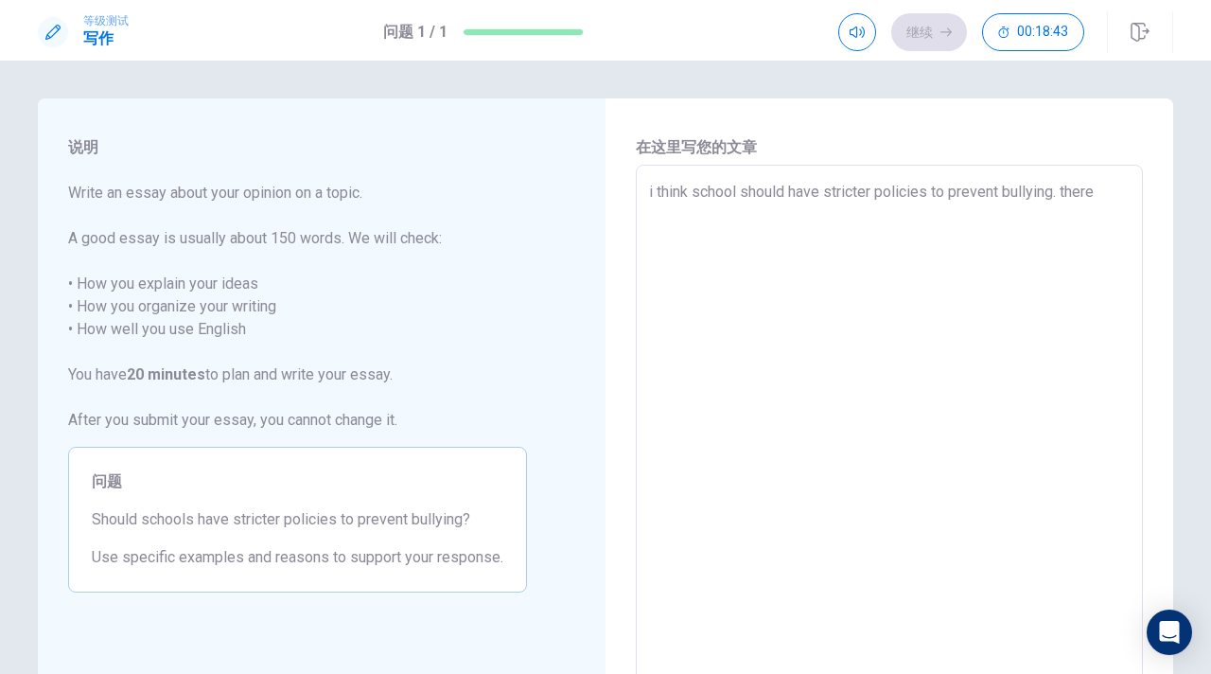
type textarea "x"
type textarea "i think school should have stricter policies to prevent bullying. ther"
type textarea "x"
type textarea "i think school should have stricter policies to prevent bullying. the"
type textarea "x"
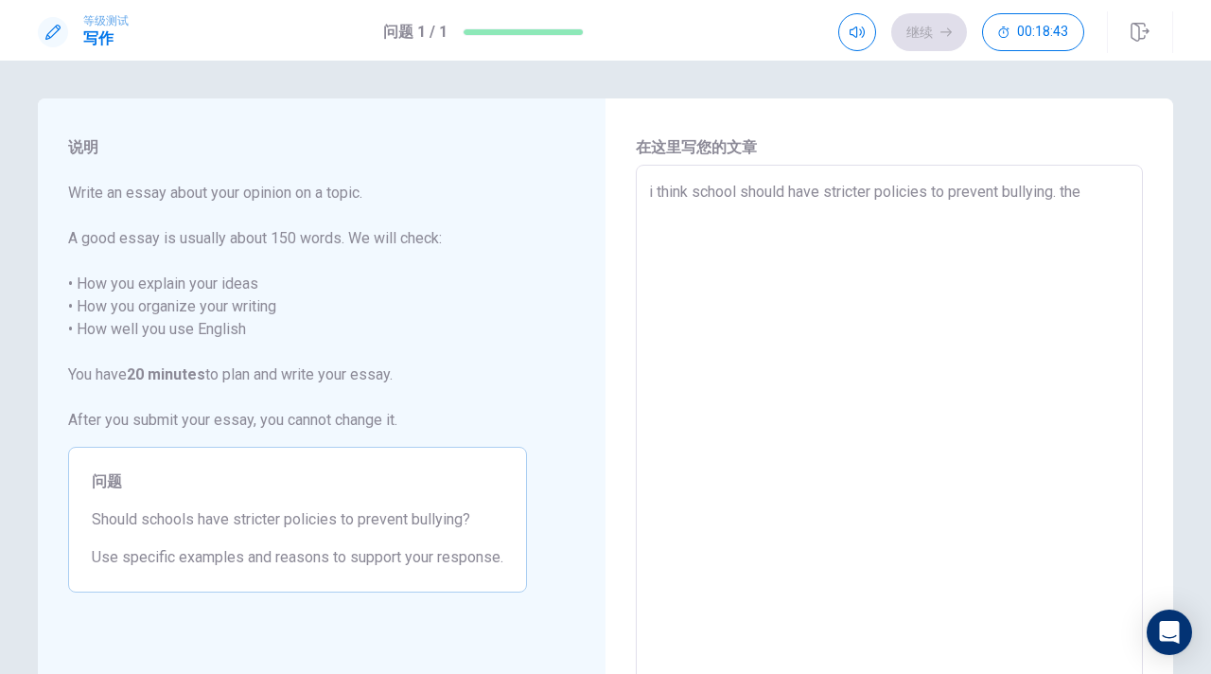
type textarea "i think school should have stricter policies to prevent bullying. th"
type textarea "x"
type textarea "i think school should have stricter policies to prevent bullying. t"
type textarea "x"
type textarea "i think school should have stricter policies to prevent bullying."
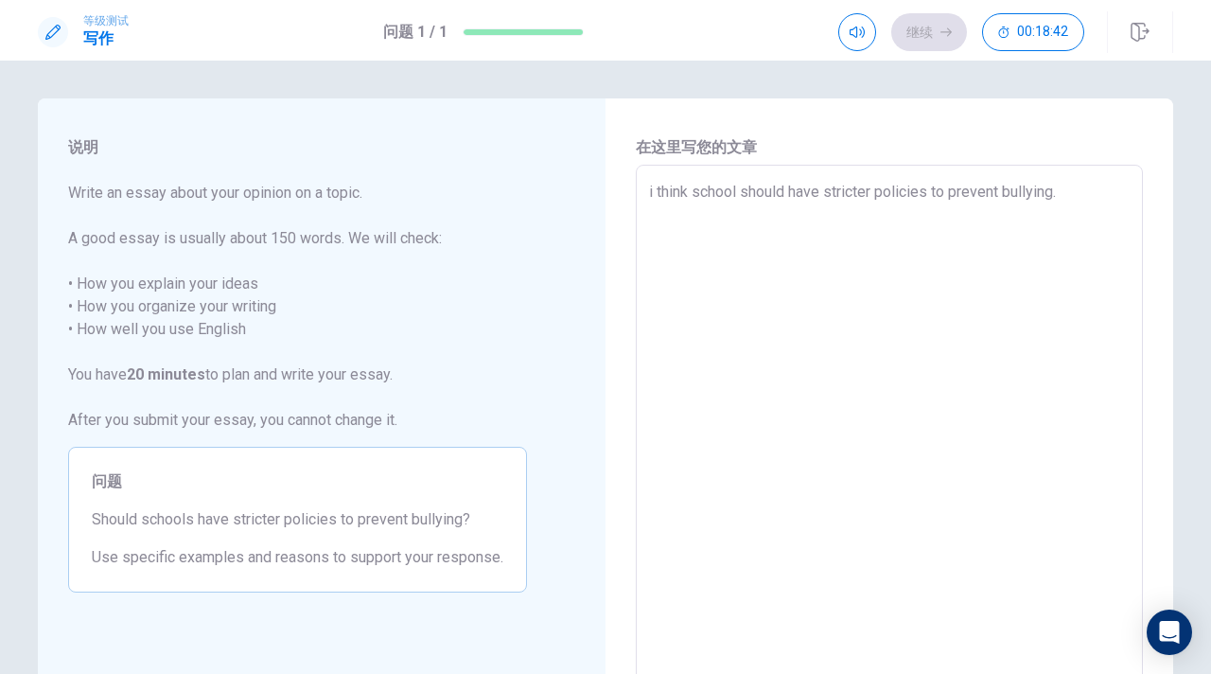
type textarea "x"
type textarea "i think school should have stricter policies to prevent bullying. i"
type textarea "x"
type textarea "i think school should have stricter policies to prevent bullying. it"
type textarea "x"
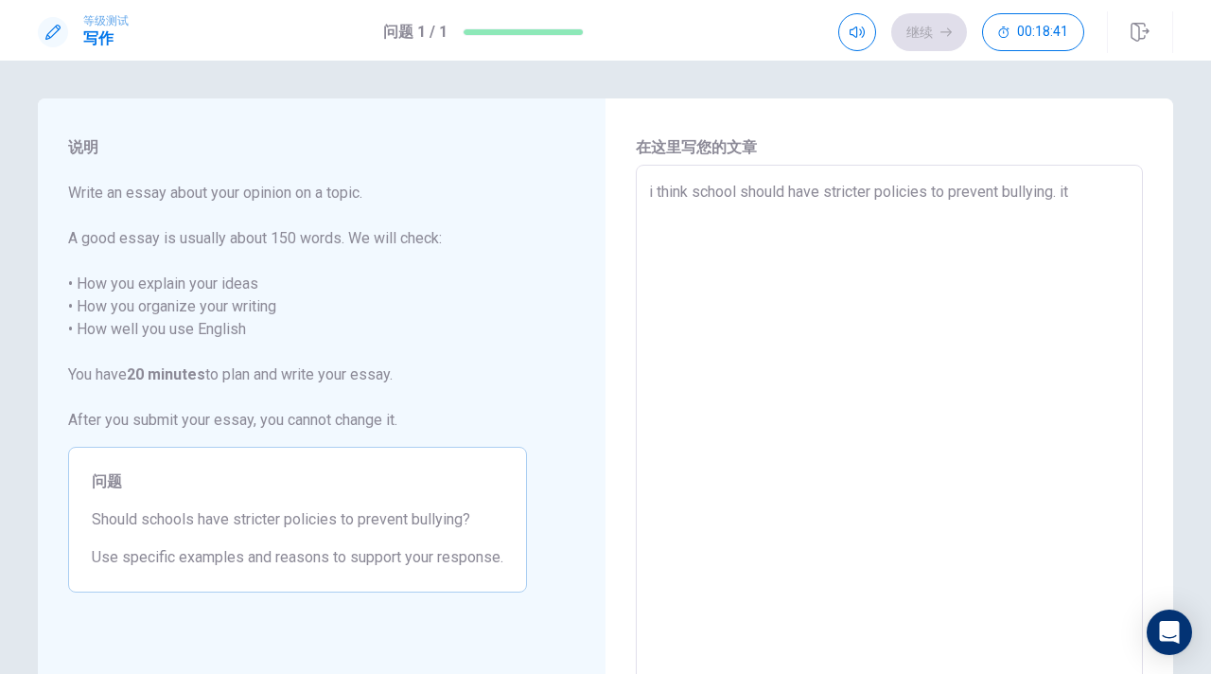
type textarea "i think school should have stricter policies to prevent bullying. it"
type textarea "x"
type textarea "i think school should have stricter policies to prevent bullying. it i"
type textarea "x"
type textarea "i think school should have stricter policies to prevent bullying. it is"
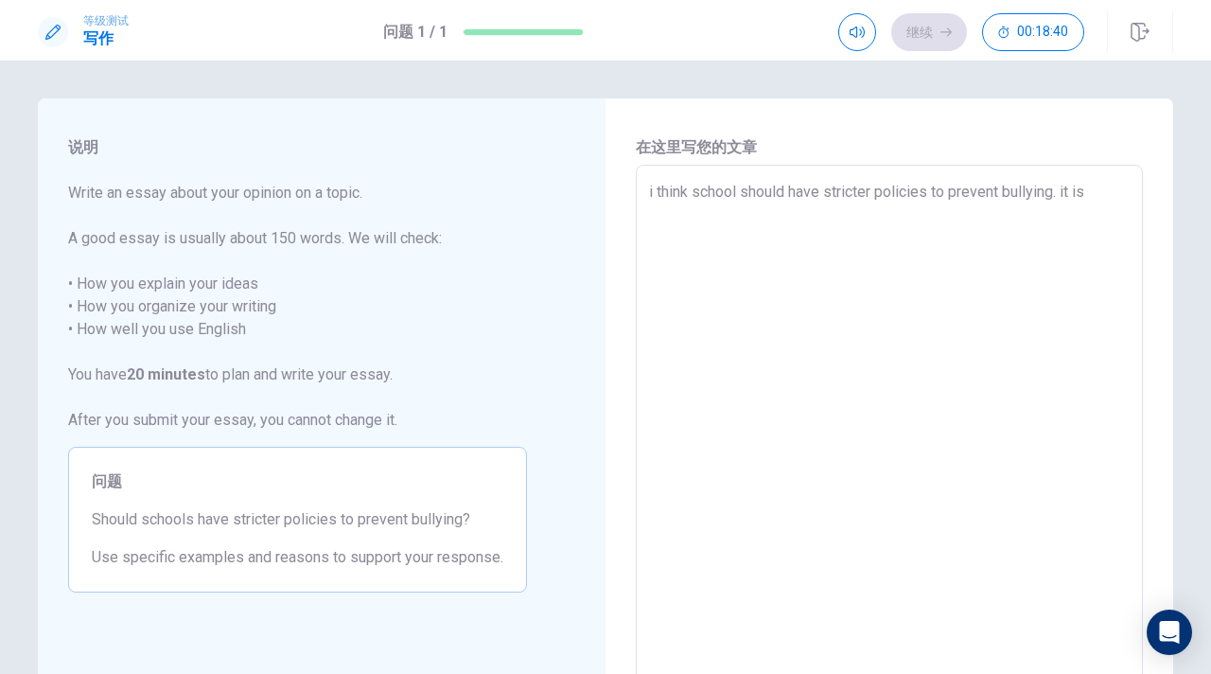
type textarea "x"
type textarea "i think school should have stricter policies to prevent bullying. it is"
type textarea "x"
type textarea "i think school should have stricter policies to prevent bullying. it is b"
type textarea "x"
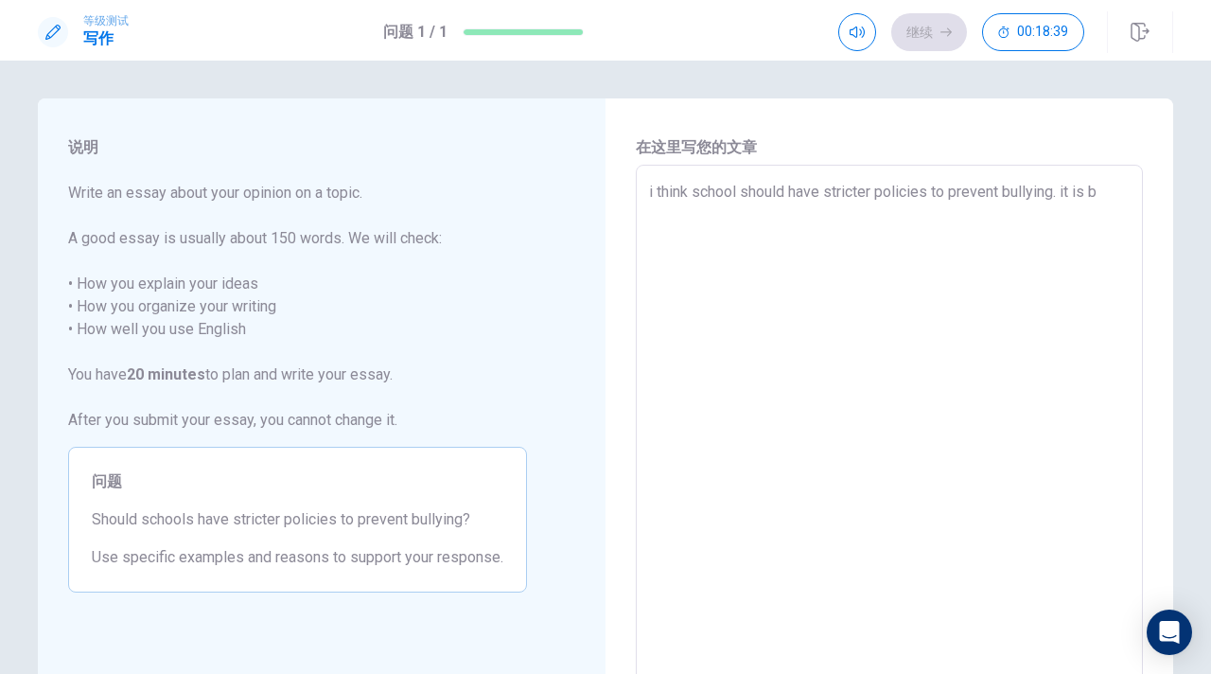
type textarea "i think school should have stricter policies to prevent bullying. it is be"
type textarea "x"
type textarea "i think school should have stricter policies to prevent bullying. it is bec"
type textarea "x"
type textarea "i think school should have stricter policies to prevent bullying. it is beca"
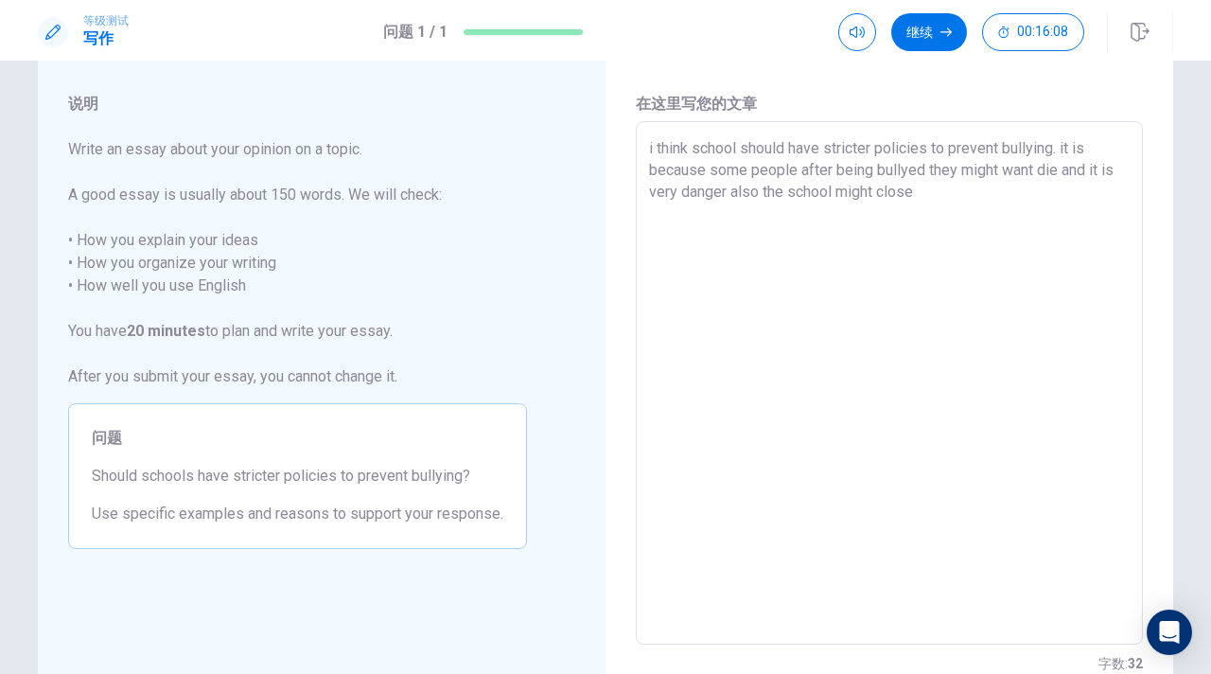
scroll to position [9, 0]
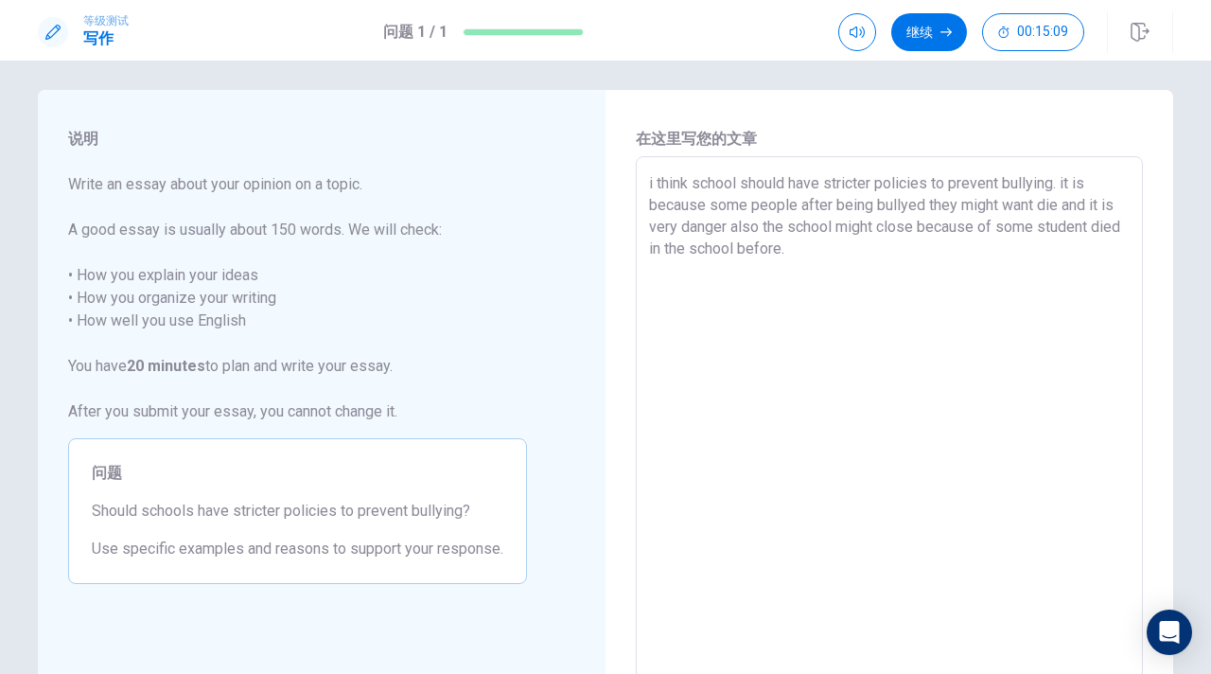
click at [724, 234] on textarea "i think school should have stricter policies to prevent bullying. it is because…" at bounding box center [889, 418] width 481 height 492
click at [1069, 194] on textarea "I think school should have stricter policies to prevent bullying. it is because…" at bounding box center [889, 418] width 481 height 492
click at [1069, 186] on textarea "I think school should have stricter policies to prevent bullying. it is because…" at bounding box center [889, 418] width 481 height 492
click at [825, 255] on textarea "I think school should have stricter policies to prevent bullying. It is because…" at bounding box center [889, 418] width 481 height 492
click at [875, 254] on textarea "I think school should have stricter policies to prevent bullying. It is because…" at bounding box center [889, 418] width 481 height 492
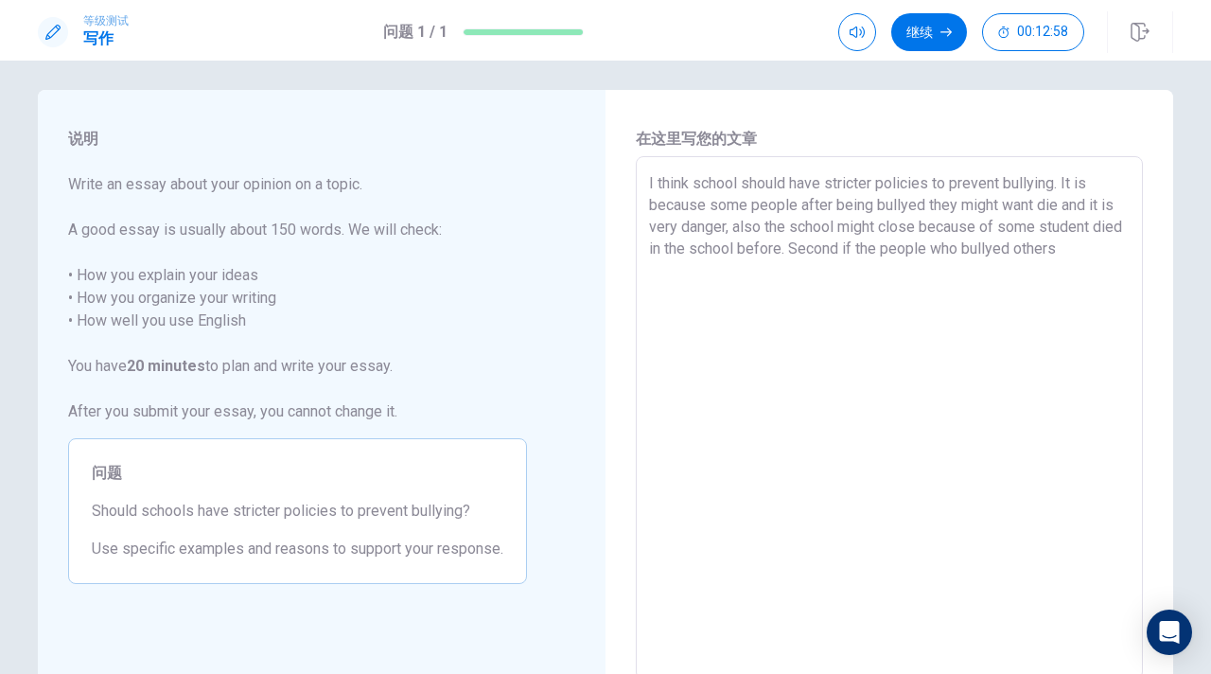
click at [1111, 259] on textarea "I think school should have stricter policies to prevent bullying. It is because…" at bounding box center [889, 418] width 481 height 492
drag, startPoint x: 1175, startPoint y: 161, endPoint x: 1161, endPoint y: 141, distance: 23.9
click at [1161, 141] on div "说明 Write an essay about your opinion on a topic. A good essay is usually about …" at bounding box center [606, 419] width 1196 height 658
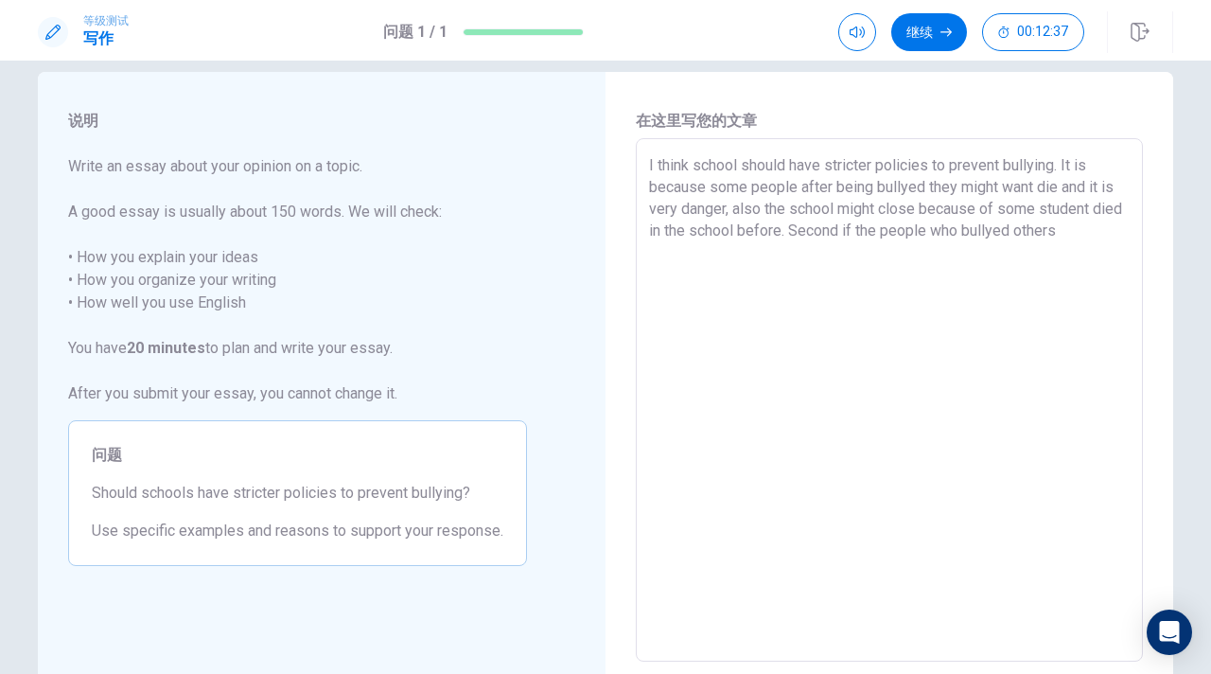
scroll to position [0, 0]
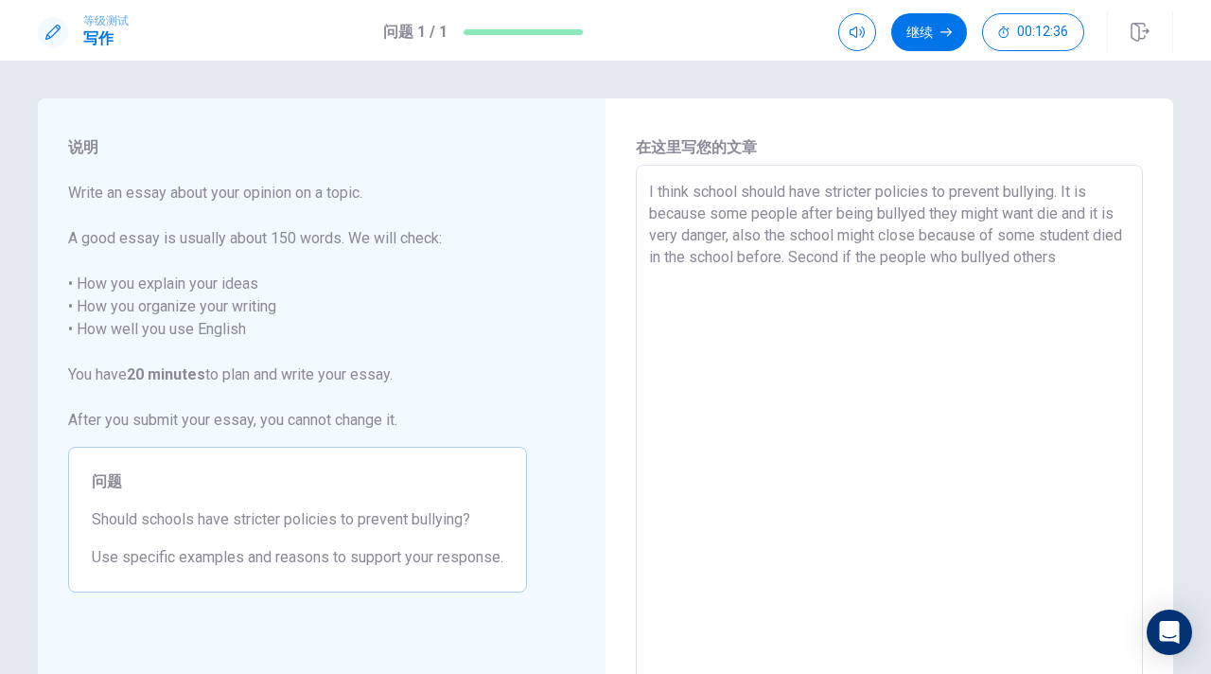
click at [1102, 256] on textarea "I think school should have stricter policies to prevent bullying. It is because…" at bounding box center [889, 427] width 481 height 492
click at [932, 269] on textarea "I think school should have stricter policies to prevent bullying. It is because…" at bounding box center [889, 427] width 481 height 492
click at [962, 274] on textarea "I think school should have stricter policies to prevent bullying. It is because…" at bounding box center [889, 427] width 481 height 492
click at [1119, 275] on textarea "I think school should have stricter policies to prevent bullying. It is because…" at bounding box center [889, 427] width 481 height 492
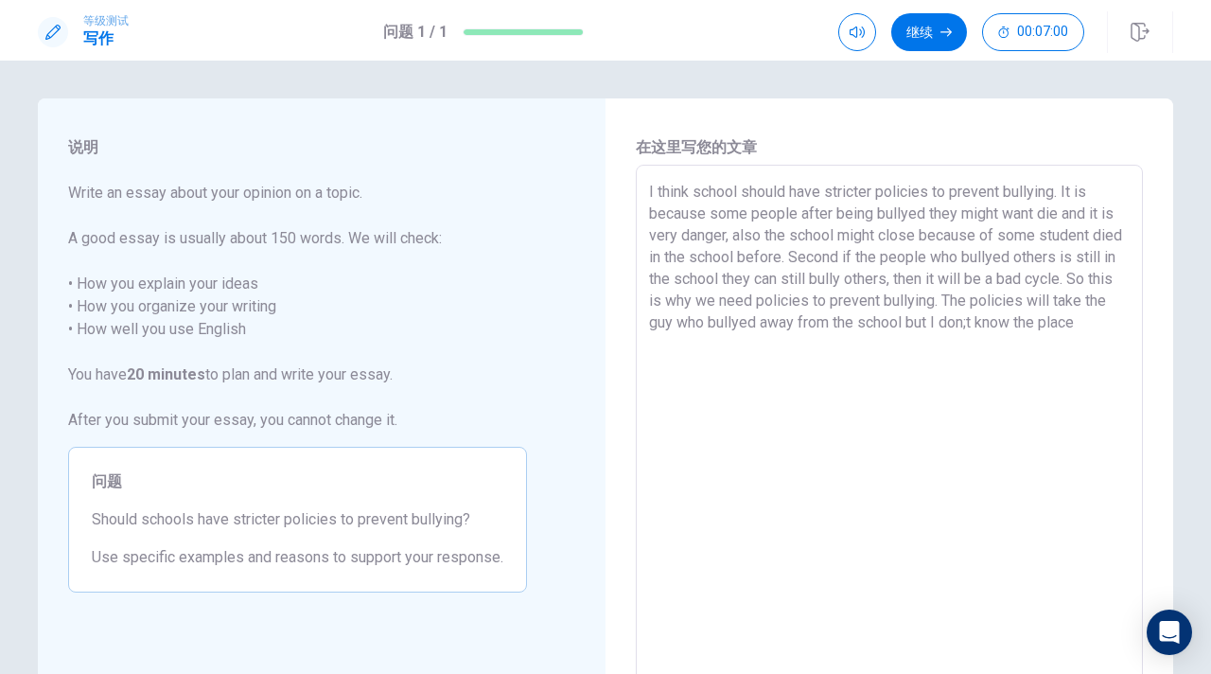
click at [1026, 324] on textarea "I think school should have stricter policies to prevent bullying. It is because…" at bounding box center [889, 427] width 481 height 492
click at [952, 376] on textarea "I think school should have stricter policies to prevent bullying. It is because…" at bounding box center [889, 427] width 481 height 492
drag, startPoint x: 1076, startPoint y: 318, endPoint x: 1079, endPoint y: 396, distance: 77.7
click at [1079, 396] on textarea "I think school should have stricter policies to prevent bullying. It is because…" at bounding box center [889, 427] width 481 height 492
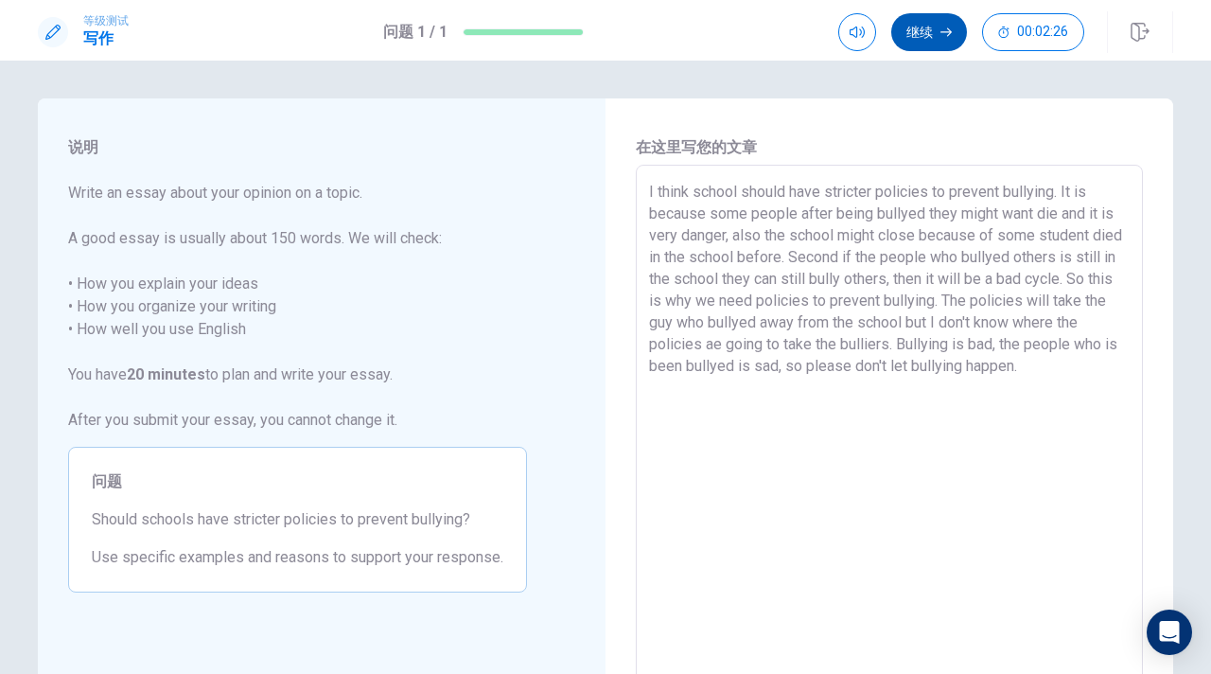
click at [915, 40] on button "继续" at bounding box center [930, 32] width 76 height 38
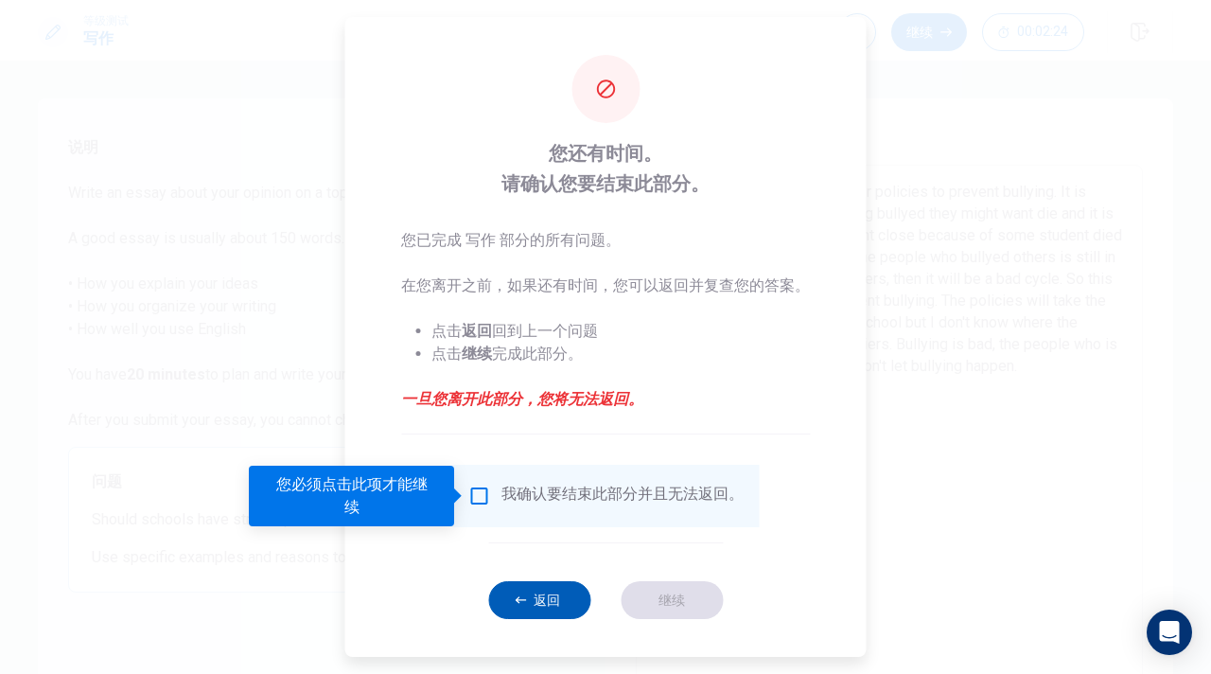
click at [539, 600] on button "返回" at bounding box center [539, 600] width 102 height 38
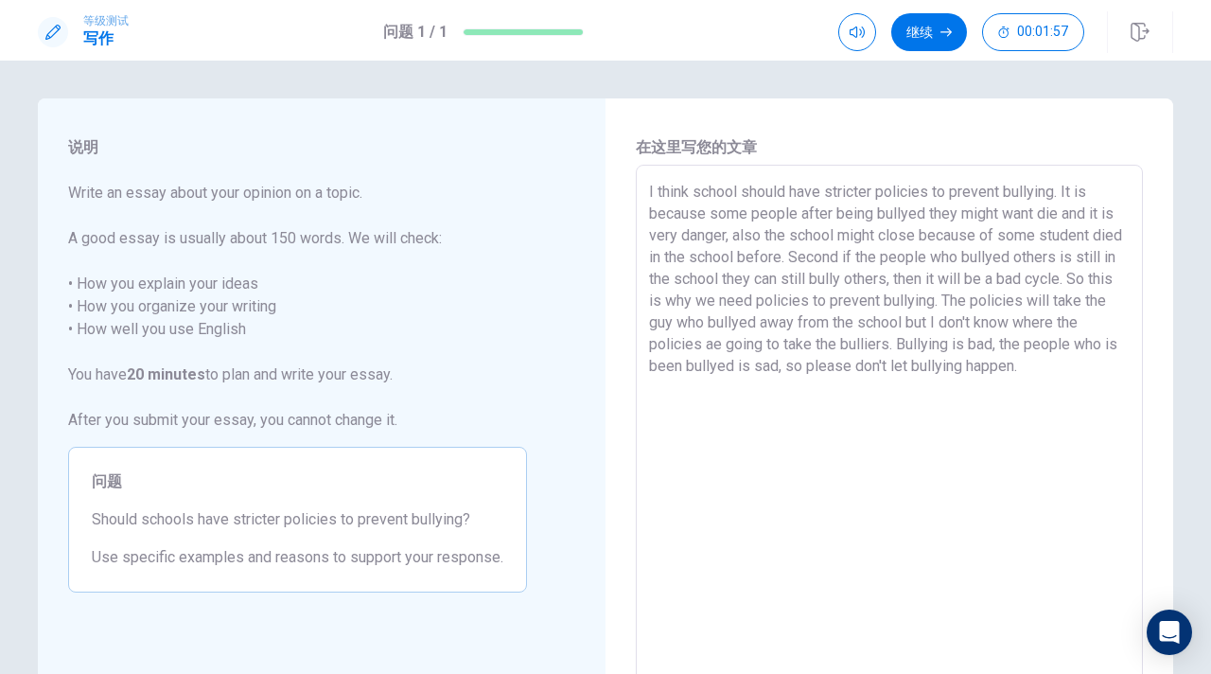
click at [934, 370] on textarea "I think school should have stricter policies to prevent bullying. It is because…" at bounding box center [889, 427] width 481 height 492
click at [948, 377] on textarea "I think school should have stricter policies to prevent bullying. It is because…" at bounding box center [889, 427] width 481 height 492
click at [945, 368] on textarea "I think school should have stricter policies to prevent bullying. It is because…" at bounding box center [889, 427] width 481 height 492
click at [990, 367] on textarea "I think school should have stricter policies to prevent bullying. It is because…" at bounding box center [889, 427] width 481 height 492
click at [1064, 366] on textarea "I think school should have stricter policies to prevent bullying. It is because…" at bounding box center [889, 427] width 481 height 492
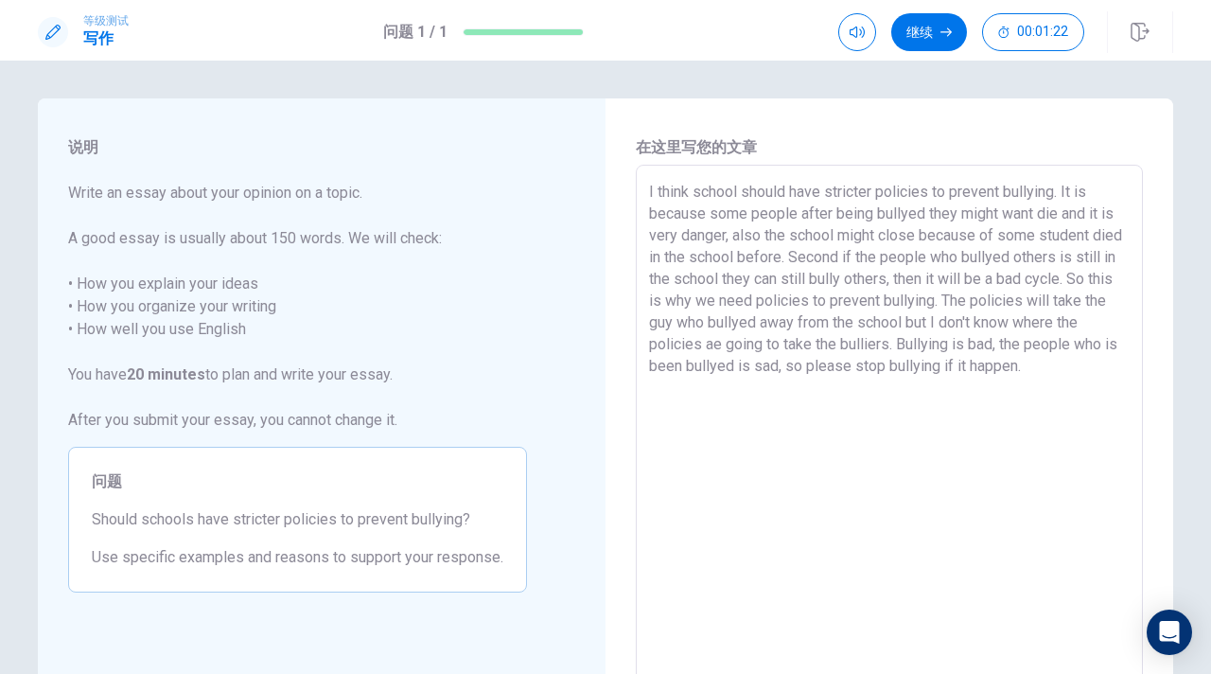
drag, startPoint x: 929, startPoint y: 273, endPoint x: 887, endPoint y: 275, distance: 42.7
click at [887, 275] on textarea "I think school should have stricter policies to prevent bullying. It is because…" at bounding box center [889, 427] width 481 height 492
click at [778, 328] on textarea "I think school should have stricter policies to prevent bullying. It is because…" at bounding box center [889, 427] width 481 height 492
click at [715, 348] on textarea "I think school should have stricter policies to prevent bullying. It is because…" at bounding box center [889, 427] width 481 height 492
click at [905, 349] on textarea "I think school should have stricter policies to prevent bullying. It is because…" at bounding box center [889, 427] width 481 height 492
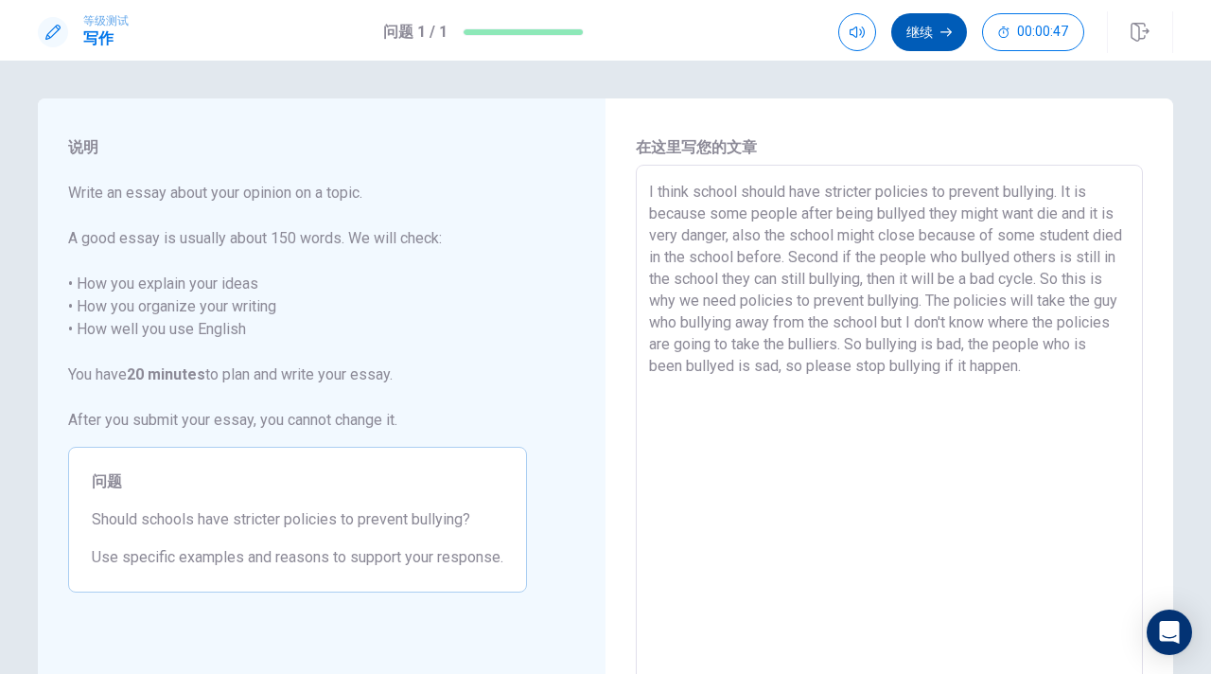
click at [920, 34] on button "继续" at bounding box center [930, 32] width 76 height 38
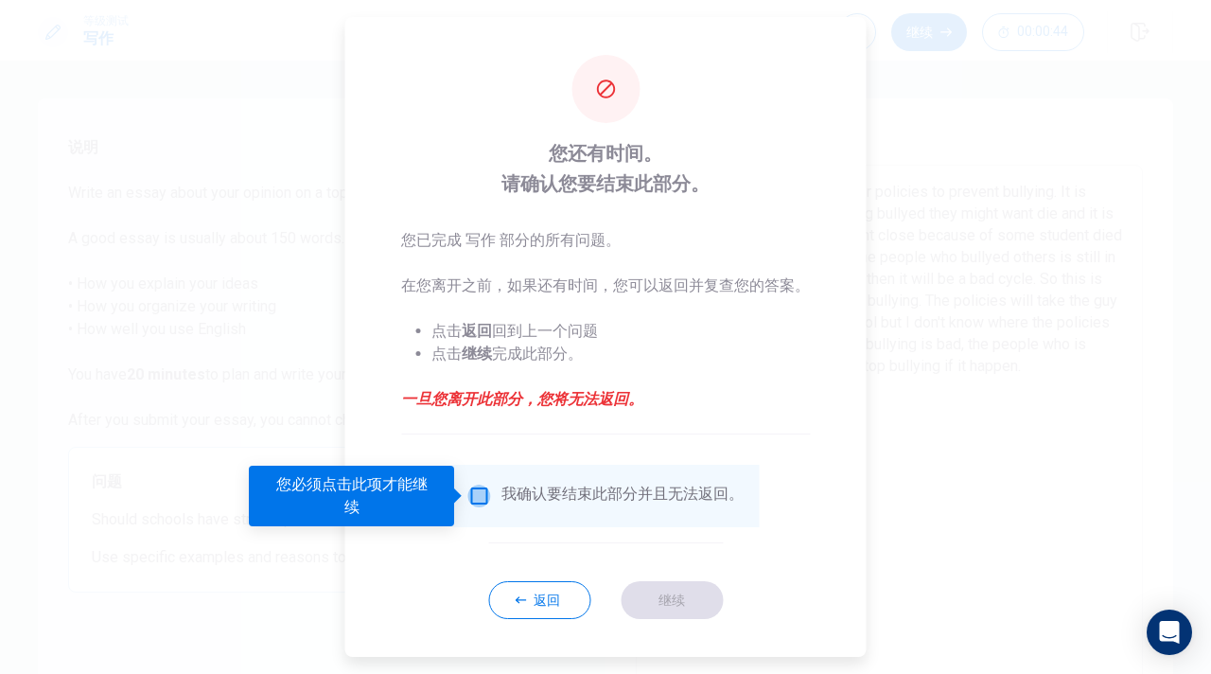
click at [476, 498] on input "您必须点击此项才能继续" at bounding box center [479, 496] width 23 height 23
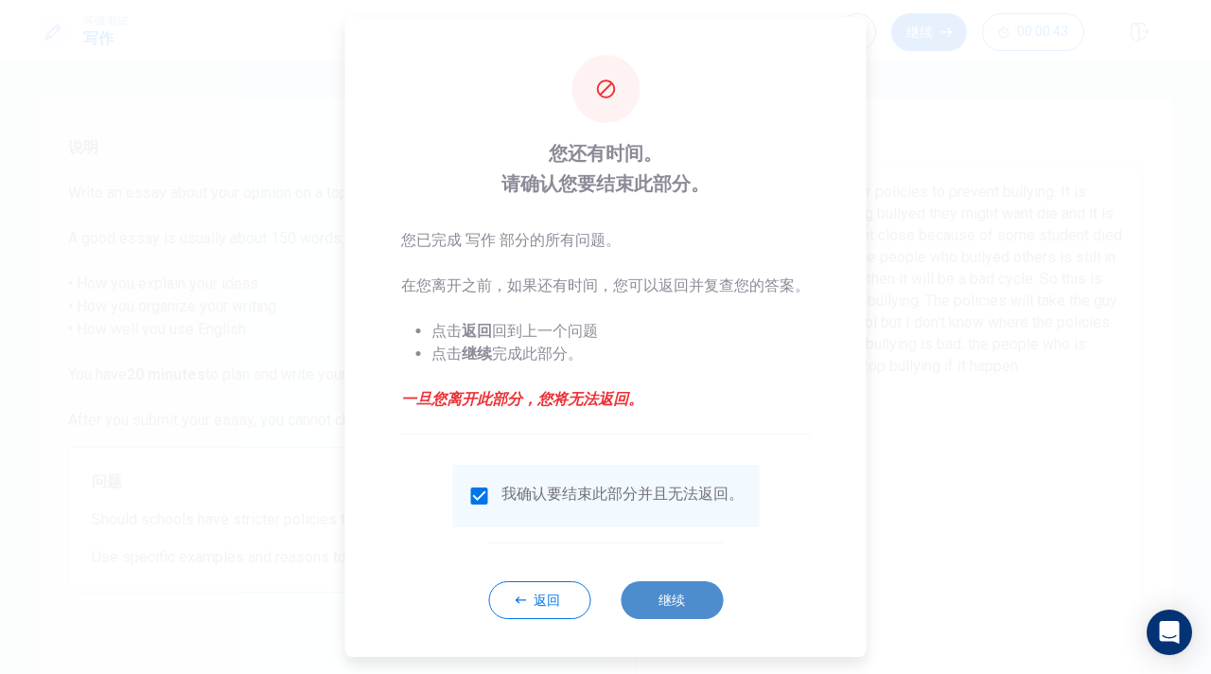
click at [675, 602] on button "继续" at bounding box center [672, 600] width 102 height 38
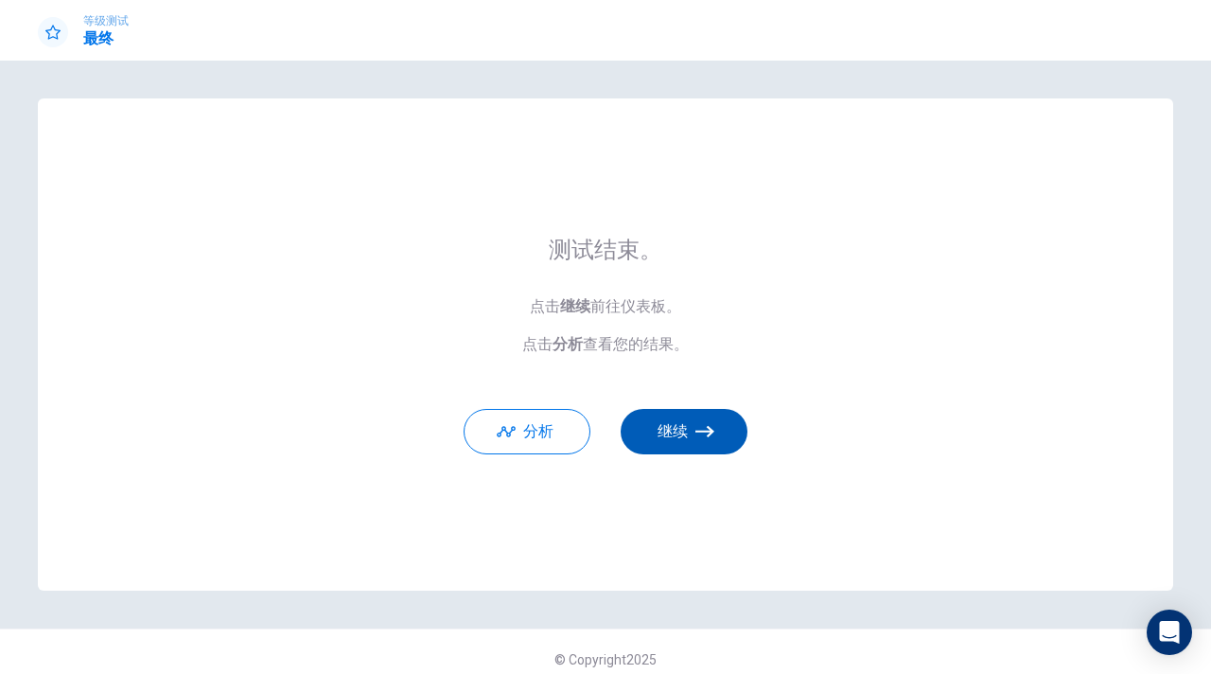
click at [663, 432] on button "继续" at bounding box center [684, 431] width 127 height 45
